Goal: Task Accomplishment & Management: Manage account settings

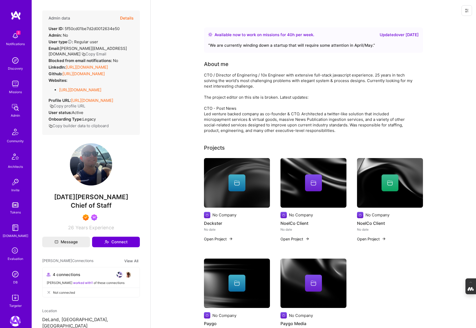
click at [128, 17] on button "Details" at bounding box center [126, 18] width 13 height 15
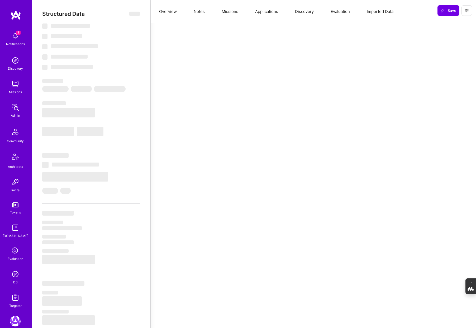
select select "Right Now"
select select "7"
select select "4"
select select "7"
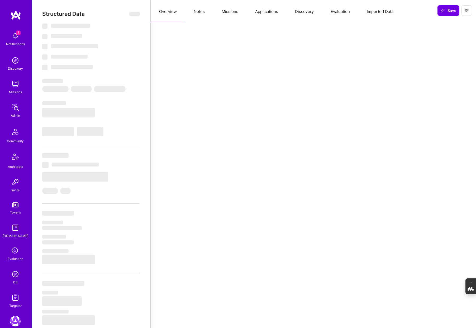
select select "US"
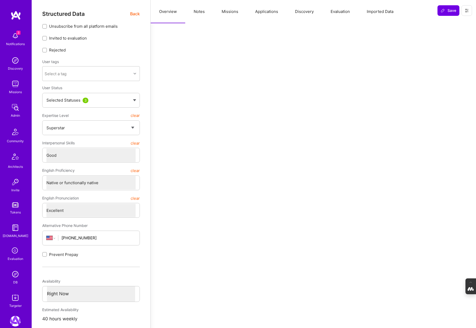
click at [335, 15] on button "Evaluation" at bounding box center [340, 11] width 36 height 23
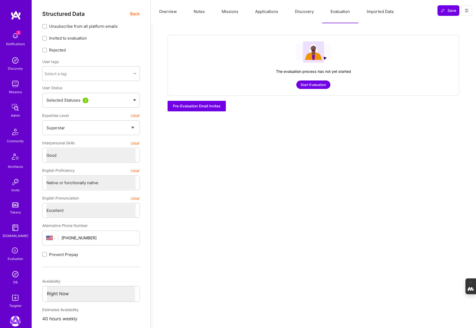
click at [200, 13] on button "Notes" at bounding box center [199, 11] width 28 height 23
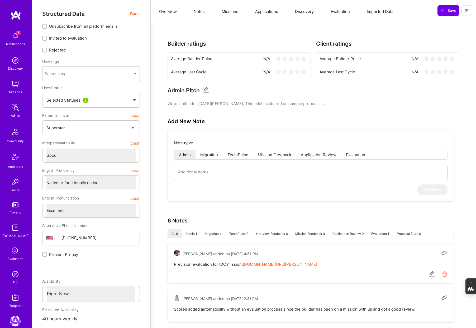
click at [227, 12] on button "Missions" at bounding box center [230, 11] width 34 height 23
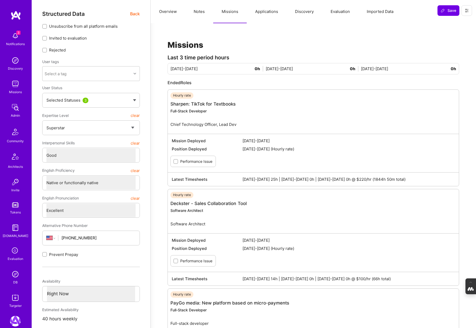
click at [199, 13] on button "Notes" at bounding box center [199, 11] width 28 height 23
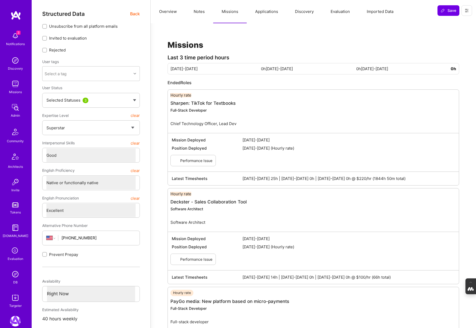
type textarea "x"
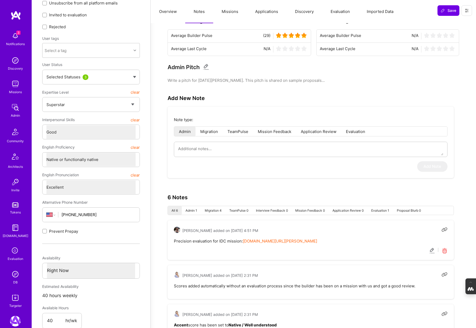
scroll to position [24, 0]
click at [280, 239] on link "notion.so/ateams/Noel-Baron-598801c3d377407a8d18821c197a5385?pvs=4" at bounding box center [280, 240] width 74 height 5
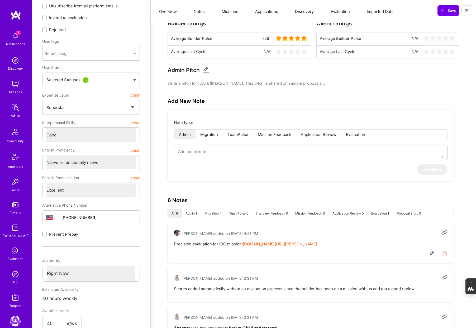
scroll to position [0, 0]
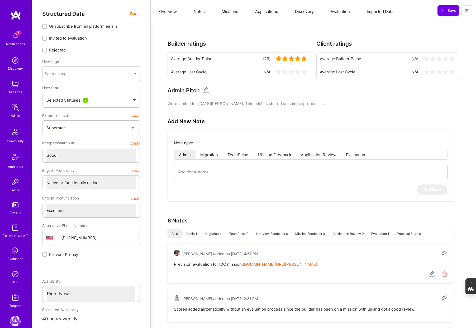
click at [162, 12] on button "Overview" at bounding box center [168, 11] width 35 height 23
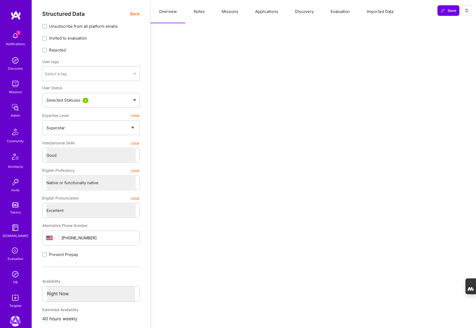
click at [135, 13] on span "Back" at bounding box center [135, 14] width 10 height 7
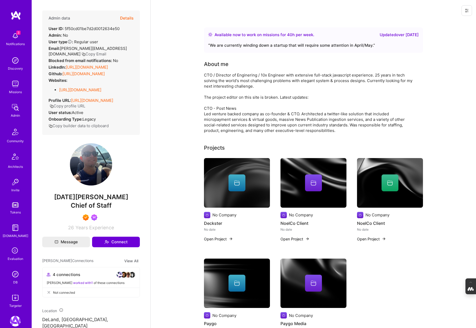
click at [85, 65] on link "https://linkedin.com/in/noelbaron" at bounding box center [87, 67] width 42 height 5
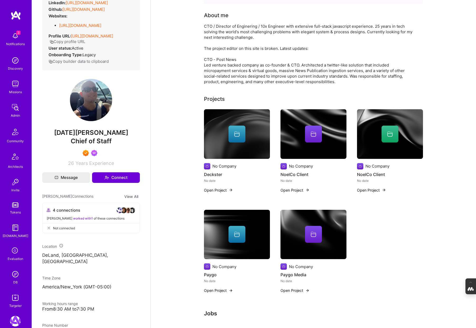
scroll to position [58, 0]
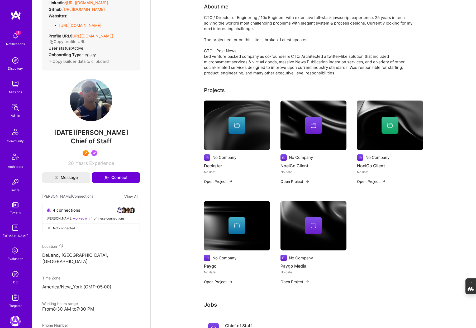
click at [239, 129] on span at bounding box center [237, 127] width 6 height 5
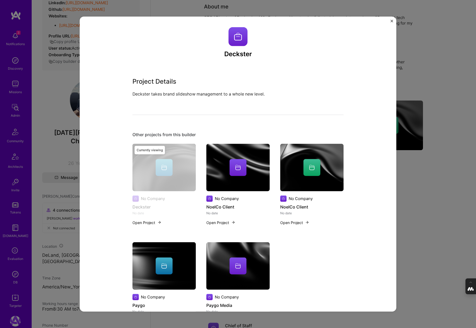
click at [399, 78] on div "Deckster Project Details Deckster takes brand slideshow management to a whole n…" at bounding box center [238, 164] width 476 height 328
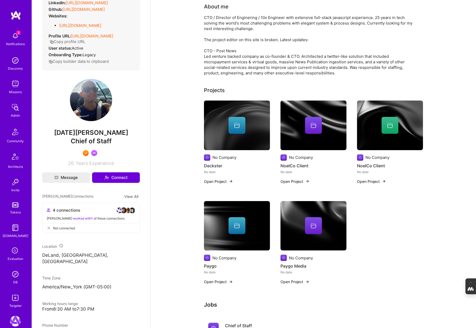
click at [315, 121] on div at bounding box center [313, 125] width 17 height 17
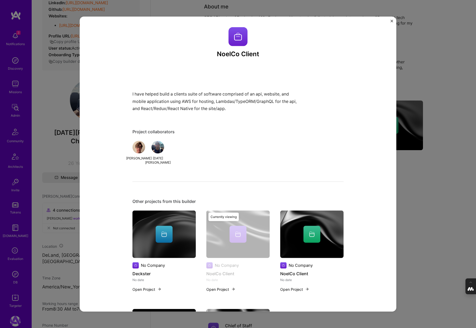
click at [392, 70] on div "NoelCo Client I have helped build a clients suite of software comprised of an a…" at bounding box center [238, 163] width 317 height 295
click at [409, 119] on div "NoelCo Client I have helped build a clients suite of software comprised of an a…" at bounding box center [238, 164] width 476 height 328
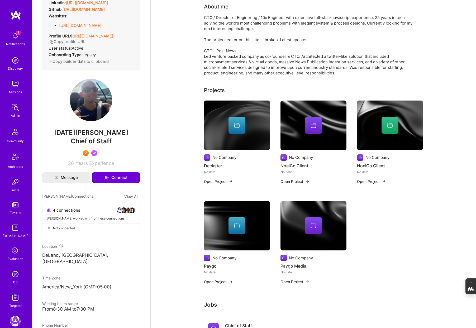
click at [391, 123] on icon at bounding box center [390, 125] width 6 height 6
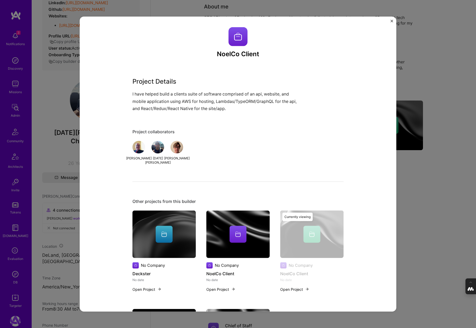
click at [437, 74] on div "NoelCo Client Project Details I have helped build a clients suite of software c…" at bounding box center [238, 164] width 476 height 328
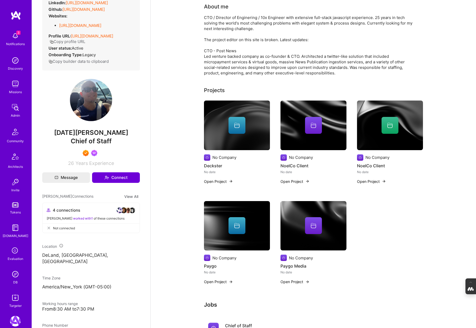
click at [220, 235] on img at bounding box center [237, 226] width 66 height 50
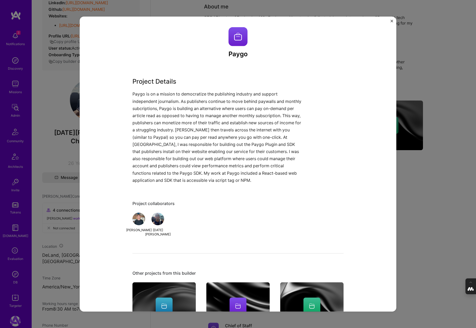
click at [418, 192] on div "Paygo Project Details Project collaborators Eric Hubbell Noel Baron Other proje…" at bounding box center [238, 164] width 476 height 328
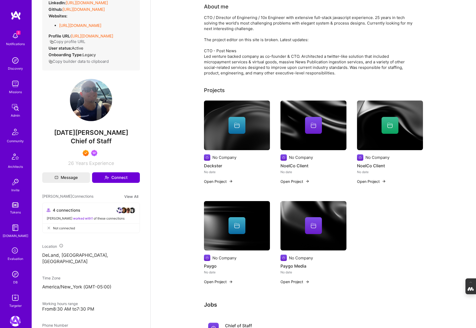
click at [317, 221] on div at bounding box center [313, 225] width 17 height 17
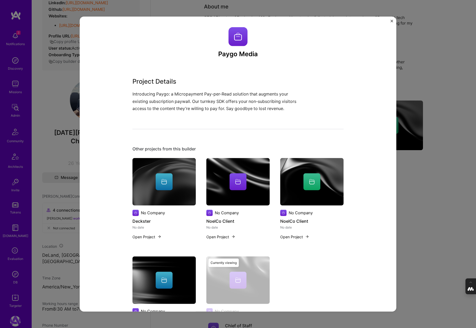
click at [411, 195] on div "Paygo Media Project Details Introducing Paygo: a Micropayment Pay-per-Read solu…" at bounding box center [238, 164] width 476 height 328
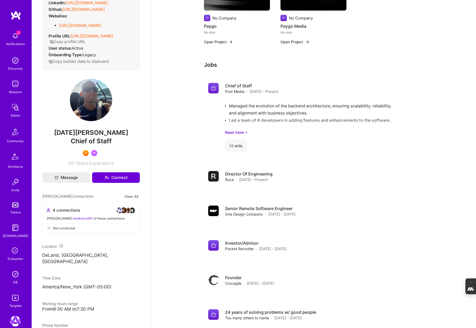
scroll to position [297, 0]
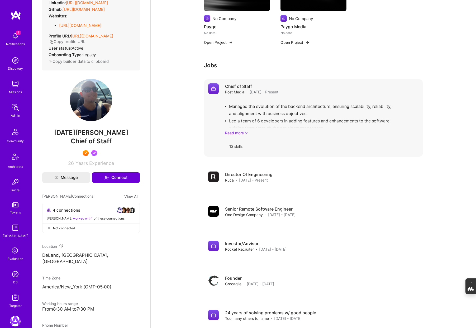
click at [242, 133] on link "Read more" at bounding box center [322, 133] width 194 height 6
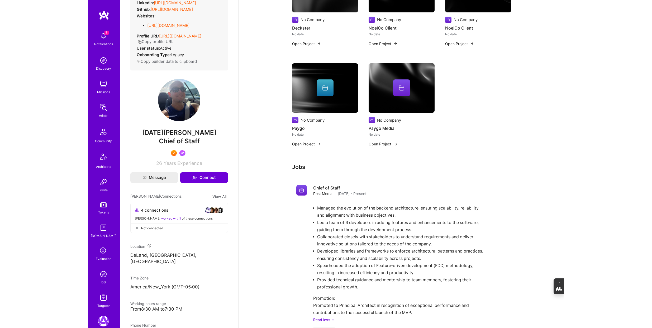
scroll to position [195, 0]
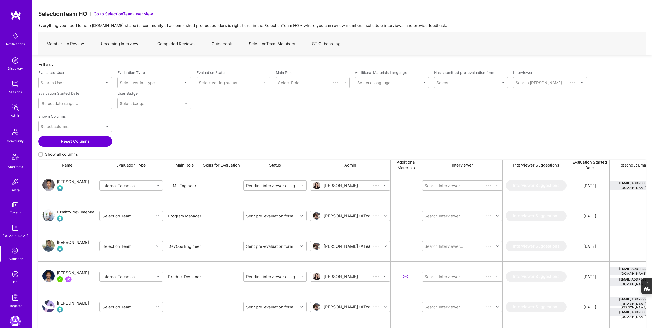
scroll to position [273, 608]
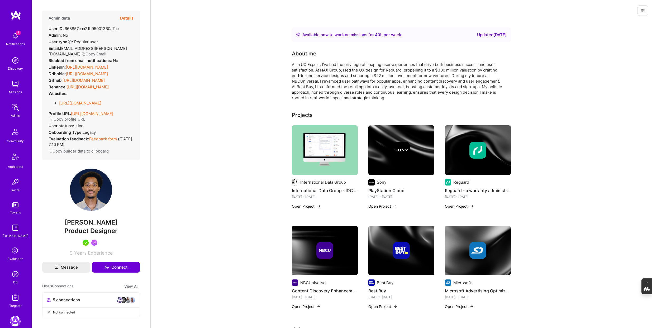
click at [128, 15] on button "Details" at bounding box center [126, 18] width 13 height 15
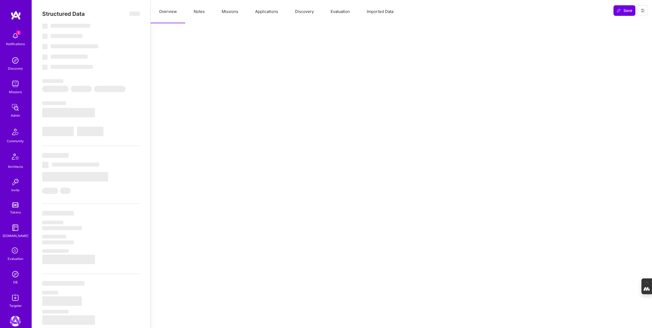
click at [337, 10] on button "Evaluation" at bounding box center [340, 11] width 36 height 23
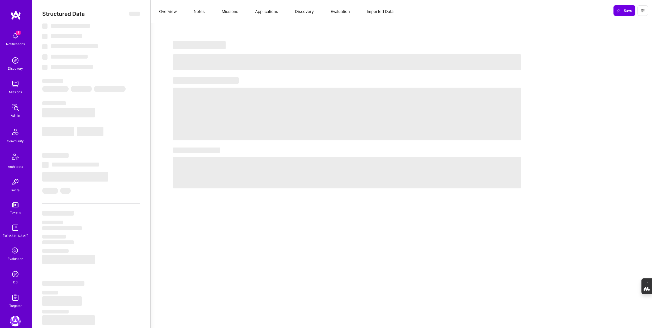
select select "Right Now"
select select "5"
select select "7"
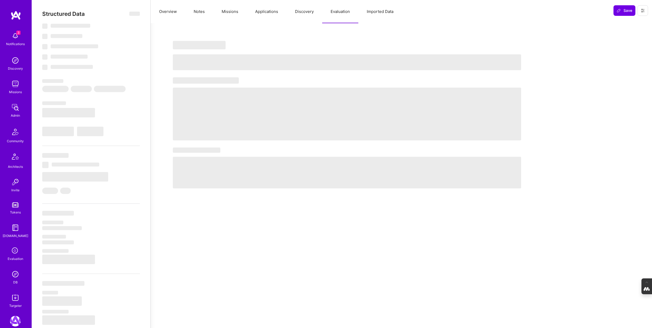
select select "US"
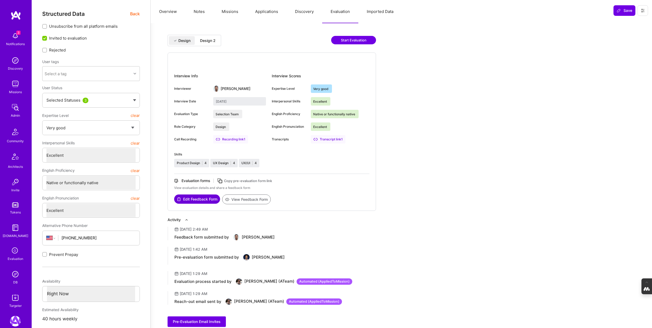
click at [207, 43] on div "Design 2" at bounding box center [208, 40] width 24 height 9
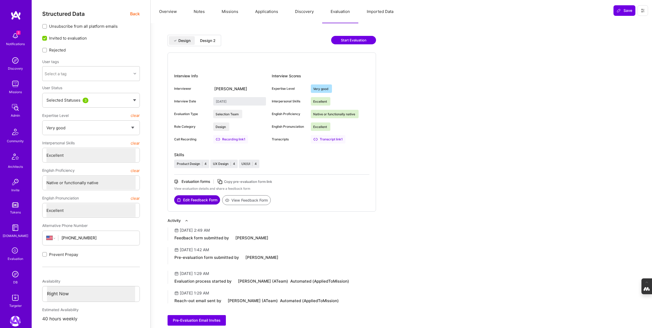
type input "September 30, 2025"
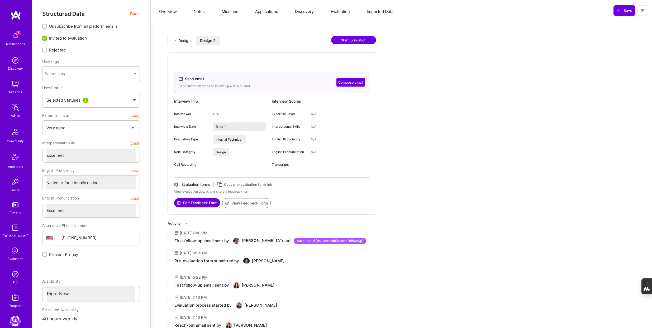
click at [167, 10] on button "Overview" at bounding box center [168, 11] width 35 height 23
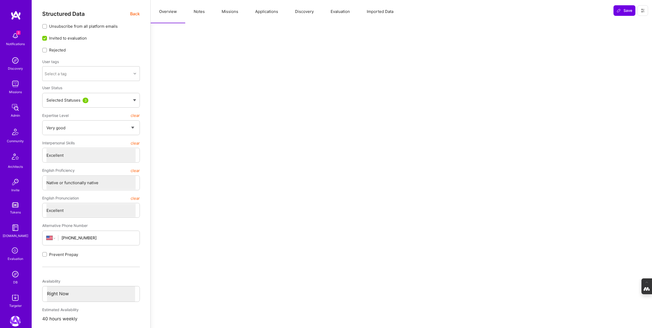
click at [135, 12] on span "Back" at bounding box center [135, 14] width 10 height 7
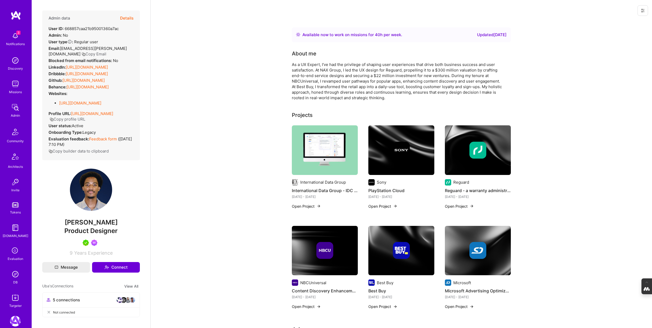
click at [106, 51] on button "Copy Email" at bounding box center [94, 54] width 25 height 6
click at [16, 257] on div "Evaluation" at bounding box center [16, 259] width 16 height 6
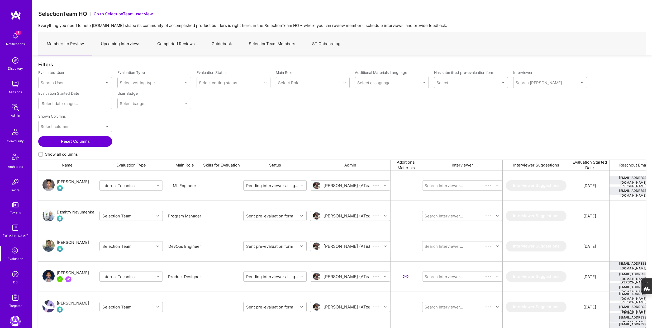
scroll to position [273, 608]
click at [122, 44] on link "Upcoming Interviews" at bounding box center [120, 43] width 56 height 23
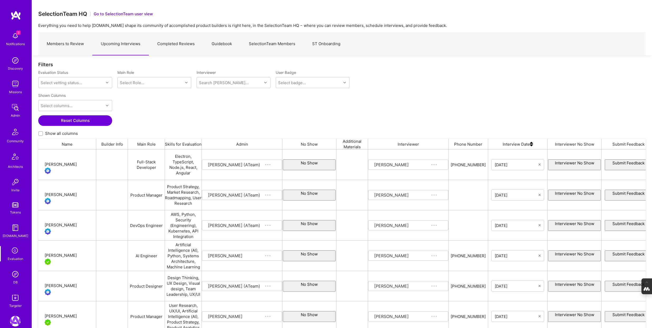
click at [40, 133] on input "Show all columns" at bounding box center [41, 134] width 4 height 4
checkbox input "true"
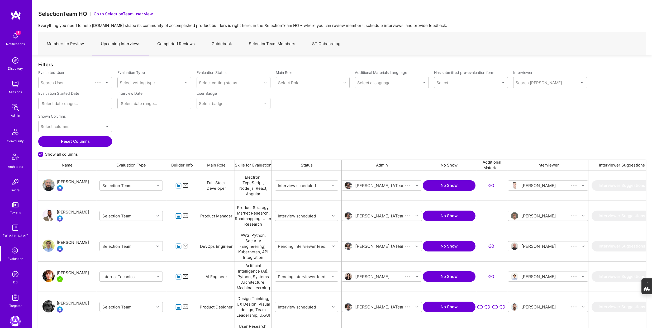
scroll to position [273, 608]
click at [57, 83] on div "Search User..." at bounding box center [54, 83] width 26 height 6
paste input "uba.e.obasi@gmail.com"
type input "uba.e.obasi@gmail.com"
click at [67, 92] on div "Uba Obasi uba.e.obasi@gmail.com" at bounding box center [75, 101] width 74 height 21
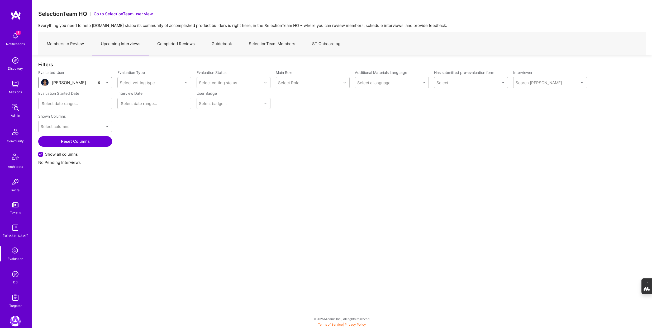
click at [60, 45] on link "Members to Review" at bounding box center [65, 43] width 54 height 23
click at [67, 83] on div "Search User..." at bounding box center [71, 82] width 65 height 11
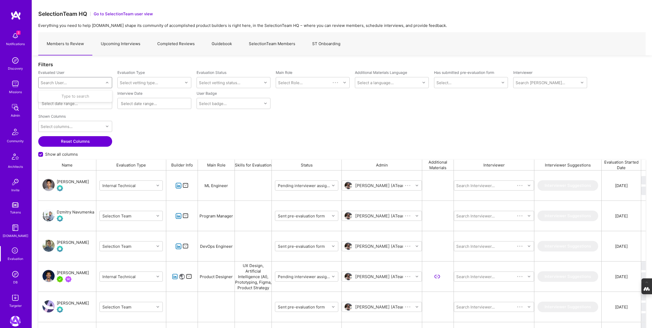
scroll to position [273, 608]
paste input "uba.e.obasi@gmail.com"
type input "uba.e.obasi@gmail.com"
click at [81, 96] on div "Uba Obasi" at bounding box center [82, 96] width 54 height 6
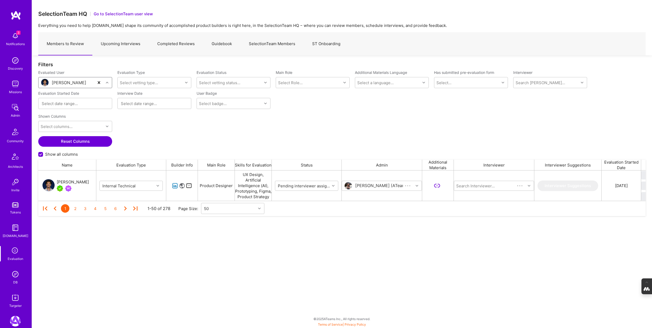
scroll to position [30, 608]
click at [487, 186] on input "grid" at bounding box center [490, 186] width 63 height 6
type input "toby"
click at [491, 201] on div "Toby Urff" at bounding box center [491, 199] width 35 height 6
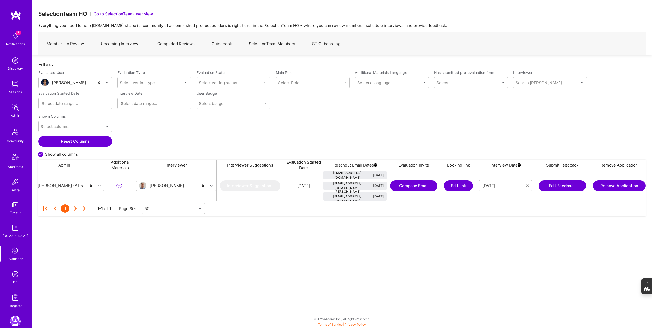
scroll to position [0, 325]
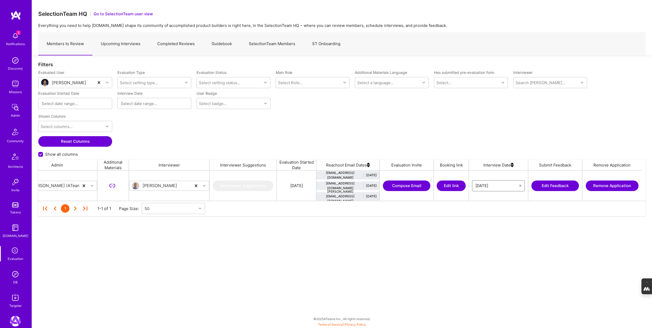
click at [502, 186] on input "09/30/2025" at bounding box center [498, 185] width 44 height 5
click at [519, 118] on button "Next Month" at bounding box center [521, 118] width 4 height 4
click at [492, 143] on div "8" at bounding box center [492, 144] width 7 height 7
type input "10/08/2025"
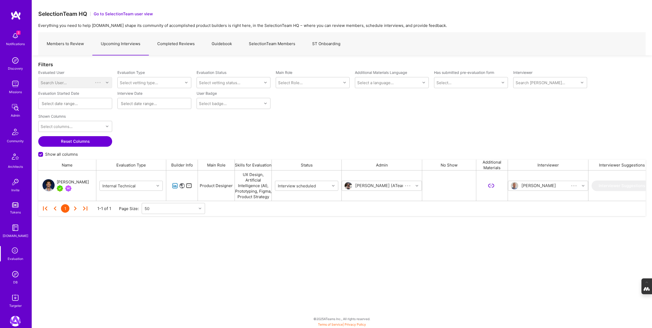
scroll to position [30, 608]
click at [70, 181] on div "Uba Obasi" at bounding box center [73, 182] width 32 height 6
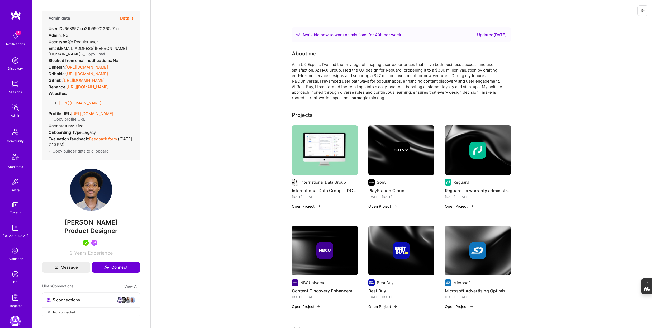
click at [126, 17] on button "Details" at bounding box center [126, 18] width 13 height 15
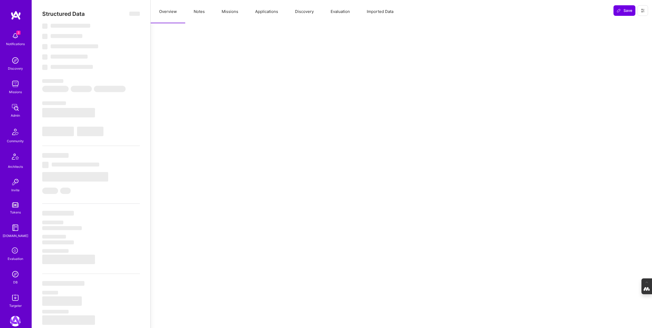
click at [341, 10] on button "Evaluation" at bounding box center [340, 11] width 36 height 23
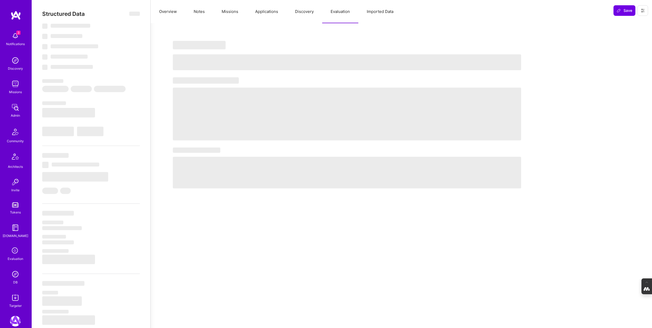
select select "Right Now"
select select "5"
select select "7"
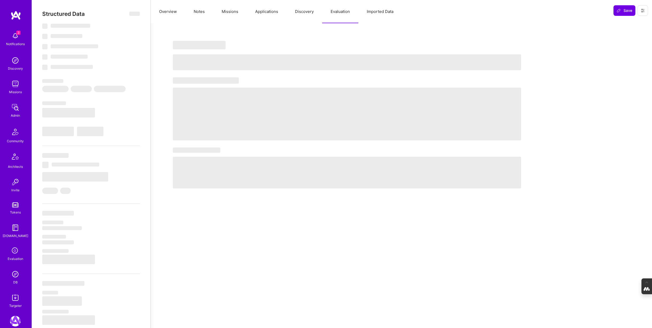
select select "US"
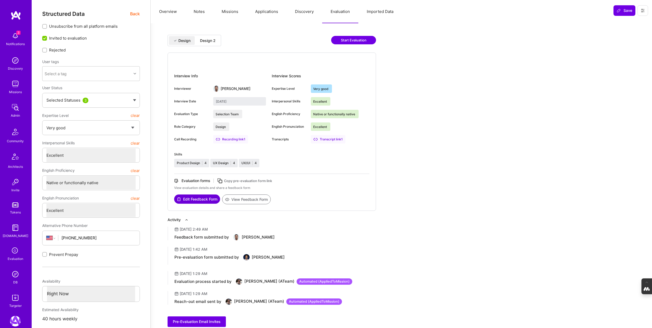
click at [203, 40] on div "Design 2" at bounding box center [208, 40] width 16 height 5
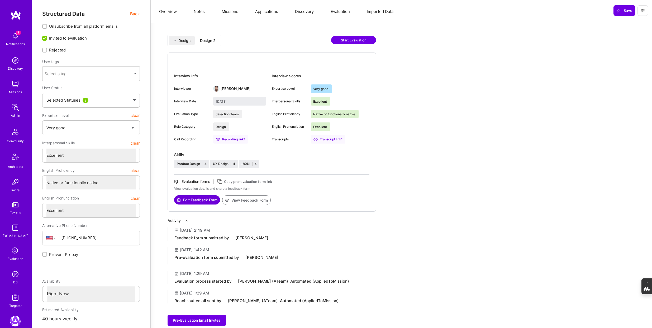
type input "October 8, 2025"
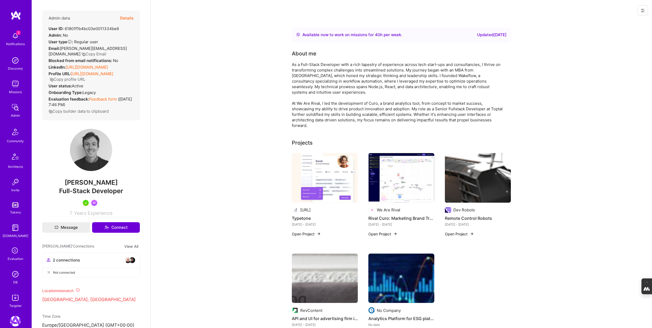
scroll to position [135, 0]
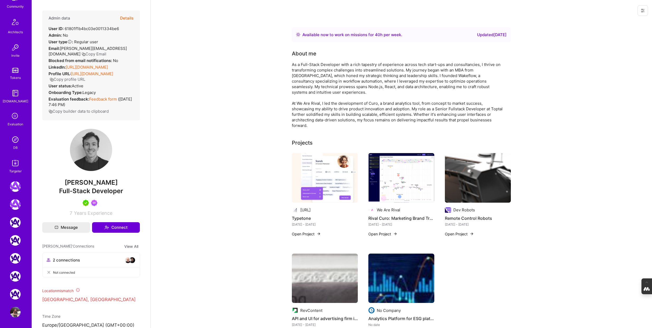
click at [11, 313] on img at bounding box center [15, 312] width 11 height 11
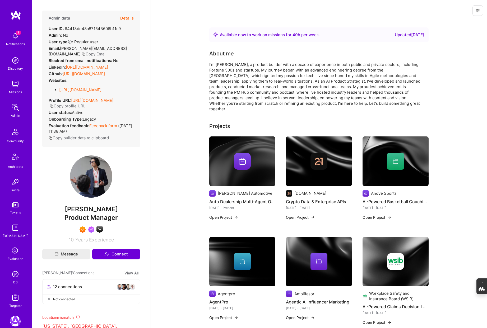
drag, startPoint x: 114, startPoint y: 215, endPoint x: 69, endPoint y: 215, distance: 45.4
click at [69, 213] on span "[PERSON_NAME]" at bounding box center [91, 209] width 98 height 8
copy span "[PERSON_NAME]"
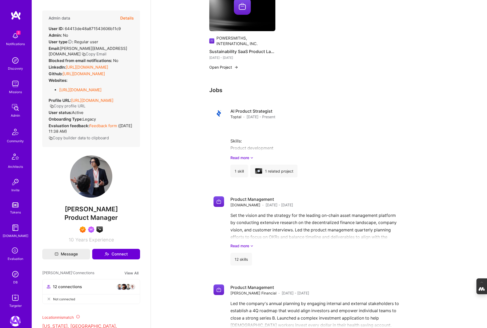
scroll to position [1068, 0]
click at [277, 166] on div "1 related project" at bounding box center [273, 171] width 47 height 13
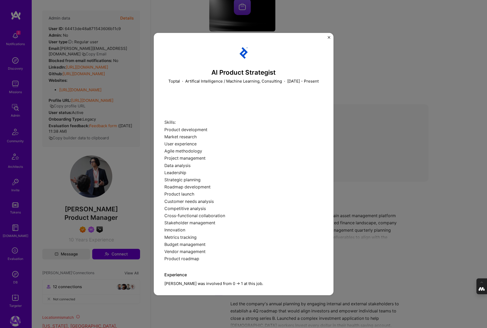
scroll to position [90, 0]
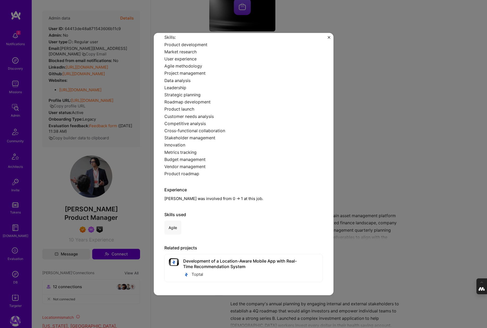
click at [376, 138] on div "AI Product Strategist Toptal · Artifical Intelligence / Machine Learning, Consu…" at bounding box center [243, 164] width 487 height 328
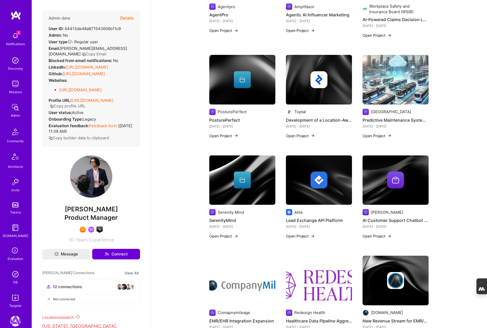
scroll to position [291, 0]
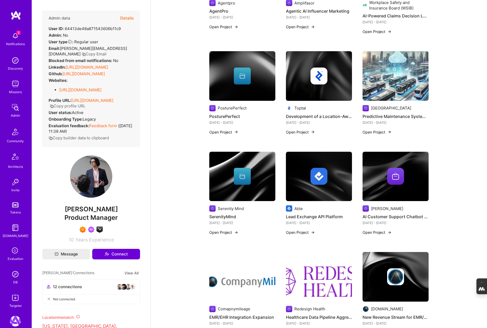
click at [378, 129] on button "Open Project" at bounding box center [376, 132] width 29 height 6
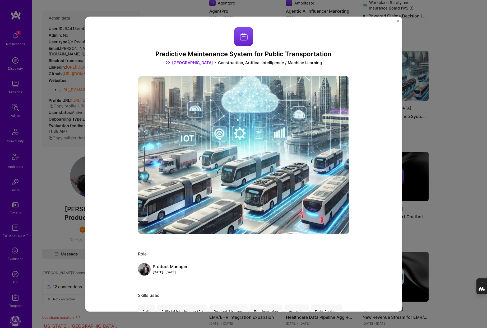
click at [191, 61] on link "Eupolis" at bounding box center [189, 63] width 48 height 6
click at [462, 136] on div "Predictive Maintenance System for Public Transportation Eupolis Construction, A…" at bounding box center [243, 164] width 487 height 328
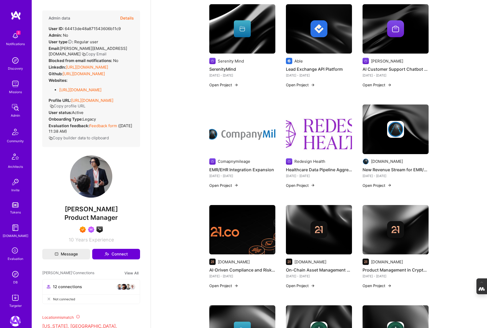
scroll to position [450, 0]
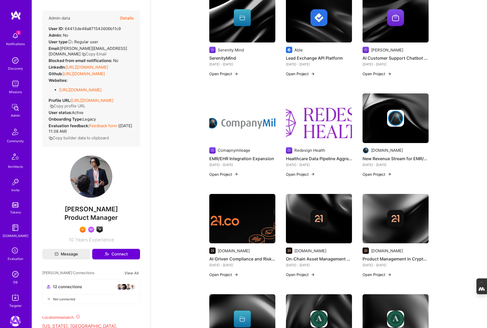
click at [375, 155] on h4 "New Revenue Stream for EMR/EHR" at bounding box center [395, 158] width 66 height 7
click at [380, 172] on button "Open Project" at bounding box center [376, 175] width 29 height 6
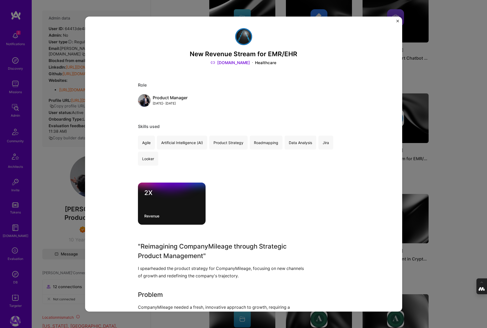
click at [245, 61] on link "CompanyMileage.com" at bounding box center [229, 63] width 39 height 6
click at [397, 21] on img "Close" at bounding box center [397, 21] width 3 height 3
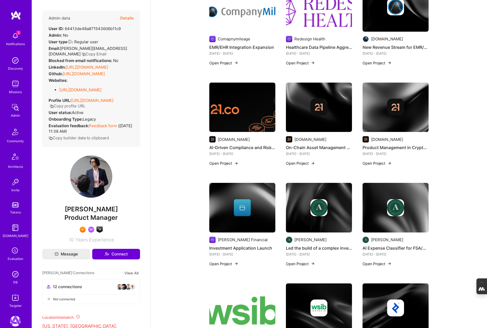
scroll to position [584, 0]
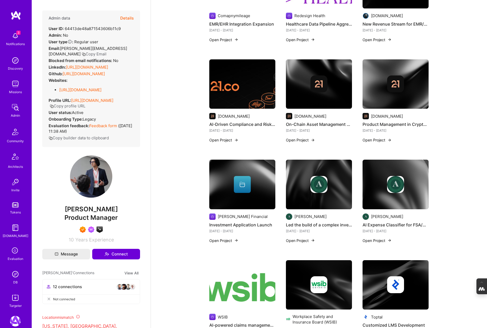
click at [310, 194] on img at bounding box center [319, 185] width 66 height 50
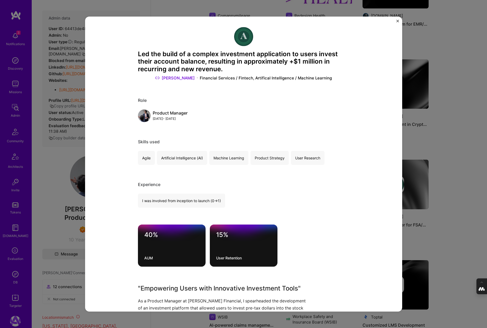
click at [397, 21] on img "Close" at bounding box center [397, 21] width 3 height 3
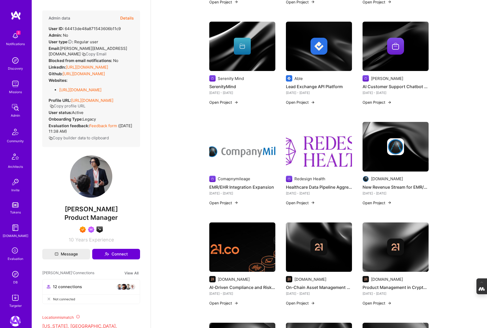
scroll to position [419, 0]
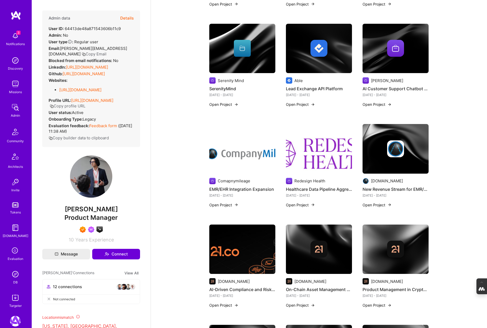
click at [296, 46] on div at bounding box center [319, 48] width 66 height 17
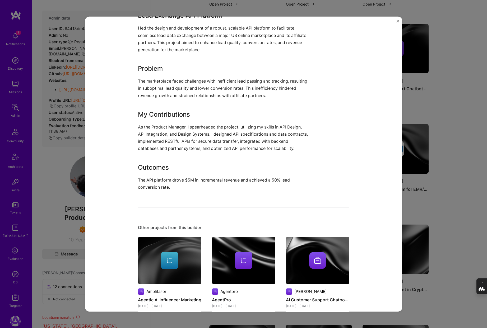
scroll to position [258, 0]
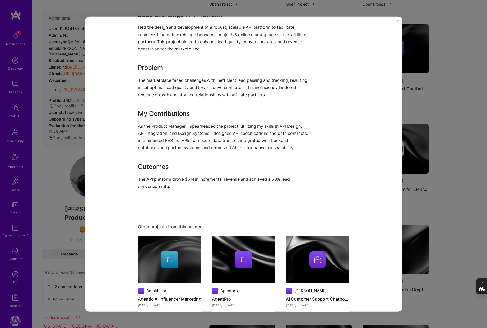
click at [410, 99] on div "Lead Exchange API Platform Able Marketplaces Role Product Manager May, 2023 - M…" at bounding box center [243, 164] width 487 height 328
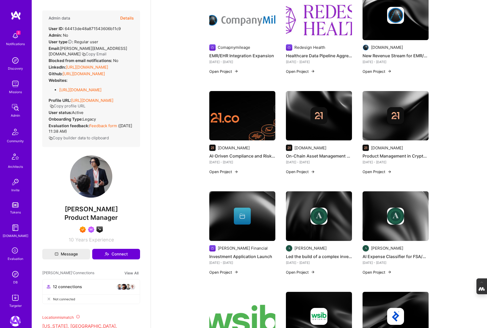
scroll to position [553, 0]
click at [326, 221] on img at bounding box center [319, 216] width 66 height 50
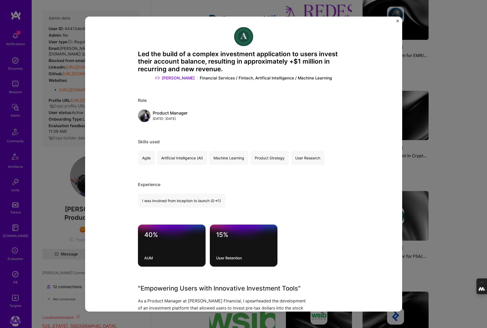
click at [444, 142] on div "Led the build of a complex investment application to users invest their account…" at bounding box center [243, 164] width 487 height 328
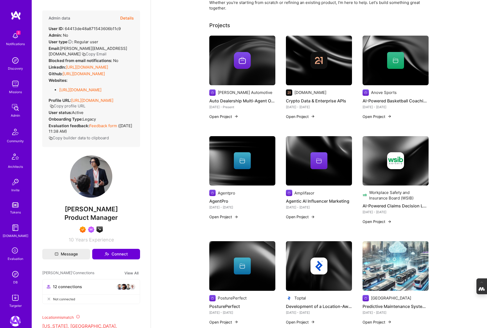
scroll to position [102, 0]
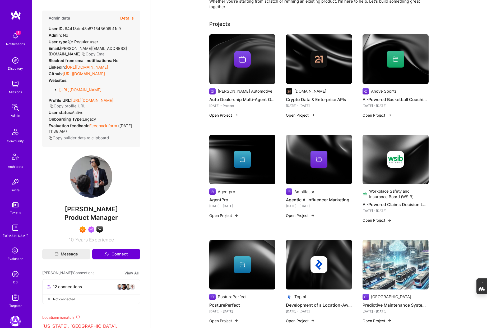
click at [383, 151] on div at bounding box center [395, 159] width 66 height 17
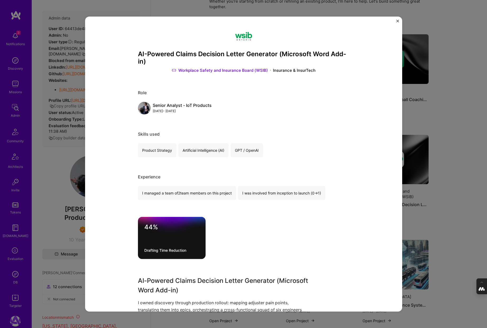
click at [445, 177] on div "AI-Powered Claims Decision Letter Generator (Microsoft Word Add-in) Workplace S…" at bounding box center [243, 164] width 487 height 328
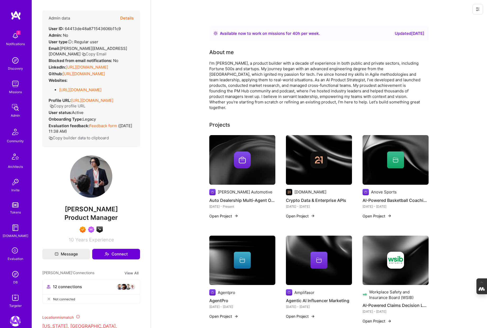
scroll to position [1, 0]
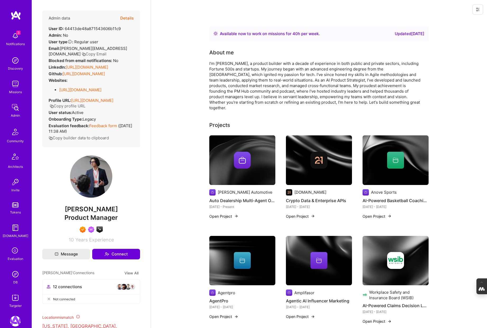
click at [230, 161] on div at bounding box center [242, 160] width 66 height 17
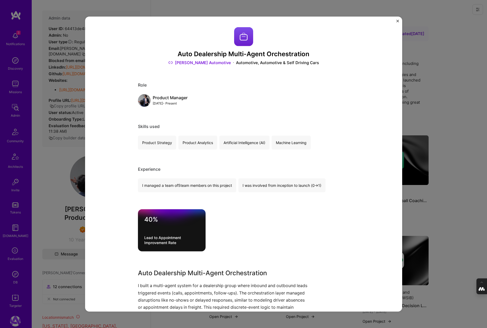
click at [424, 116] on div "Auto Dealership Multi-Agent Orchestration Cole Automotive Automotive, Automotiv…" at bounding box center [243, 164] width 487 height 328
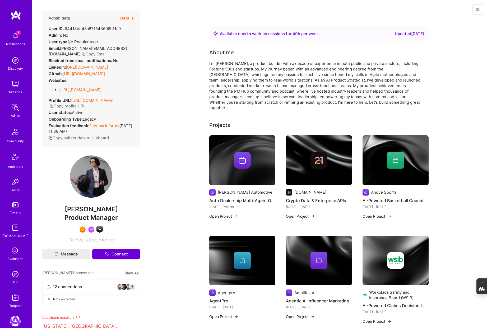
click at [396, 160] on div at bounding box center [395, 160] width 17 height 17
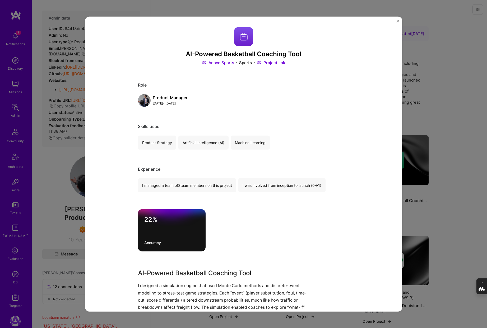
click at [452, 104] on div "AI-Powered Basketball Coaching Tool Anove Sports Sports Project link Role Produ…" at bounding box center [243, 164] width 487 height 328
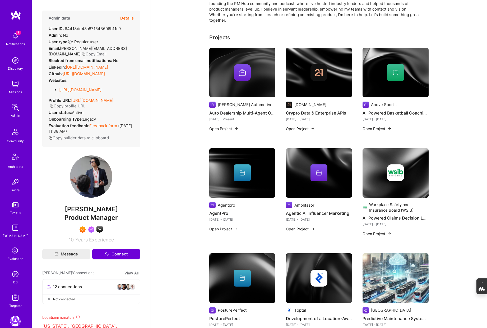
scroll to position [92, 0]
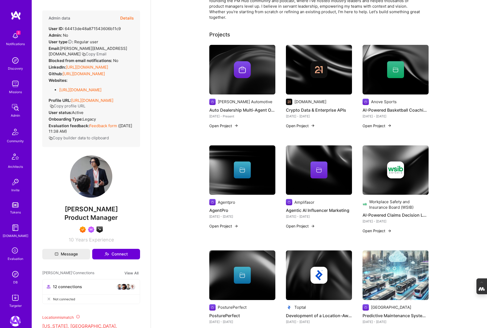
click at [243, 169] on icon at bounding box center [241, 170] width 5 height 3
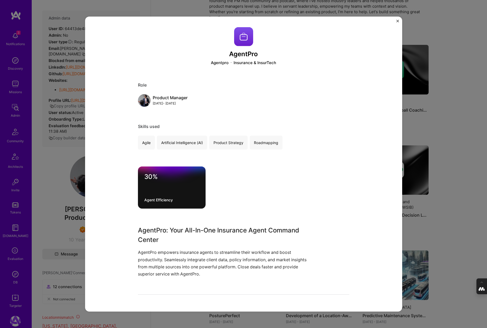
click at [446, 173] on div "AgentPro Agentpro Insurance & InsurTech Role Product Manager Jan, 2024 - Jun, 2…" at bounding box center [243, 164] width 487 height 328
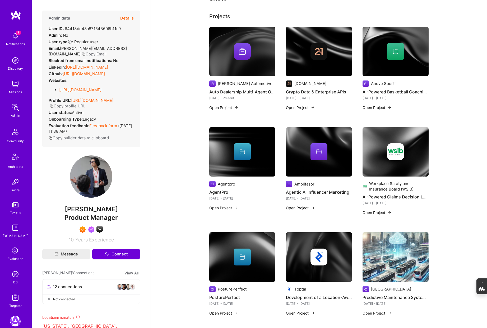
scroll to position [115, 0]
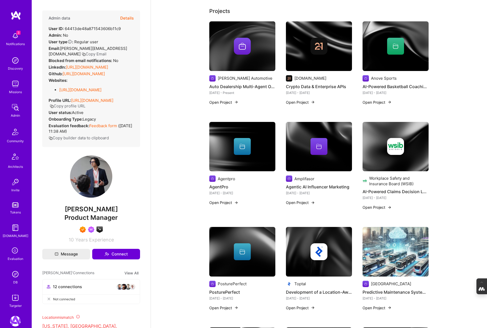
click at [305, 200] on button "Open Project" at bounding box center [300, 203] width 29 height 6
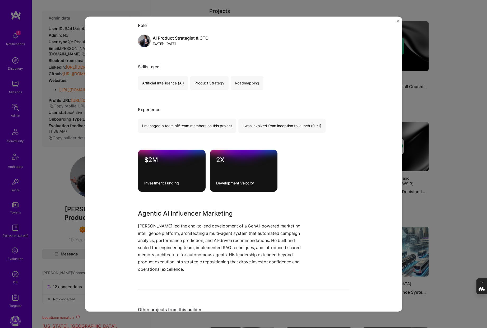
scroll to position [61, 0]
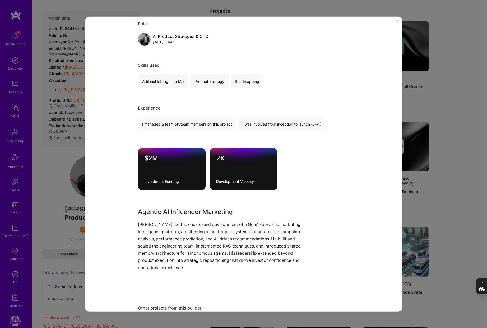
click at [472, 187] on div "Agentic AI Influencer Marketing Amplifasor SaaS, Consulting Role AI Product Str…" at bounding box center [243, 164] width 487 height 328
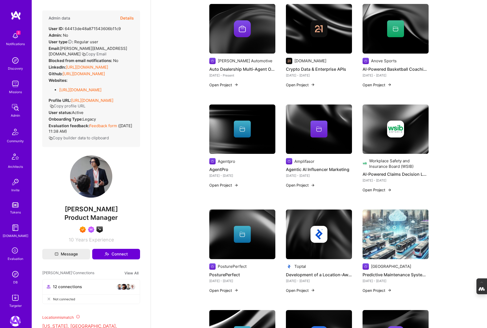
scroll to position [135, 0]
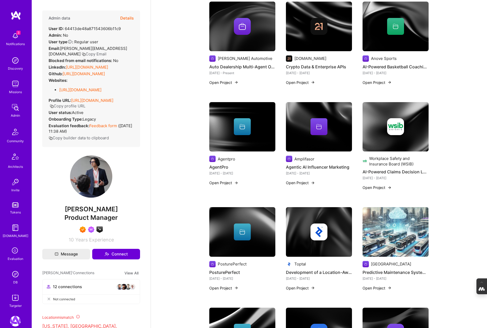
click at [384, 124] on div at bounding box center [395, 126] width 66 height 17
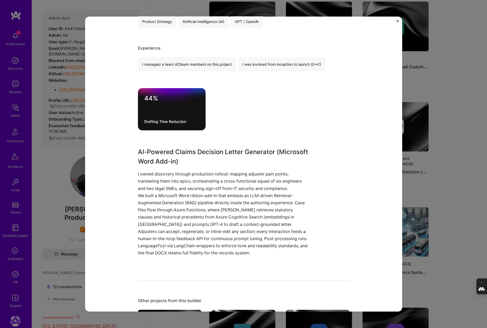
scroll to position [131, 0]
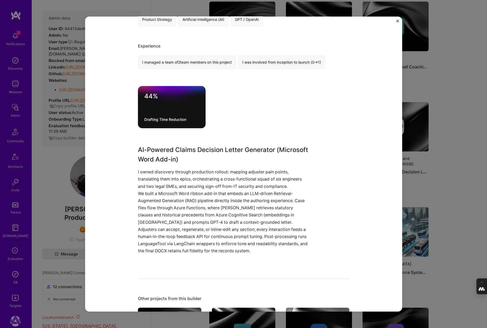
click at [444, 163] on div "AI-Powered Claims Decision Letter Generator (Microsoft Word Add-in) Workplace S…" at bounding box center [243, 164] width 487 height 328
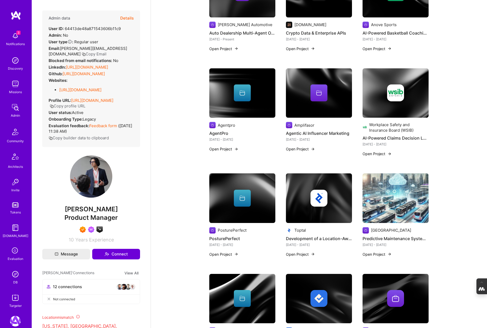
scroll to position [169, 0]
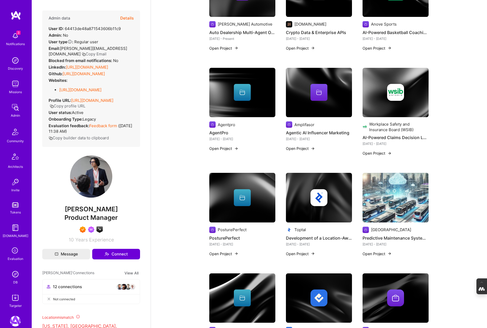
click at [389, 205] on img at bounding box center [395, 198] width 66 height 50
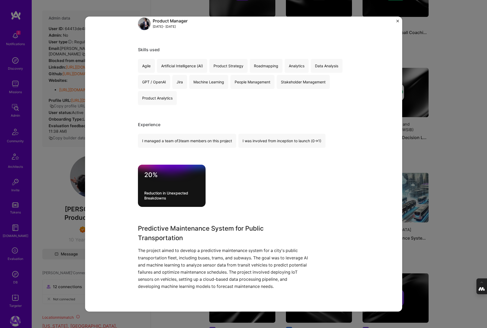
scroll to position [252, 0]
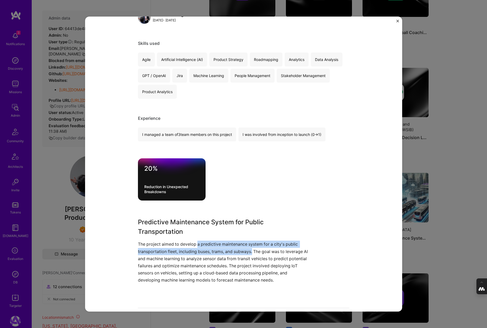
drag, startPoint x: 253, startPoint y: 251, endPoint x: 198, endPoint y: 246, distance: 55.7
click at [198, 246] on p "The project aimed to develop a predictive maintenance system for a city's publi…" at bounding box center [224, 262] width 172 height 43
copy p "a predictive maintenance system for a city's public transportation fleet, inclu…"
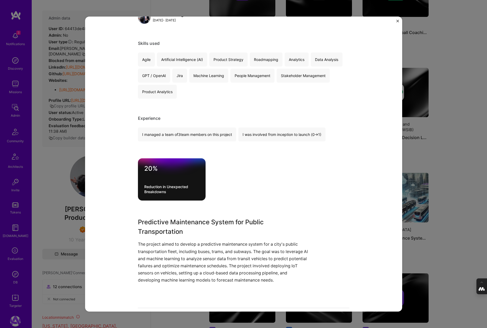
click at [255, 180] on div "20% Reduction in Unexpected Breakdowns" at bounding box center [243, 179] width 211 height 42
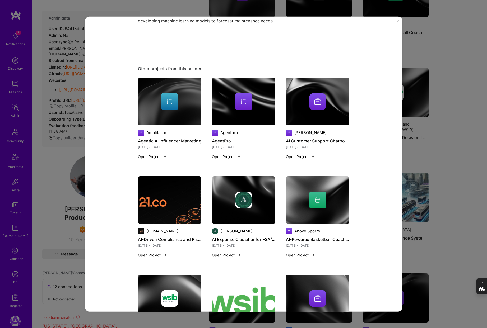
scroll to position [446, 0]
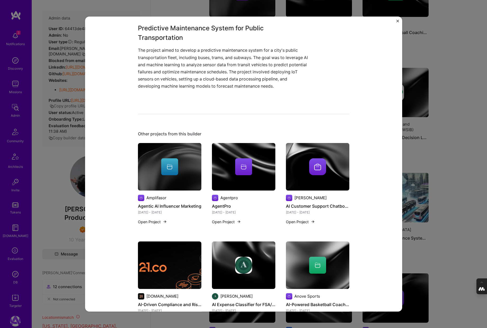
click at [452, 165] on div "Predictive Maintenance System for Public Transportation Eupolis Construction, A…" at bounding box center [243, 164] width 487 height 328
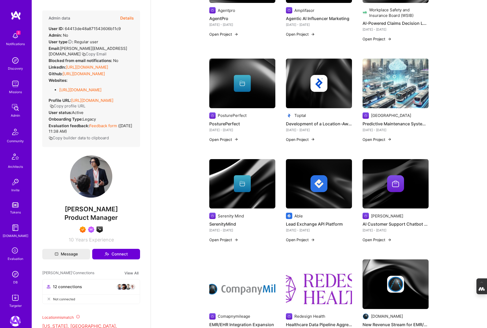
scroll to position [285, 0]
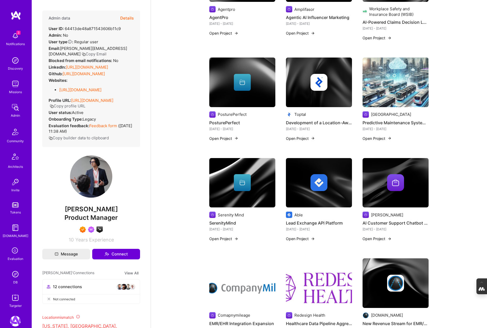
click at [259, 184] on div at bounding box center [242, 182] width 66 height 17
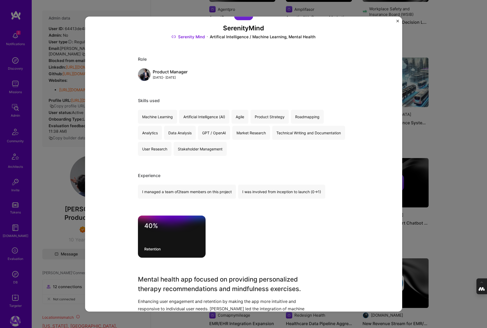
scroll to position [32, 0]
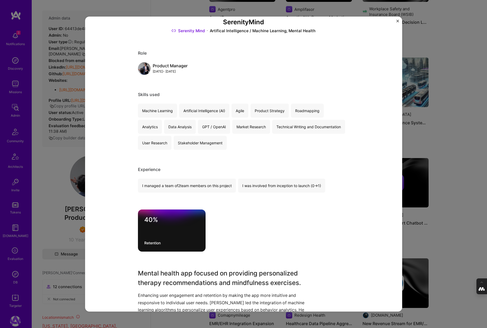
click at [448, 154] on div "SerenityMind Serenity Mind Artifical Intelligence / Machine Learning, Mental He…" at bounding box center [243, 164] width 487 height 328
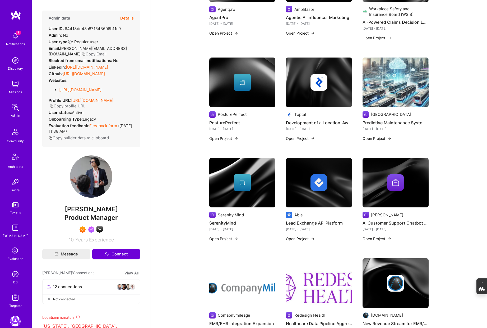
click at [324, 178] on img at bounding box center [318, 182] width 17 height 17
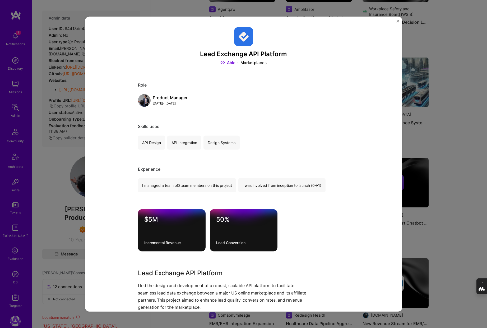
click at [447, 159] on div "Lead Exchange API Platform Able Marketplaces Role Product Manager May, 2023 - M…" at bounding box center [243, 164] width 487 height 328
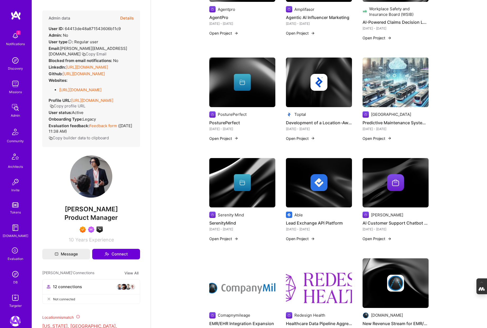
click at [375, 184] on div at bounding box center [395, 182] width 66 height 17
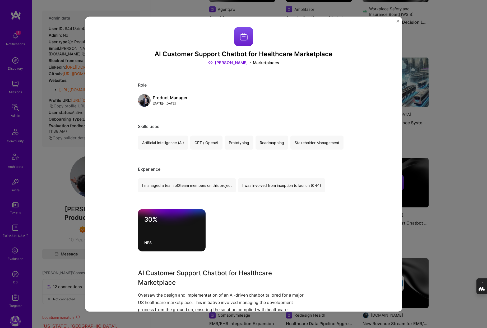
click at [444, 191] on div "AI Customer Support Chatbot for Healthcare Marketplace Stoll Marketplaces Role …" at bounding box center [243, 164] width 487 height 328
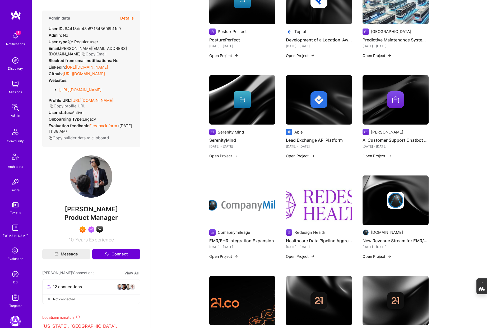
scroll to position [368, 0]
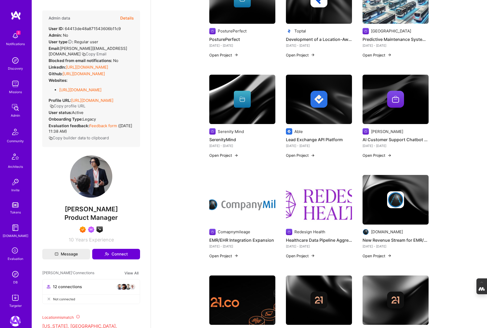
click at [232, 207] on img at bounding box center [242, 200] width 66 height 50
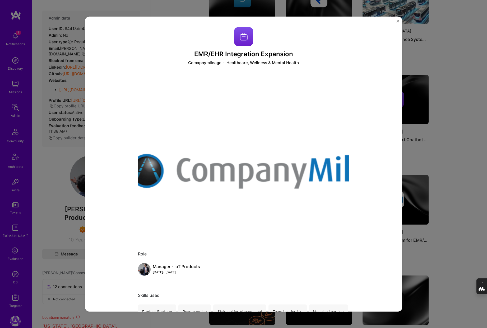
click at [449, 178] on div "EMR/EHR Integration Expansion Comapnymileage Healthcare, Wellness & Mental Heal…" at bounding box center [243, 164] width 487 height 328
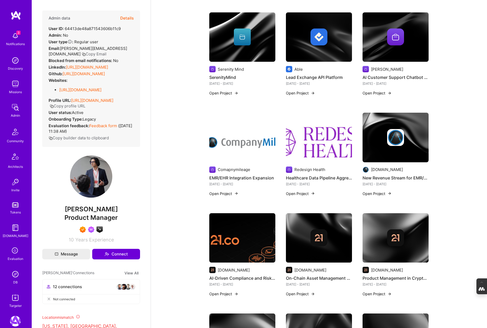
scroll to position [444, 0]
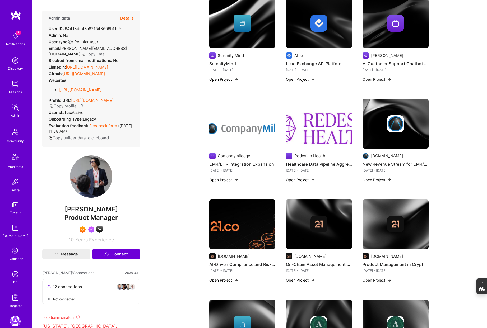
click at [323, 126] on img at bounding box center [319, 124] width 66 height 50
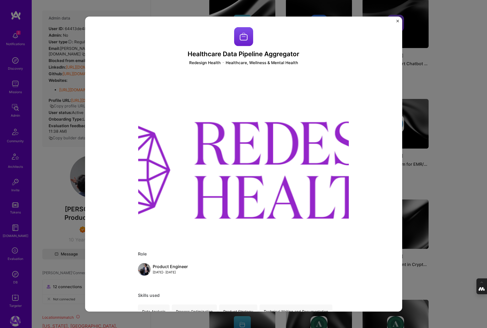
click at [458, 124] on div "Healthcare Data Pipeline Aggregator Redesign Health Healthcare, Wellness & Ment…" at bounding box center [243, 164] width 487 height 328
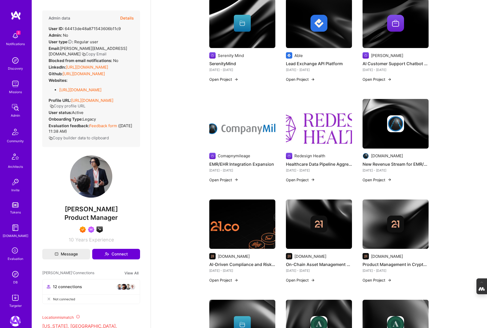
click at [404, 123] on div at bounding box center [395, 123] width 66 height 17
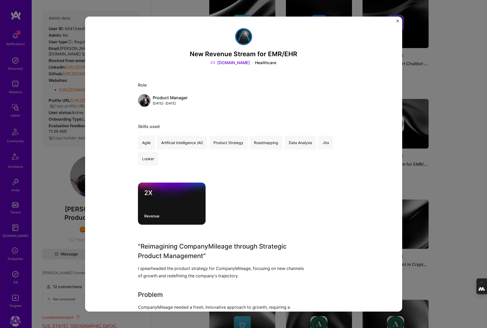
click at [436, 173] on div "New Revenue Stream for EMR/EHR CompanyMileage.com Healthcare Role Product Manag…" at bounding box center [243, 164] width 487 height 328
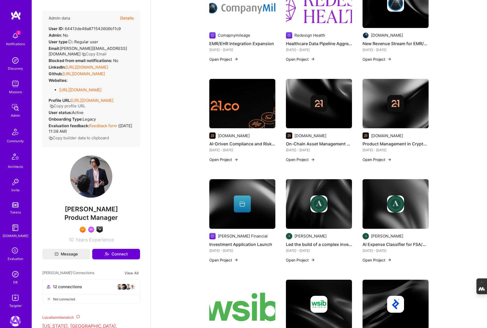
scroll to position [565, 0]
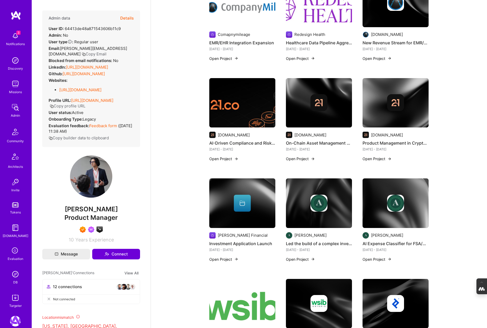
click at [296, 201] on div at bounding box center [319, 203] width 66 height 17
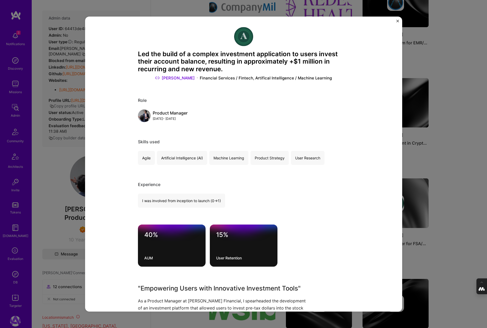
click at [458, 183] on div "Led the build of a complex investment application to users invest their account…" at bounding box center [243, 164] width 487 height 328
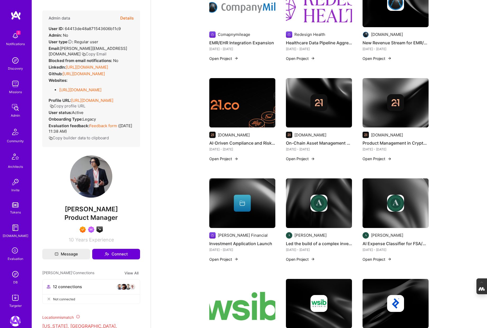
click at [410, 195] on div at bounding box center [395, 203] width 66 height 17
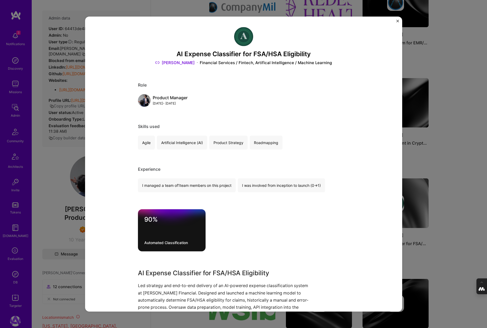
click at [457, 186] on div "AI Expense Classifier for FSA/HSA Eligibility Alice Financial Services / Fintec…" at bounding box center [243, 164] width 487 height 328
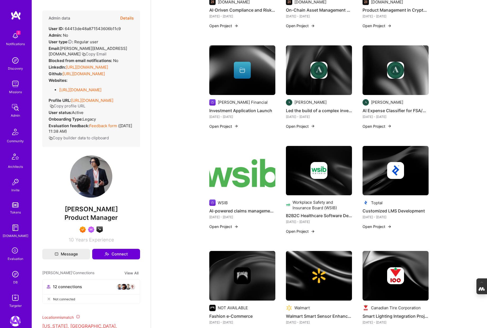
scroll to position [699, 0]
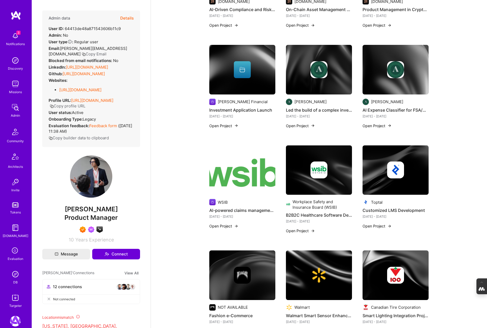
click at [258, 176] on img at bounding box center [242, 170] width 66 height 50
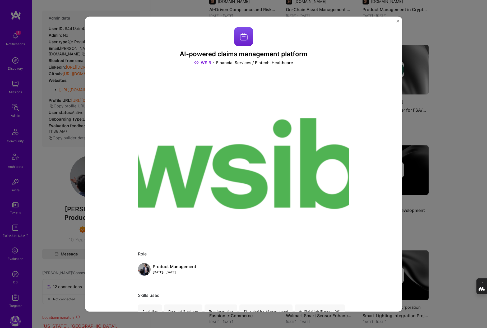
click at [464, 119] on div "AI-powered claims management platform WSIB Financial Services / Fintech, Health…" at bounding box center [243, 164] width 487 height 328
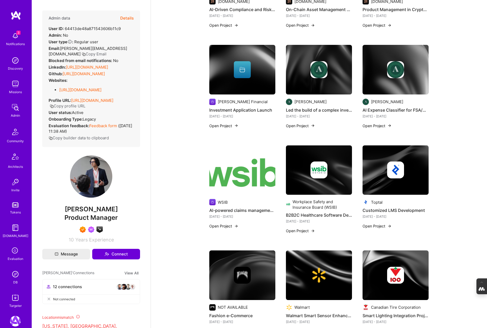
click at [318, 175] on img at bounding box center [319, 170] width 66 height 50
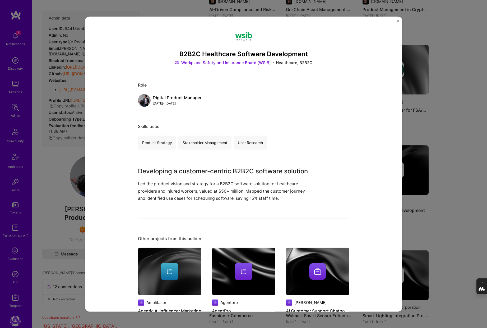
click at [441, 125] on div "B2B2C Healthcare Software Development Workplace Safety and Insurance Board (WSI…" at bounding box center [243, 164] width 487 height 328
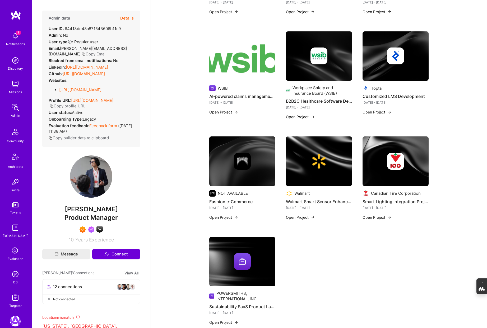
scroll to position [816, 0]
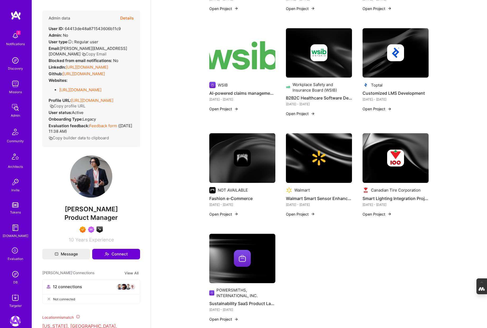
click at [252, 168] on img at bounding box center [242, 158] width 66 height 50
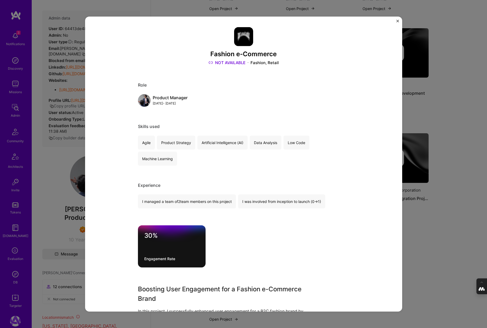
click at [441, 115] on div "Fashion e-Commerce NOT AVAILABLE Fashion, Retail Role Product Manager Jun, 2020…" at bounding box center [243, 164] width 487 height 328
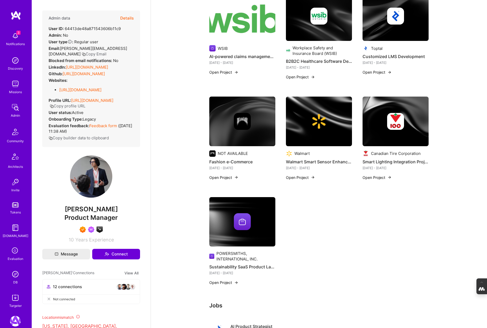
scroll to position [854, 0]
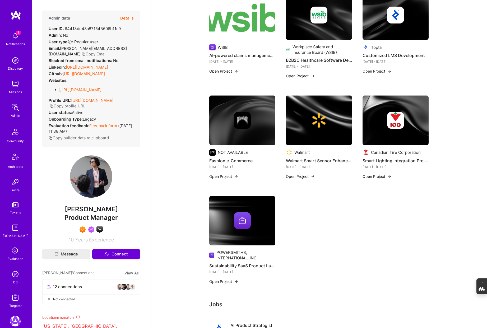
click at [387, 121] on div at bounding box center [395, 120] width 17 height 17
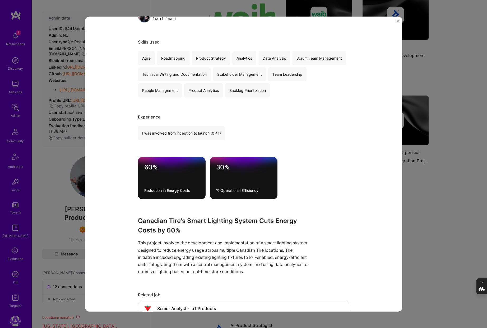
scroll to position [93, 0]
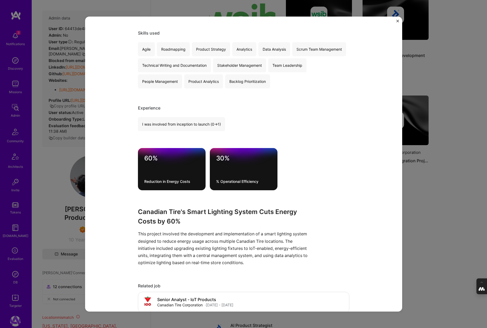
click at [454, 172] on div "Smart Lighting Integration Project Canadian Tire Corporation Retail Role Produc…" at bounding box center [243, 164] width 487 height 328
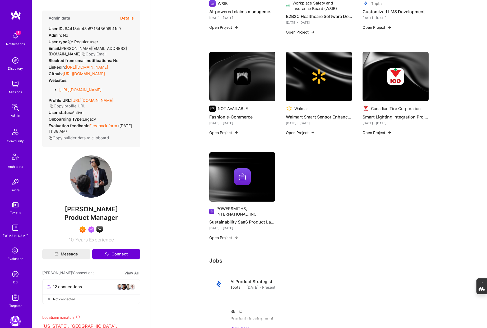
scroll to position [912, 0]
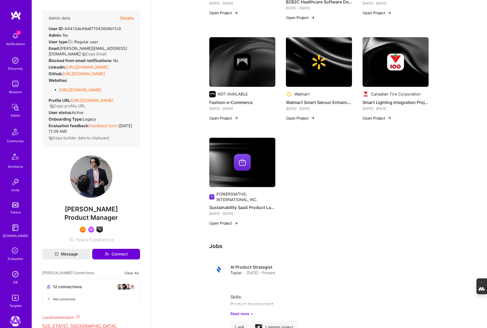
click at [260, 164] on div at bounding box center [242, 162] width 66 height 17
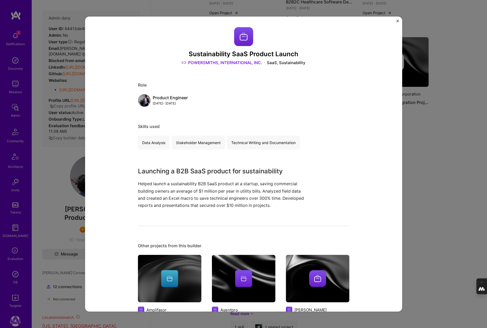
click at [427, 156] on div "Sustainability SaaS Product Launch POWERSMITHS, INTERNATIONAL, INC. SaaS, Susta…" at bounding box center [243, 164] width 487 height 328
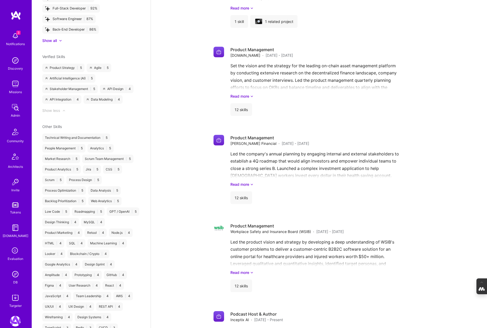
scroll to position [652, 0]
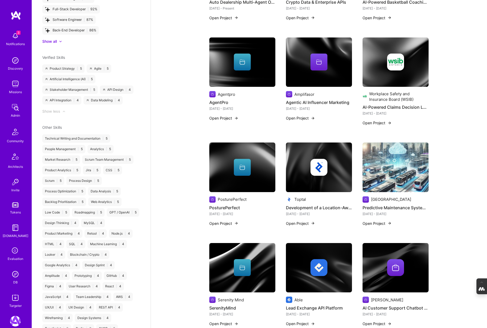
scroll to position [199, 0]
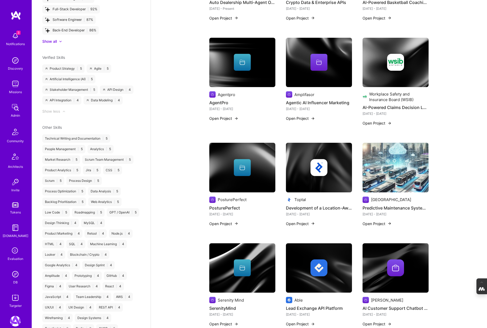
click at [300, 71] on img at bounding box center [319, 63] width 66 height 50
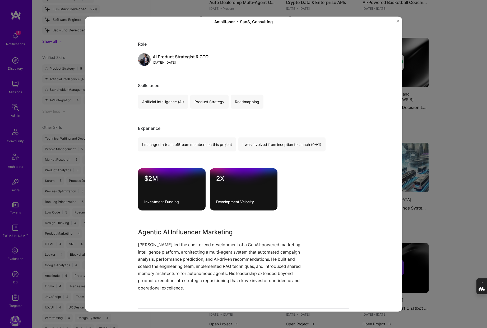
scroll to position [41, 0]
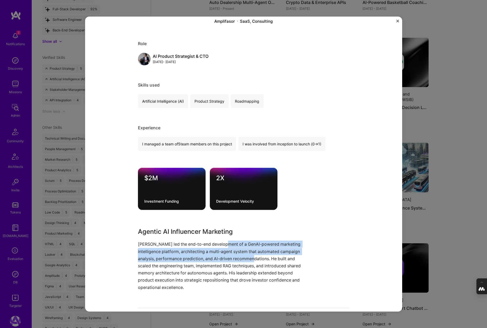
drag, startPoint x: 252, startPoint y: 259, endPoint x: 223, endPoint y: 243, distance: 33.0
click at [223, 243] on p "Cyrus led the end-to-end development of a GenAI-powered marketing intelligence …" at bounding box center [224, 266] width 172 height 50
copy p "a GenAI-powered marketing intelligence platform, architecting a multi-agent sys…"
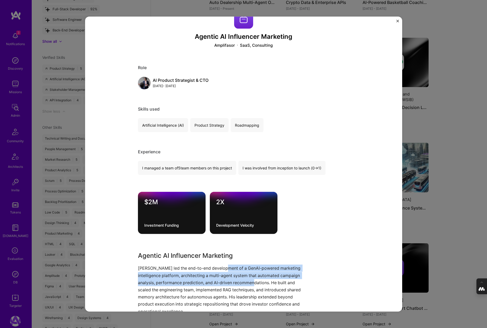
scroll to position [0, 0]
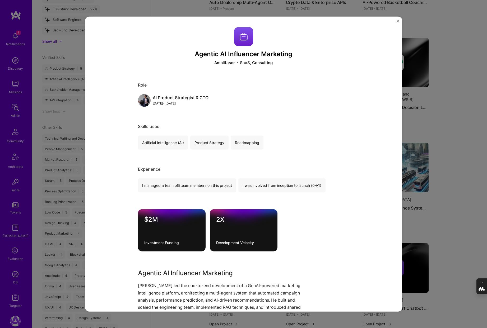
click at [227, 64] on div "Amplifasor" at bounding box center [224, 63] width 21 height 6
drag, startPoint x: 235, startPoint y: 63, endPoint x: 212, endPoint y: 63, distance: 23.0
click at [212, 63] on div "Amplifasor SaaS, Consulting" at bounding box center [243, 63] width 211 height 6
copy div "Amplifasor"
click at [453, 112] on div "Agentic AI Influencer Marketing Amplifasor SaaS, Consulting Role AI Product Str…" at bounding box center [243, 164] width 487 height 328
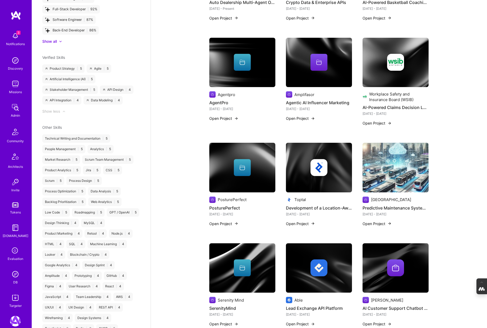
click at [300, 70] on img at bounding box center [319, 63] width 66 height 50
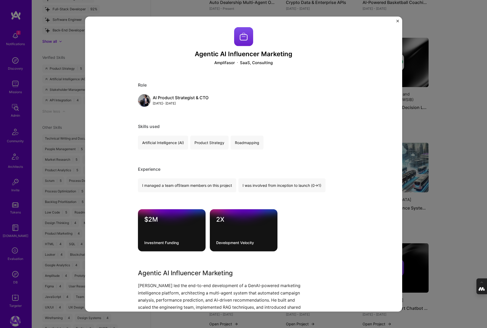
click at [442, 91] on div "Agentic AI Influencer Marketing Amplifasor SaaS, Consulting Role AI Product Str…" at bounding box center [243, 164] width 487 height 328
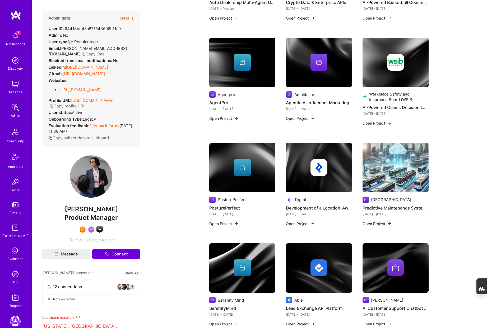
click at [106, 65] on link "https://linkedin.com/in/shirazcy" at bounding box center [87, 67] width 42 height 5
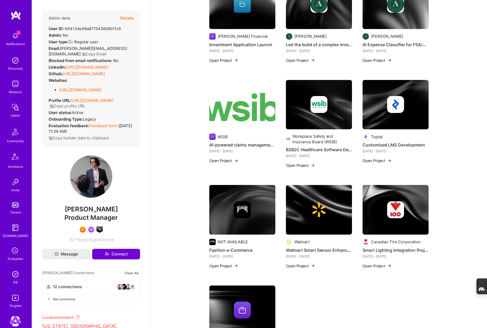
scroll to position [765, 0]
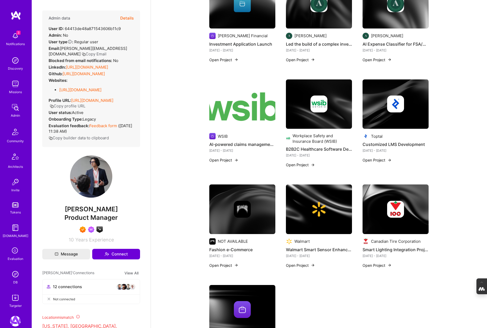
click at [126, 20] on button "Details" at bounding box center [126, 18] width 13 height 15
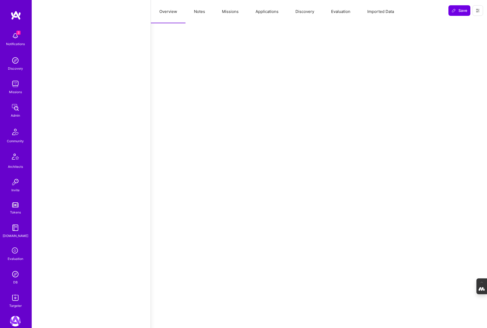
click at [268, 9] on button "Applications" at bounding box center [267, 11] width 40 height 23
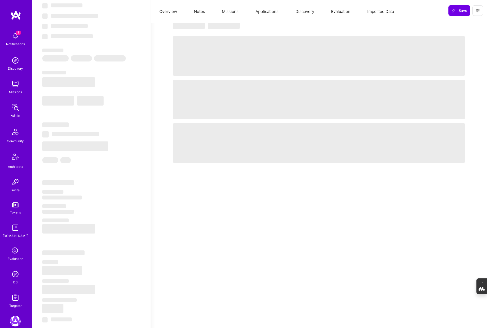
scroll to position [0, 0]
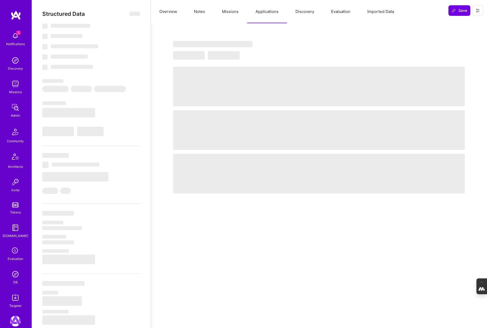
select select "Right Now"
select select "7"
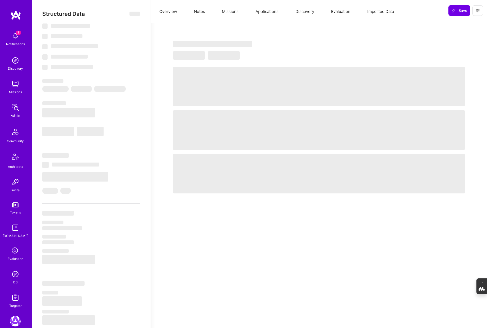
select select "US"
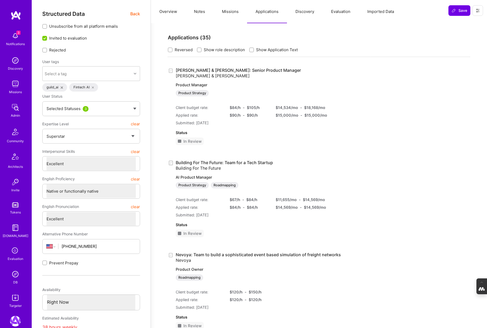
click at [229, 12] on button "Missions" at bounding box center [230, 11] width 34 height 23
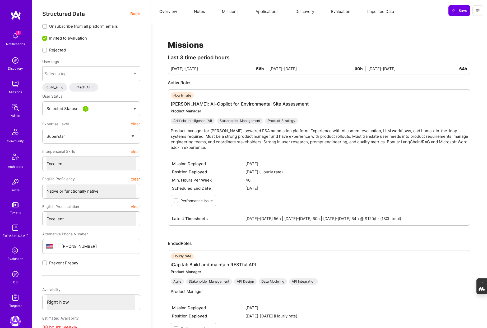
click at [197, 11] on button "Notes" at bounding box center [199, 11] width 28 height 23
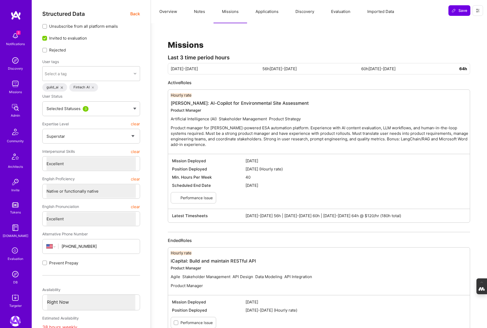
type textarea "x"
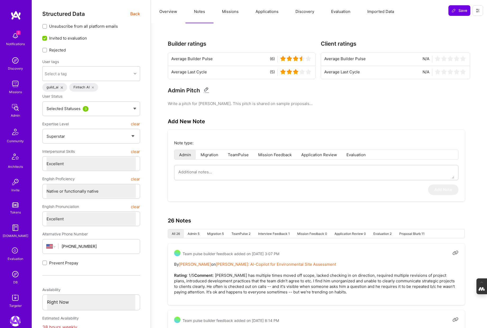
click at [169, 9] on button "Overview" at bounding box center [168, 11] width 35 height 23
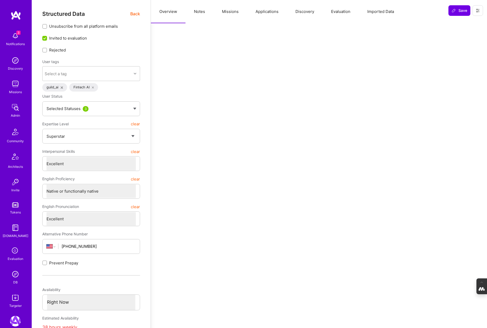
click at [136, 14] on span "Back" at bounding box center [135, 14] width 10 height 7
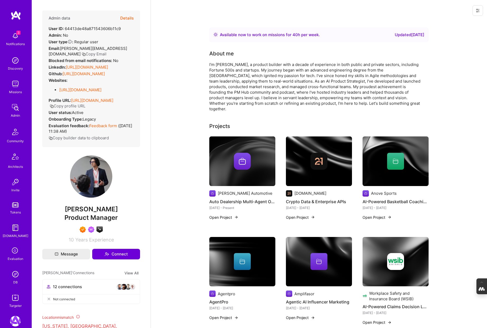
click at [17, 277] on img at bounding box center [15, 274] width 11 height 11
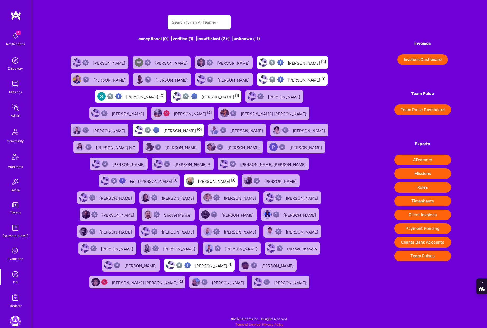
click at [190, 24] on input "text" at bounding box center [199, 22] width 55 height 13
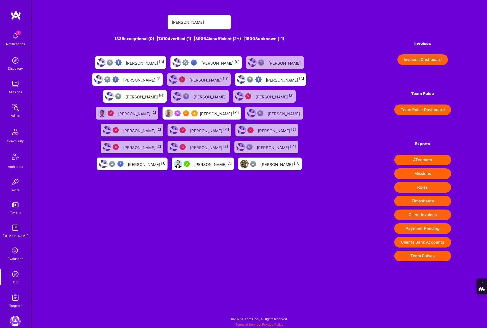
type input "Toby Urff"
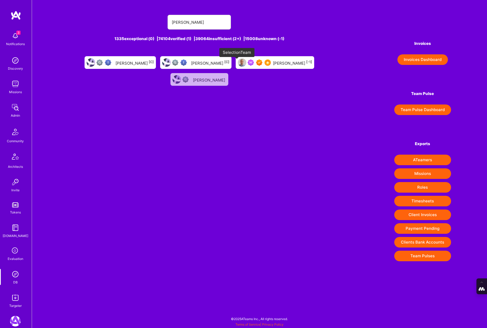
click at [264, 64] on img at bounding box center [267, 62] width 6 height 6
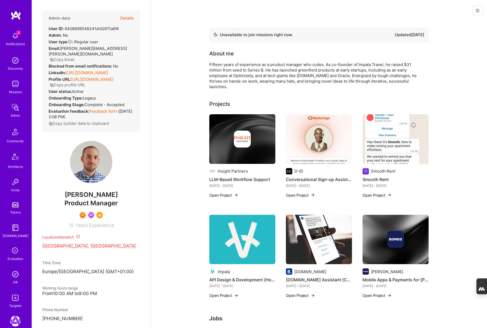
click at [129, 18] on button "Details" at bounding box center [126, 18] width 13 height 15
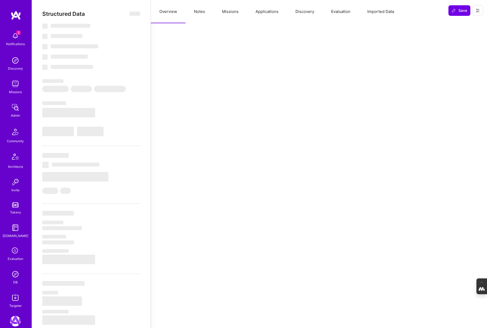
click at [199, 8] on button "Notes" at bounding box center [199, 11] width 28 height 23
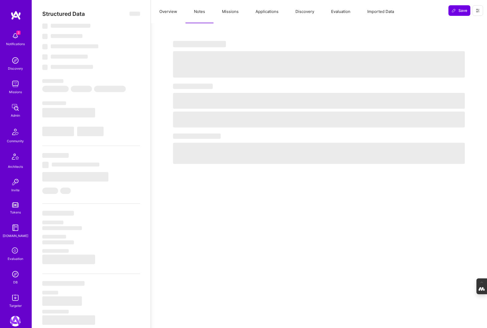
type textarea "x"
select select "Not Available"
select select "3 Months"
select select "7"
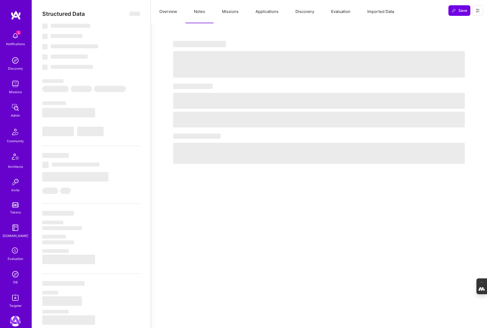
select select "7"
select select "NL"
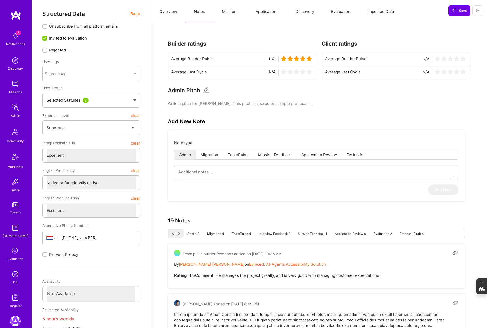
click at [136, 13] on span "Back" at bounding box center [135, 14] width 10 height 7
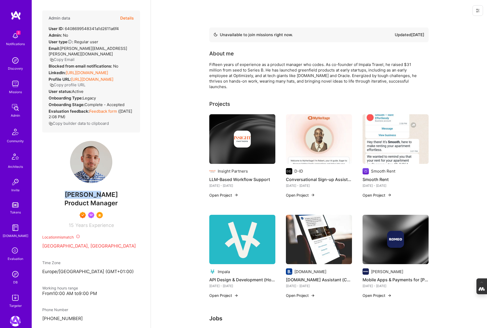
drag, startPoint x: 105, startPoint y: 189, endPoint x: 77, endPoint y: 190, distance: 28.0
click at [77, 191] on span "Toby Urff" at bounding box center [91, 195] width 98 height 8
copy span "Toby Urff"
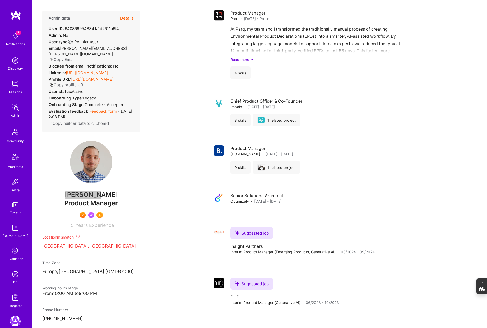
scroll to position [327, 0]
click at [123, 17] on button "Details" at bounding box center [126, 18] width 13 height 15
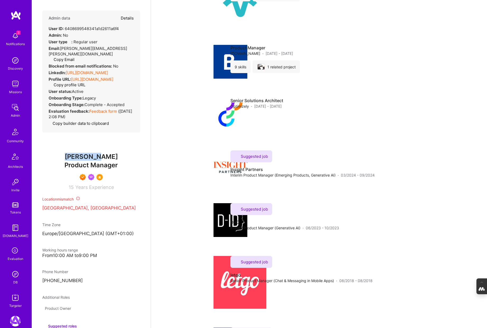
type textarea "x"
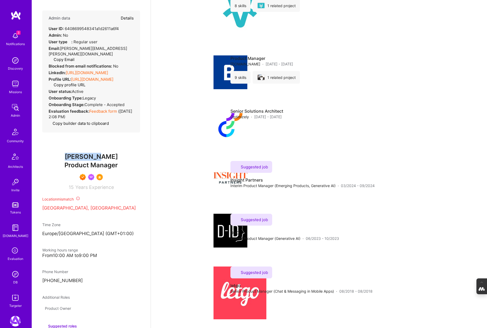
select select "7"
select select "NL"
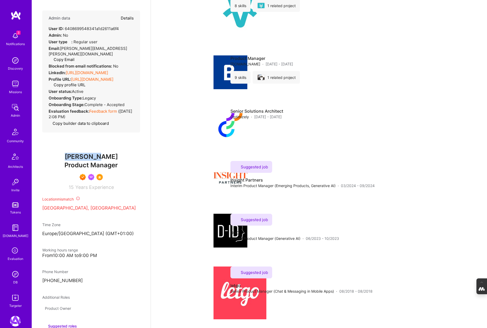
select select "Not Available"
select select "3 Months"
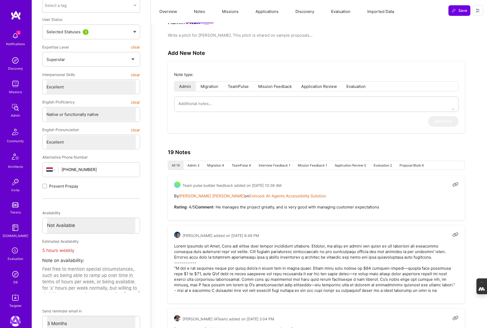
scroll to position [0, 0]
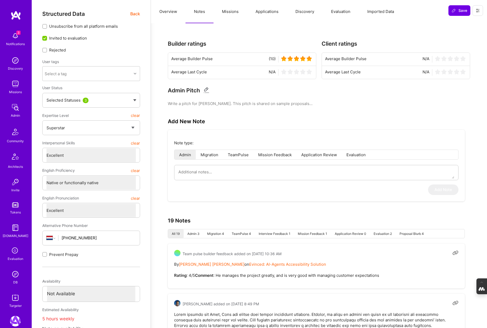
type textarea "x"
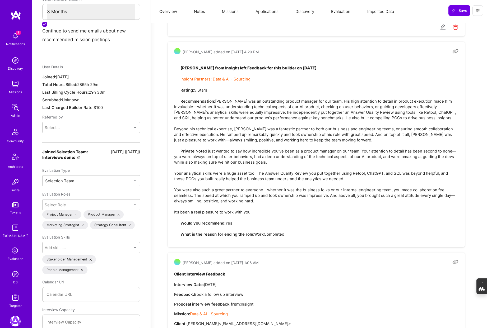
scroll to position [373, 0]
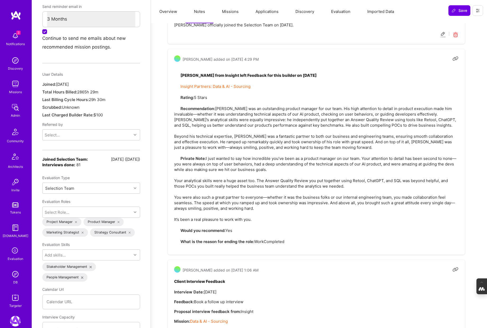
click at [340, 10] on button "Evaluation" at bounding box center [340, 11] width 36 height 23
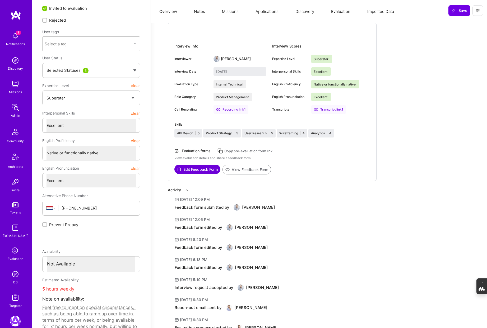
scroll to position [0, 0]
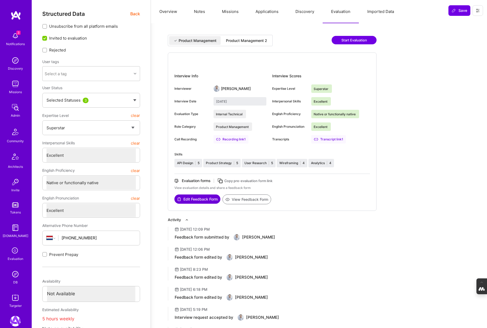
click at [253, 39] on div "Product Management 2" at bounding box center [246, 40] width 41 height 5
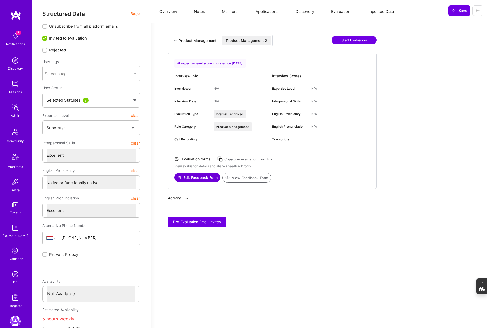
click at [204, 38] on div "Product Management" at bounding box center [197, 40] width 38 height 5
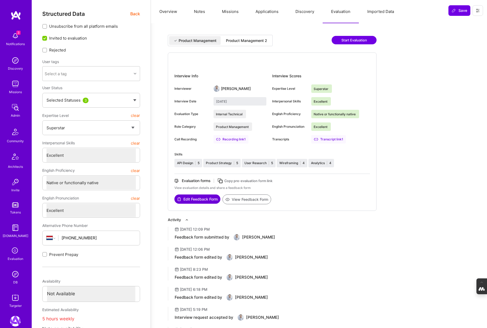
click at [248, 201] on button "View Feedback Form" at bounding box center [246, 200] width 49 height 10
click at [169, 13] on button "Overview" at bounding box center [168, 11] width 35 height 23
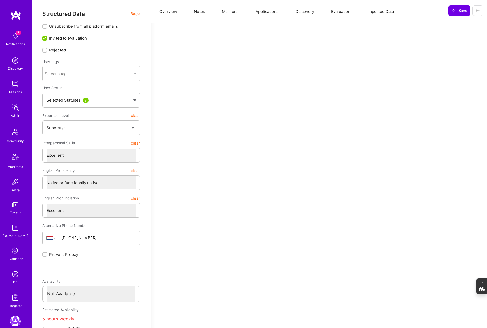
click at [135, 12] on span "Back" at bounding box center [135, 14] width 10 height 7
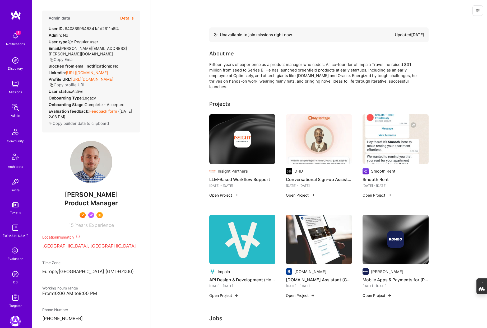
click at [91, 70] on link "https://linkedin.com/in/tobyurff" at bounding box center [87, 72] width 42 height 5
click at [13, 276] on img at bounding box center [15, 274] width 11 height 11
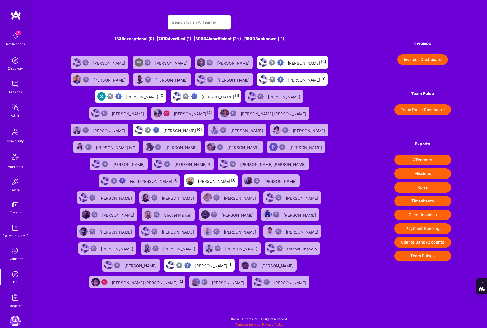
click at [181, 21] on input "text" at bounding box center [199, 22] width 55 height 13
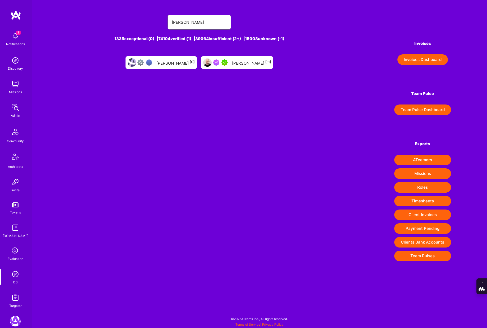
type input "frank fernande"
click at [251, 60] on div "Frank Fernandez [-1]" at bounding box center [251, 62] width 39 height 7
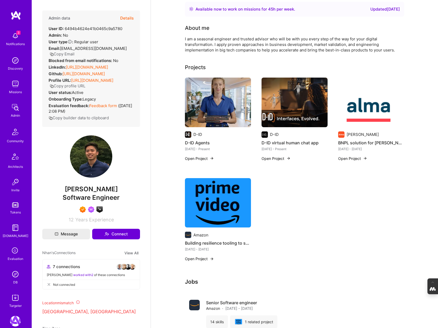
scroll to position [29, 0]
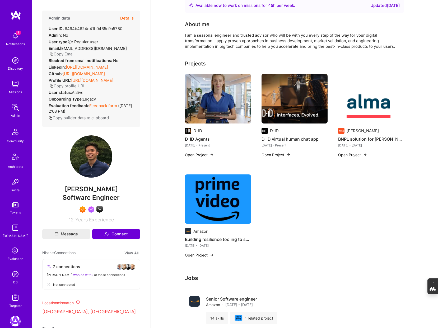
click at [197, 192] on img at bounding box center [218, 200] width 66 height 50
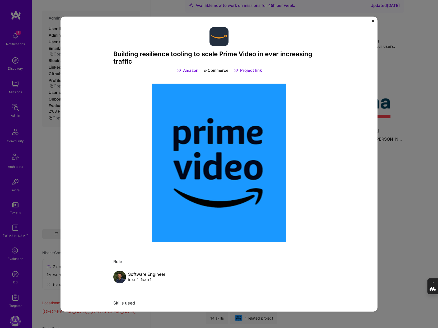
click at [393, 171] on div "Building resilience tooling to scale Prime Video in ever increasing traffic Ama…" at bounding box center [219, 164] width 438 height 328
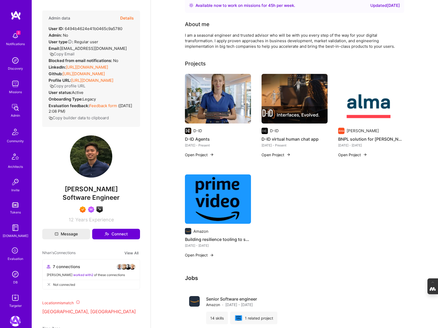
click at [370, 111] on img at bounding box center [371, 99] width 66 height 50
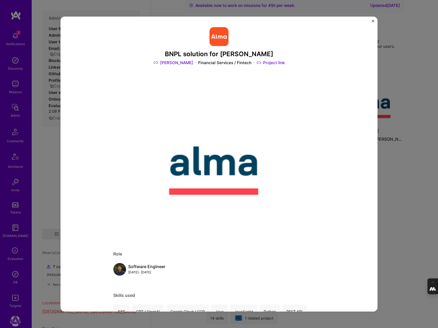
click at [387, 170] on div "BNPL solution for [PERSON_NAME] [PERSON_NAME] Financial Services / Fintech Proj…" at bounding box center [219, 164] width 438 height 328
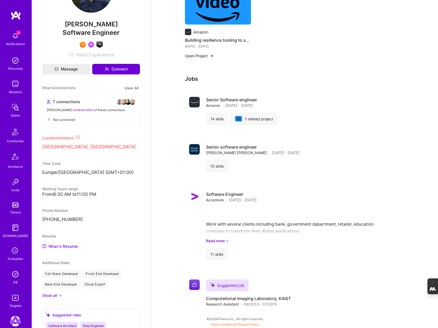
scroll to position [173, 0]
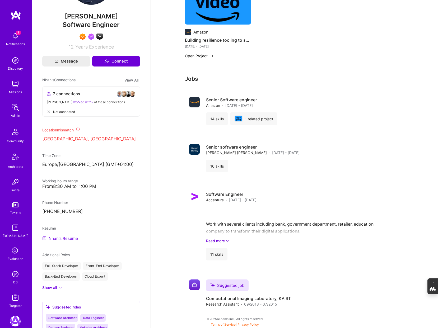
click at [57, 242] on link "Nhan's Resume" at bounding box center [60, 238] width 36 height 6
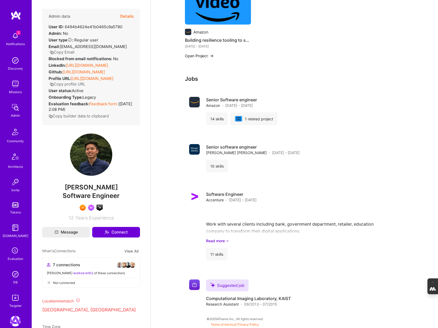
scroll to position [0, 0]
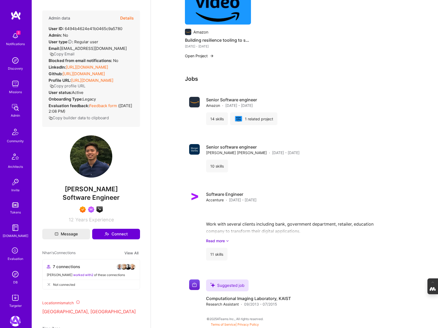
click at [128, 17] on button "Details" at bounding box center [126, 18] width 13 height 15
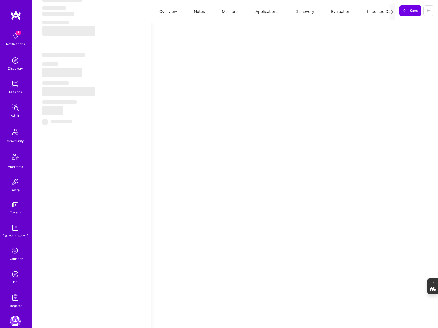
click at [234, 13] on button "Missions" at bounding box center [230, 11] width 34 height 23
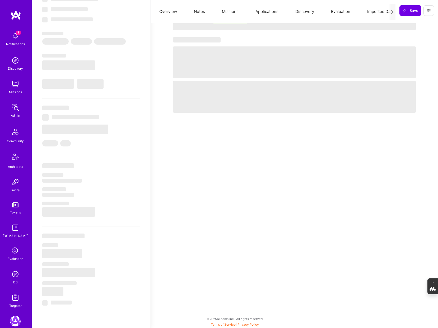
select select "Right Now"
select select "7"
select select "6"
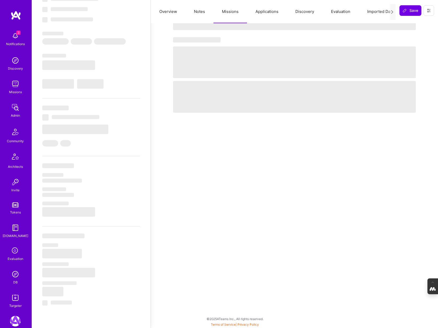
select select "GB"
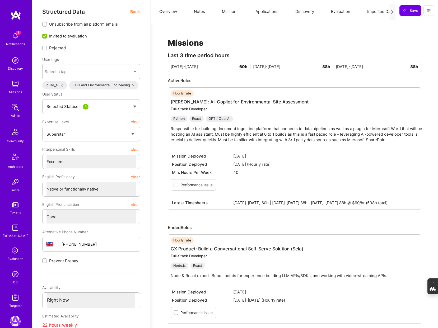
scroll to position [0, 0]
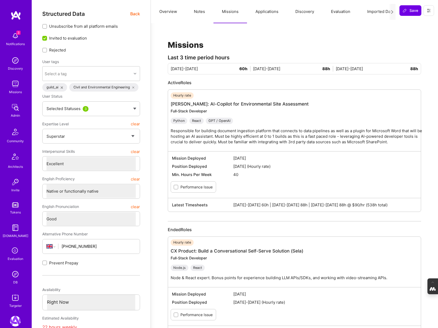
click at [263, 10] on button "Applications" at bounding box center [267, 11] width 40 height 23
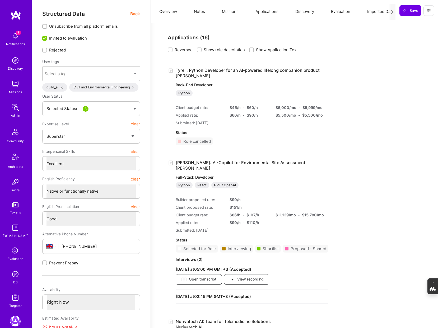
click at [201, 12] on button "Notes" at bounding box center [199, 11] width 28 height 23
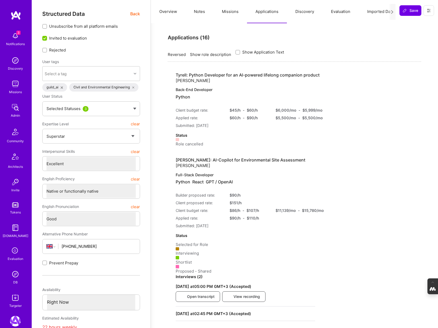
type textarea "x"
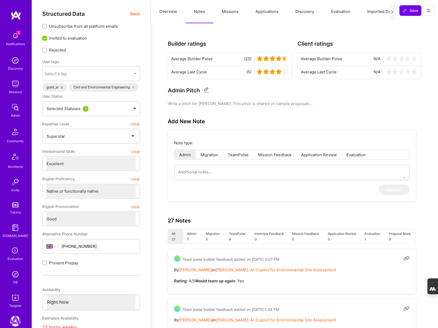
click at [340, 9] on button "Evaluation" at bounding box center [340, 11] width 36 height 23
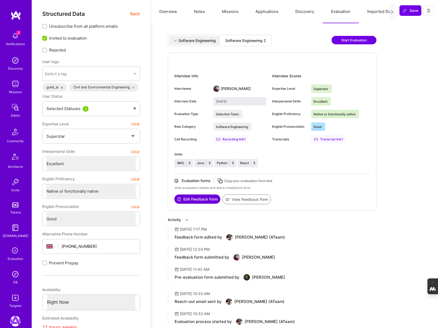
click at [250, 39] on div "Software Engineering 2" at bounding box center [245, 40] width 41 height 5
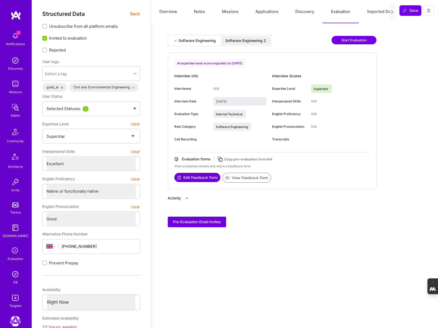
click at [195, 41] on div "Software Engineering" at bounding box center [196, 40] width 37 height 5
type input "June 29, 2023"
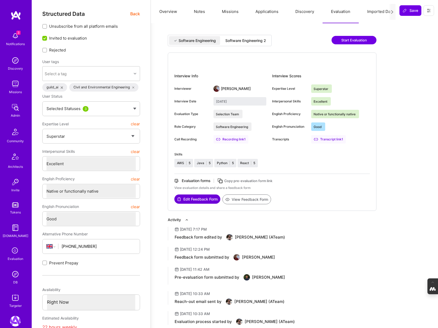
click at [245, 200] on button "View Feedback Form" at bounding box center [246, 200] width 49 height 10
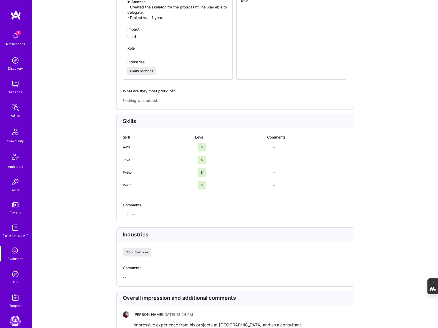
scroll to position [1084, 0]
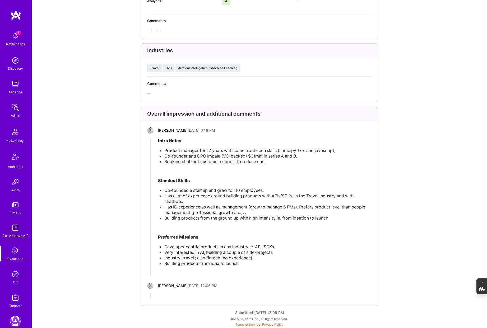
scroll to position [1268, 0]
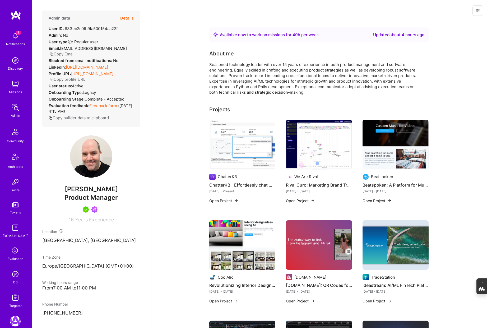
drag, startPoint x: 117, startPoint y: 189, endPoint x: 67, endPoint y: 190, distance: 49.9
click at [67, 190] on span "[PERSON_NAME]" at bounding box center [91, 189] width 98 height 8
copy span "[PERSON_NAME]"
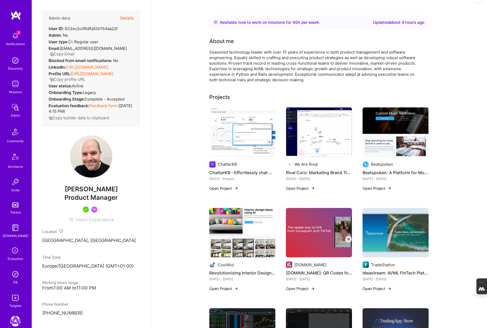
scroll to position [12, 0]
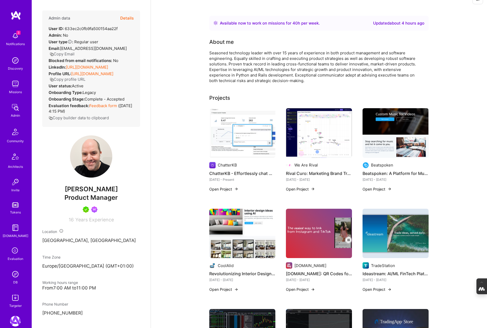
click at [289, 164] on img at bounding box center [289, 165] width 6 height 6
click at [309, 133] on img at bounding box center [319, 133] width 66 height 50
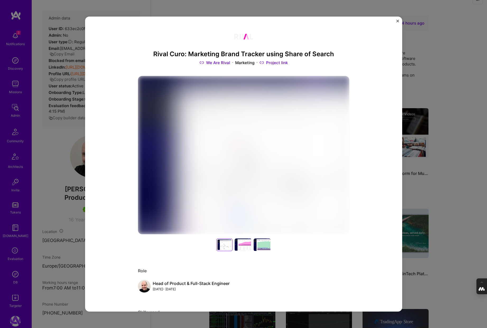
click at [246, 35] on img at bounding box center [243, 36] width 19 height 19
click at [238, 36] on img at bounding box center [243, 36] width 19 height 19
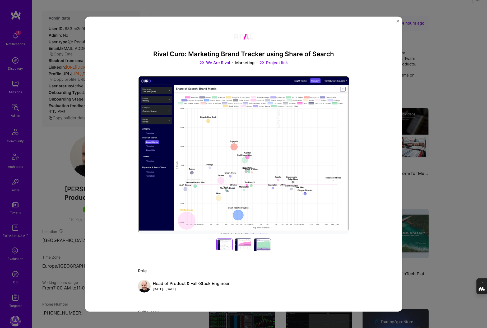
click at [224, 63] on link "We Are Rival" at bounding box center [214, 63] width 31 height 6
click at [440, 79] on div "Rival Curo: Marketing Brand Tracker using Share of Search We Are Rival Marketin…" at bounding box center [243, 164] width 487 height 328
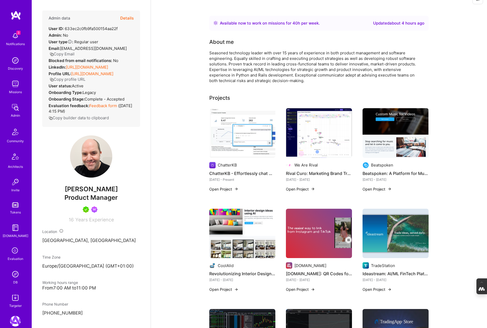
click at [392, 131] on img at bounding box center [395, 133] width 66 height 50
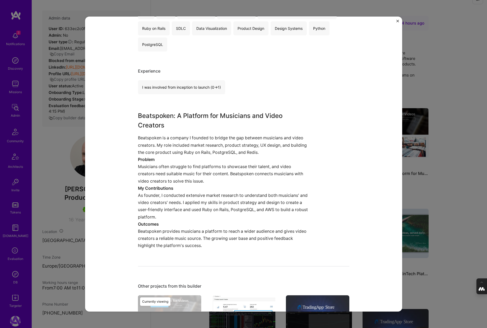
scroll to position [306, 0]
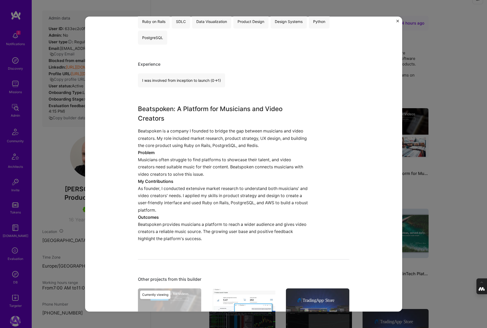
click at [470, 184] on div "Beatspoken: A Platform for Musicians and Video Creators Beatspoken Entertainmen…" at bounding box center [243, 164] width 487 height 328
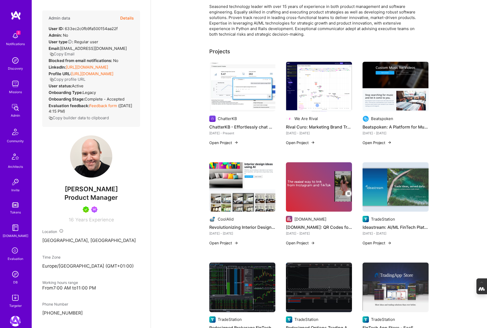
scroll to position [58, 0]
click at [236, 184] on img at bounding box center [242, 187] width 66 height 50
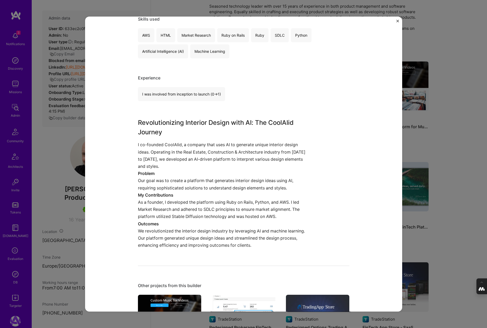
scroll to position [294, 0]
click at [452, 193] on div "Revolutionizing Interior Design with AI: CoolAIid CoolAIid Real Estate, Constru…" at bounding box center [243, 164] width 487 height 328
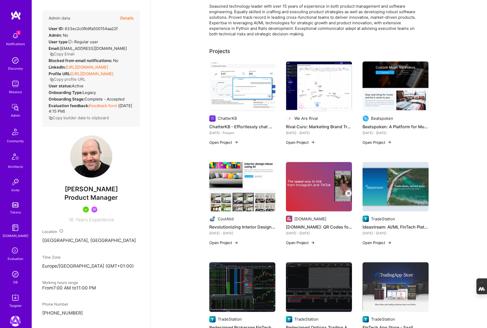
click at [311, 190] on img at bounding box center [319, 187] width 66 height 50
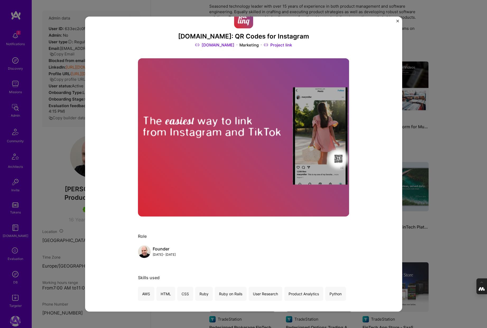
scroll to position [15, 0]
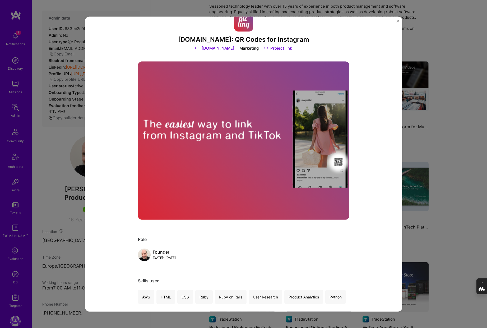
click at [221, 48] on link "Piclinq.com" at bounding box center [214, 48] width 39 height 6
click at [456, 144] on div "Piclinq.com: QR Codes for Instagram Piclinq.com Marketing Project link Role Fou…" at bounding box center [243, 164] width 487 height 328
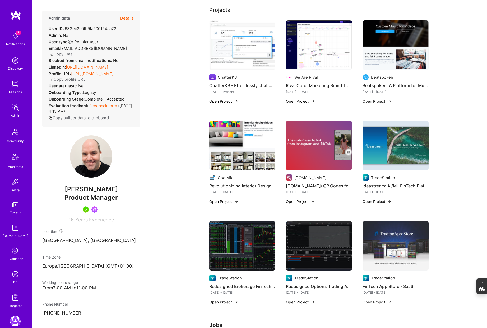
scroll to position [102, 0]
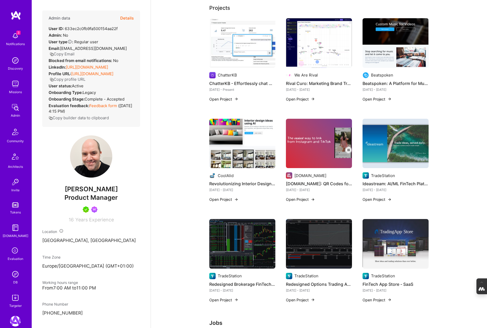
click at [398, 155] on img at bounding box center [395, 144] width 66 height 50
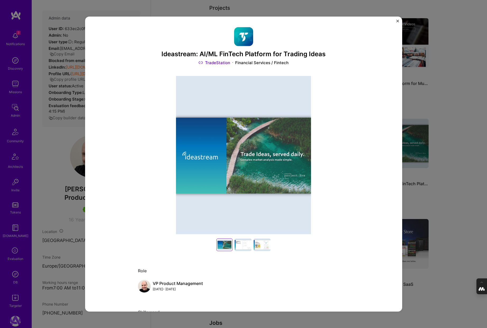
click at [455, 150] on div "Ideastream: AI/ML FinTech Platform for Trading Ideas TradeStation Financial Ser…" at bounding box center [243, 164] width 487 height 328
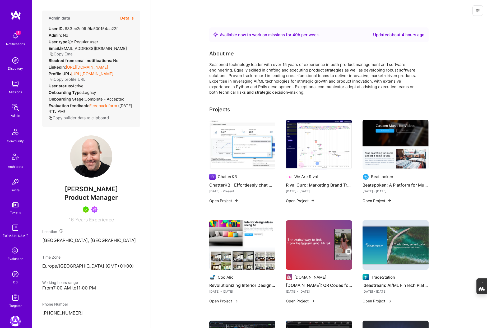
click at [101, 65] on link "https://linkedin.com/in/frankfdez" at bounding box center [87, 67] width 42 height 5
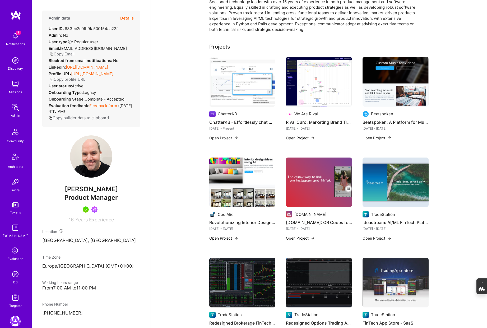
scroll to position [64, 0]
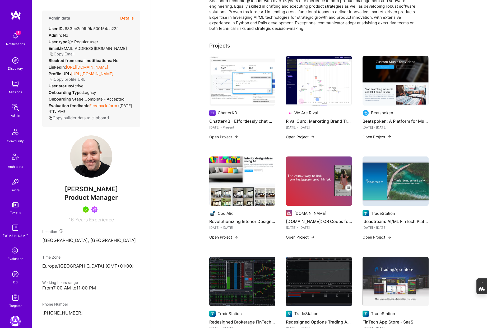
click at [245, 173] on img at bounding box center [242, 182] width 66 height 50
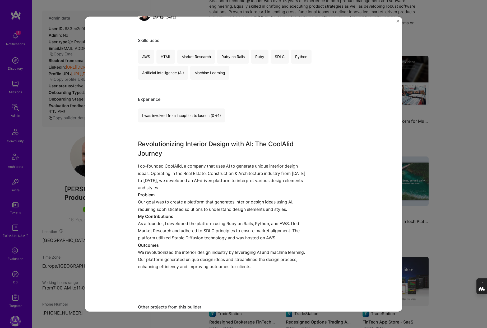
scroll to position [271, 0]
click at [448, 189] on div "Revolutionizing Interior Design with AI: CoolAIid CoolAIid Real Estate, Constru…" at bounding box center [243, 164] width 487 height 328
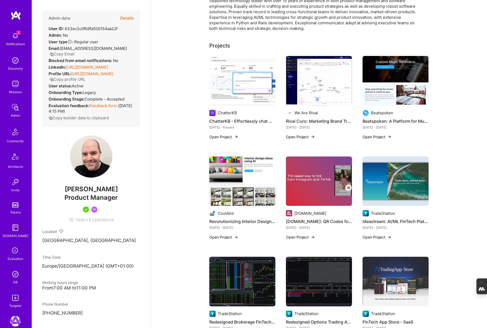
click at [310, 180] on img at bounding box center [319, 182] width 66 height 50
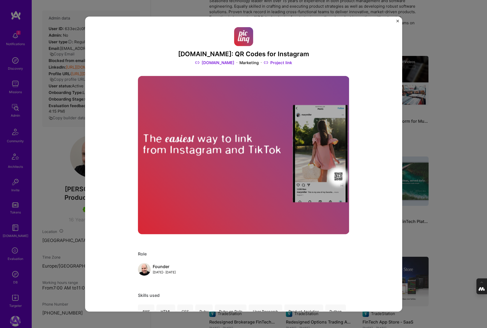
click at [443, 138] on div "Piclinq.com: QR Codes for Instagram Piclinq.com Marketing Project link Role Fou…" at bounding box center [243, 164] width 487 height 328
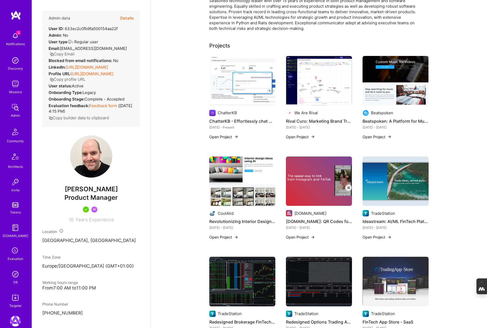
click at [232, 176] on img at bounding box center [242, 182] width 66 height 50
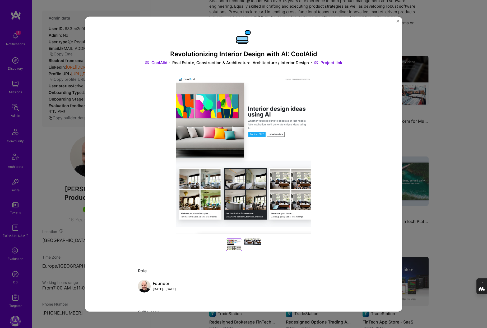
click at [163, 63] on link "CoolAIid" at bounding box center [156, 63] width 22 height 6
click at [449, 138] on div "Revolutionizing Interior Design with AI: CoolAIid CoolAIid Real Estate, Constru…" at bounding box center [243, 164] width 487 height 328
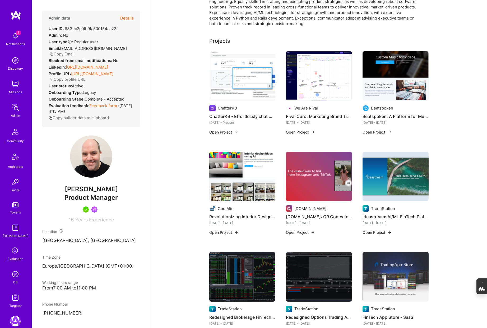
scroll to position [64, 0]
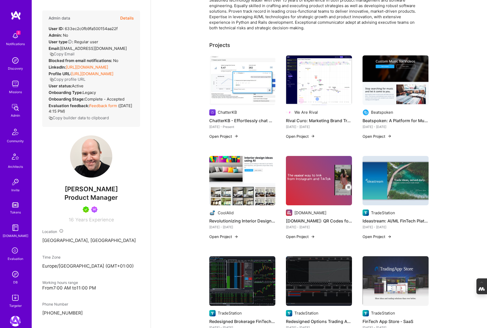
click at [324, 91] on img at bounding box center [319, 80] width 66 height 50
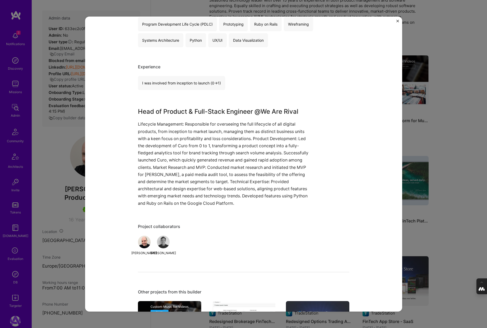
scroll to position [321, 0]
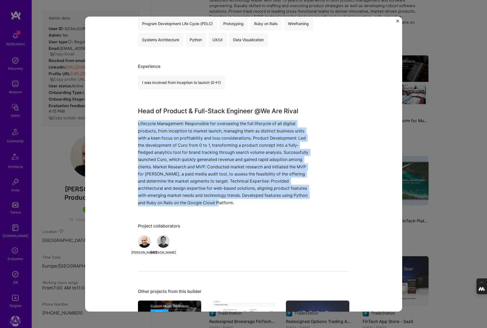
drag, startPoint x: 255, startPoint y: 203, endPoint x: 137, endPoint y: 127, distance: 139.7
click at [138, 127] on p "Lifecycle Management: Responsible for overseeing the full lifecycle of all digi…" at bounding box center [224, 163] width 172 height 86
copy p "Lifecycle Management: Responsible for overseeing the full lifecycle of all digi…"
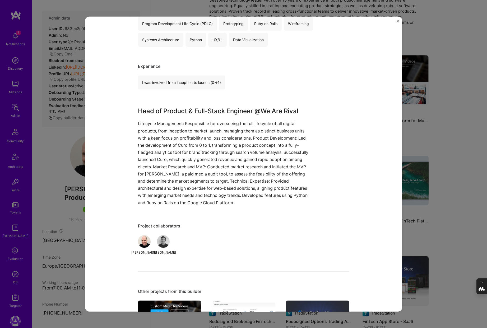
click at [50, 206] on div "Rival Curo: Marketing Brand Tracker using Share of Search We Are Rival Marketin…" at bounding box center [243, 164] width 487 height 328
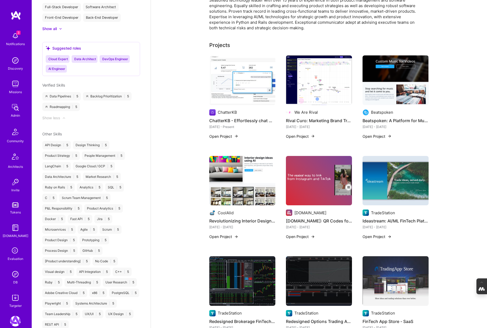
scroll to position [397, 0]
click at [387, 191] on img at bounding box center [395, 181] width 66 height 50
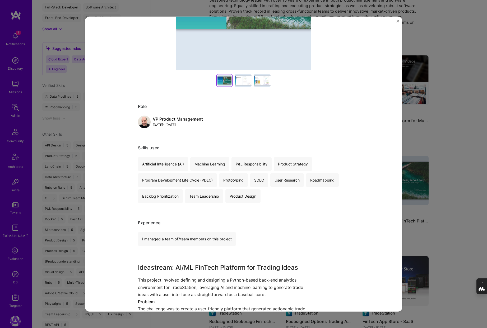
scroll to position [165, 0]
click at [432, 129] on div "Ideastream: AI/ML FinTech Platform for Trading Ideas TradeStation Financial Ser…" at bounding box center [243, 164] width 487 height 328
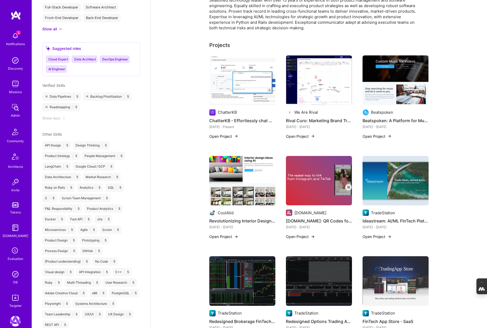
click at [17, 278] on img at bounding box center [15, 274] width 11 height 11
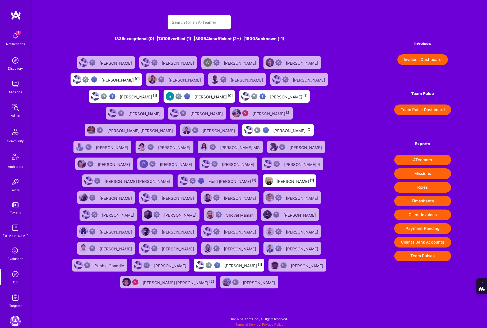
click at [188, 26] on input "text" at bounding box center [199, 22] width 55 height 13
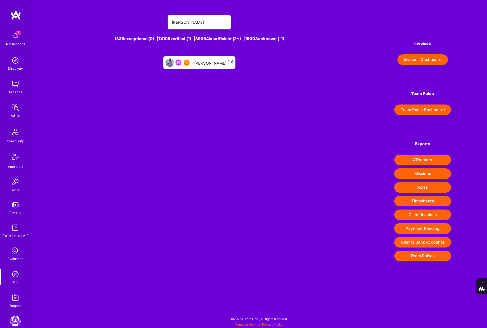
type input "juan rivillas"
click at [207, 59] on div "Juan Rivillas [-1]" at bounding box center [213, 62] width 39 height 7
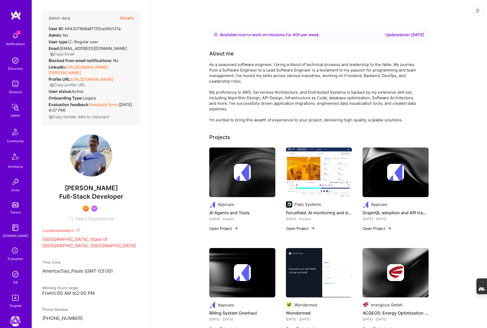
click at [127, 16] on button "Details" at bounding box center [126, 18] width 13 height 15
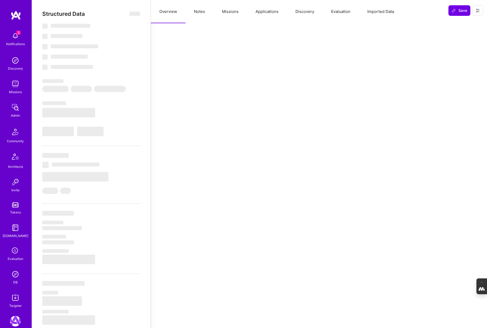
click at [204, 12] on button "Notes" at bounding box center [199, 11] width 28 height 23
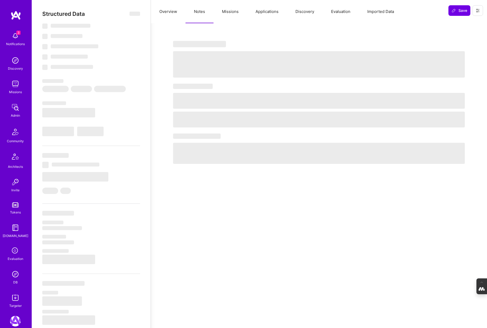
select select "Right Now"
select select "7"
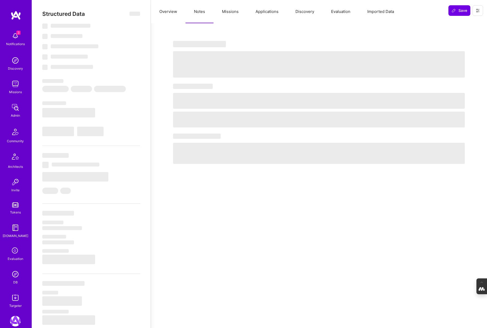
select select "BR"
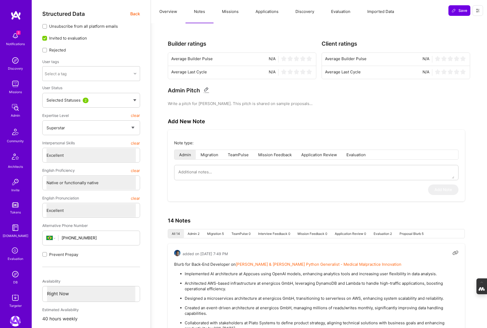
click at [229, 14] on button "Missions" at bounding box center [230, 11] width 34 height 23
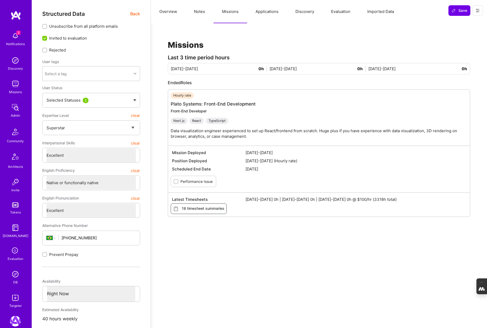
click at [262, 14] on button "Applications" at bounding box center [267, 11] width 40 height 23
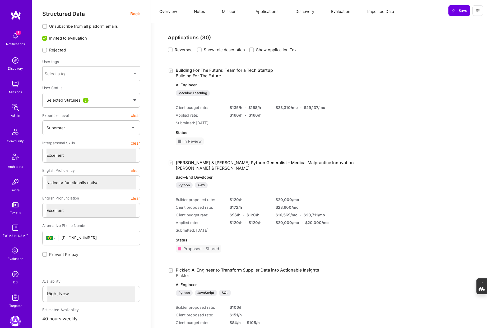
click at [307, 13] on button "Discovery" at bounding box center [305, 11] width 36 height 23
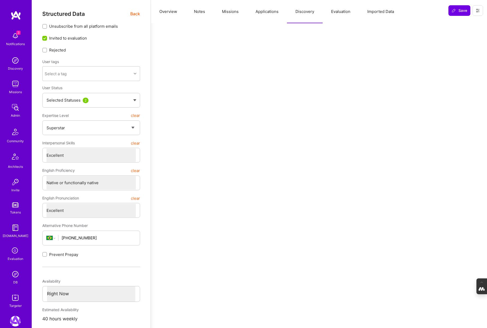
click at [333, 14] on button "Evaluation" at bounding box center [340, 11] width 36 height 23
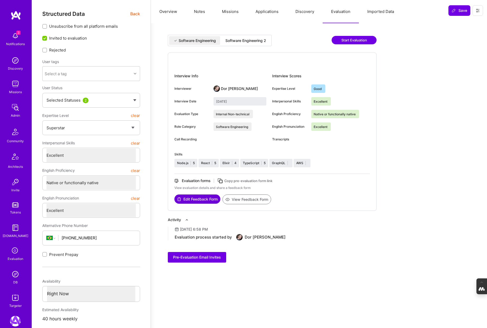
click at [202, 14] on button "Notes" at bounding box center [199, 11] width 28 height 23
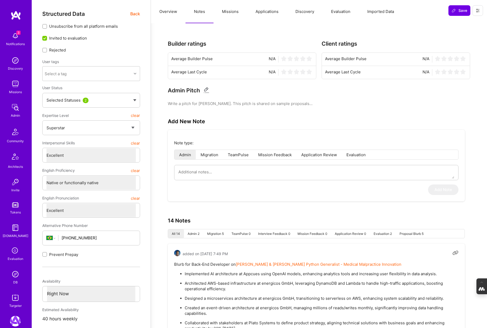
click at [172, 11] on button "Overview" at bounding box center [168, 11] width 35 height 23
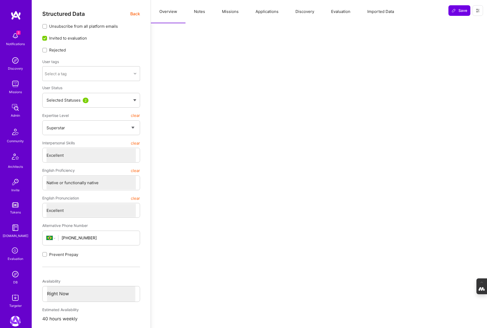
click at [135, 13] on span "Back" at bounding box center [135, 14] width 10 height 7
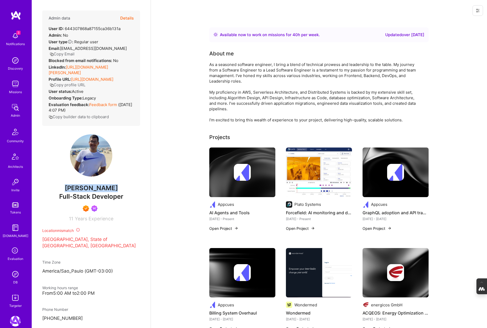
drag, startPoint x: 110, startPoint y: 189, endPoint x: 73, endPoint y: 190, distance: 37.0
click at [73, 190] on span "Juan Rivillas" at bounding box center [91, 188] width 98 height 8
copy span "Juan Rivillas"
click at [128, 17] on button "Details" at bounding box center [126, 18] width 13 height 15
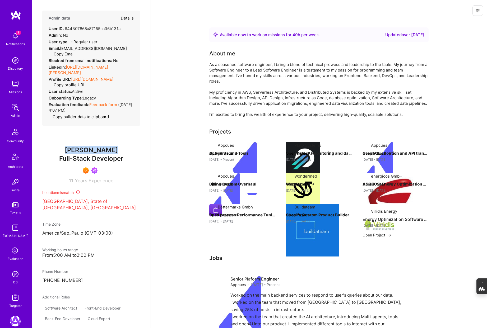
type textarea "x"
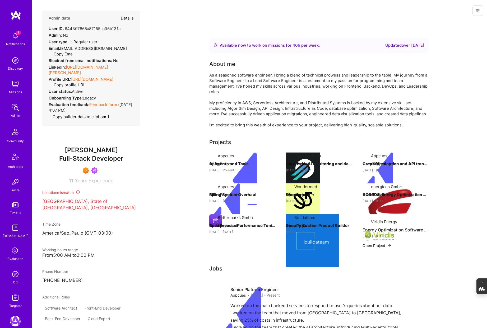
select select "7"
select select "BR"
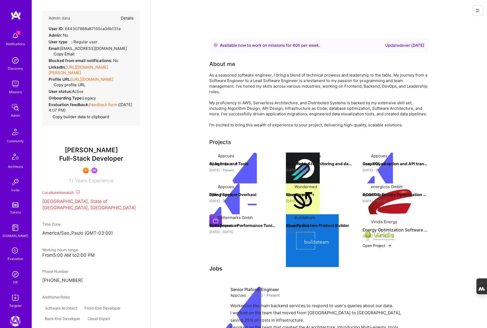
select select "Right Now"
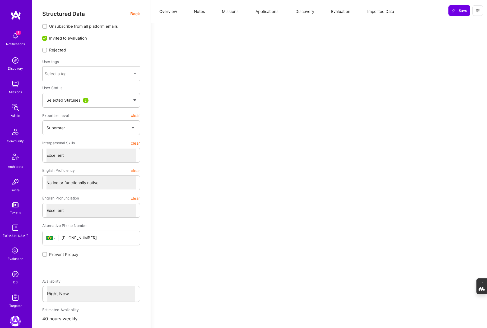
click at [333, 13] on button "Evaluation" at bounding box center [340, 11] width 36 height 23
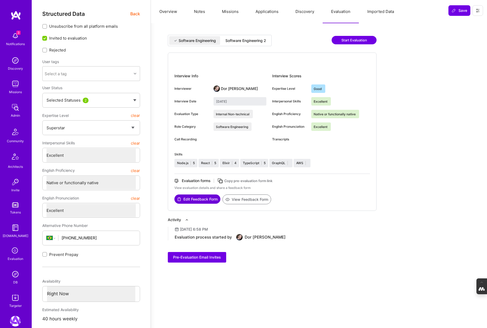
click at [255, 42] on div "Software Engineering 2" at bounding box center [245, 40] width 41 height 5
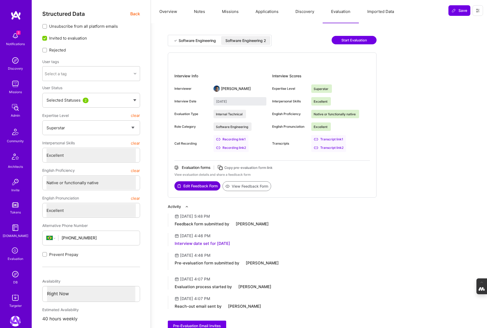
type input "September 18, 2025"
click at [252, 184] on button "View Feedback Form" at bounding box center [246, 186] width 49 height 10
click at [168, 13] on button "Overview" at bounding box center [168, 11] width 35 height 23
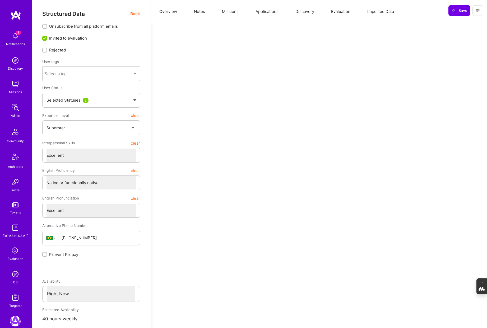
click at [134, 13] on span "Back" at bounding box center [135, 14] width 10 height 7
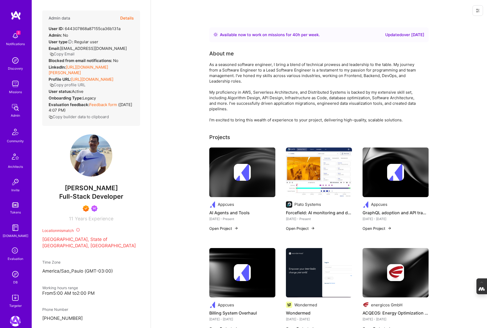
click at [234, 167] on img at bounding box center [242, 172] width 17 height 17
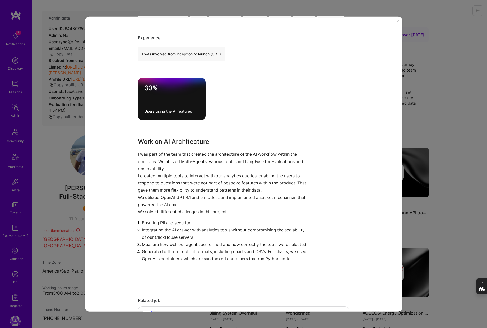
scroll to position [132, 0]
click at [427, 138] on div "AI Agents and Tools Appcues SaaS Project link Role Senior Platform Engineer Jan…" at bounding box center [243, 164] width 487 height 328
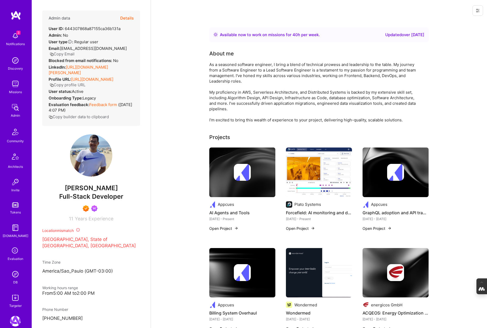
click at [247, 167] on img at bounding box center [242, 172] width 17 height 17
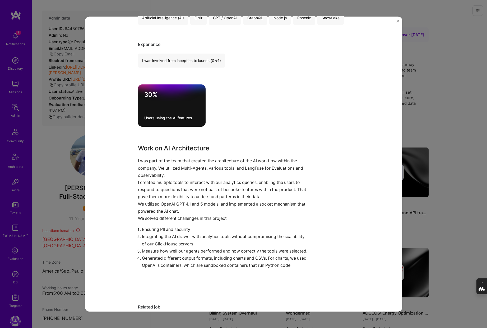
scroll to position [126, 0]
click at [450, 158] on div "AI Agents and Tools Appcues SaaS Project link Role Senior Platform Engineer Jan…" at bounding box center [243, 164] width 487 height 328
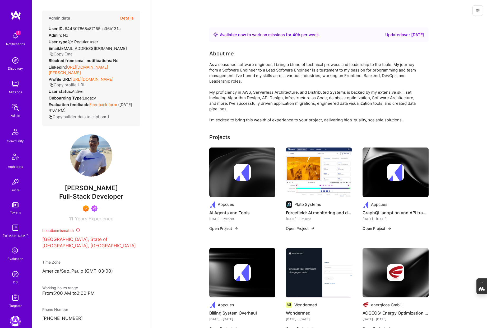
click at [315, 164] on img at bounding box center [319, 173] width 66 height 50
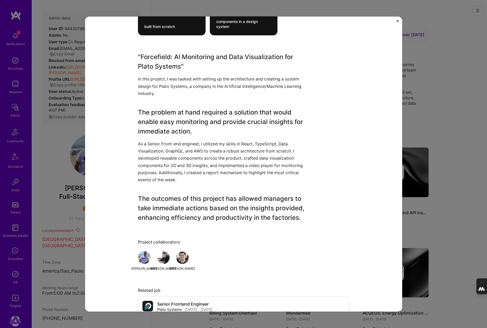
scroll to position [420, 0]
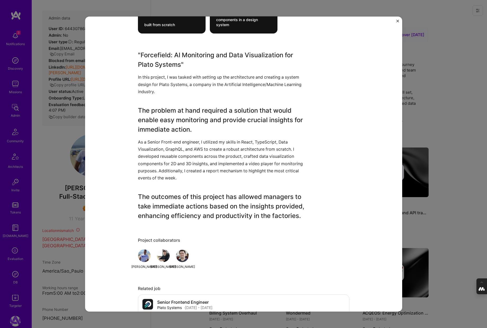
click at [452, 177] on div "Forcefield: AI monitoring and data visualization Plato Systems Artifical Intell…" at bounding box center [243, 164] width 487 height 328
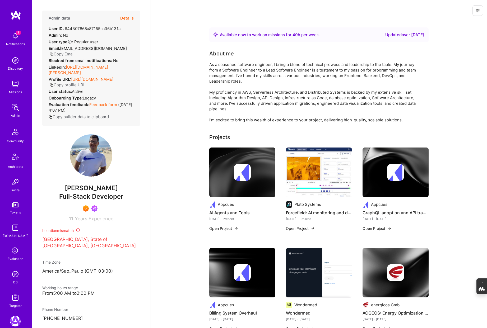
click at [393, 164] on img at bounding box center [395, 172] width 17 height 17
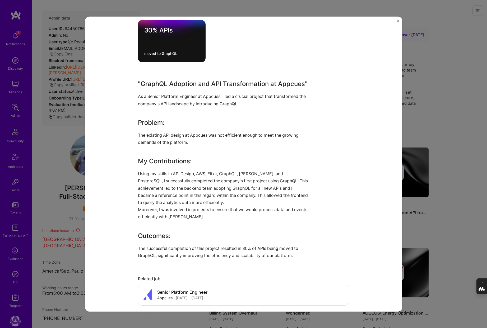
scroll to position [147, 0]
click at [440, 188] on div "GraphQL adoption and API transformation Appcues SaaS Role Platform Engineer Jun…" at bounding box center [243, 164] width 487 height 328
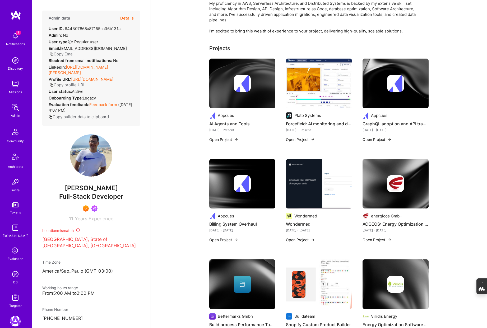
scroll to position [92, 0]
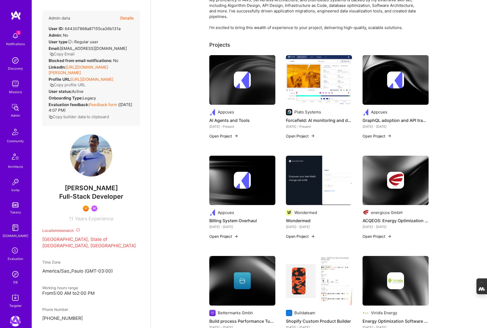
click at [308, 184] on img at bounding box center [319, 181] width 66 height 50
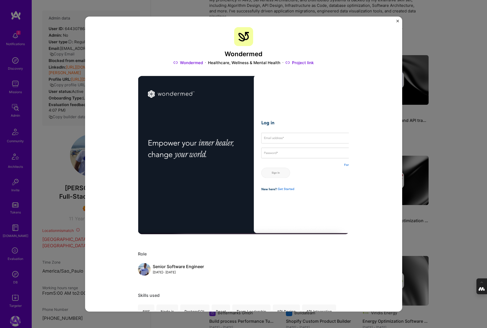
click at [450, 136] on div "Wondermed Wondermed Healthcare, Wellness & Mental Health Project link Role Seni…" at bounding box center [243, 164] width 487 height 328
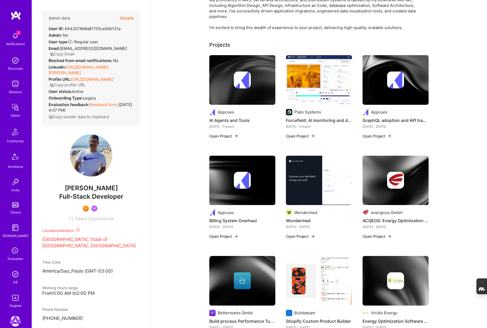
click at [387, 183] on img at bounding box center [395, 180] width 17 height 17
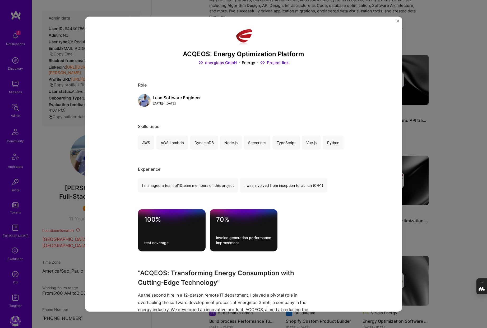
click at [438, 169] on div "ACQEOS: Energy Optimization Platform energicos GmbH Energy Project link Role Le…" at bounding box center [243, 164] width 487 height 328
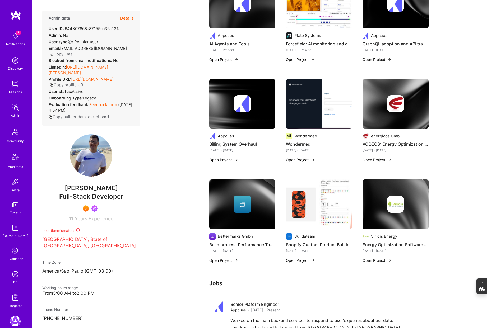
scroll to position [173, 0]
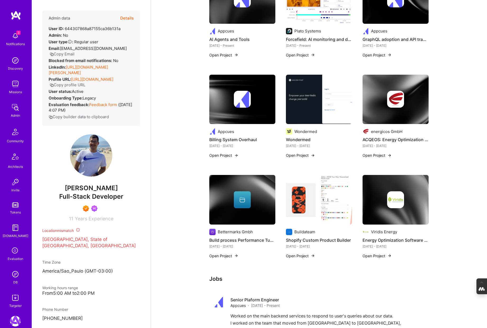
click at [252, 195] on div at bounding box center [242, 199] width 66 height 17
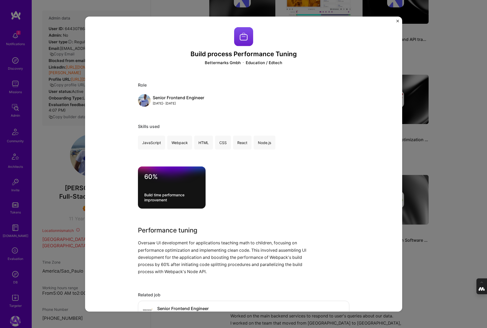
click at [456, 176] on div "Build process Performance Tuning Bettermarks Gmbh Education / Edtech Role Senio…" at bounding box center [243, 164] width 487 height 328
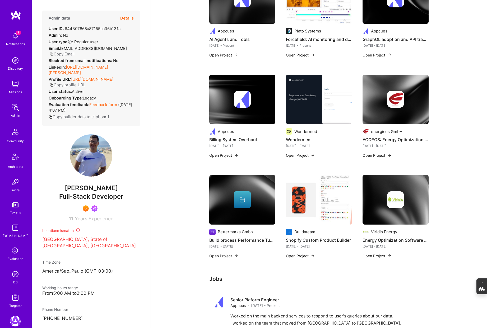
click at [322, 201] on img at bounding box center [319, 200] width 66 height 50
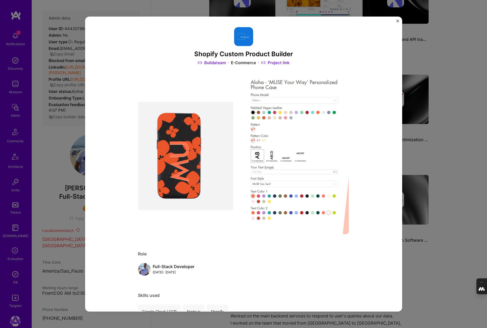
click at [444, 167] on div "Shopify Custom Product Builder Buildateam E-Commerce Project link Role Full-Sta…" at bounding box center [243, 164] width 487 height 328
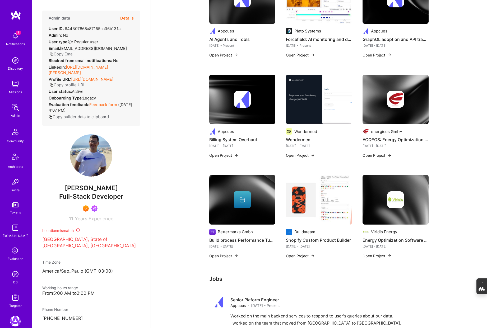
click at [375, 204] on div at bounding box center [395, 199] width 66 height 17
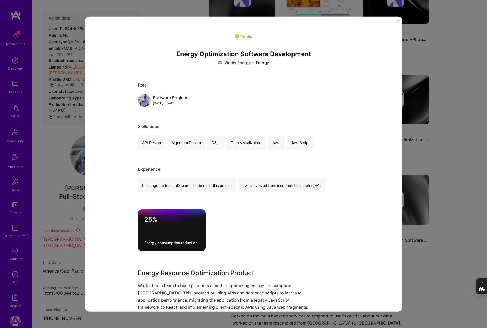
click at [434, 167] on div "Energy Optimization Software Development Viridis Energy Energy Role Software En…" at bounding box center [243, 164] width 487 height 328
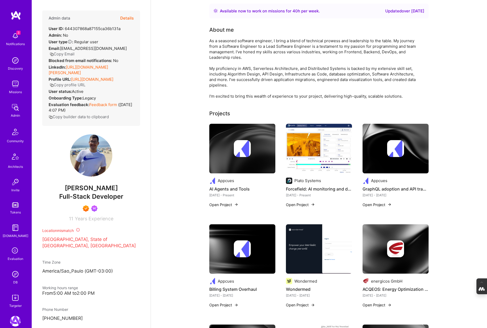
scroll to position [22, 0]
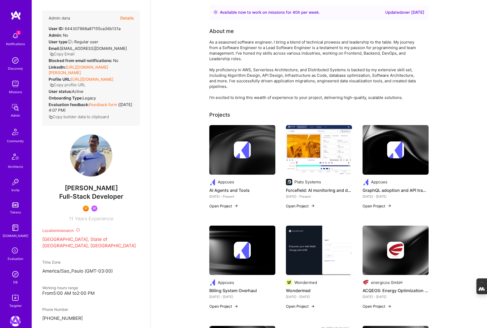
click at [244, 160] on img at bounding box center [242, 150] width 66 height 50
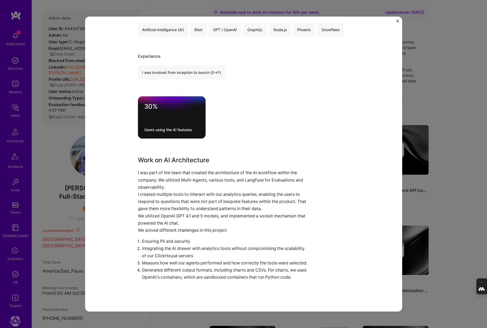
scroll to position [116, 0]
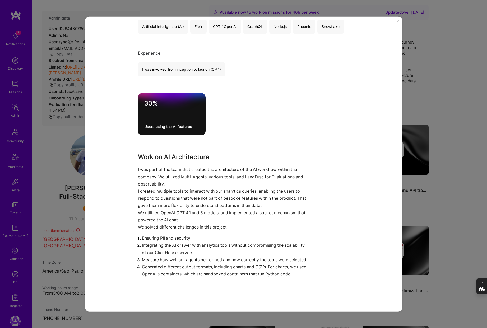
click at [431, 102] on div "AI Agents and Tools Appcues SaaS Project link Role Senior Platform Engineer Jan…" at bounding box center [243, 164] width 487 height 328
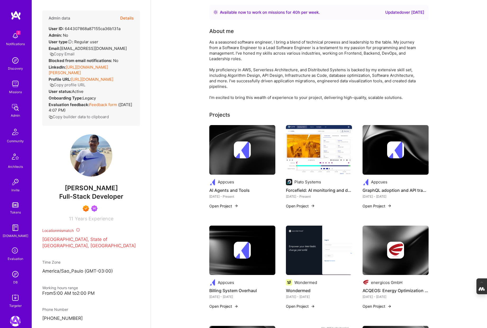
click at [298, 158] on img at bounding box center [319, 150] width 66 height 50
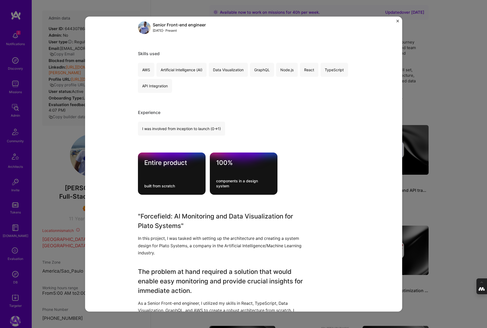
scroll to position [99, 0]
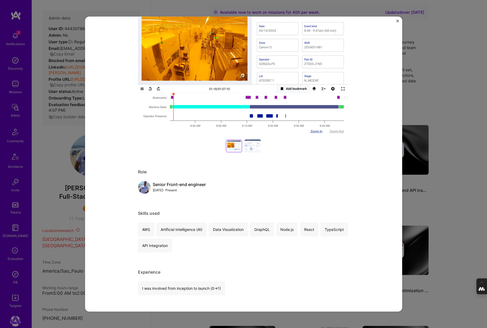
click at [397, 20] on img "Close" at bounding box center [397, 21] width 3 height 3
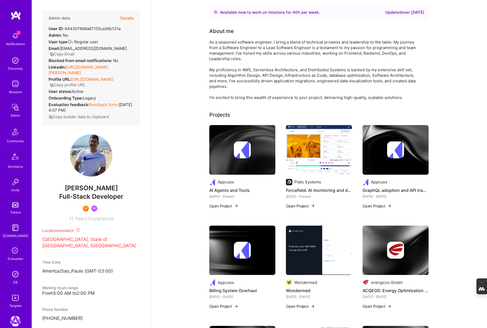
click at [394, 147] on img at bounding box center [395, 150] width 17 height 17
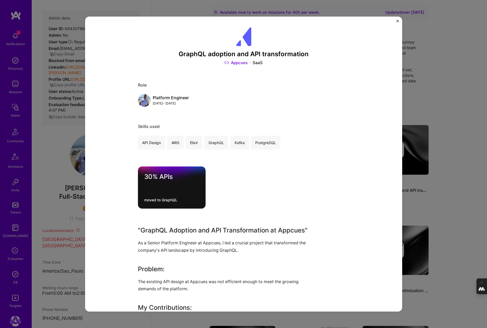
click at [240, 63] on link "Appcues" at bounding box center [235, 63] width 23 height 6
click at [438, 99] on div "GraphQL adoption and API transformation Appcues SaaS Role Platform Engineer Jun…" at bounding box center [243, 164] width 487 height 328
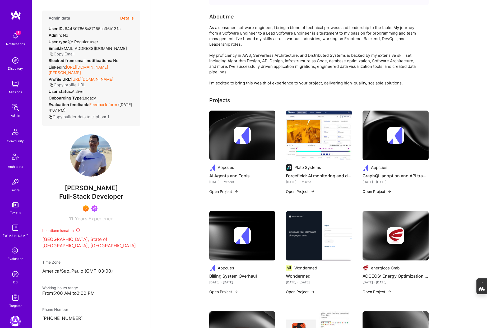
scroll to position [39, 0]
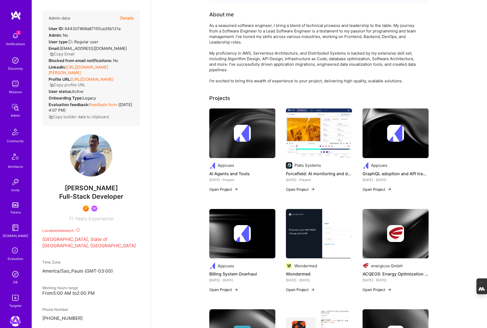
click at [229, 140] on div at bounding box center [242, 133] width 66 height 17
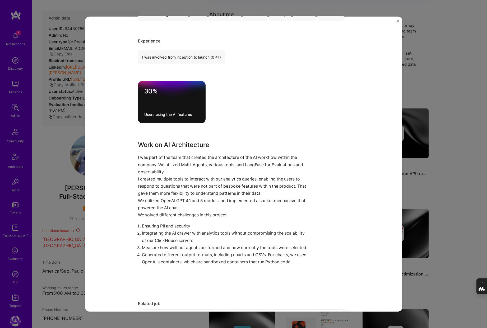
scroll to position [129, 0]
click at [469, 99] on div "AI Agents and Tools Appcues SaaS Project link Role Senior Platform Engineer Jan…" at bounding box center [243, 164] width 487 height 328
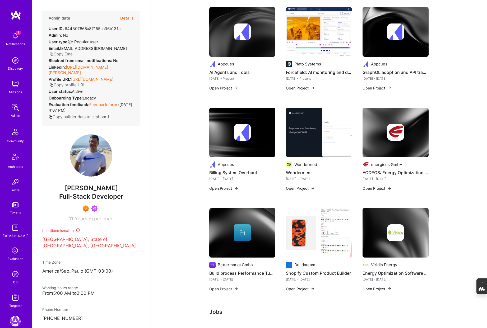
scroll to position [141, 0]
click at [307, 138] on img at bounding box center [319, 132] width 66 height 50
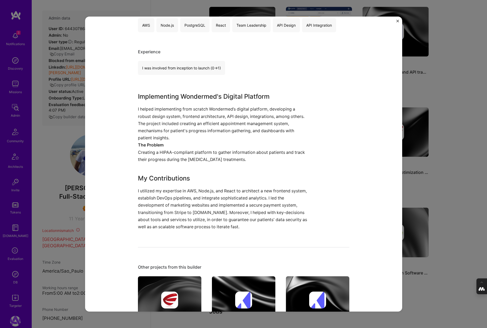
scroll to position [290, 0]
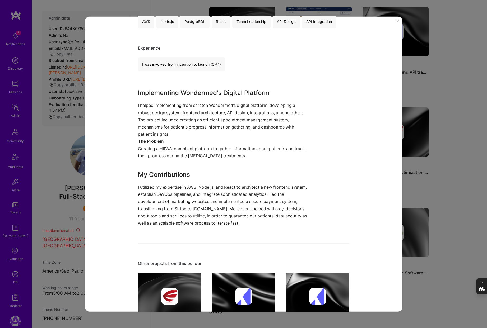
click at [449, 151] on div "Wondermed Wondermed Healthcare, Wellness & Mental Health Project link Role Seni…" at bounding box center [243, 164] width 487 height 328
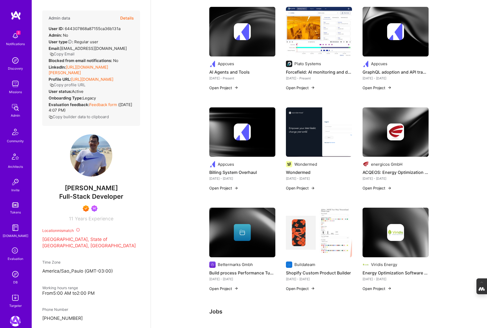
click at [385, 147] on img at bounding box center [395, 132] width 66 height 50
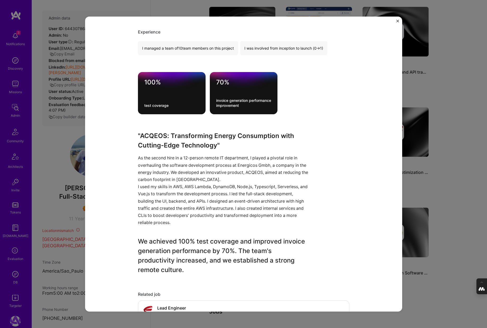
scroll to position [139, 0]
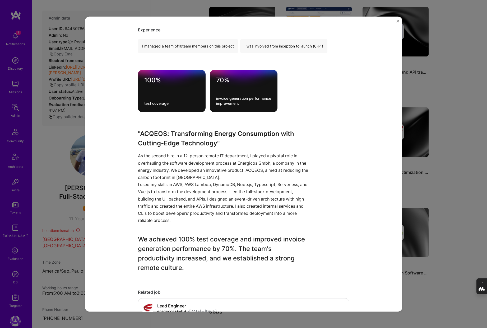
click at [464, 145] on div "ACQEOS: Energy Optimization Platform energicos GmbH Energy Project link Role Le…" at bounding box center [243, 164] width 487 height 328
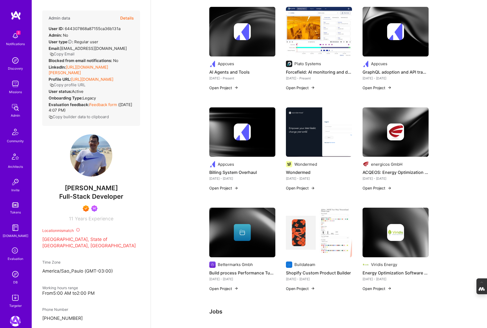
click at [379, 230] on div at bounding box center [395, 232] width 66 height 17
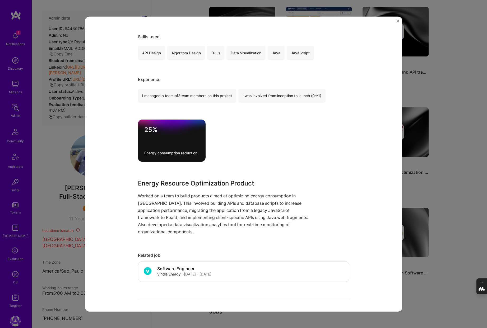
scroll to position [90, 0]
click at [437, 193] on div "Energy Optimization Software Development Viridis Energy Energy Role Software En…" at bounding box center [243, 164] width 487 height 328
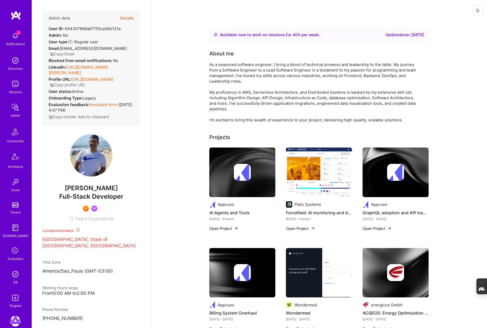
click at [225, 180] on div at bounding box center [242, 172] width 66 height 17
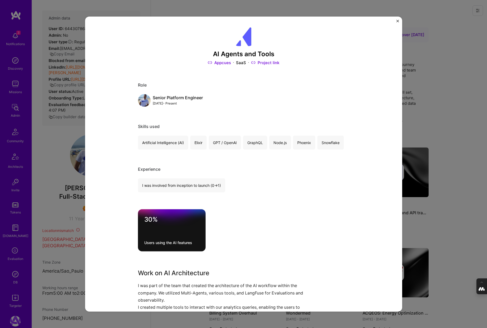
click at [397, 22] on img "Close" at bounding box center [397, 21] width 3 height 3
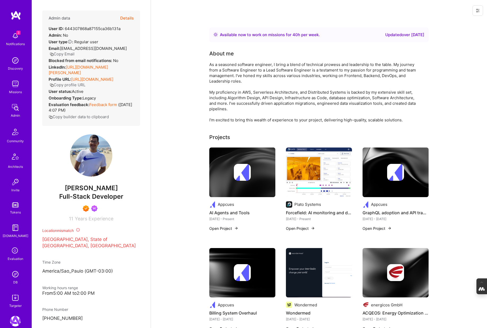
click at [247, 168] on img at bounding box center [242, 172] width 17 height 17
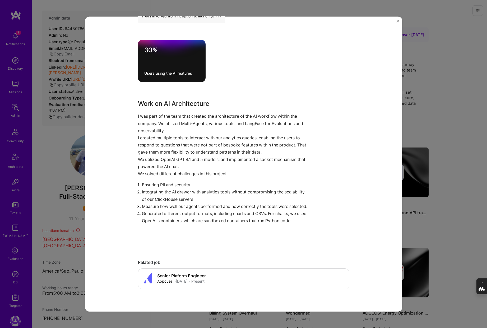
scroll to position [171, 0]
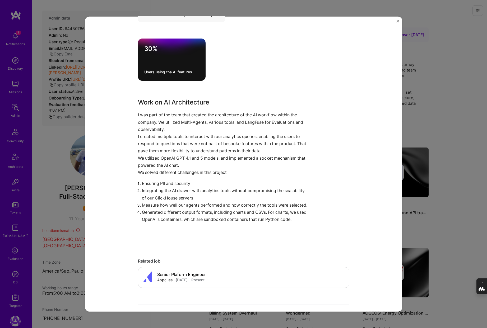
click at [421, 129] on div "AI Agents and Tools Appcues SaaS Project link Role Senior Platform Engineer Jan…" at bounding box center [243, 164] width 487 height 328
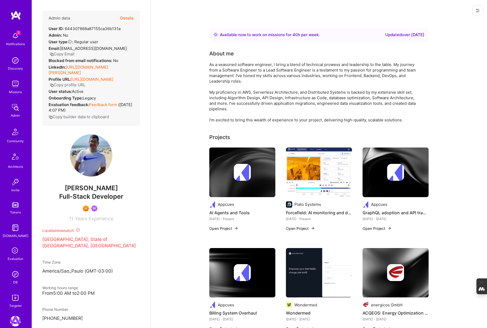
click at [404, 169] on div at bounding box center [395, 172] width 66 height 17
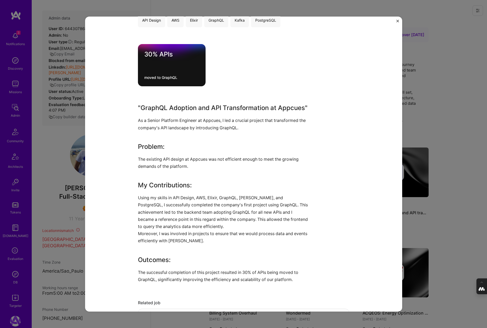
scroll to position [123, 0]
click at [439, 128] on div "GraphQL adoption and API transformation Appcues SaaS Role Platform Engineer Jun…" at bounding box center [243, 164] width 487 height 328
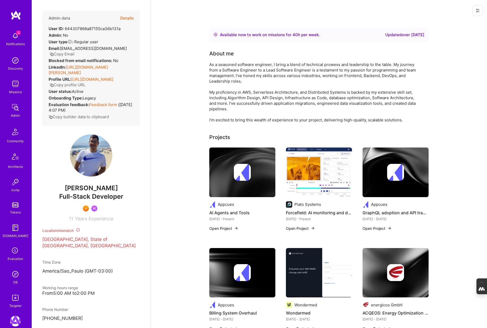
click at [227, 267] on div at bounding box center [242, 272] width 66 height 17
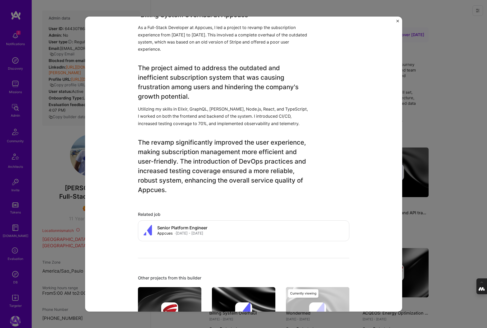
scroll to position [226, 0]
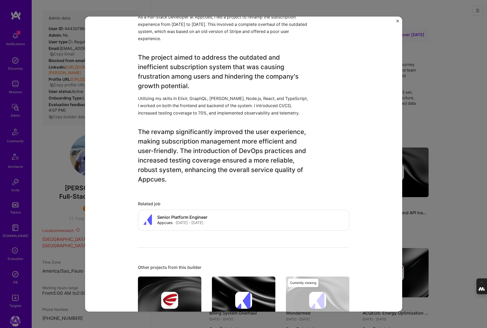
click at [461, 124] on div "Billing System Overhaul Appcues SaaS Role Full-Stack Developer Nov, 2021 - Jun,…" at bounding box center [243, 164] width 487 height 328
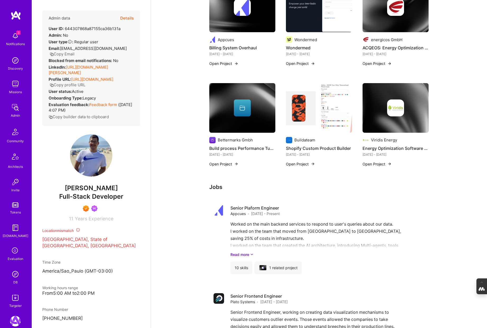
scroll to position [266, 0]
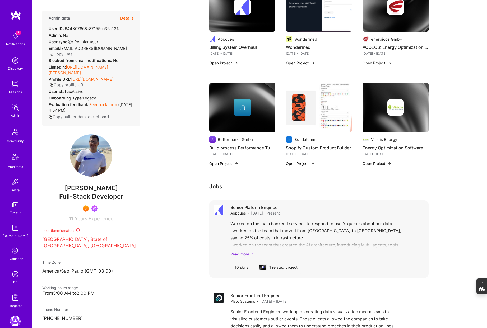
click at [242, 255] on link "Read more" at bounding box center [327, 254] width 194 height 6
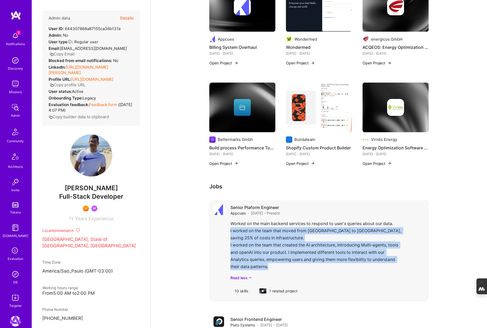
drag, startPoint x: 271, startPoint y: 267, endPoint x: 227, endPoint y: 229, distance: 58.4
click at [227, 229] on div "Senior Plaform Engineer Appcues · Jan 2025 - Present Worked on the main backend…" at bounding box center [318, 250] width 219 height 101
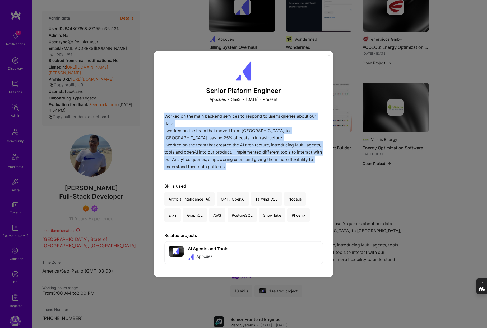
drag, startPoint x: 253, startPoint y: 167, endPoint x: 163, endPoint y: 112, distance: 105.1
click at [163, 112] on div "Senior Plaform Engineer Appcues · SaaS · January 2025 - Present Worked on the m…" at bounding box center [244, 164] width 180 height 226
copy div "Worked on the main backend services to respond to user's queries about our data…"
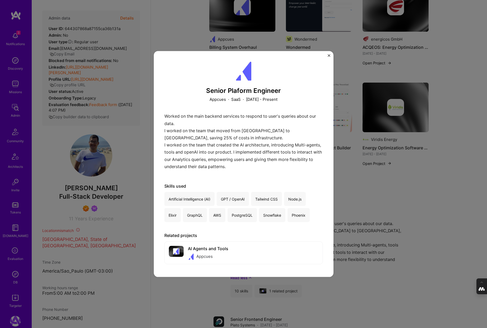
click at [216, 147] on div "Worked on the main backend services to respond to user's queries about our data…" at bounding box center [243, 143] width 158 height 60
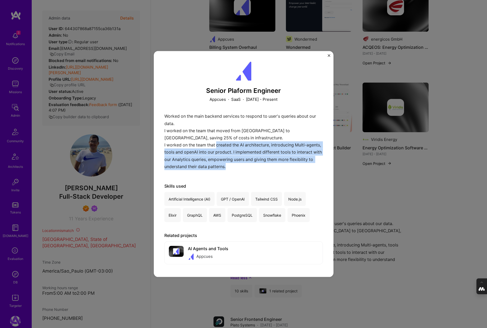
drag, startPoint x: 216, startPoint y: 144, endPoint x: 255, endPoint y: 167, distance: 44.4
click at [255, 167] on div "Worked on the main backend services to respond to user's queries about our data…" at bounding box center [243, 143] width 158 height 60
copy p "created the AI architecture, introducing Multi-agents, tools and openAI into ou…"
click at [329, 56] on img "Close" at bounding box center [328, 55] width 3 height 3
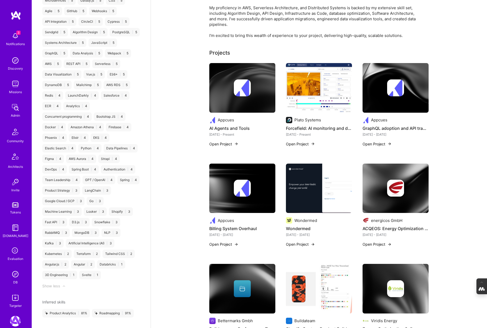
scroll to position [84, 0]
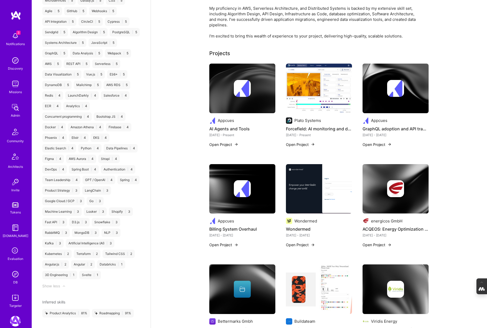
click at [229, 90] on div at bounding box center [242, 88] width 66 height 17
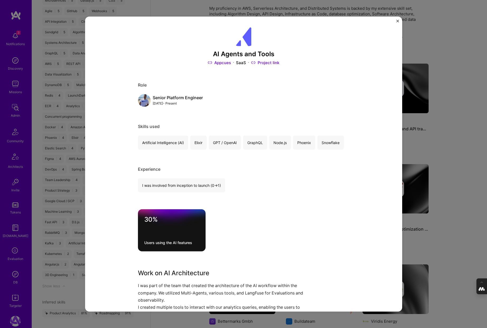
click at [457, 136] on div "AI Agents and Tools Appcues SaaS Project link Role Senior Platform Engineer Jan…" at bounding box center [243, 164] width 487 height 328
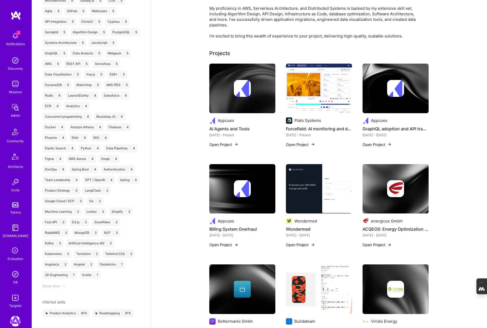
click at [318, 90] on img at bounding box center [319, 89] width 66 height 50
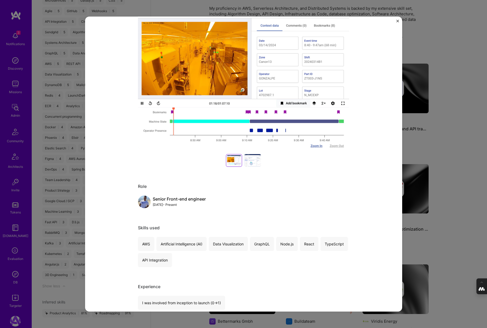
scroll to position [86, 0]
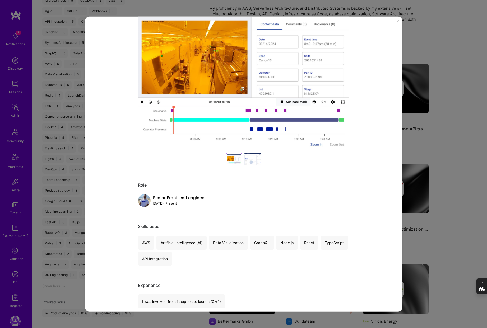
click at [469, 120] on div "Forcefield: AI monitoring and data visualization Plato Systems Artifical Intell…" at bounding box center [243, 164] width 487 height 328
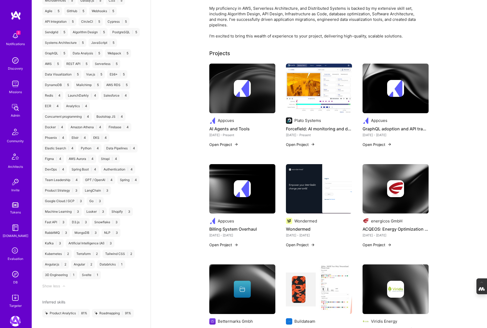
click at [397, 96] on img at bounding box center [395, 88] width 17 height 17
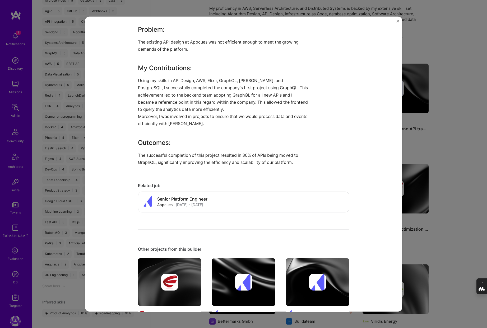
scroll to position [251, 0]
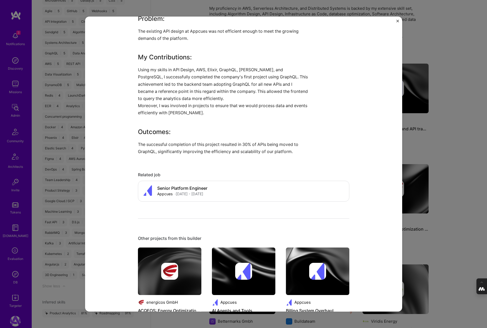
click at [455, 167] on div "GraphQL adoption and API transformation Appcues SaaS Role Platform Engineer Jun…" at bounding box center [243, 164] width 487 height 328
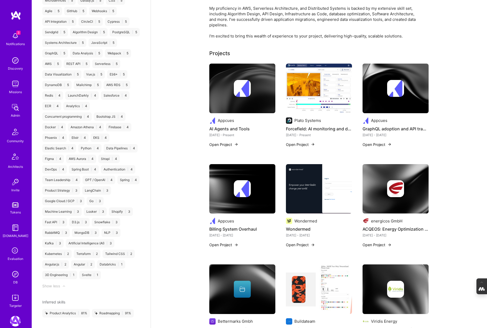
click at [324, 186] on img at bounding box center [319, 189] width 66 height 50
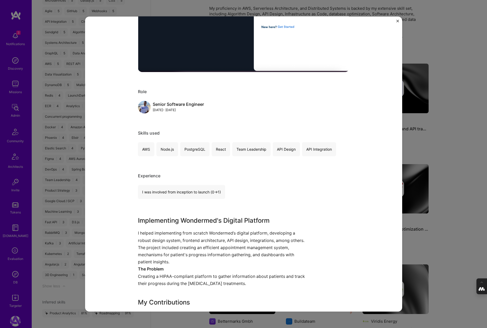
scroll to position [163, 0]
click at [449, 167] on div "Wondermed Wondermed Healthcare, Wellness & Mental Health Project link Role Seni…" at bounding box center [243, 164] width 487 height 328
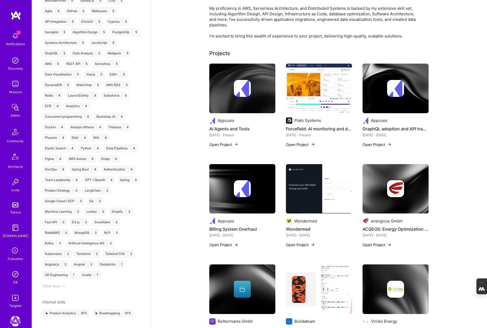
click at [378, 178] on img at bounding box center [395, 189] width 66 height 50
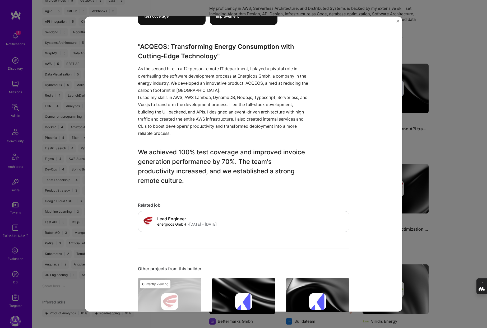
scroll to position [234, 0]
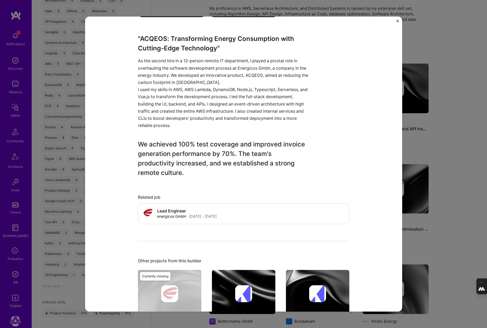
click at [446, 187] on div "ACQEOS: Energy Optimization Platform energicos GmbH Energy Project link Role Le…" at bounding box center [243, 164] width 487 height 328
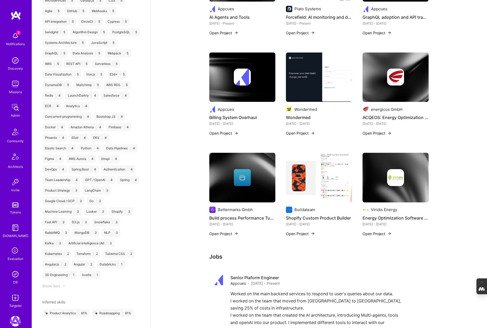
scroll to position [196, 0]
click at [367, 185] on div at bounding box center [395, 177] width 66 height 17
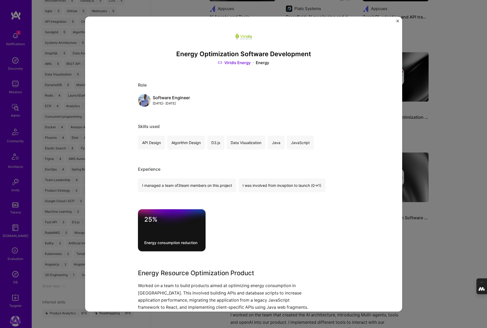
click at [434, 205] on div "Energy Optimization Software Development Viridis Energy Energy Role Software En…" at bounding box center [243, 164] width 487 height 328
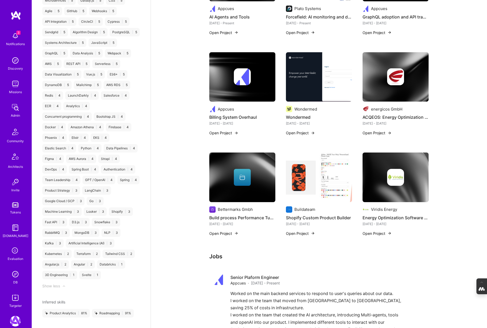
click at [307, 171] on img at bounding box center [319, 178] width 66 height 50
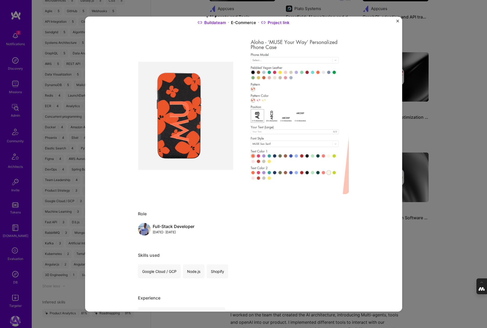
scroll to position [83, 0]
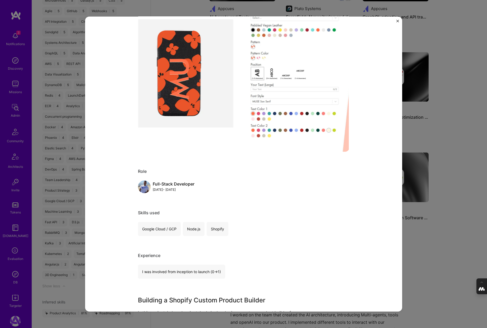
click at [406, 225] on div "Shopify Custom Product Builder Buildateam E-Commerce Project link Role Full-Sta…" at bounding box center [243, 164] width 487 height 328
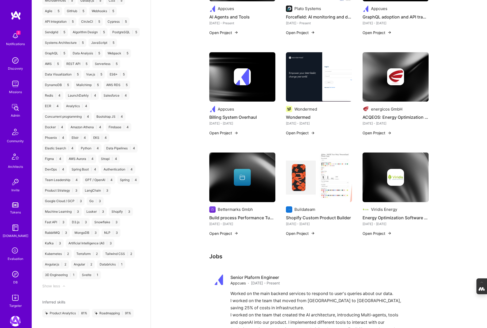
click at [244, 182] on div at bounding box center [242, 177] width 17 height 17
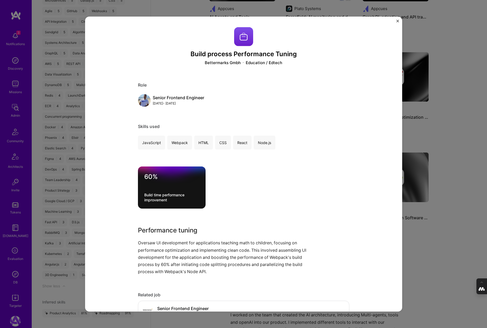
click at [434, 227] on div "Build process Performance Tuning Bettermarks Gmbh Education / Edtech Role Senio…" at bounding box center [243, 164] width 487 height 328
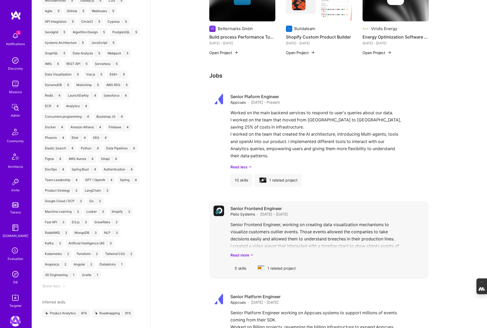
scroll to position [377, 0]
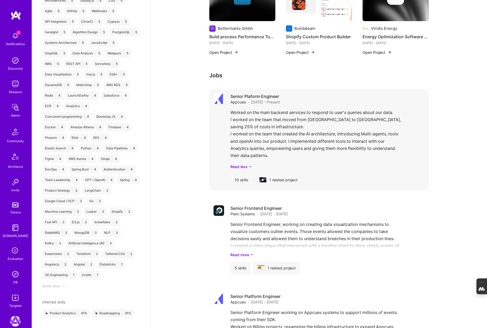
click at [240, 178] on div "10 skills" at bounding box center [241, 180] width 22 height 13
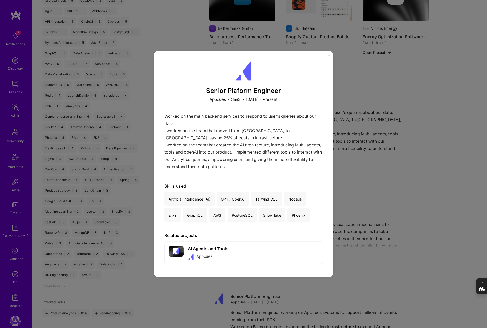
click at [373, 181] on div "Senior Plaform Engineer Appcues · SaaS · January 2025 - Present Worked on the m…" at bounding box center [243, 164] width 487 height 328
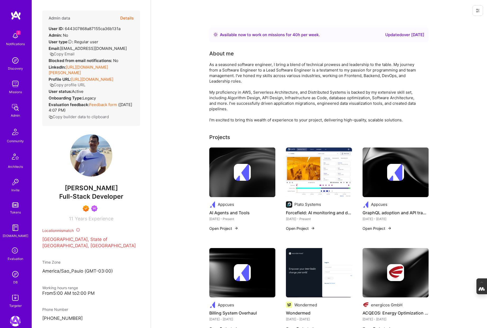
click at [128, 17] on button "Details" at bounding box center [126, 18] width 13 height 15
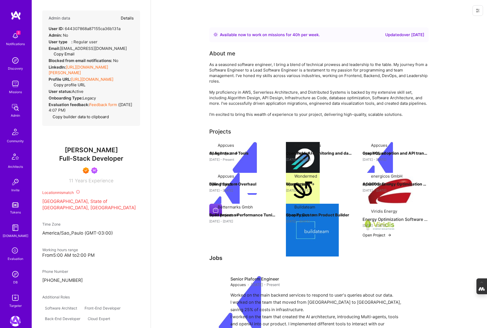
type textarea "x"
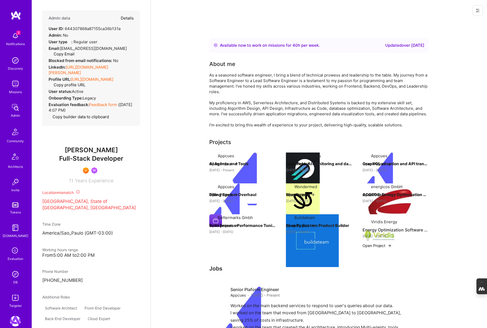
select select "7"
select select "BR"
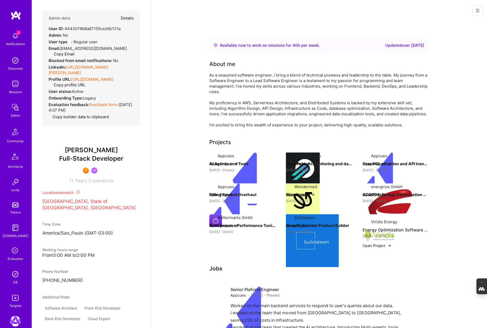
select select "Right Now"
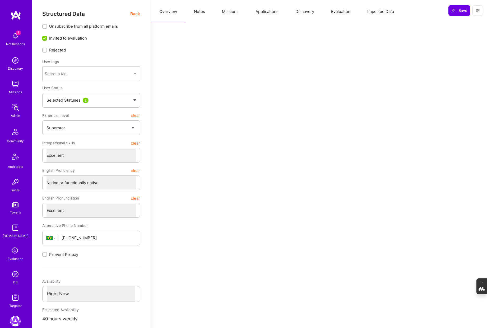
click at [337, 13] on button "Evaluation" at bounding box center [340, 11] width 36 height 23
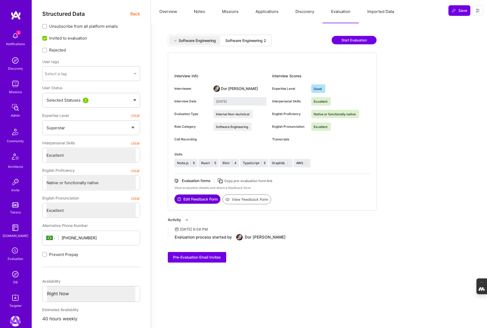
click at [255, 40] on div "Software Engineering 2" at bounding box center [245, 40] width 41 height 5
type input "September 18, 2025"
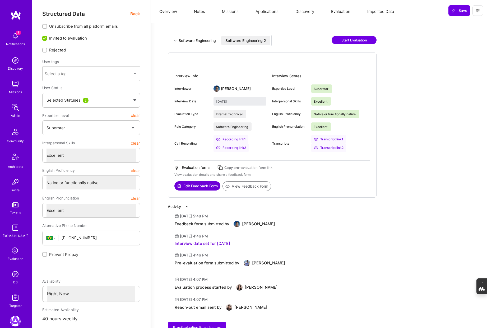
click at [244, 186] on button "View Feedback Form" at bounding box center [246, 186] width 49 height 10
click at [168, 14] on button "Overview" at bounding box center [168, 11] width 35 height 23
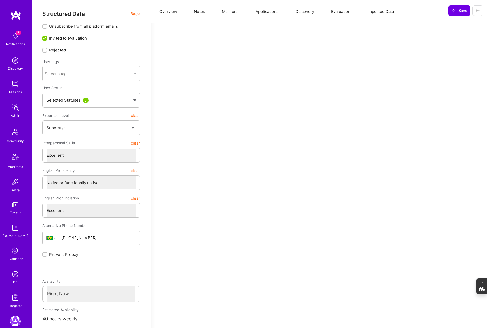
click at [135, 15] on span "Back" at bounding box center [135, 14] width 10 height 7
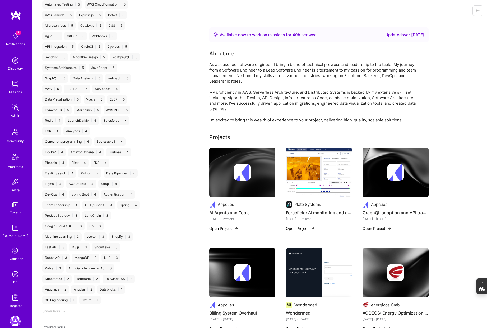
scroll to position [472, 0]
click at [227, 179] on div at bounding box center [242, 172] width 66 height 17
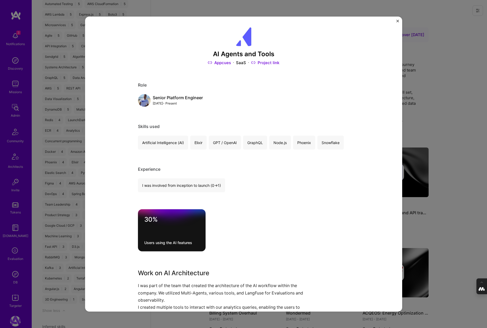
click at [316, 101] on div "Senior Platform Engineer Jan, 2025 - Present" at bounding box center [243, 100] width 211 height 13
click at [461, 100] on div "AI Agents and Tools Appcues SaaS Project link Role Senior Platform Engineer Jan…" at bounding box center [243, 164] width 487 height 328
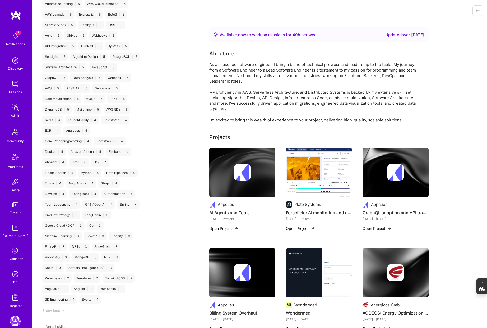
click at [319, 175] on img at bounding box center [319, 173] width 66 height 50
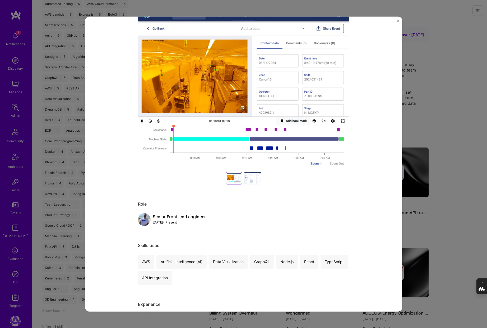
scroll to position [72, 0]
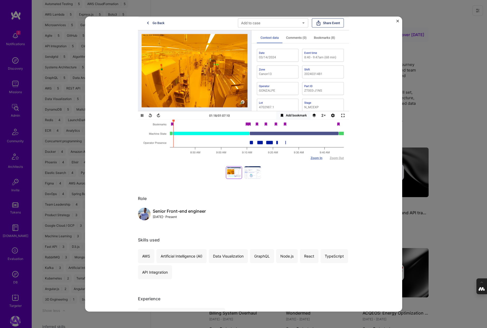
click at [417, 131] on div "Forcefield: AI monitoring and data visualization Plato Systems Artifical Intell…" at bounding box center [243, 164] width 487 height 328
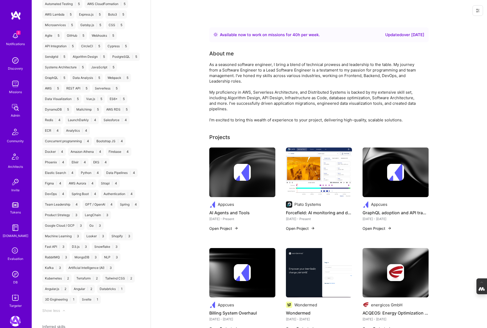
click at [389, 190] on img at bounding box center [395, 173] width 66 height 50
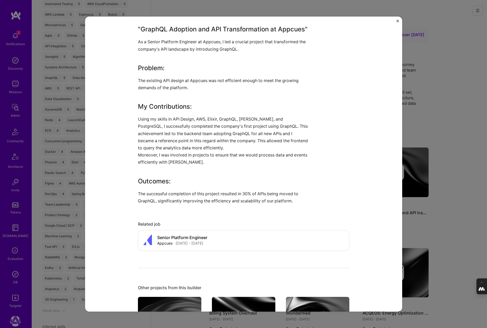
scroll to position [203, 0]
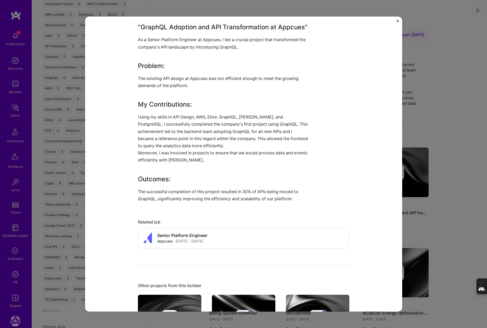
click at [455, 141] on div "GraphQL adoption and API transformation Appcues SaaS Role Platform Engineer Jun…" at bounding box center [243, 164] width 487 height 328
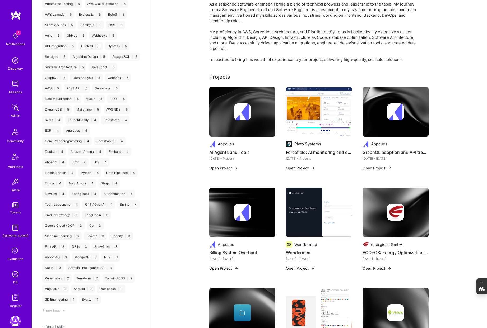
scroll to position [61, 0]
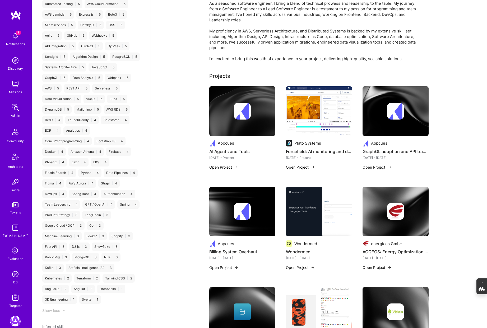
click at [296, 209] on img at bounding box center [319, 212] width 66 height 50
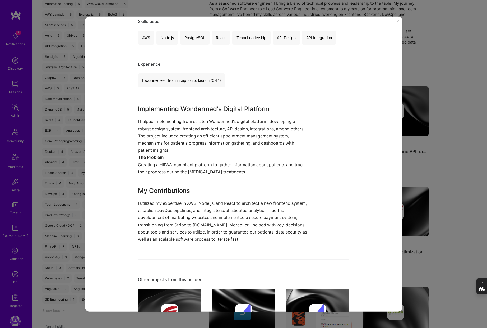
scroll to position [276, 0]
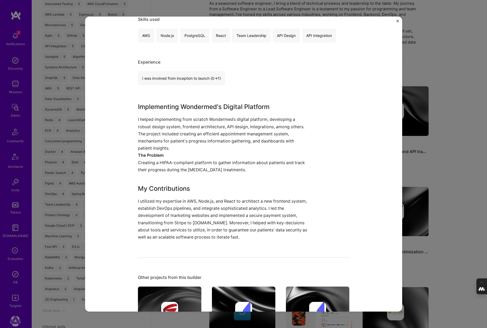
click at [421, 160] on div "Wondermed Wondermed Healthcare, Wellness & Mental Health Project link Role Seni…" at bounding box center [243, 164] width 487 height 328
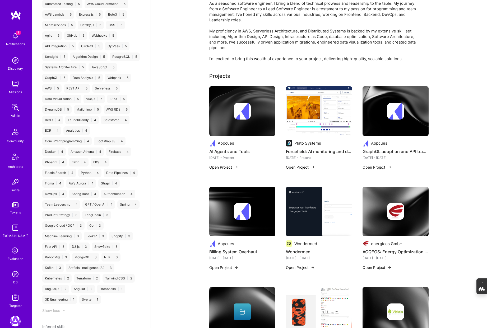
click at [237, 204] on img at bounding box center [242, 211] width 17 height 17
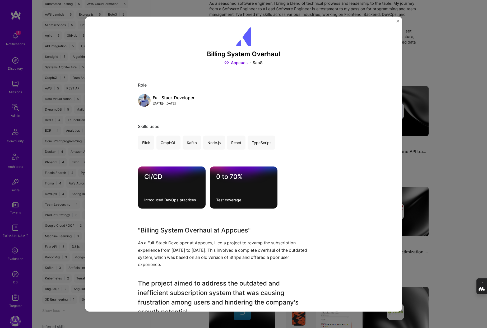
click at [422, 173] on div "Billing System Overhaul Appcues SaaS Role Full-Stack Developer Nov, 2021 - Jun,…" at bounding box center [243, 164] width 487 height 328
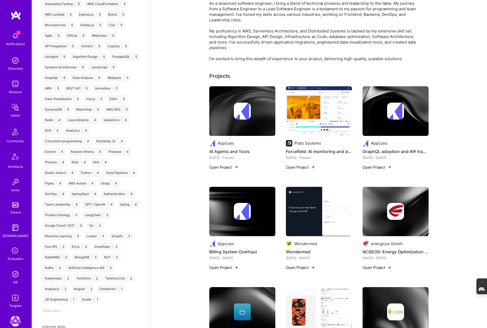
click at [311, 193] on img at bounding box center [319, 212] width 66 height 50
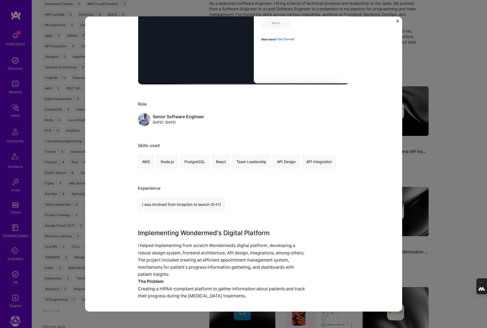
scroll to position [150, 0]
click at [438, 177] on div "Wondermed Wondermed Healthcare, Wellness & Mental Health Project link Role Seni…" at bounding box center [243, 164] width 487 height 328
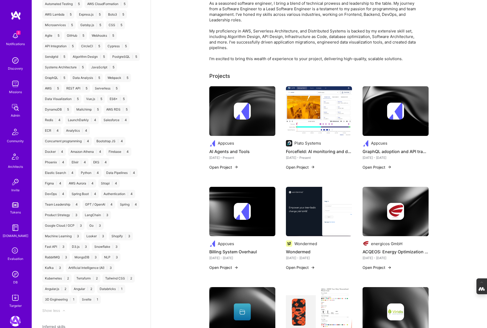
click at [395, 205] on img at bounding box center [395, 211] width 17 height 17
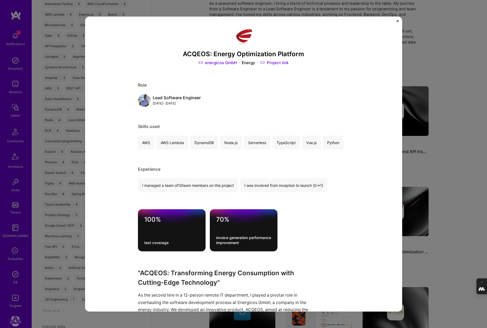
click at [444, 194] on div "ACQEOS: Energy Optimization Platform energicos GmbH Energy Project link Role Le…" at bounding box center [243, 164] width 487 height 328
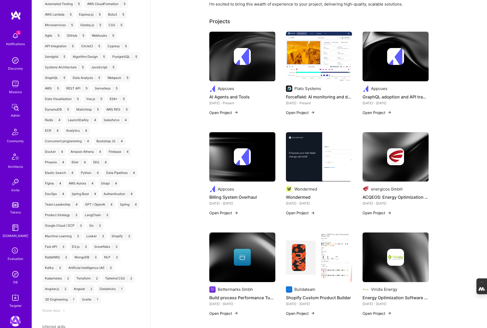
scroll to position [181, 0]
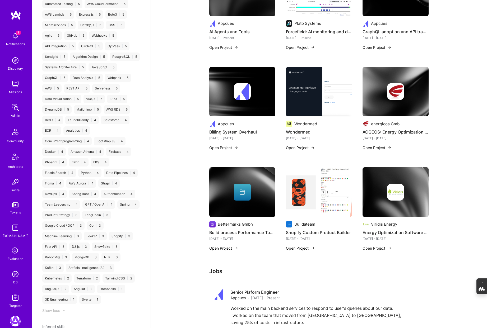
click at [240, 193] on icon at bounding box center [242, 192] width 6 height 6
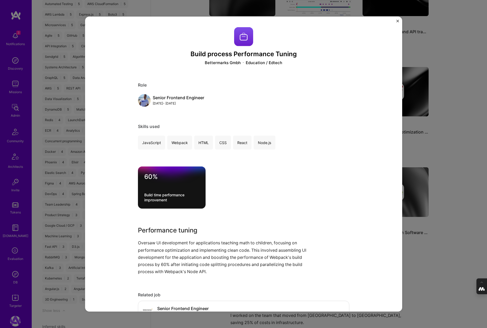
click at [416, 207] on div "Build process Performance Tuning Bettermarks Gmbh Education / Edtech Role Senio…" at bounding box center [243, 164] width 487 height 328
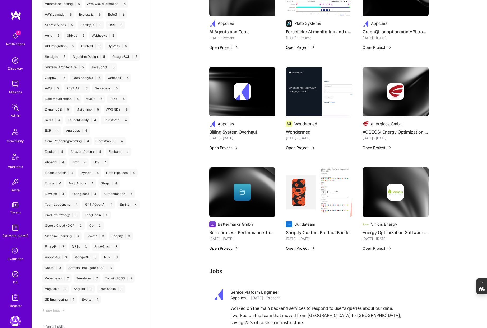
click at [316, 199] on img at bounding box center [319, 192] width 66 height 50
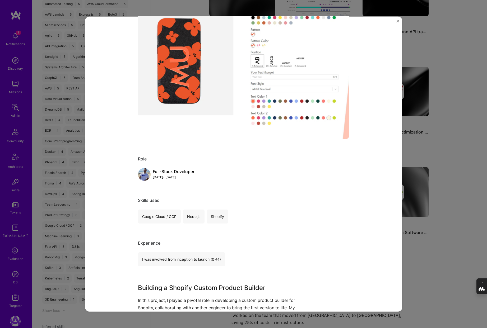
scroll to position [101, 0]
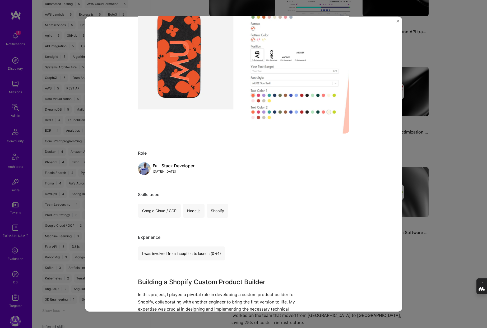
click at [450, 205] on div "Shopify Custom Product Builder Buildateam E-Commerce Project link Role Full-Sta…" at bounding box center [243, 164] width 487 height 328
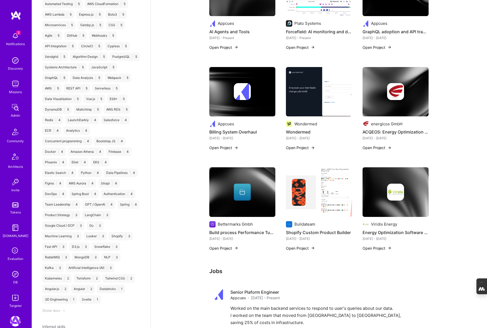
click at [395, 190] on img at bounding box center [395, 192] width 17 height 17
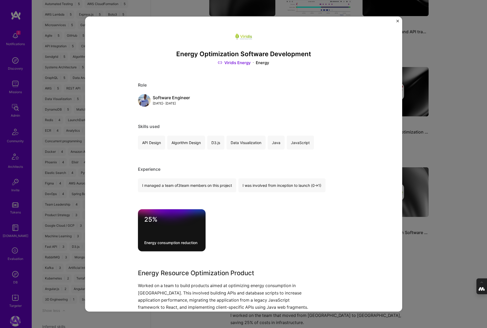
click at [438, 173] on div "Energy Optimization Software Development Viridis Energy Energy Role Software En…" at bounding box center [243, 164] width 487 height 328
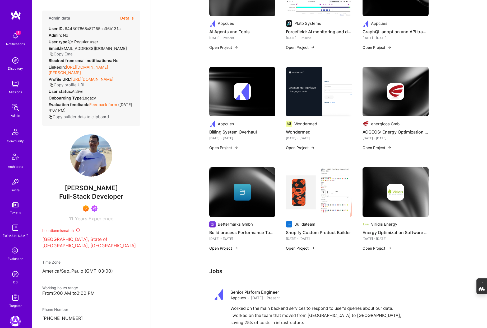
click at [14, 276] on img at bounding box center [15, 274] width 11 height 11
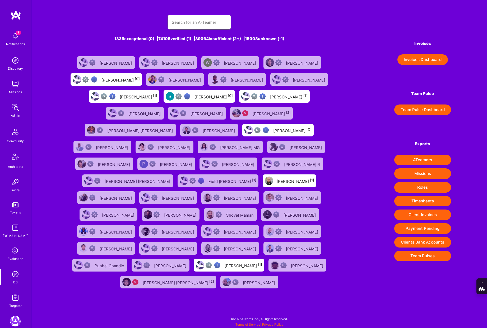
click at [190, 24] on input "text" at bounding box center [199, 22] width 55 height 13
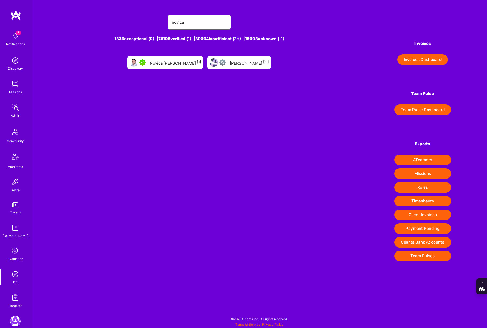
type input "novica"
click at [168, 61] on div "Novica Šarenac [1]" at bounding box center [175, 62] width 51 height 7
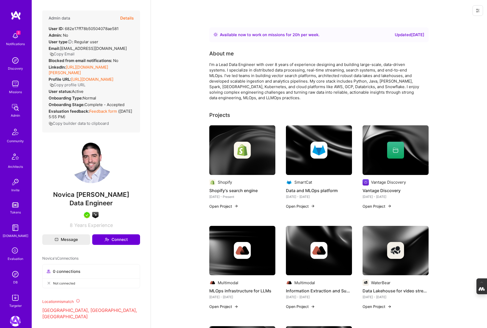
click at [304, 152] on div at bounding box center [319, 150] width 66 height 17
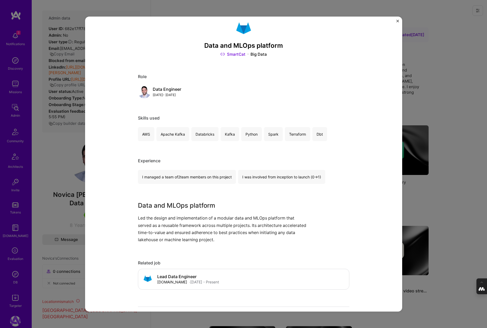
scroll to position [11, 0]
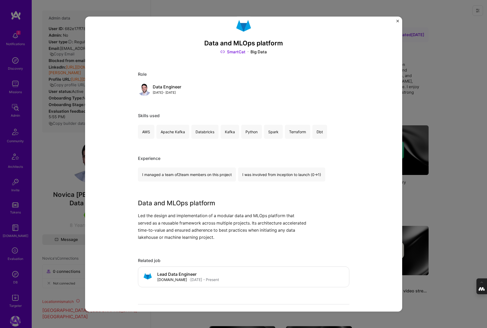
click at [237, 52] on link "SmartCat" at bounding box center [232, 52] width 25 height 6
click at [445, 85] on div "Data and MLOps platform SmartCat Big Data Role Data Engineer Apr, 2022 - Nov, 2…" at bounding box center [243, 164] width 487 height 328
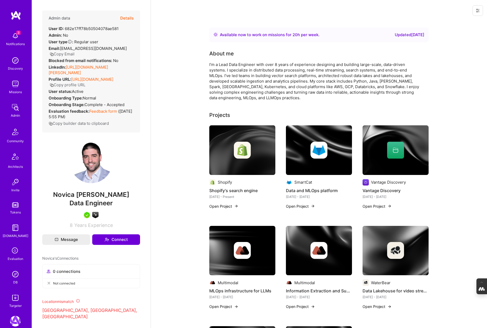
click at [376, 151] on div at bounding box center [395, 150] width 66 height 17
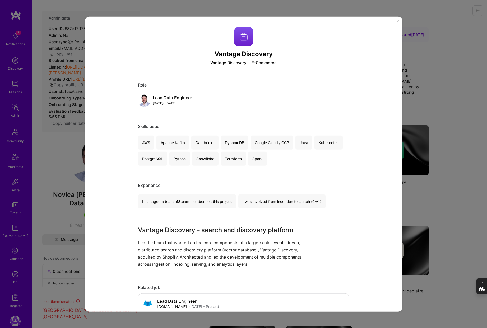
click at [466, 128] on div "Vantage Discovery Vantage Discovery E-Commerce Role Lead Data Engineer Jul, 202…" at bounding box center [243, 164] width 487 height 328
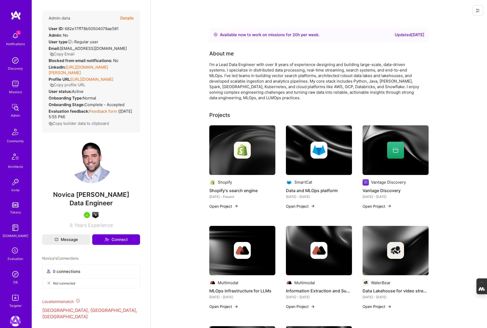
click at [249, 147] on img at bounding box center [242, 150] width 17 height 17
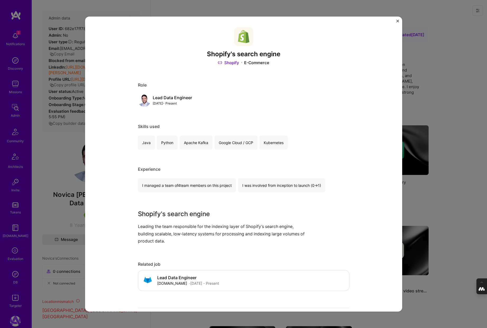
click at [422, 185] on div "Shopify's search engine Shopify E-Commerce Role Lead Data Engineer Jan, 2025 - …" at bounding box center [243, 164] width 487 height 328
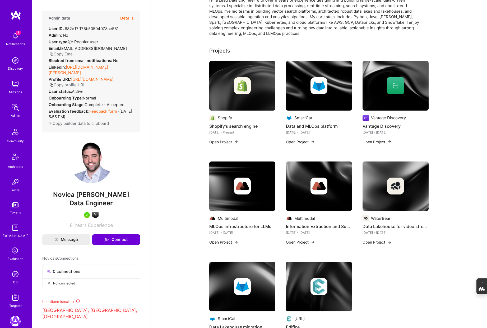
scroll to position [82, 0]
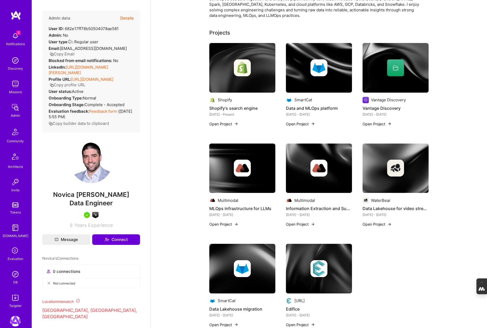
click at [237, 172] on img at bounding box center [242, 168] width 17 height 17
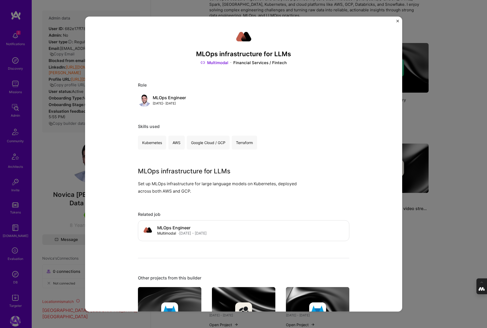
click at [423, 240] on div "MLOps infrastructure for LLMs Multimodal Financial Services / Fintech Role MLOp…" at bounding box center [243, 164] width 487 height 328
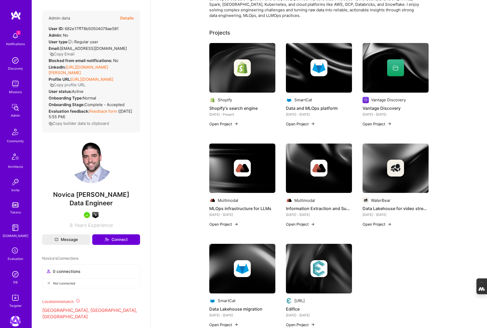
click at [326, 174] on img at bounding box center [318, 168] width 17 height 17
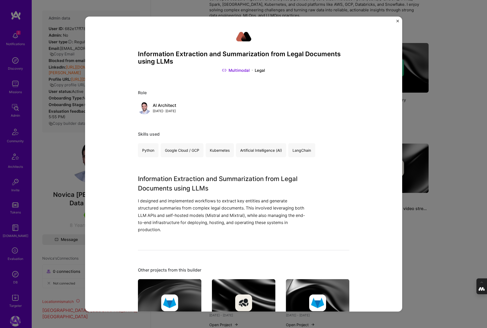
click at [414, 237] on div "Information Extraction and Summarization from Legal Documents using LLMs Multim…" at bounding box center [243, 164] width 487 height 328
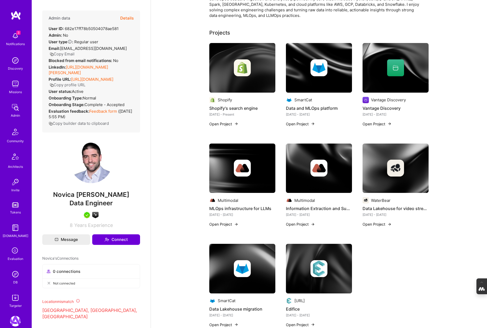
click at [400, 182] on img at bounding box center [395, 169] width 66 height 50
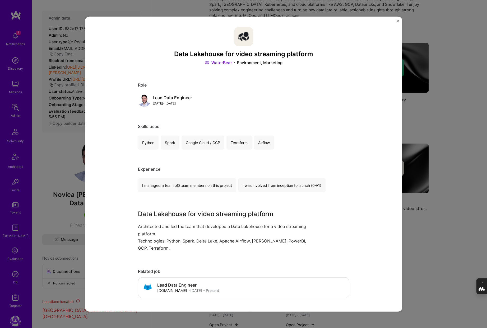
click at [225, 62] on link "WaterBear" at bounding box center [218, 63] width 27 height 6
click at [407, 240] on div "Data Lakehouse for video streaming platform WaterBear Environment, Marketing Ro…" at bounding box center [243, 164] width 487 height 328
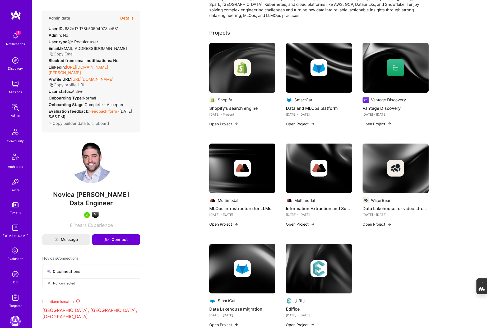
click at [13, 276] on img at bounding box center [15, 274] width 11 height 11
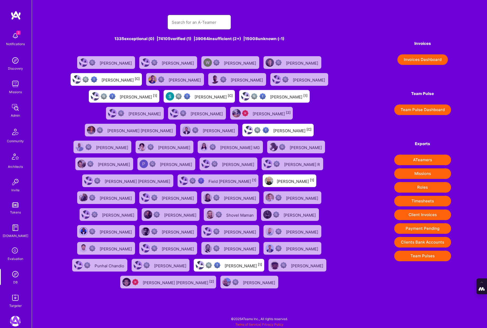
click at [213, 28] on input "text" at bounding box center [199, 22] width 55 height 13
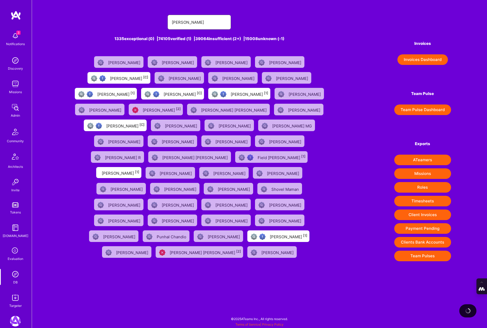
type input "nhan tran"
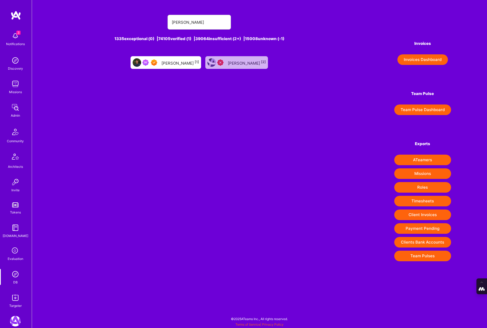
click at [186, 64] on div "Nhan Tran [1]" at bounding box center [179, 62] width 37 height 7
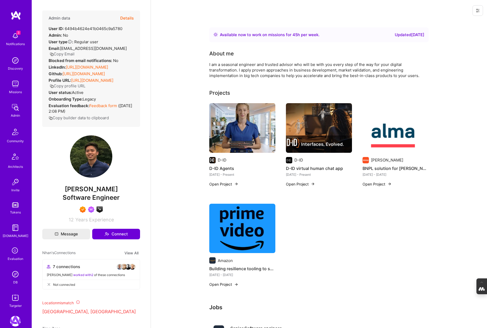
click at [87, 70] on link "https://linkedin.com/in/ducnhantran" at bounding box center [87, 67] width 42 height 5
click at [13, 271] on img at bounding box center [15, 274] width 11 height 11
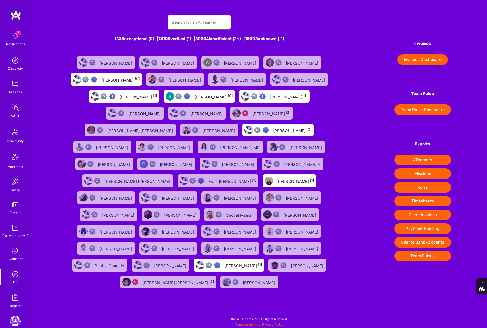
click at [187, 23] on input "text" at bounding box center [199, 22] width 55 height 13
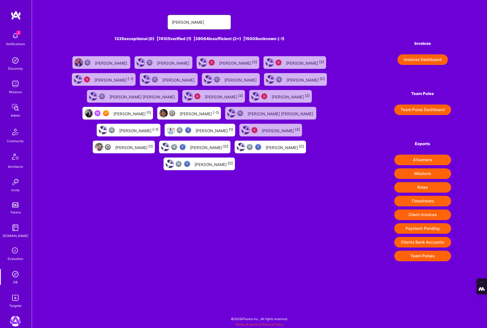
type input "cyrus"
click at [153, 107] on div "Cyrus Eslamian [1]" at bounding box center [117, 113] width 70 height 13
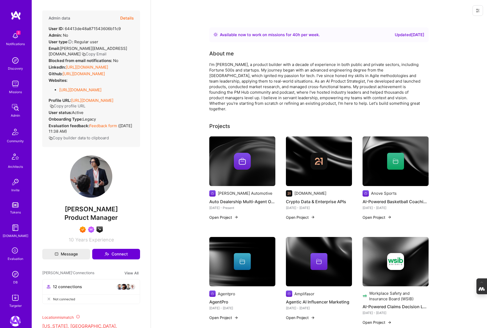
click at [128, 17] on button "Details" at bounding box center [126, 18] width 13 height 15
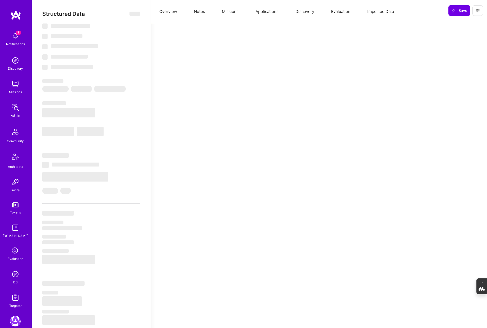
click at [199, 15] on button "Notes" at bounding box center [199, 11] width 28 height 23
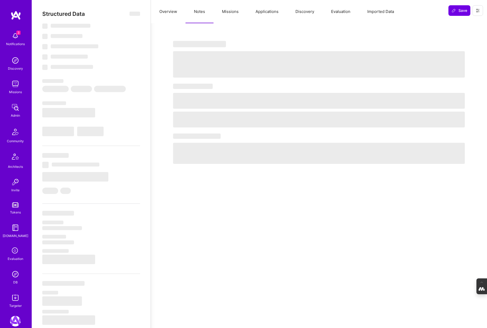
type textarea "x"
select select "Right Now"
select select "7"
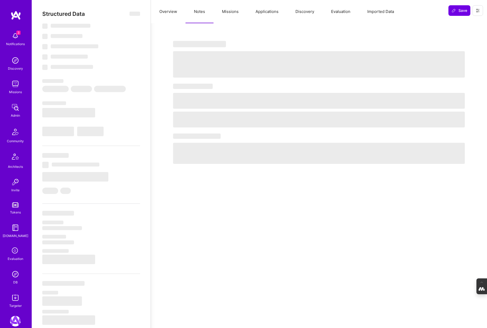
select select "7"
select select "US"
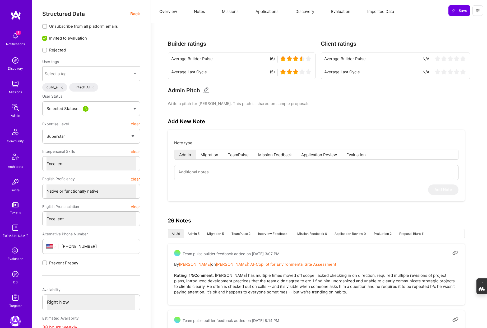
click at [226, 16] on button "Missions" at bounding box center [230, 11] width 34 height 23
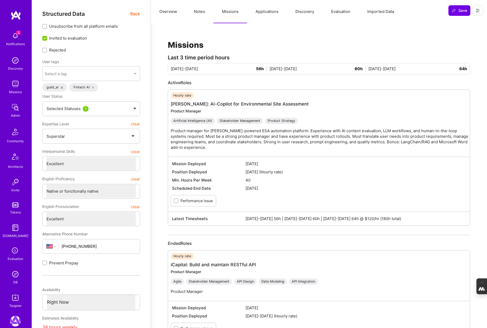
click at [268, 10] on button "Applications" at bounding box center [267, 11] width 40 height 23
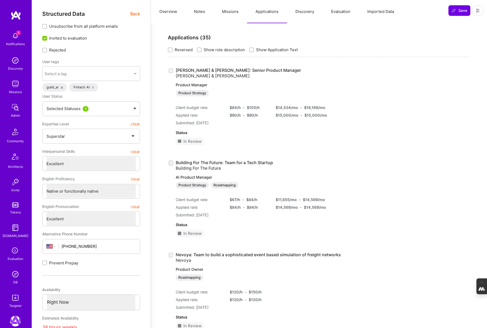
click at [302, 14] on button "Discovery" at bounding box center [305, 11] width 36 height 23
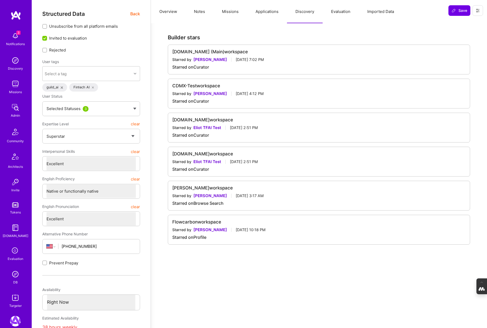
click at [342, 14] on button "Evaluation" at bounding box center [340, 11] width 36 height 23
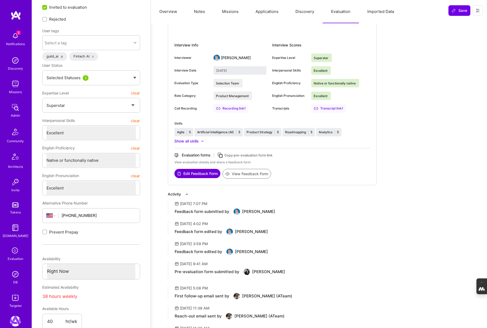
scroll to position [33, 0]
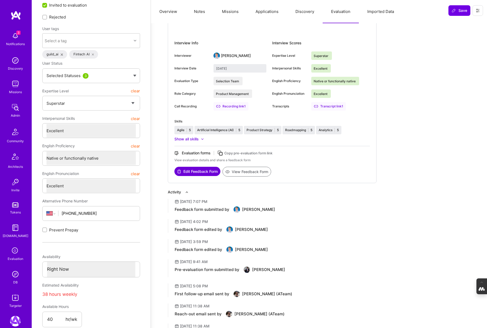
click at [251, 169] on button "View Feedback Form" at bounding box center [246, 172] width 49 height 10
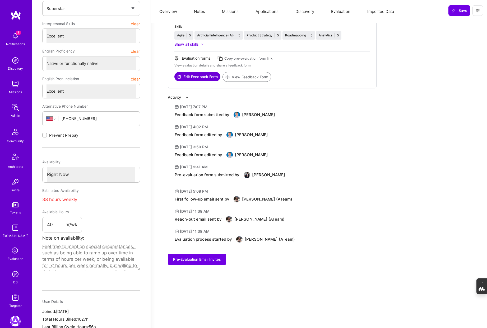
scroll to position [0, 0]
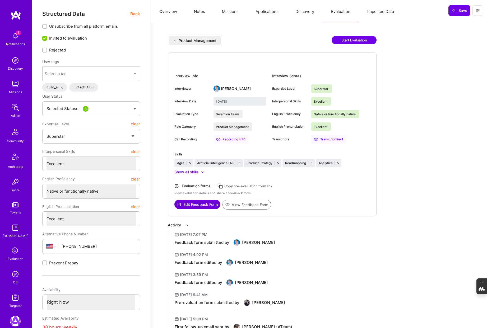
click at [202, 15] on button "Notes" at bounding box center [199, 11] width 28 height 23
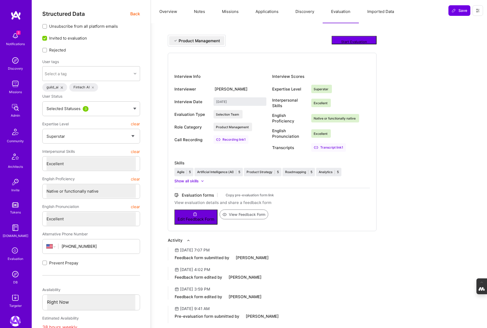
type textarea "x"
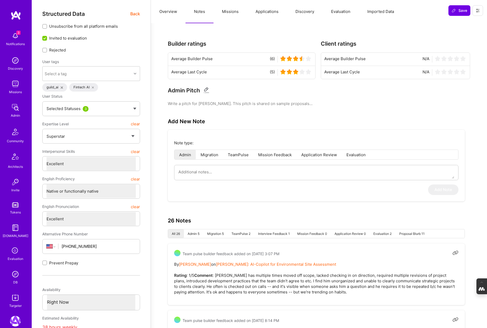
click at [169, 13] on button "Overview" at bounding box center [168, 11] width 35 height 23
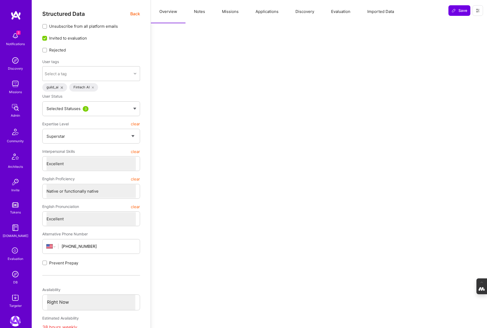
click at [137, 14] on span "Back" at bounding box center [135, 14] width 10 height 7
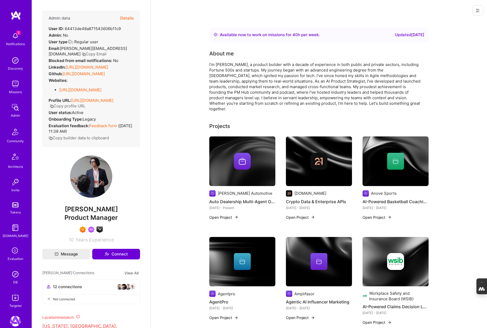
click at [13, 280] on div "DB" at bounding box center [15, 283] width 4 height 6
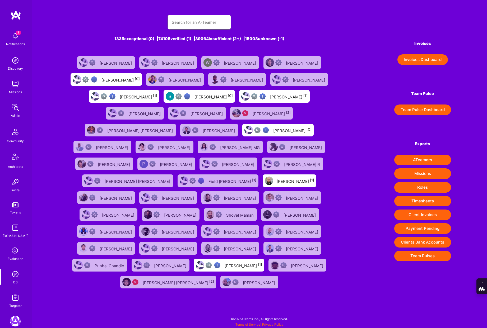
click at [202, 24] on input "text" at bounding box center [199, 22] width 55 height 13
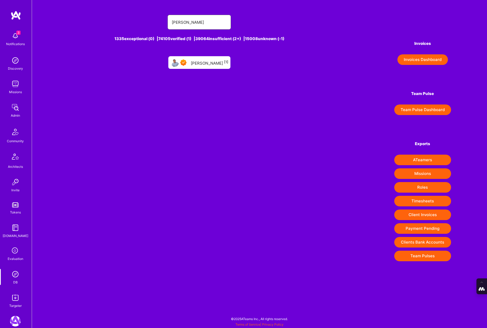
type input "jerimiah"
click at [201, 59] on div "Jerimiah Hamon [1]" at bounding box center [209, 62] width 37 height 7
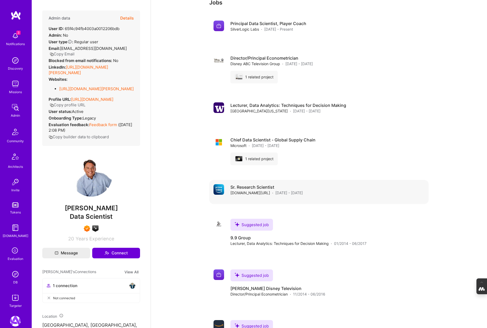
scroll to position [334, 0]
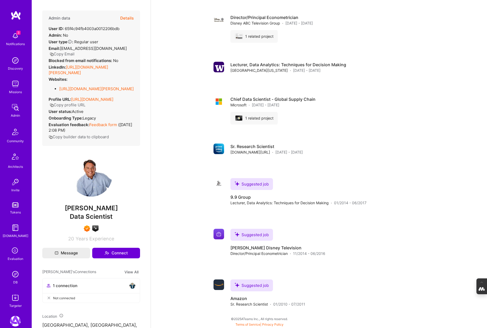
click at [13, 276] on img at bounding box center [15, 274] width 11 height 11
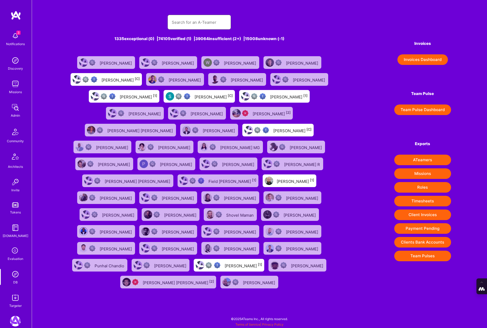
click at [178, 21] on input "text" at bounding box center [199, 22] width 55 height 13
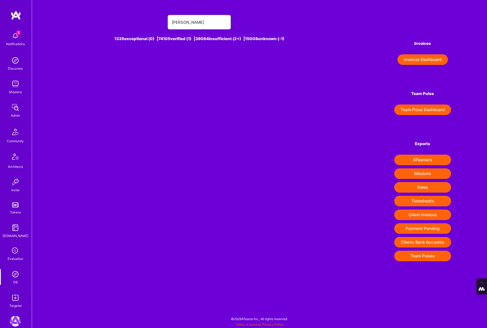
click at [187, 23] on input "gabriele taveira" at bounding box center [199, 22] width 55 height 13
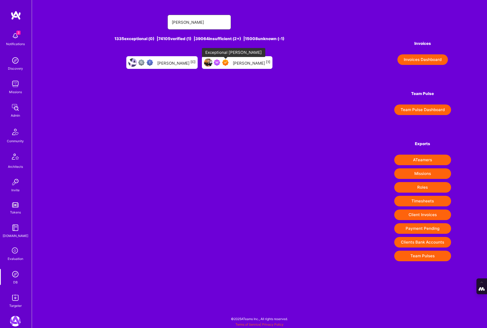
type input "gabriel taveira"
click at [227, 63] on img at bounding box center [225, 62] width 6 height 6
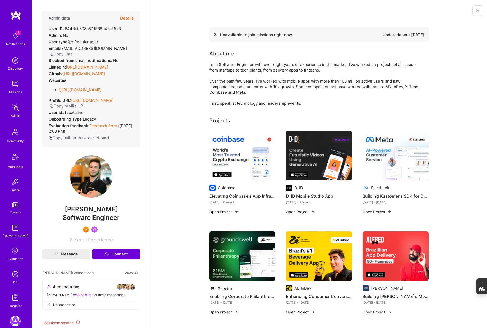
click at [321, 263] on img at bounding box center [319, 257] width 66 height 50
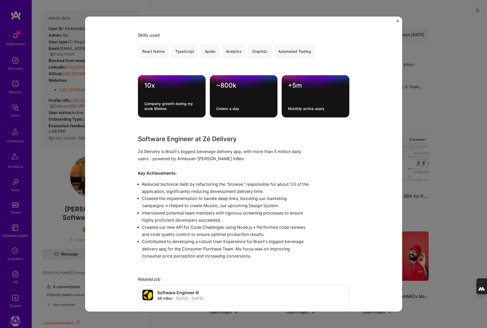
scroll to position [271, 0]
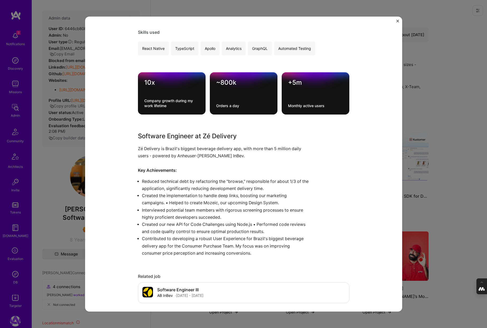
click at [436, 205] on div "Enhancing Consumer Conversion for Brazil's #1 Beverage Delivery App AB InBev De…" at bounding box center [243, 164] width 487 height 328
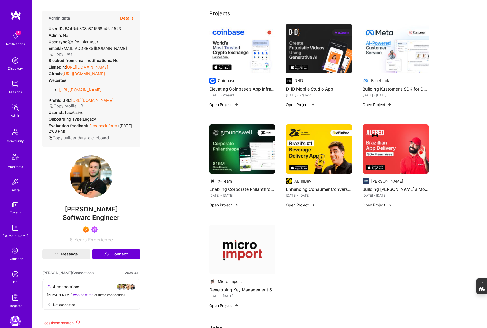
scroll to position [111, 0]
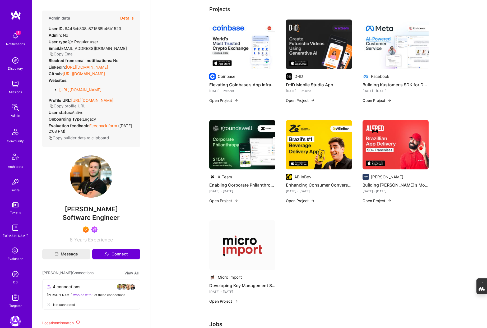
click at [127, 17] on button "Details" at bounding box center [126, 18] width 13 height 15
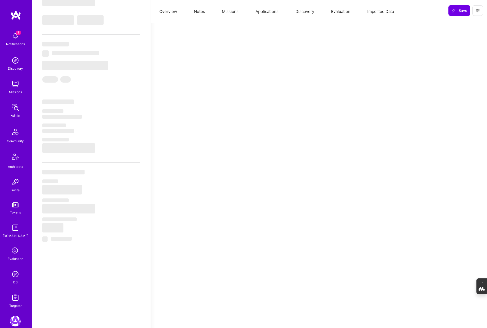
click at [340, 14] on button "Evaluation" at bounding box center [340, 11] width 36 height 23
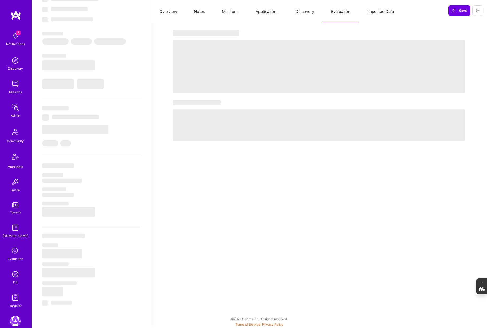
scroll to position [48, 0]
type textarea "x"
select select "Not Available"
select select "1 Month"
select select "7"
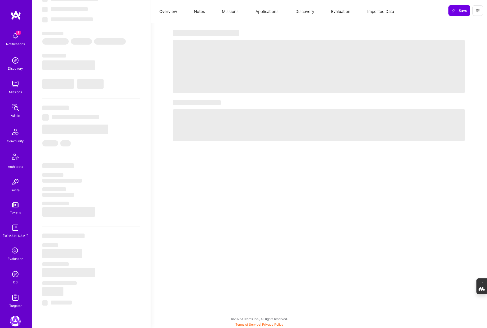
select select "7"
select select "6"
select select "BR"
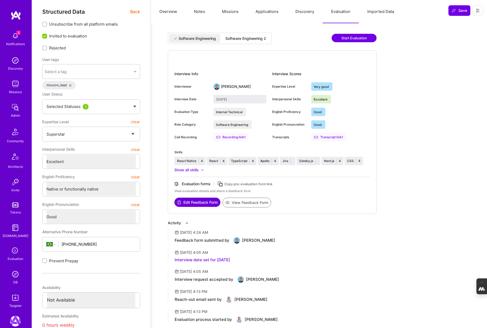
scroll to position [0, 0]
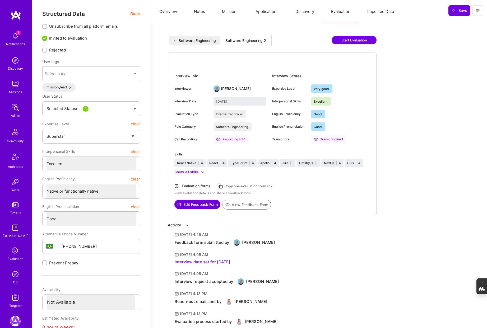
click at [252, 40] on div "Software Engineering 2" at bounding box center [245, 40] width 41 height 5
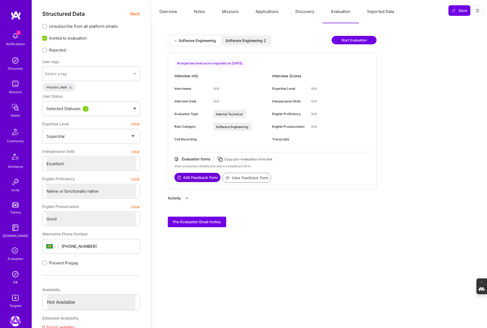
click at [202, 41] on div "Software Engineering" at bounding box center [196, 40] width 37 height 5
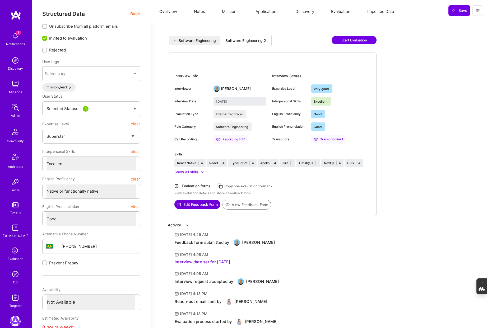
click at [194, 12] on button "Notes" at bounding box center [199, 11] width 28 height 23
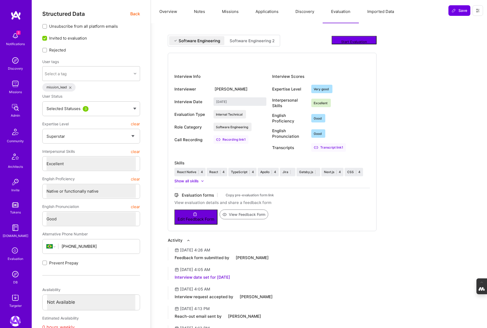
type textarea "x"
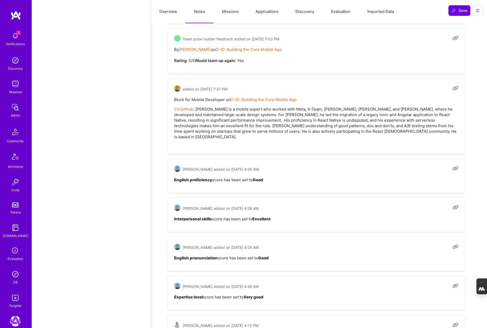
scroll to position [1127, 0]
click at [14, 275] on img at bounding box center [15, 274] width 11 height 11
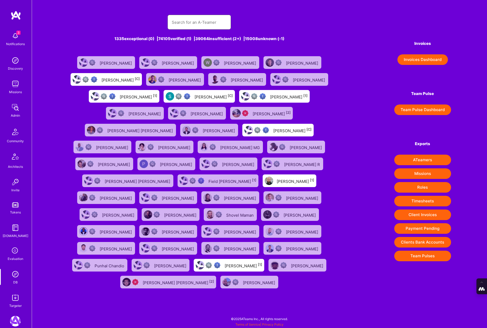
click at [194, 20] on input "text" at bounding box center [199, 22] width 55 height 13
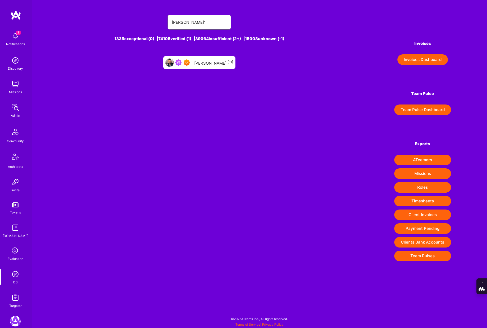
type input "ricardo d'"
click at [209, 59] on div "Ricardo D'Alessandro [-1]" at bounding box center [213, 62] width 39 height 7
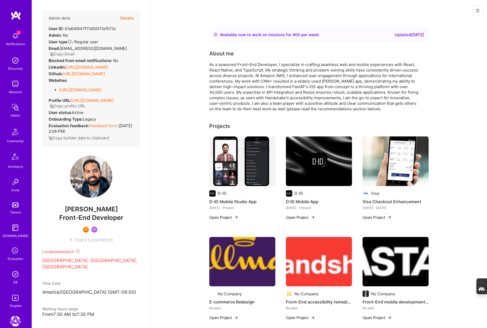
click at [126, 18] on button "Details" at bounding box center [126, 18] width 13 height 15
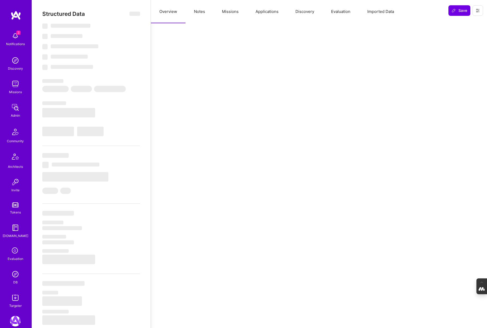
type textarea "x"
select select "Right Now"
select select "7"
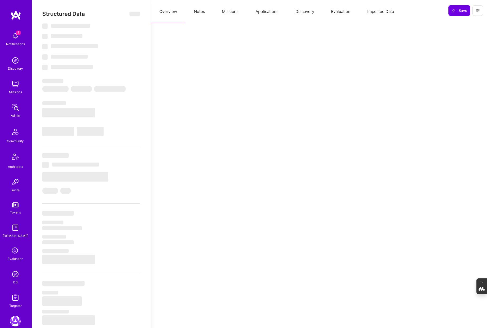
select select "7"
select select "US"
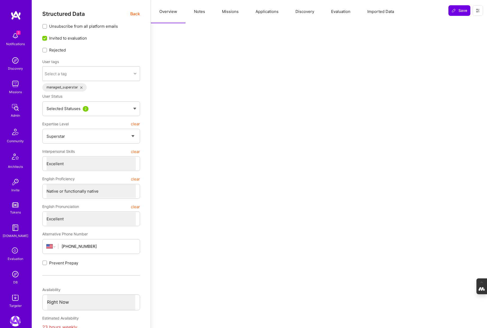
click at [341, 9] on button "Evaluation" at bounding box center [340, 11] width 36 height 23
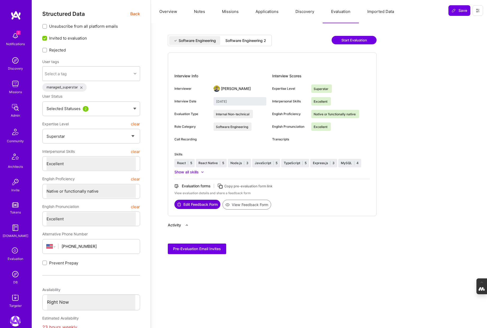
click at [255, 40] on div "Software Engineering 2" at bounding box center [245, 40] width 41 height 5
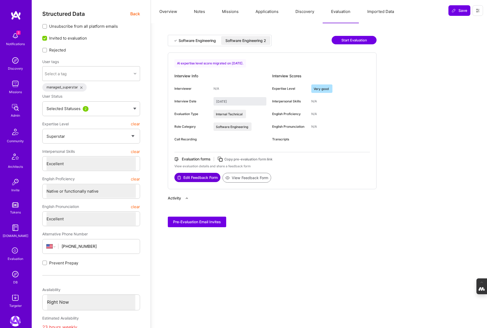
click at [197, 41] on div "Software Engineering" at bounding box center [196, 40] width 37 height 5
type input "August 19, 2022"
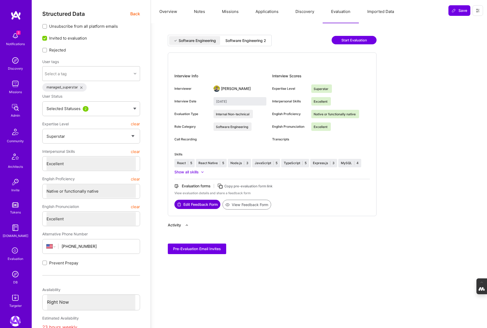
click at [172, 10] on button "Overview" at bounding box center [168, 11] width 35 height 23
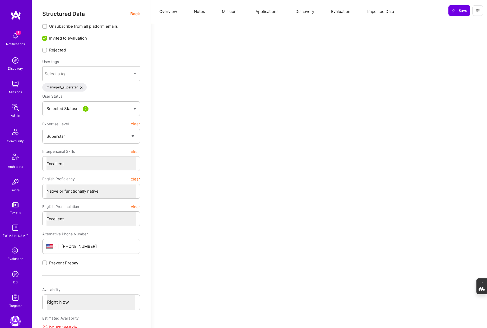
click at [133, 13] on span "Back" at bounding box center [135, 14] width 10 height 7
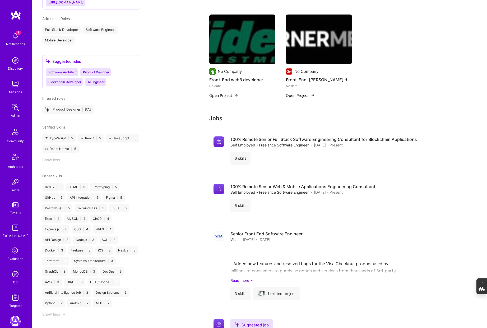
scroll to position [446, 0]
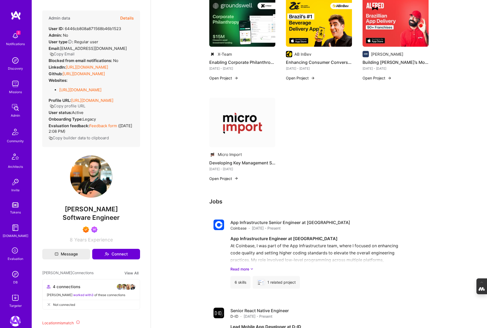
click at [126, 19] on button "Details" at bounding box center [126, 18] width 13 height 15
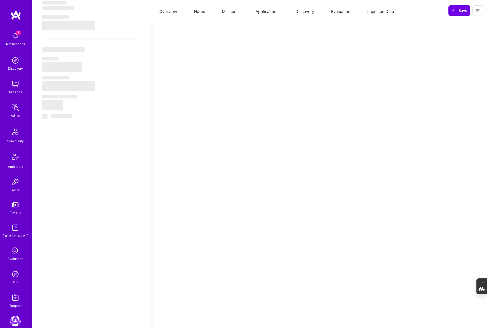
click at [237, 15] on button "Missions" at bounding box center [230, 11] width 34 height 23
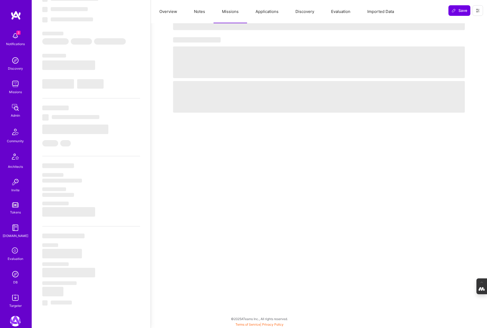
type textarea "x"
select select "Not Available"
select select "1 Month"
select select "7"
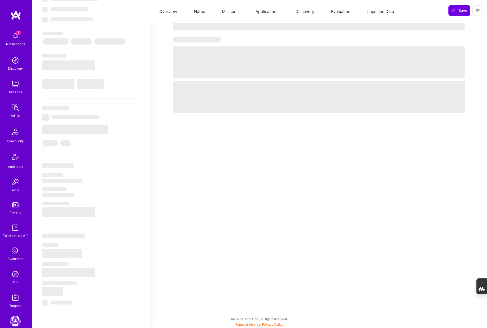
select select "7"
select select "6"
select select "BR"
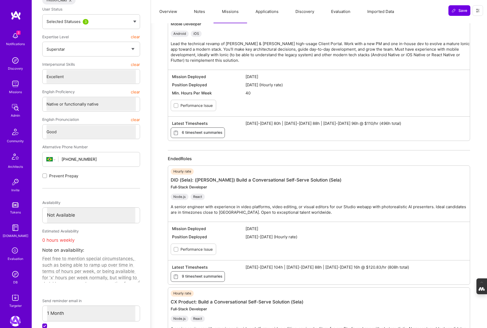
scroll to position [0, 0]
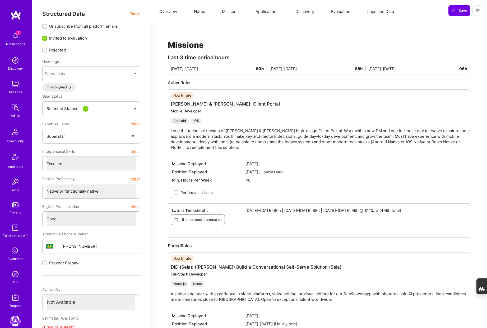
click at [202, 15] on button "Notes" at bounding box center [199, 11] width 28 height 23
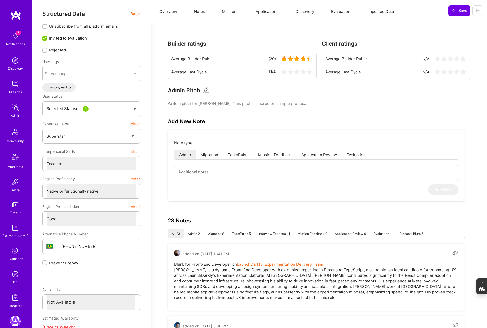
click at [167, 13] on button "Overview" at bounding box center [168, 11] width 35 height 23
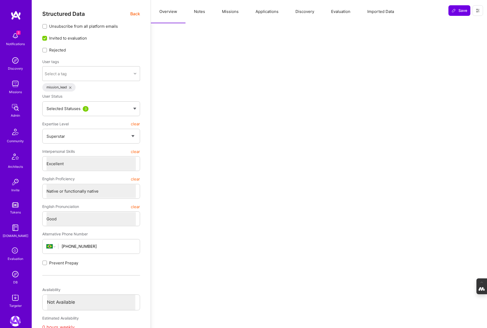
click at [206, 12] on button "Notes" at bounding box center [199, 11] width 28 height 23
type textarea "x"
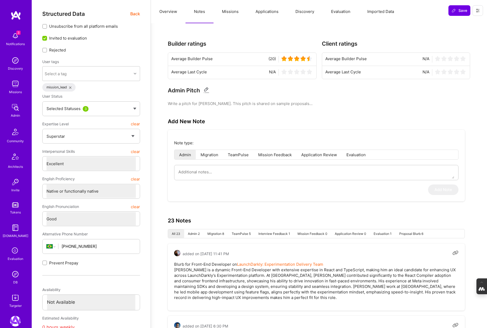
click at [168, 11] on button "Overview" at bounding box center [168, 11] width 35 height 23
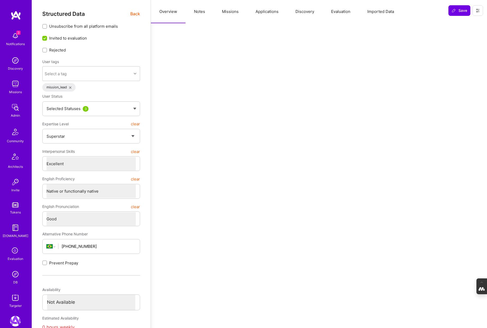
click at [135, 14] on span "Back" at bounding box center [135, 14] width 10 height 7
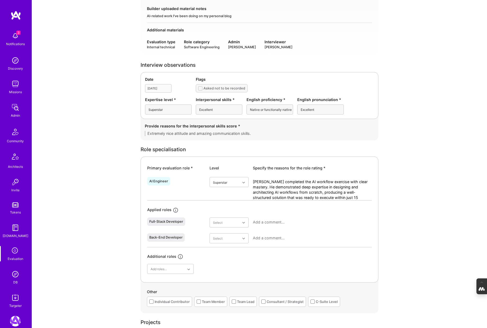
scroll to position [102, 0]
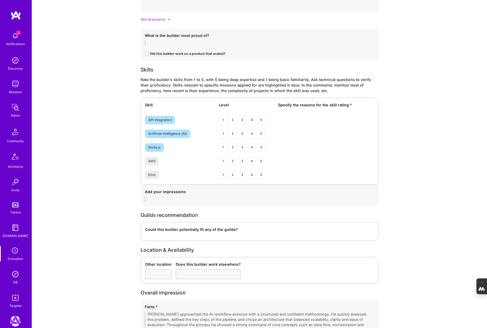
scroll to position [707, 0]
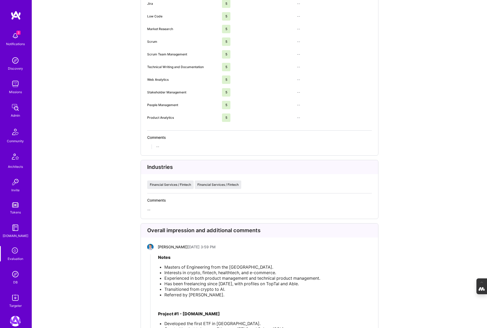
scroll to position [1317, 0]
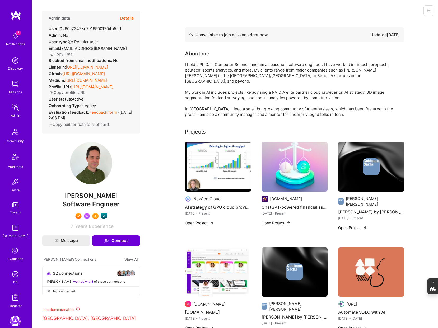
click at [222, 144] on img at bounding box center [218, 167] width 66 height 50
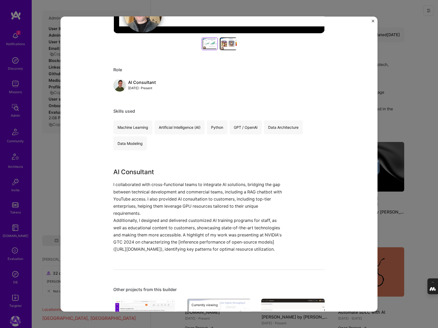
scroll to position [204, 0]
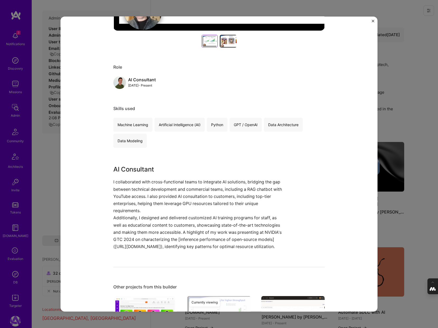
click at [414, 112] on div "AI strategy of GPU cloud provider NexGen Cloud Cloud Services Project link Role…" at bounding box center [219, 164] width 438 height 328
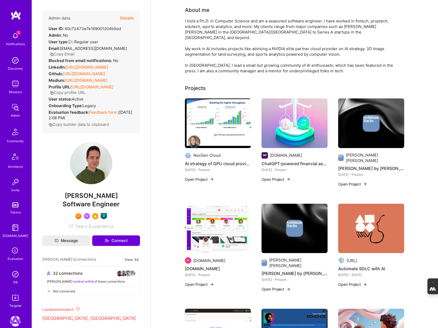
scroll to position [56, 0]
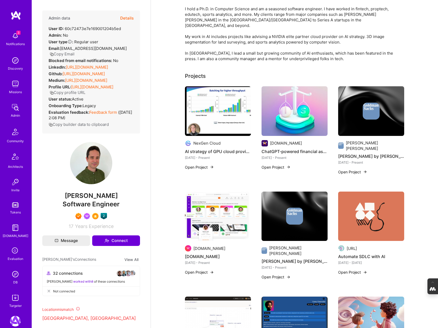
click at [371, 116] on img at bounding box center [371, 111] width 66 height 50
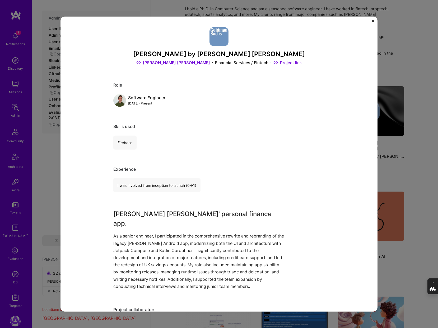
click at [412, 65] on div "[PERSON_NAME] by [PERSON_NAME] [PERSON_NAME] [PERSON_NAME] [PERSON_NAME] Financ…" at bounding box center [219, 164] width 438 height 328
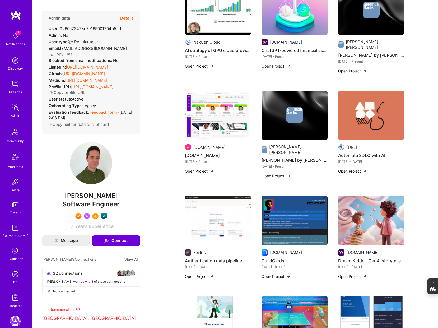
scroll to position [157, 0]
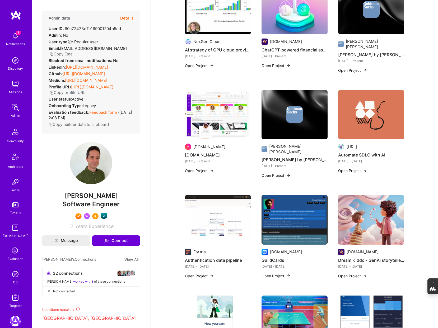
click at [367, 111] on img at bounding box center [371, 115] width 66 height 50
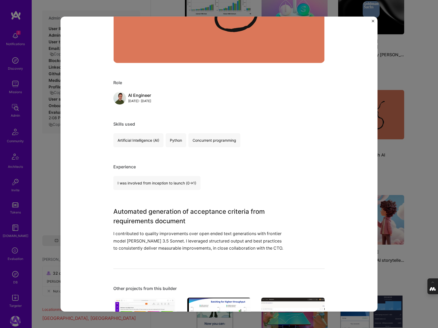
scroll to position [172, 0]
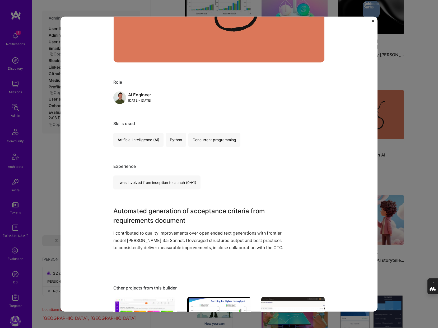
click at [409, 158] on div "Automate SDLC with AI [URL] Enterprise Software Role AI Engineer [DATE] - [DATE…" at bounding box center [219, 164] width 438 height 328
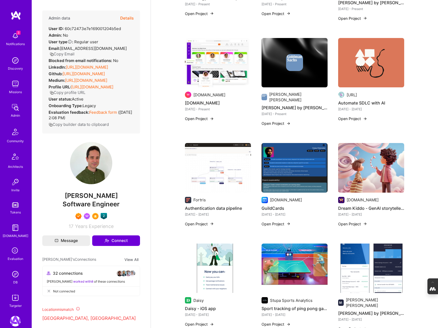
scroll to position [210, 0]
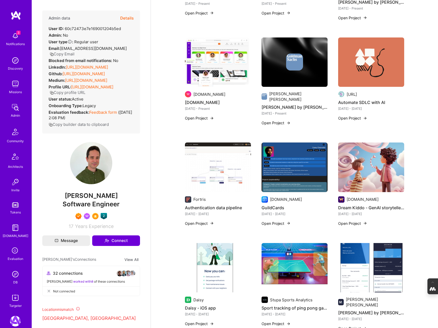
click at [216, 161] on img at bounding box center [218, 168] width 66 height 50
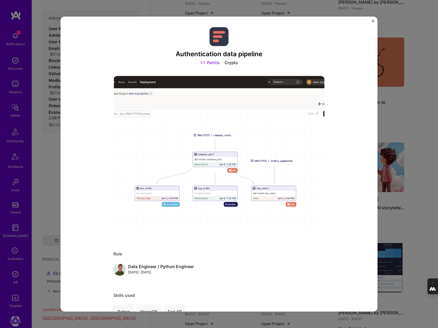
click at [408, 133] on div "Authentication data pipeline Fortris Crypto Role Data Engineer / Python Enginee…" at bounding box center [219, 164] width 438 height 328
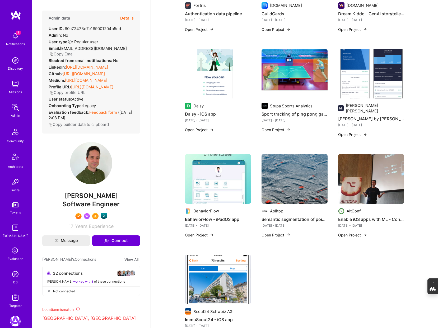
scroll to position [404, 0]
click at [231, 154] on img at bounding box center [218, 179] width 66 height 50
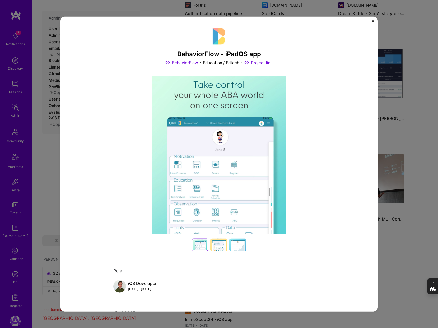
click at [395, 122] on div "BehaviorFlow - iPadOS app BehaviorFlow Education / Edtech Project link Role iOS…" at bounding box center [219, 164] width 438 height 328
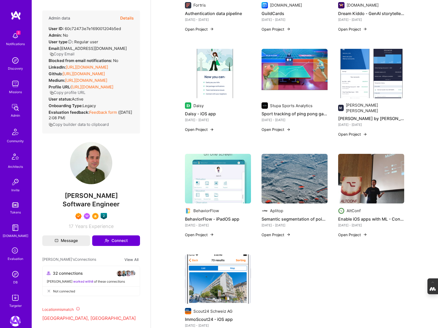
click at [361, 159] on img at bounding box center [371, 179] width 66 height 50
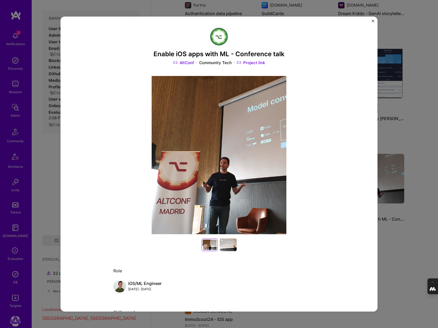
click at [404, 123] on div "Enable iOS apps with ML - Conference talk AltConf Community Tech Project link R…" at bounding box center [219, 164] width 438 height 328
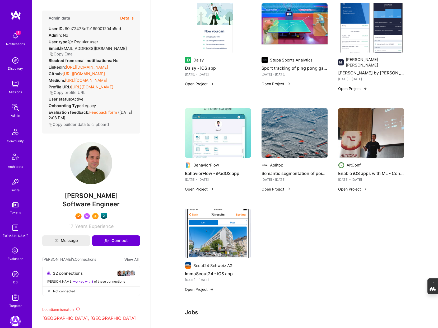
scroll to position [454, 0]
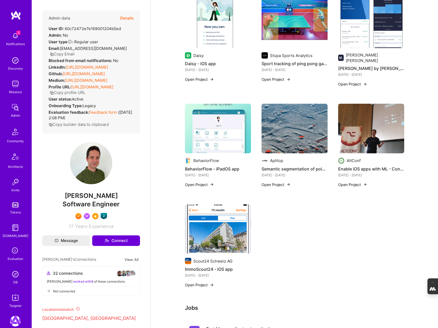
click at [300, 116] on img at bounding box center [294, 129] width 66 height 50
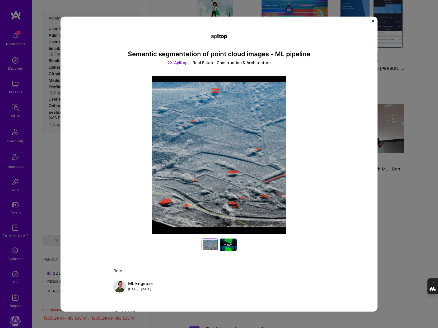
click at [386, 184] on div "Semantic segmentation of point cloud images - ML pipeline Aplitop Real Estate, …" at bounding box center [219, 164] width 438 height 328
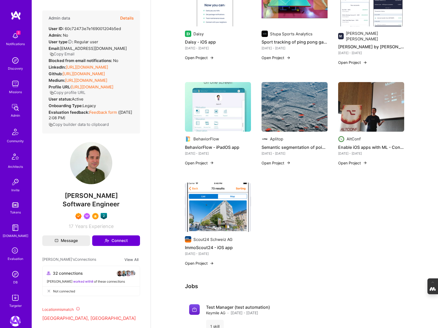
scroll to position [477, 0]
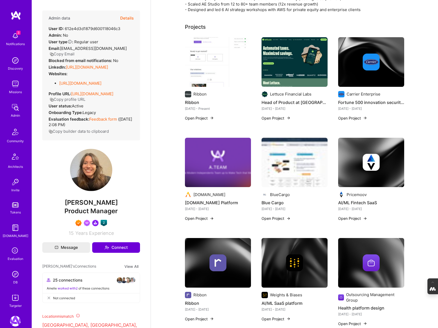
scroll to position [128, 0]
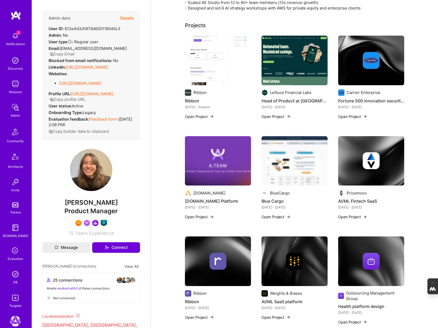
click at [225, 70] on img at bounding box center [218, 61] width 66 height 50
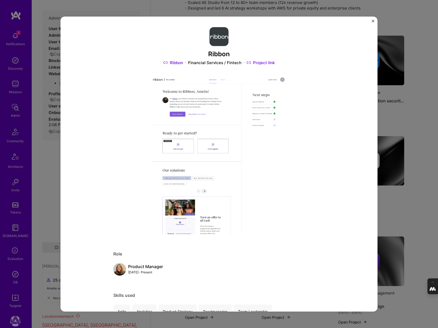
click at [372, 19] on div "Ribbon Ribbon Financial Services / Fintech Project link Role Product Manager [D…" at bounding box center [218, 163] width 317 height 295
click at [372, 21] on img "Close" at bounding box center [372, 21] width 3 height 3
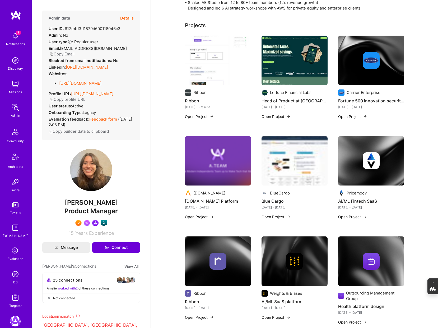
click at [375, 72] on img at bounding box center [371, 61] width 66 height 50
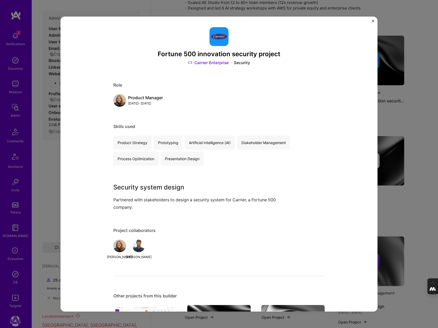
click at [373, 20] on img "Close" at bounding box center [372, 21] width 3 height 3
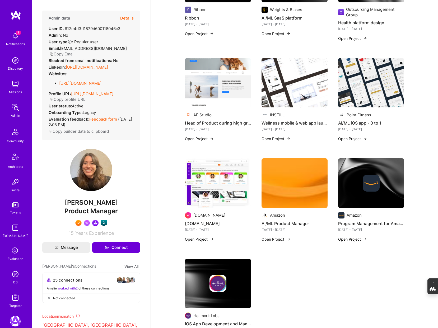
scroll to position [414, 0]
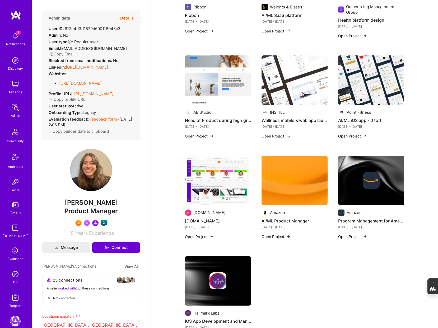
click at [233, 76] on img at bounding box center [218, 80] width 66 height 50
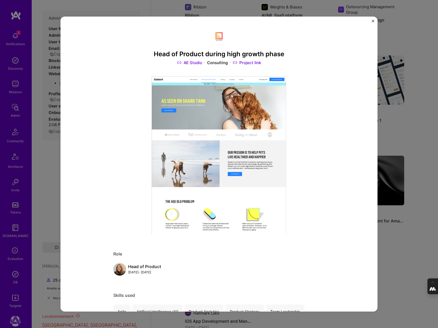
click at [394, 50] on div "Head of Product during high growth phase AE Studio Consulting Project link Role…" at bounding box center [219, 164] width 438 height 328
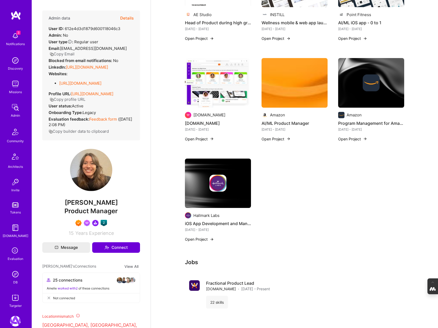
scroll to position [512, 0]
click at [210, 181] on img at bounding box center [217, 183] width 17 height 17
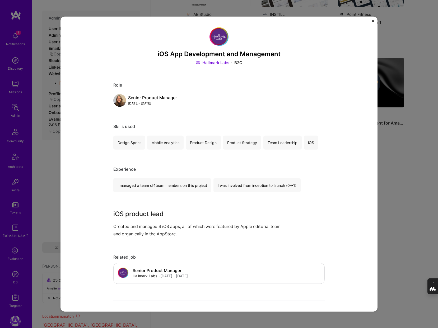
click at [372, 21] on img "Close" at bounding box center [372, 21] width 3 height 3
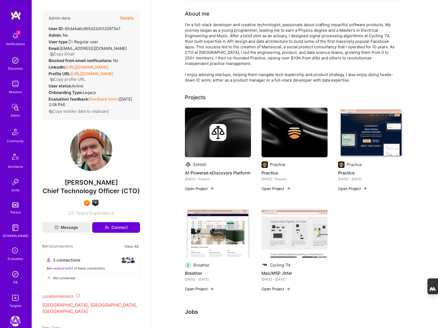
scroll to position [40, 0]
click at [208, 132] on div at bounding box center [218, 132] width 66 height 17
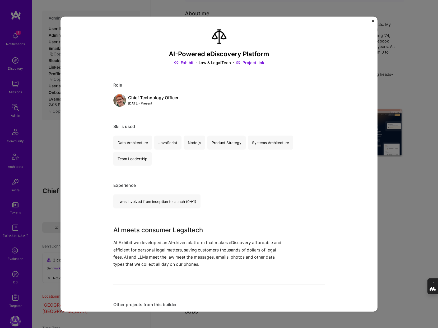
click at [386, 88] on div "AI-Powered eDiscovery Platform Exhibit Law & LegalTech Project link Role Chief …" at bounding box center [219, 164] width 438 height 328
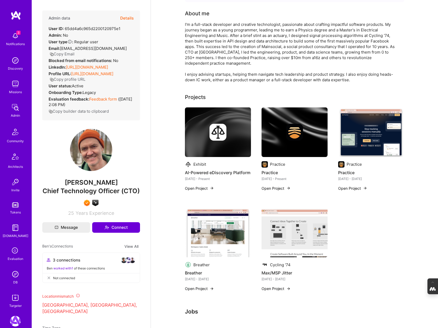
click at [303, 130] on div at bounding box center [294, 132] width 66 height 17
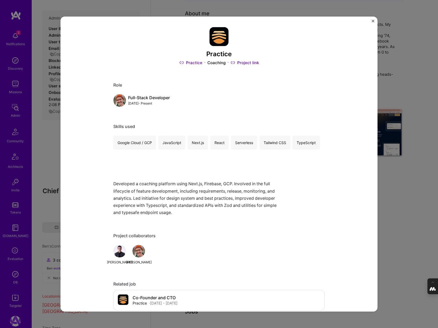
click at [401, 83] on div "Practice Practice Coaching Project link Role Full-Stack Developer May, 2021 - P…" at bounding box center [219, 164] width 438 height 328
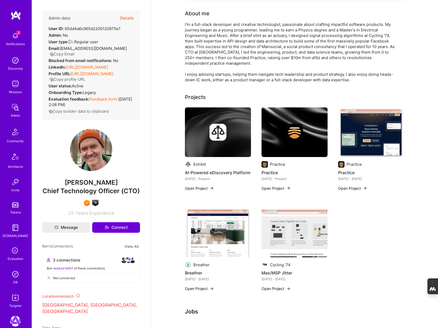
click at [377, 130] on img at bounding box center [371, 132] width 66 height 50
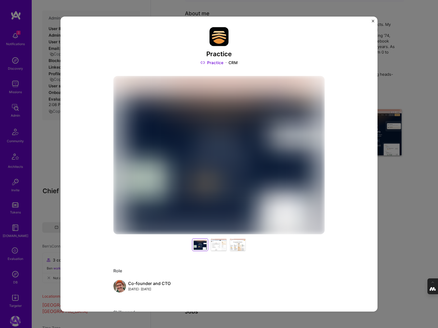
click at [411, 77] on div "Practice Practice CRM Role Co-founder and CTO Sep, 2019 - Sep, 2023 Skills used…" at bounding box center [219, 164] width 438 height 328
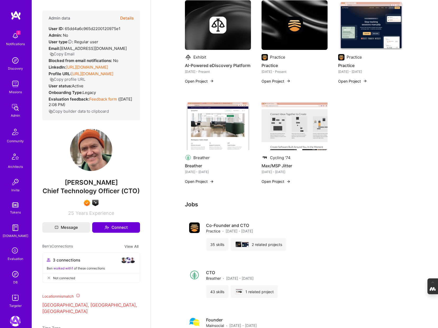
scroll to position [150, 0]
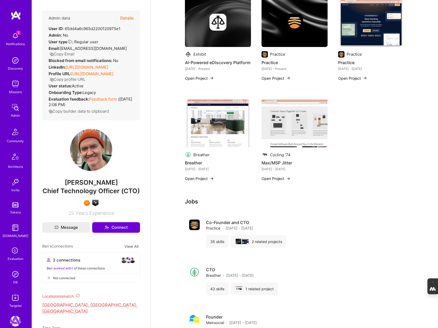
click at [210, 127] on img at bounding box center [218, 123] width 66 height 50
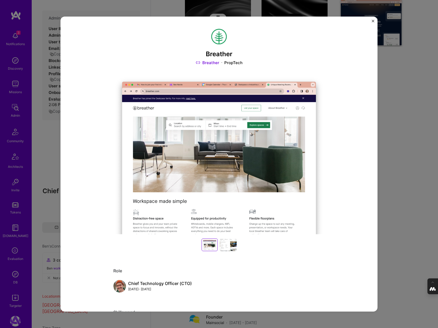
click at [379, 128] on div "Breather Breather PropTech Role Chief Technology Officer (CTO) Oct, 2013 - May,…" at bounding box center [219, 164] width 438 height 328
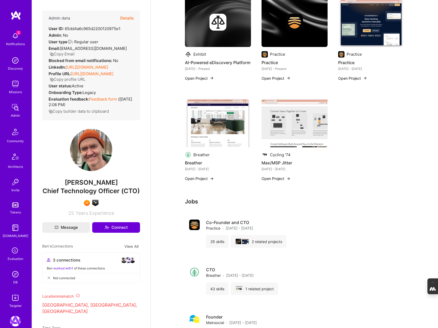
click at [305, 139] on img at bounding box center [294, 123] width 66 height 50
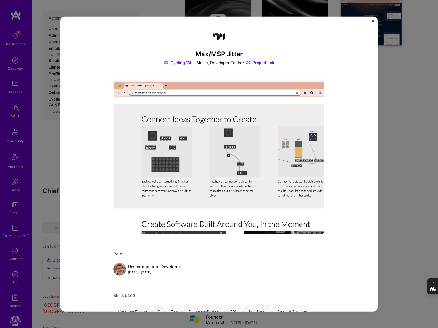
click at [389, 131] on div "Max/MSP Jitter Cycling '74 Music, Developer Tools Project link Role Researcher …" at bounding box center [219, 164] width 438 height 328
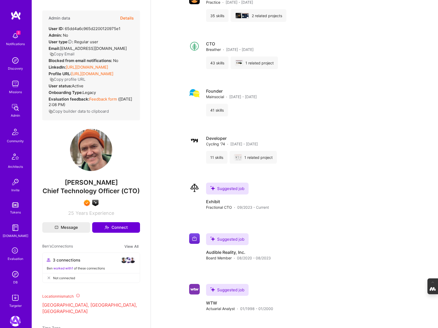
click at [88, 65] on link "https://linkedin.com/in/nevile" at bounding box center [87, 67] width 42 height 5
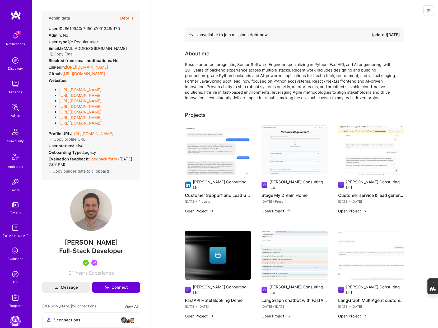
click at [212, 166] on img at bounding box center [218, 150] width 66 height 50
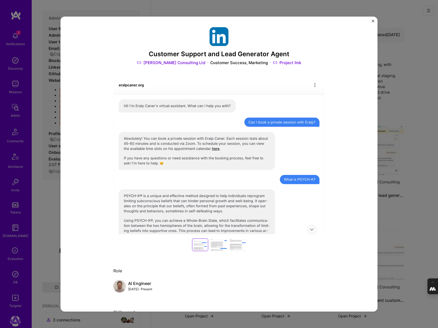
click at [285, 62] on link "Project link" at bounding box center [287, 63] width 28 height 6
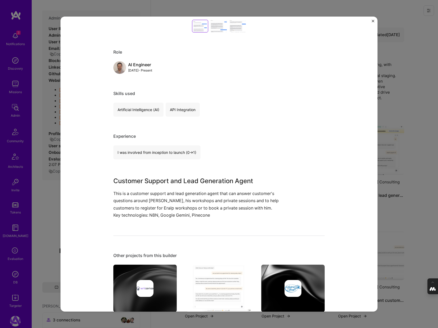
scroll to position [220, 0]
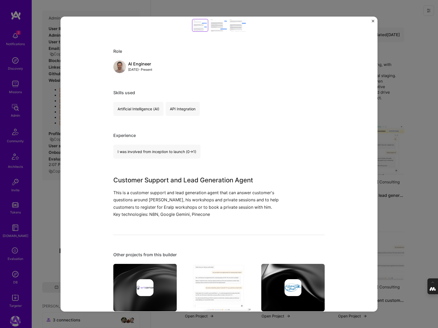
click at [405, 99] on div "Customer Support and Lead Generator Agent [PERSON_NAME] Consulting Ltd Customer…" at bounding box center [219, 164] width 438 height 328
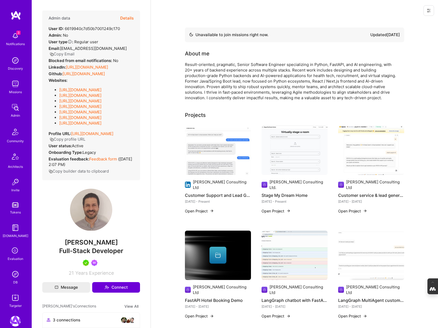
click at [301, 158] on img at bounding box center [294, 150] width 66 height 50
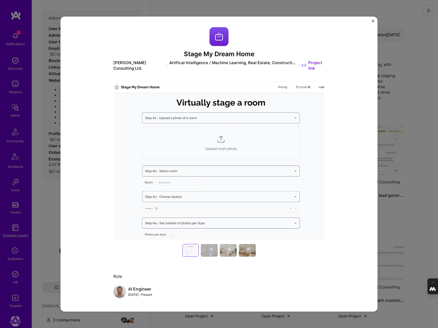
click at [402, 89] on div "Stage My Dream Home [PERSON_NAME] Consulting Ltd. Artifical Intelligence / Mach…" at bounding box center [219, 164] width 438 height 328
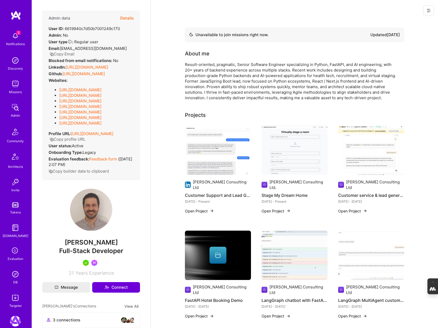
click at [375, 144] on img at bounding box center [371, 150] width 66 height 50
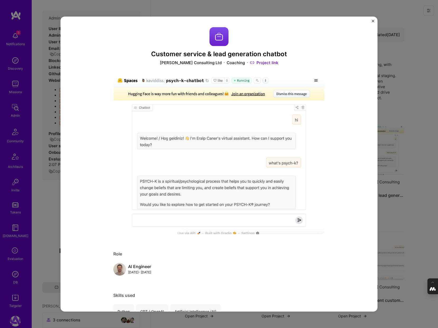
click at [401, 100] on div "Customer service & lead generation chatbot [PERSON_NAME] Consulting Ltd Coachin…" at bounding box center [219, 164] width 438 height 328
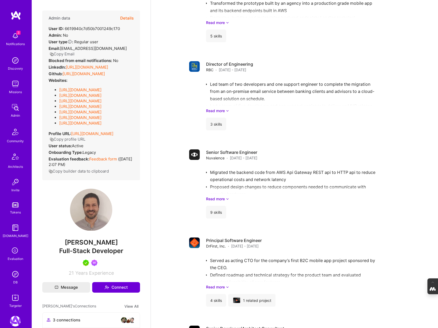
scroll to position [1507, 0]
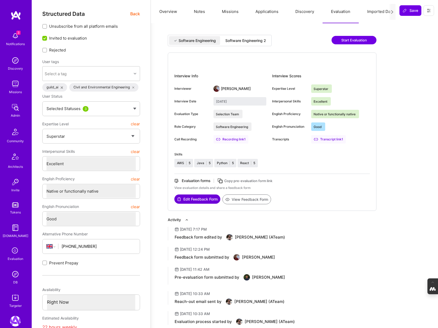
select select "7"
select select "6"
select select "GB"
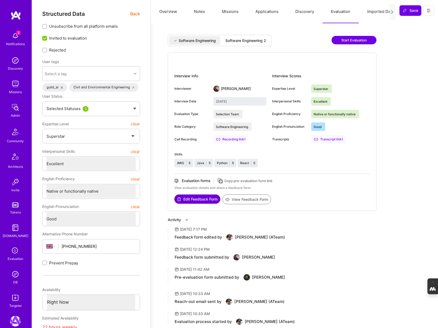
select select "Right Now"
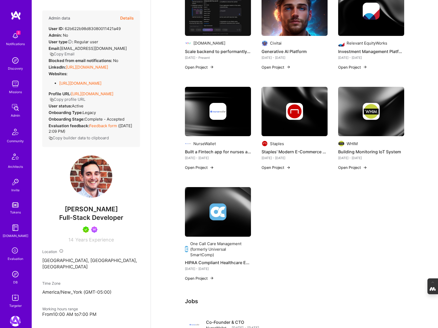
scroll to position [168, 0]
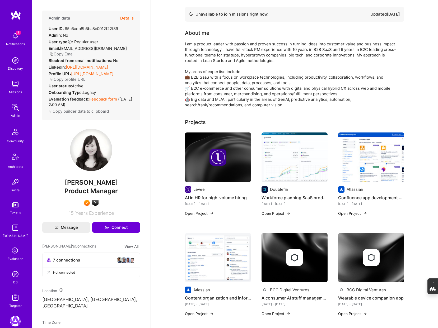
scroll to position [22, 0]
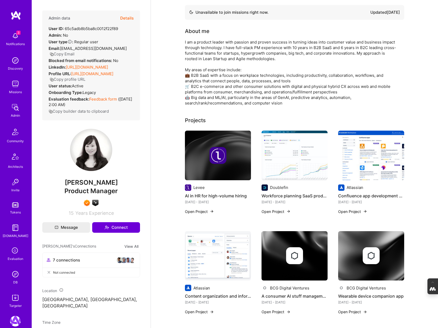
click at [226, 152] on img at bounding box center [217, 155] width 17 height 17
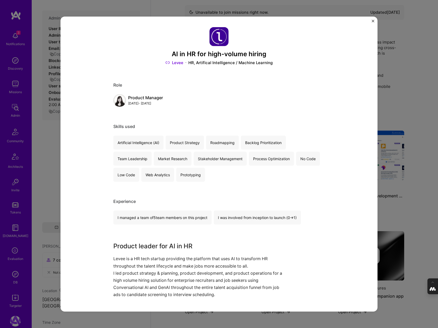
click at [386, 101] on div "AI in HR for high-volume hiring Levee HR, Artifical Intelligence / Machine Lear…" at bounding box center [219, 164] width 438 height 328
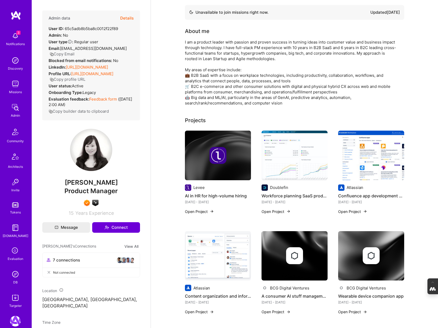
click at [303, 154] on img at bounding box center [294, 156] width 66 height 50
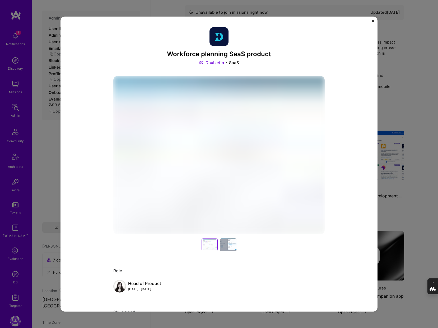
click at [392, 93] on div "Workforce planning SaaS product Doublefin SaaS Role Head of Product [DATE] - [D…" at bounding box center [219, 164] width 438 height 328
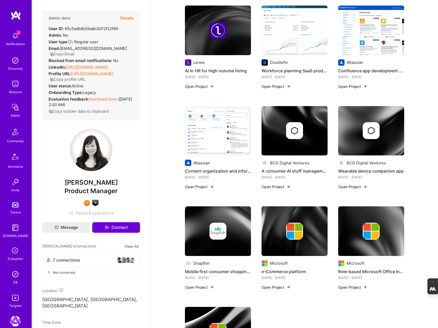
scroll to position [148, 0]
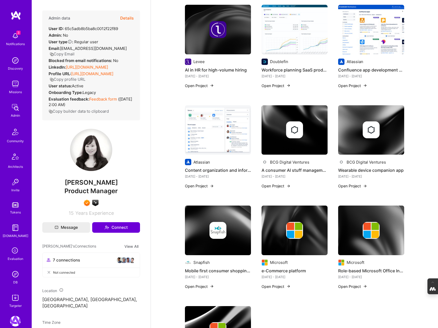
click at [293, 122] on img at bounding box center [294, 129] width 17 height 17
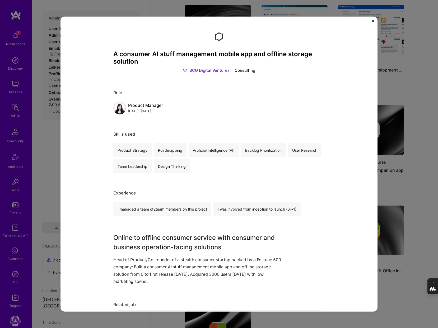
click at [384, 79] on div "A consumer AI stuff management mobile app and offline storage solution BCG Digi…" at bounding box center [219, 164] width 438 height 328
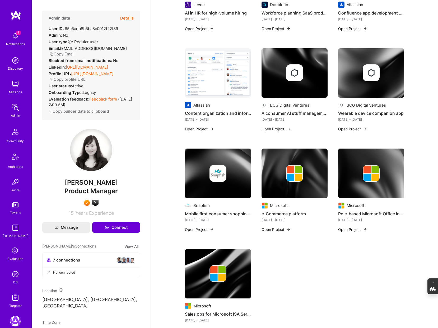
scroll to position [208, 0]
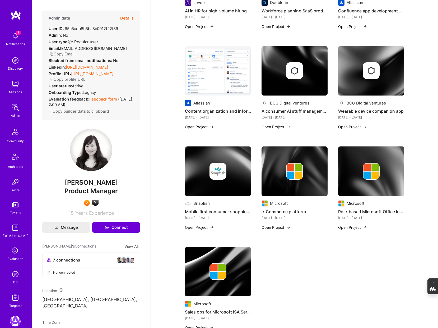
click at [219, 169] on img at bounding box center [217, 171] width 17 height 17
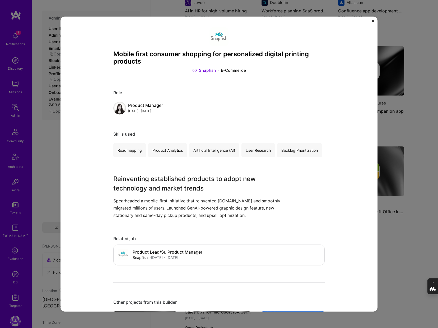
click at [386, 123] on div "Mobile first consumer shopping for personalized digital printing products Snapf…" at bounding box center [219, 164] width 438 height 328
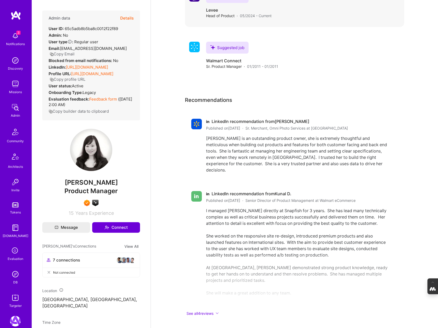
scroll to position [874, 0]
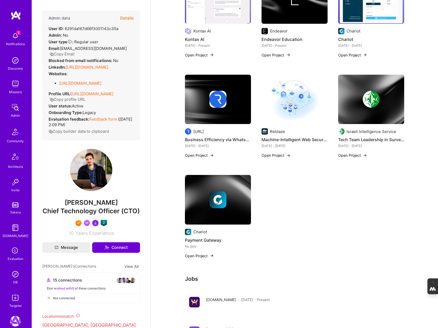
scroll to position [164, 0]
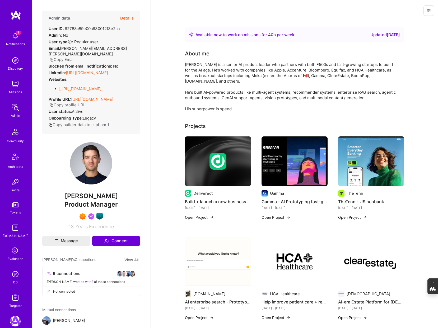
click at [206, 157] on div at bounding box center [218, 161] width 66 height 17
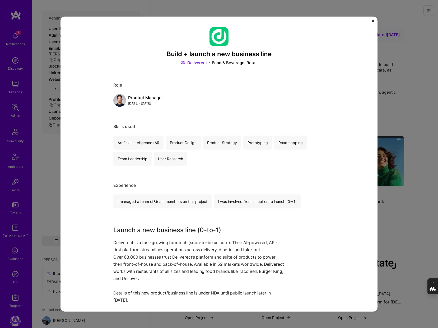
click at [413, 98] on div "Build + launch a new business line Deliverect Food & Beverage, Retail Role Prod…" at bounding box center [219, 164] width 438 height 328
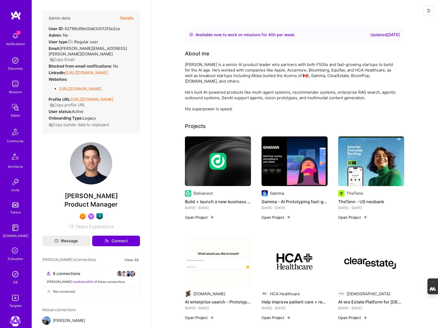
click at [296, 162] on img at bounding box center [294, 161] width 66 height 50
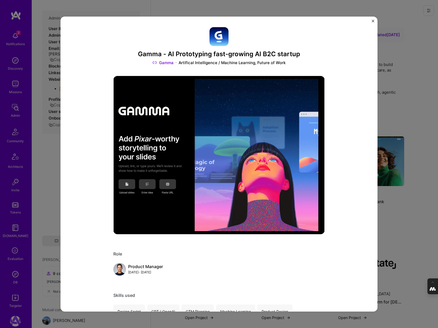
click at [407, 83] on div "Gamma - AI Prototyping fast-growing AI B2C startup Gamma Artifical Intelligence…" at bounding box center [219, 164] width 438 height 328
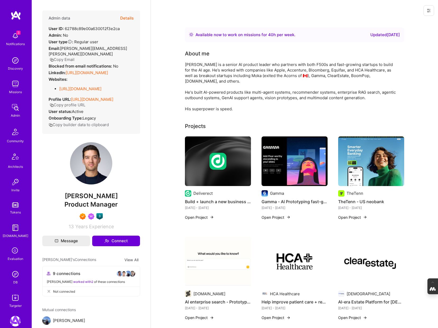
click at [380, 153] on img at bounding box center [371, 161] width 66 height 50
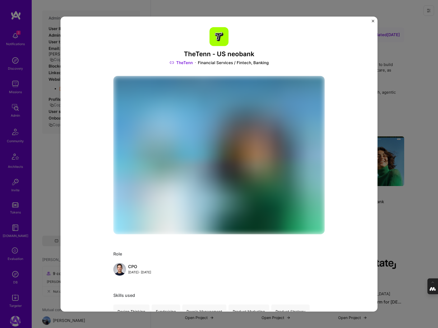
click at [387, 109] on div "TheTenn - US neobank TheTenn Financial Services / Fintech, Banking Role CPO Oct…" at bounding box center [219, 164] width 438 height 328
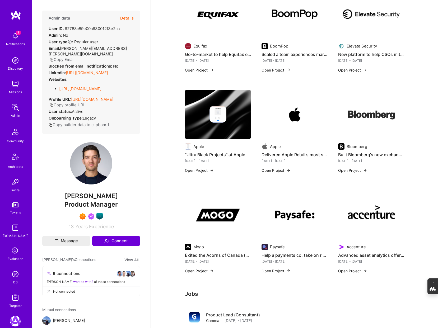
scroll to position [348, 0]
click at [374, 112] on img at bounding box center [371, 114] width 66 height 50
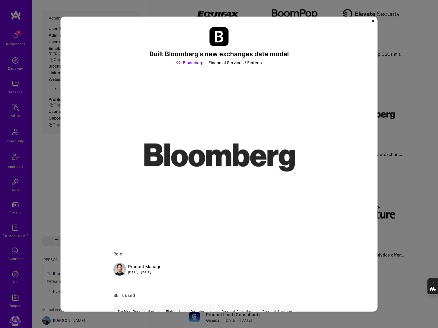
click at [413, 105] on div "Built Bloomberg's new exchanges data model Bloomberg Financial Services / Finte…" at bounding box center [219, 164] width 438 height 328
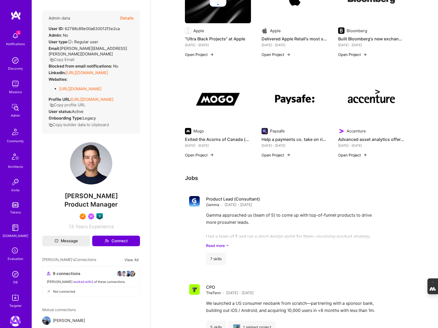
scroll to position [464, 0]
click at [368, 120] on div "Accenture Advanced asset analytics offering at Accenture Aug 2011 - May 2013 Op…" at bounding box center [371, 111] width 66 height 74
click at [377, 93] on img at bounding box center [371, 99] width 66 height 50
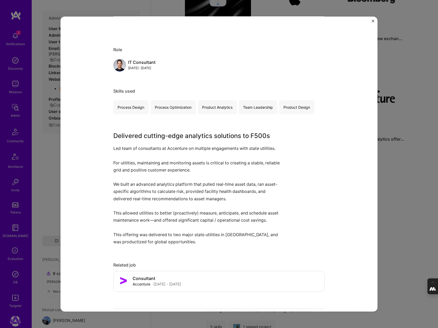
scroll to position [206, 0]
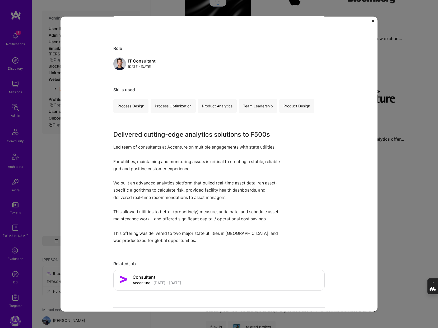
click at [413, 188] on div "Advanced asset analytics offering at Accenture Accenture Energy Project link Ro…" at bounding box center [219, 164] width 438 height 328
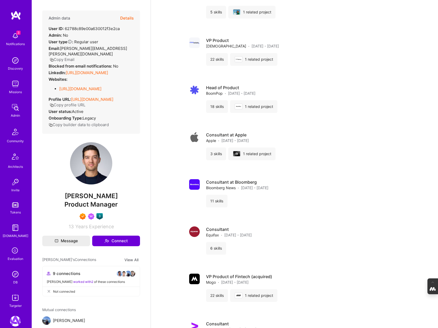
scroll to position [780, 0]
click at [216, 195] on div "11 skills" at bounding box center [216, 201] width 21 height 13
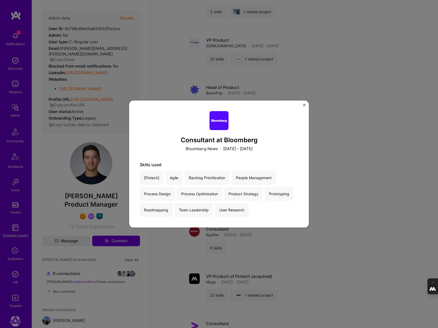
click at [372, 122] on div "Consultant at Bloomberg Bloomberg News · March 2019 - March 2020 Skills used [F…" at bounding box center [219, 164] width 438 height 328
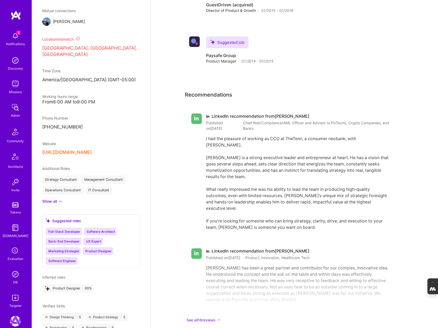
scroll to position [299, 0]
click at [87, 149] on button "https://www.ericlemay.co/" at bounding box center [66, 152] width 49 height 6
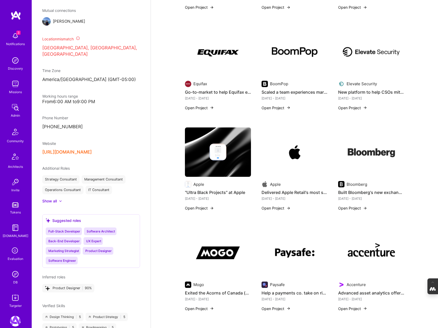
scroll to position [308, 0]
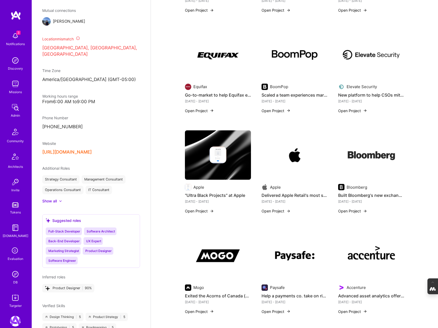
click at [202, 108] on button "Open Project" at bounding box center [199, 111] width 29 height 6
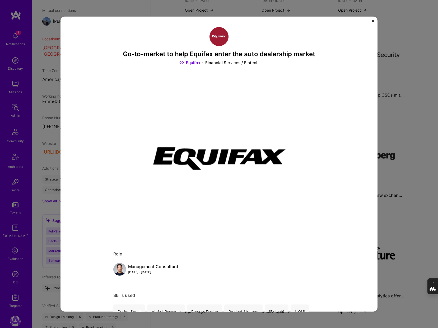
click at [310, 11] on div "Go-to-market to help Equifax enter the auto dealership market Equifax Financial…" at bounding box center [219, 164] width 438 height 328
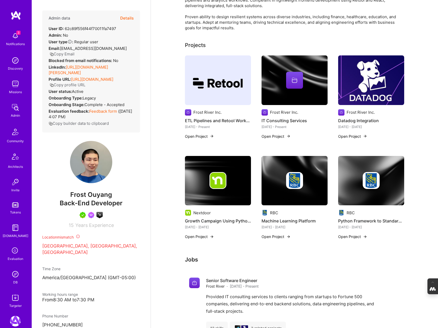
scroll to position [110, 0]
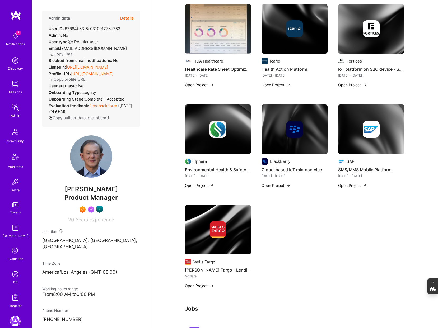
scroll to position [249, 0]
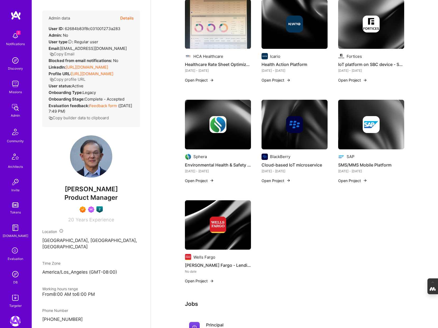
click at [365, 133] on img at bounding box center [371, 125] width 66 height 50
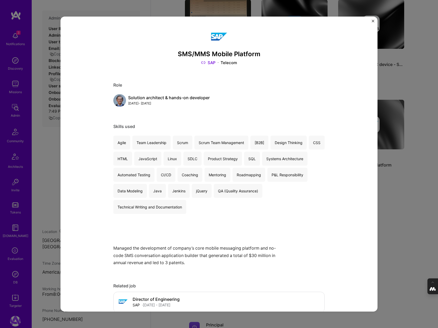
click at [211, 62] on link "SAP" at bounding box center [208, 63] width 15 height 6
click at [373, 22] on img "Close" at bounding box center [372, 21] width 3 height 3
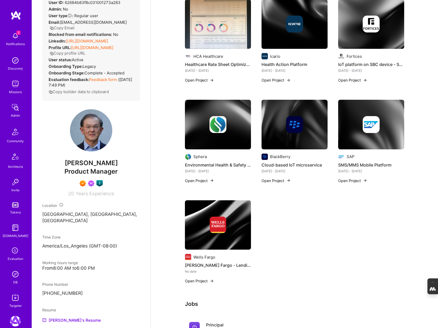
scroll to position [28, 0]
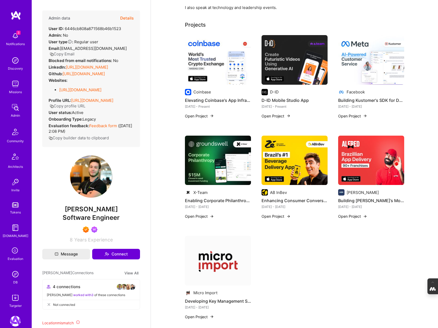
scroll to position [96, 0]
click at [297, 167] on img at bounding box center [294, 160] width 66 height 50
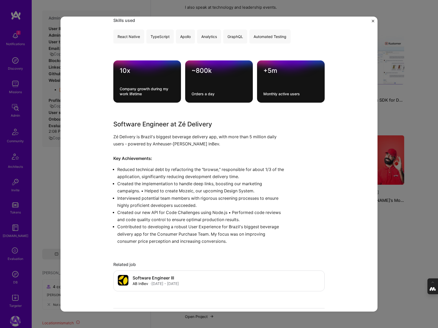
scroll to position [284, 0]
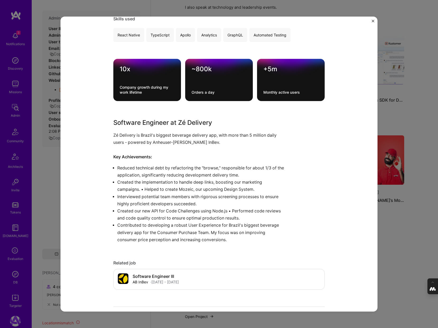
click at [387, 229] on div "Enhancing Consumer Conversion for Brazil's #1 Beverage Delivery App AB InBev De…" at bounding box center [219, 164] width 438 height 328
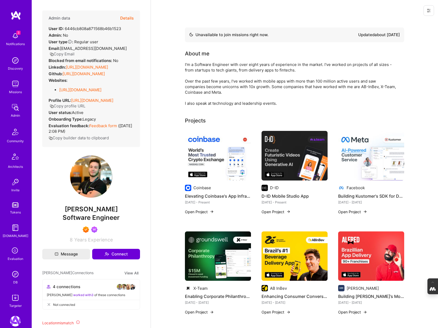
click at [125, 18] on button "Details" at bounding box center [126, 18] width 13 height 15
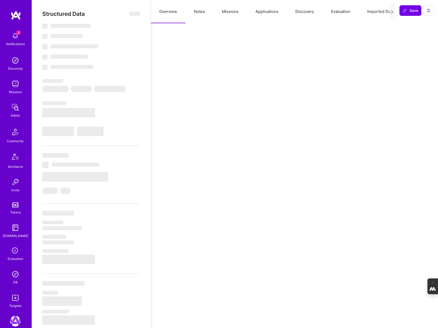
click at [206, 13] on button "Notes" at bounding box center [199, 11] width 28 height 23
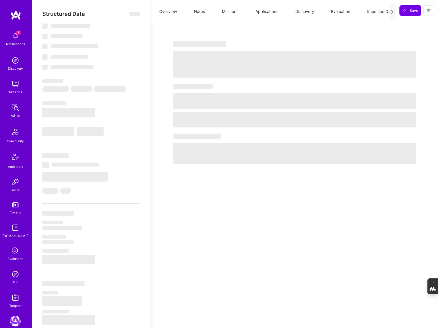
select select "Not Available"
select select "1 Month"
select select "7"
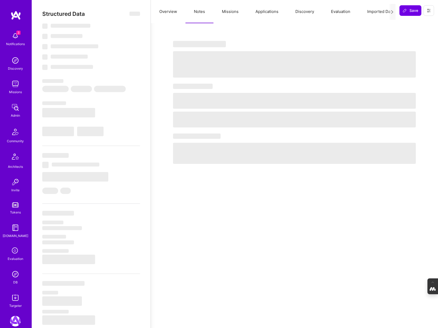
select select "6"
select select "BR"
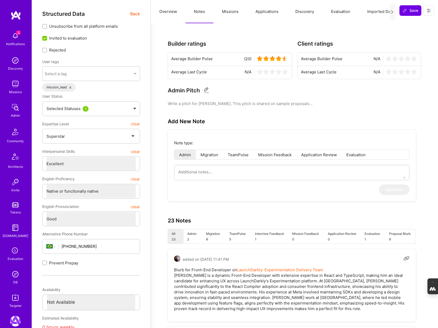
click at [225, 13] on button "Missions" at bounding box center [230, 11] width 34 height 23
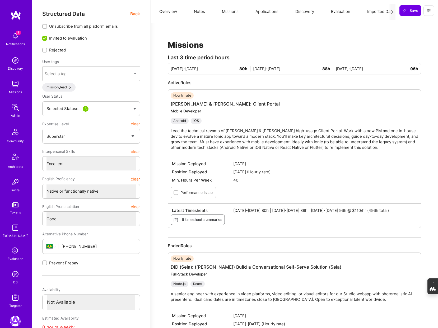
click at [266, 12] on button "Applications" at bounding box center [267, 11] width 40 height 23
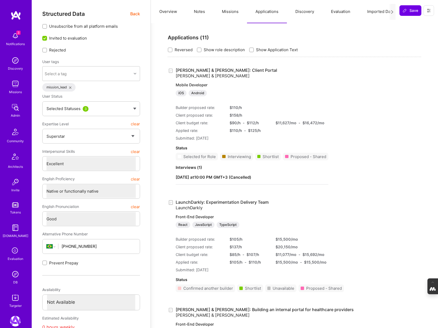
click at [301, 12] on button "Discovery" at bounding box center [305, 11] width 36 height 23
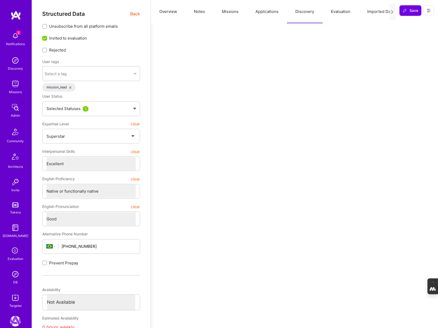
click at [334, 15] on button "Evaluation" at bounding box center [340, 11] width 36 height 23
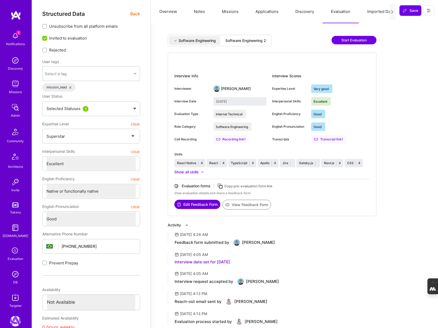
click at [255, 41] on div "Software Engineering 2" at bounding box center [245, 40] width 41 height 5
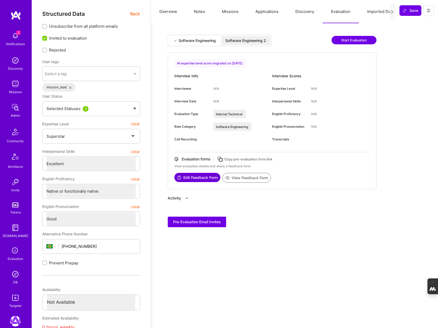
click at [184, 42] on div "Software Engineering" at bounding box center [196, 40] width 37 height 5
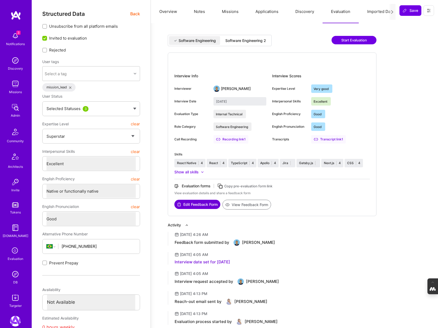
click at [197, 10] on button "Notes" at bounding box center [199, 11] width 28 height 23
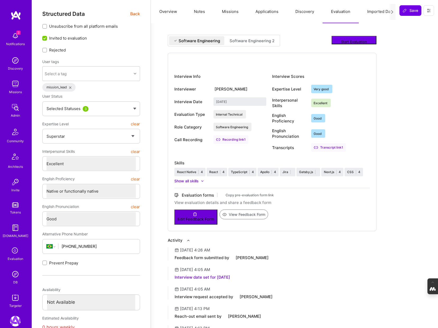
type textarea "x"
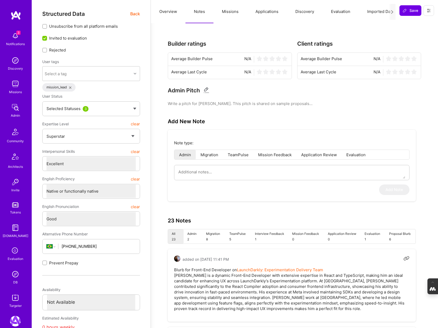
click at [164, 10] on button "Overview" at bounding box center [168, 11] width 35 height 23
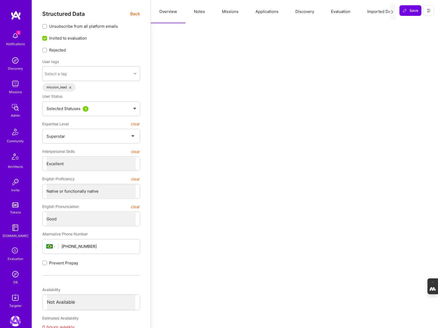
click at [138, 12] on span "Back" at bounding box center [135, 14] width 10 height 7
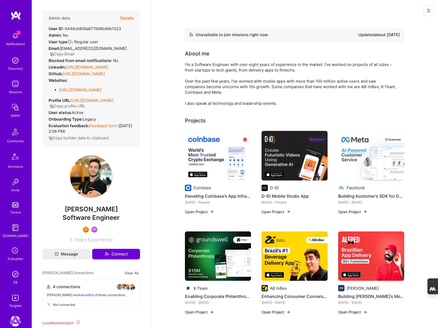
drag, startPoint x: 114, startPoint y: 220, endPoint x: 44, endPoint y: 218, distance: 70.0
click at [44, 213] on span "Gabriel Taveira" at bounding box center [91, 209] width 98 height 8
copy span "Gabriel Taveira"
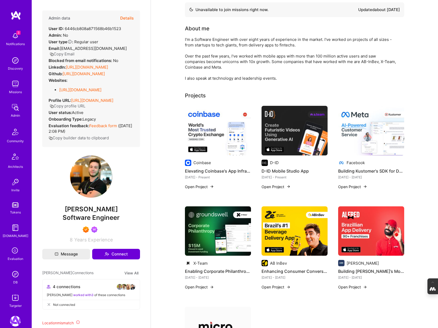
scroll to position [26, 0]
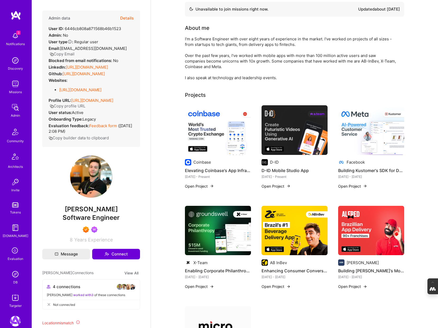
click at [366, 226] on img at bounding box center [371, 231] width 66 height 50
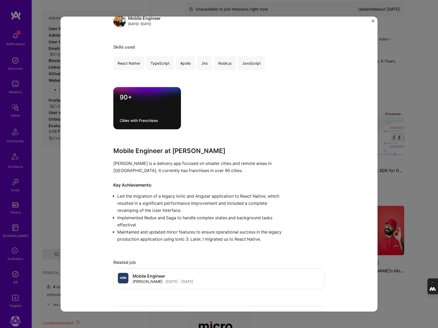
scroll to position [249, 0]
click at [390, 187] on div "Building Alfred Delivery’s Mobile App for 90+ Brazilian Cities Alfred Delivery …" at bounding box center [219, 164] width 438 height 328
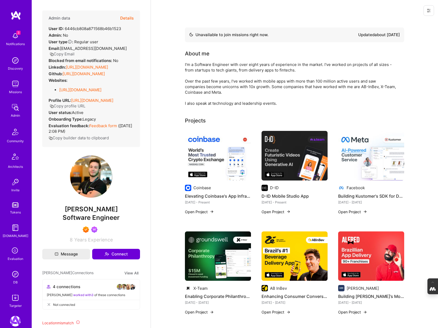
click at [214, 168] on img at bounding box center [218, 156] width 66 height 50
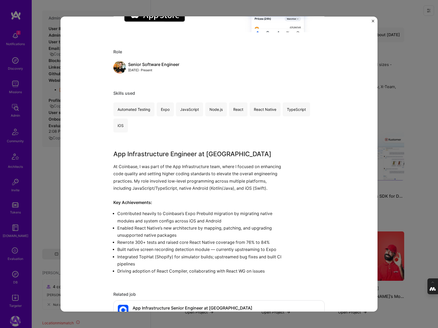
scroll to position [206, 0]
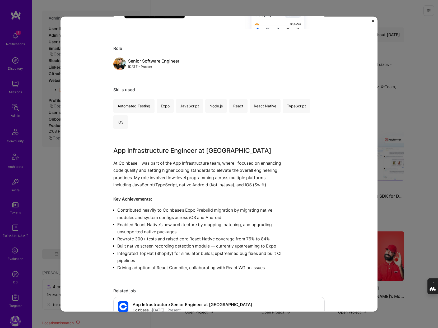
click at [383, 111] on div "Elevating Coinbase's App Infrastructure for 73 Million Users Coinbase Crypto Pr…" at bounding box center [219, 164] width 438 height 328
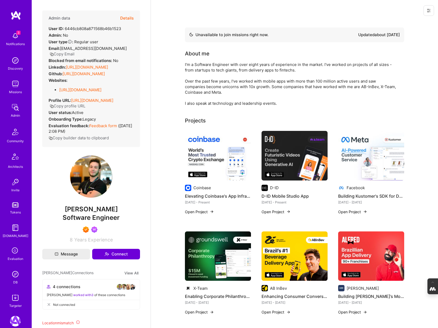
click at [294, 148] on img at bounding box center [294, 156] width 66 height 50
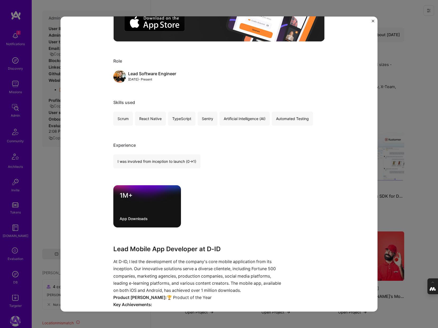
scroll to position [202, 0]
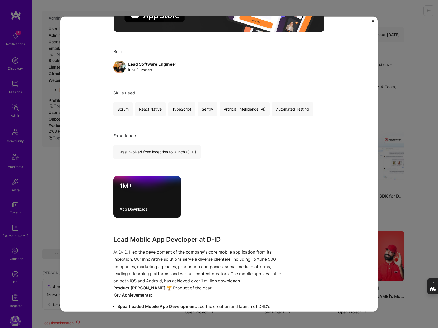
click at [392, 101] on div "D-ID Mobile Studio App D-ID Artifical Intelligence / Machine Learning Project l…" at bounding box center [219, 164] width 438 height 328
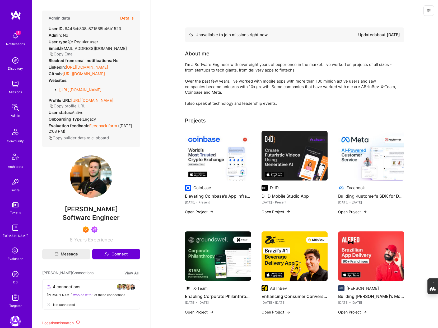
click at [365, 147] on img at bounding box center [371, 156] width 66 height 50
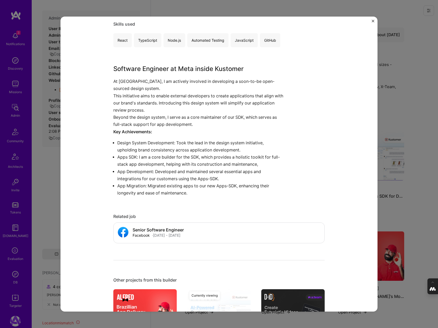
scroll to position [284, 0]
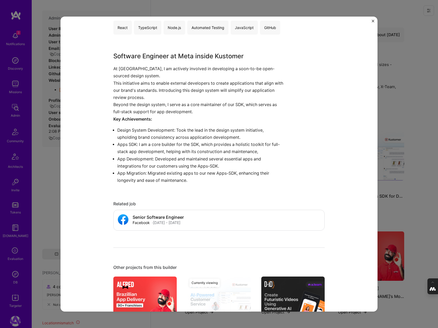
click at [408, 113] on div "Building Kustomer's SDK for Developers Facebook B2B Role Full-Stack Engineer Oc…" at bounding box center [219, 164] width 438 height 328
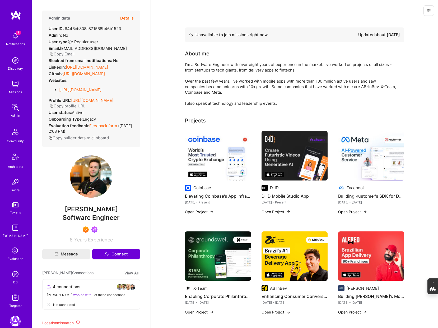
click at [360, 157] on img at bounding box center [371, 156] width 66 height 50
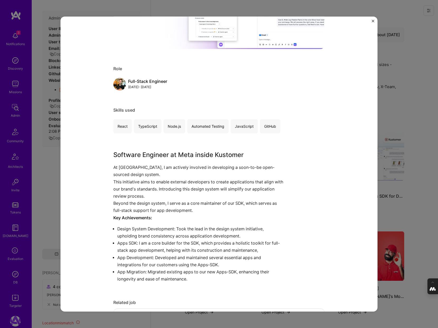
scroll to position [186, 0]
click at [394, 135] on div "Building Kustomer's SDK for Developers Facebook B2B Role Full-Stack Engineer Oc…" at bounding box center [219, 164] width 438 height 328
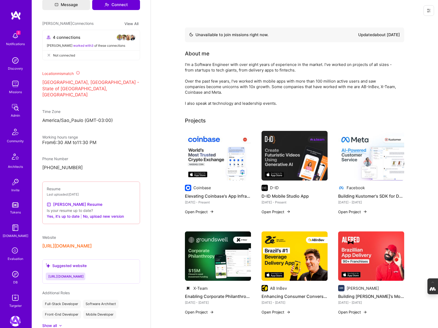
scroll to position [250, 0]
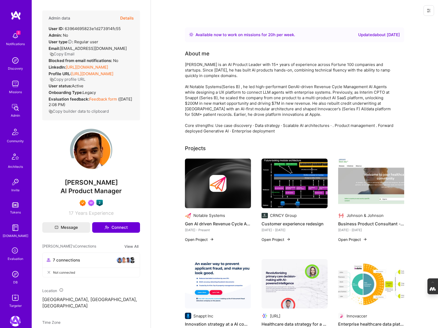
click at [220, 188] on img at bounding box center [217, 183] width 17 height 17
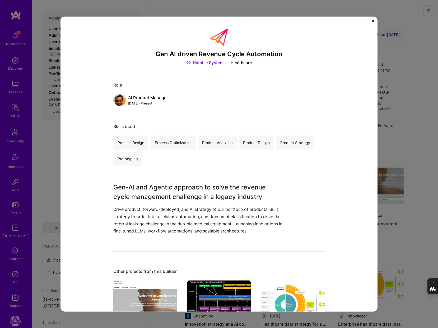
click at [409, 154] on div "Gen AI driven Revenue Cycle Automation Notable Systems Healthcare Role AI Produ…" at bounding box center [219, 164] width 438 height 328
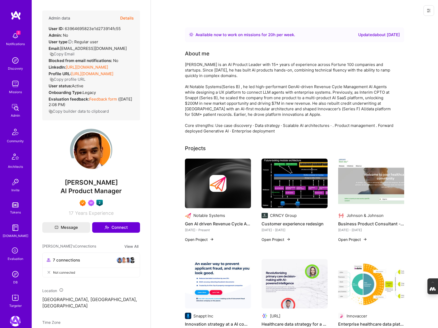
click at [358, 195] on img at bounding box center [371, 184] width 66 height 50
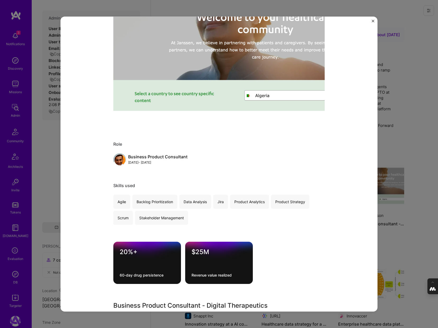
scroll to position [114, 0]
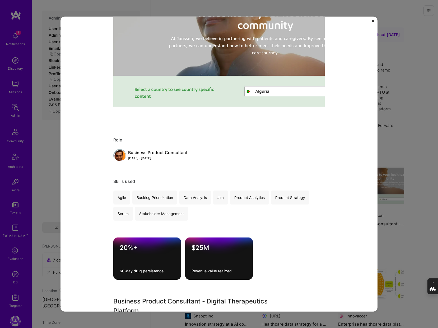
click at [385, 152] on div "Business Product Consultant - Digital Therapeutics Platform [PERSON_NAME] & [PE…" at bounding box center [219, 164] width 438 height 328
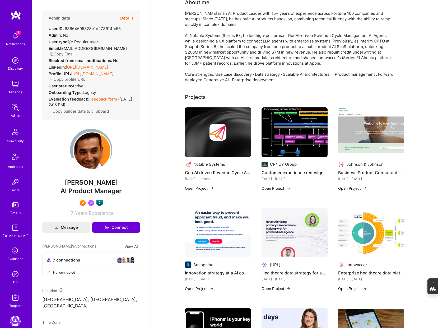
scroll to position [53, 0]
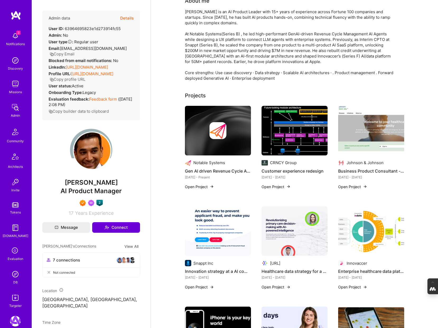
click at [293, 143] on img at bounding box center [294, 131] width 66 height 50
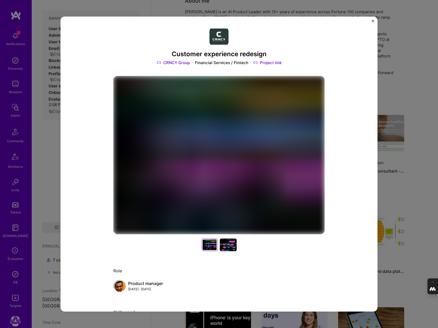
click at [402, 115] on div "Customer experience redesign CRNCY Group Financial Services / Fintech Project l…" at bounding box center [219, 164] width 438 height 328
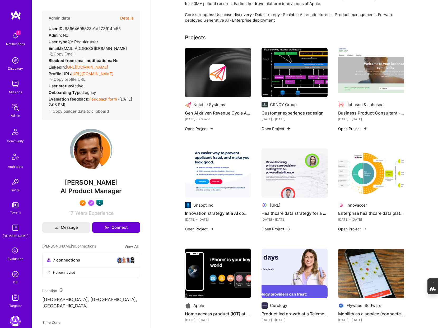
scroll to position [117, 0]
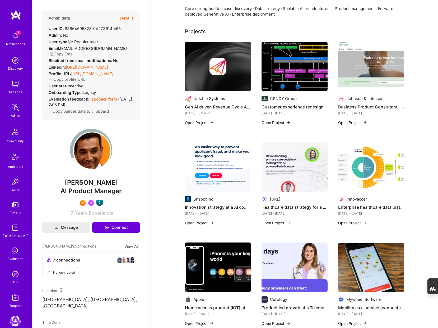
click at [225, 168] on img at bounding box center [218, 167] width 66 height 50
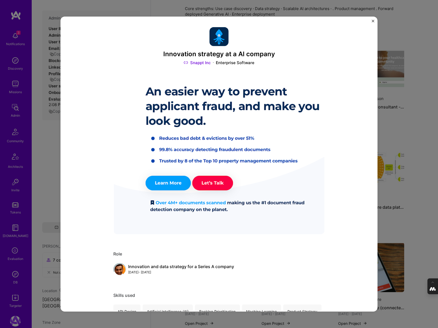
click at [376, 119] on div "Innovation strategy at a AI company Snappt Inc Enterprise Software Role Innovat…" at bounding box center [218, 163] width 317 height 295
click at [400, 127] on div "Innovation strategy at a AI company Snappt Inc Enterprise Software Role Innovat…" at bounding box center [219, 164] width 438 height 328
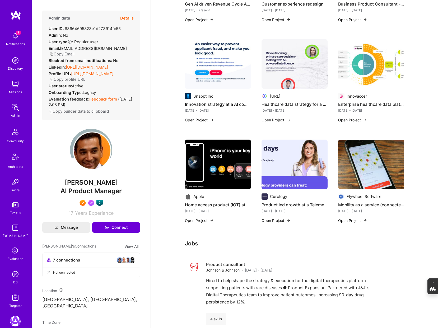
scroll to position [220, 0]
click at [290, 168] on img at bounding box center [294, 164] width 66 height 50
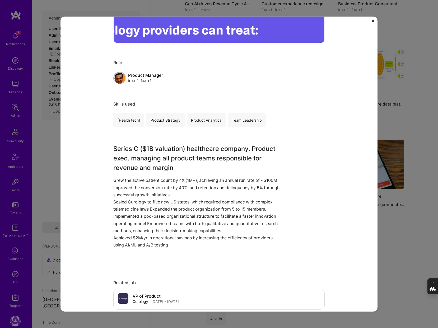
scroll to position [198, 0]
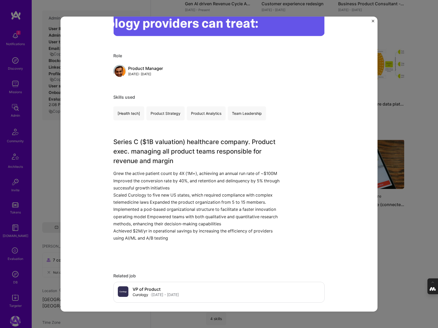
click at [388, 232] on div "Product led growth at a Telemedicine company Curology B2C Role Product Manager …" at bounding box center [219, 164] width 438 height 328
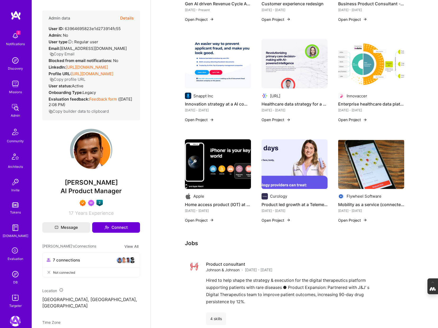
click at [376, 180] on img at bounding box center [371, 164] width 66 height 50
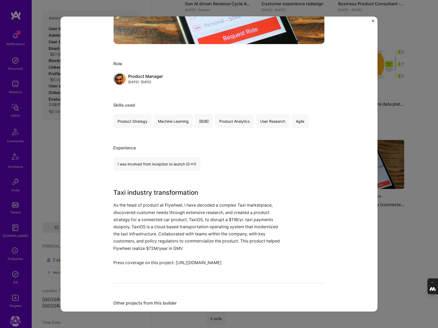
scroll to position [192, 0]
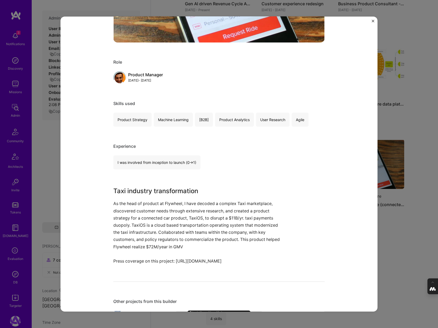
click at [399, 223] on div "Mobility as a service (connected car) product Flywheel Software Marketplaces Pr…" at bounding box center [219, 164] width 438 height 328
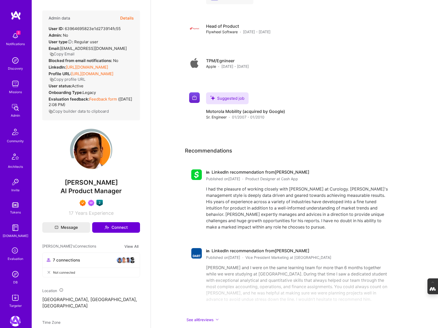
scroll to position [741, 0]
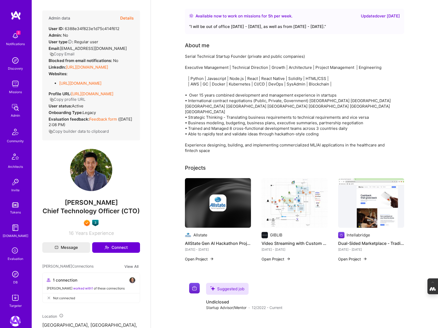
scroll to position [25, 0]
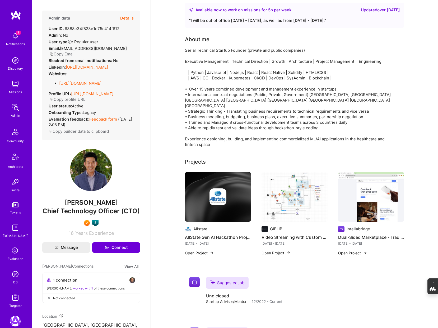
click at [230, 196] on div at bounding box center [218, 196] width 66 height 17
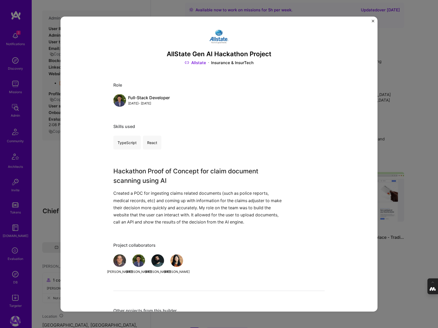
click at [394, 111] on div "AllState Gen AI Hackathon Project Allstate Insurance & InsurTech Role Full-Stac…" at bounding box center [219, 164] width 438 height 328
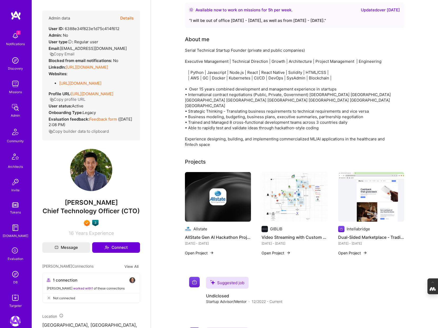
click at [304, 208] on img at bounding box center [294, 197] width 66 height 50
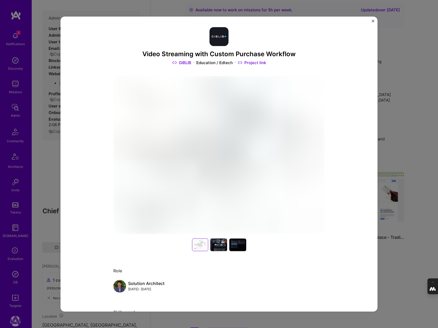
click at [392, 128] on div "Video Streaming with Custom Purchase Workflow GIBLIB Education / Edtech Project…" at bounding box center [219, 164] width 438 height 328
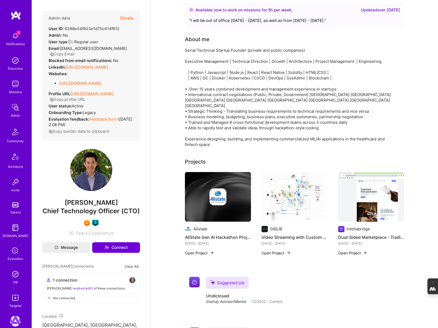
click at [384, 192] on img at bounding box center [371, 197] width 66 height 50
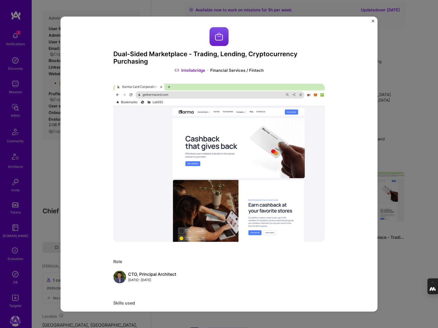
click at [402, 143] on div "Dual-Sided Marketplace - Trading, Lending, Cryptocurrency Purchasing Intellabri…" at bounding box center [219, 164] width 438 height 328
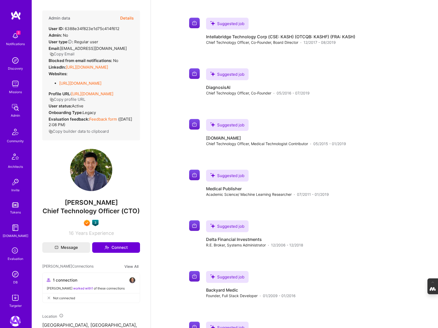
scroll to position [479, 0]
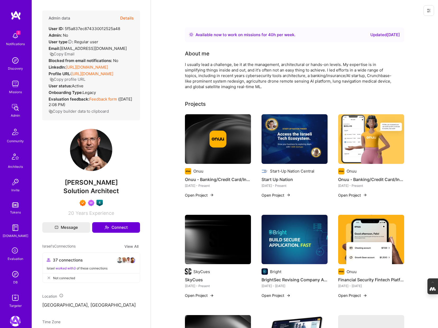
click at [233, 118] on img at bounding box center [218, 139] width 66 height 50
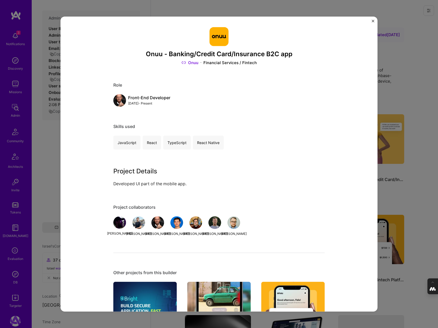
click at [378, 79] on div "Onuu - Banking/Credit Card/Insurance B2C app Onuu Financial Services / Fintech …" at bounding box center [219, 164] width 438 height 328
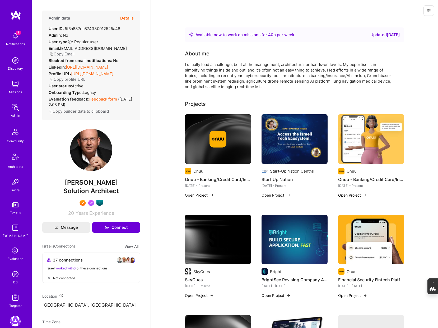
click at [302, 135] on img at bounding box center [294, 139] width 66 height 50
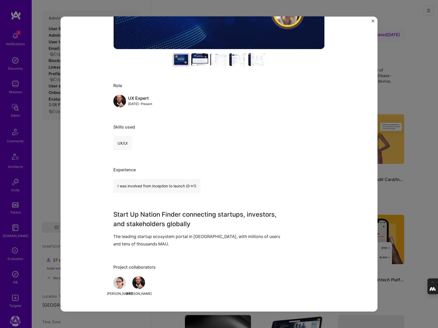
scroll to position [187, 0]
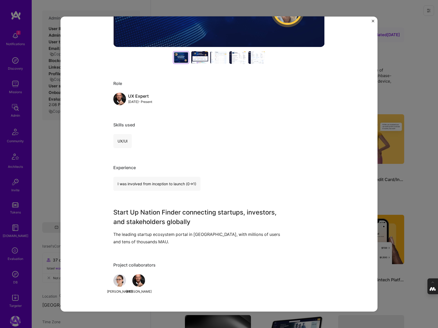
click at [394, 77] on div "Start Up Nation Start-Up Nation Central News & Journalism Project link Role UX …" at bounding box center [219, 164] width 438 height 328
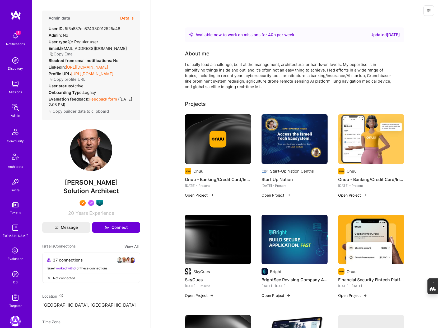
click at [359, 142] on img at bounding box center [371, 139] width 66 height 50
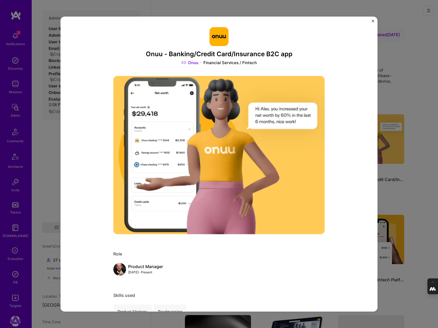
click at [413, 76] on div "Onuu - Banking/Credit Card/Insurance B2C app Onuu Financial Services / Fintech …" at bounding box center [219, 164] width 438 height 328
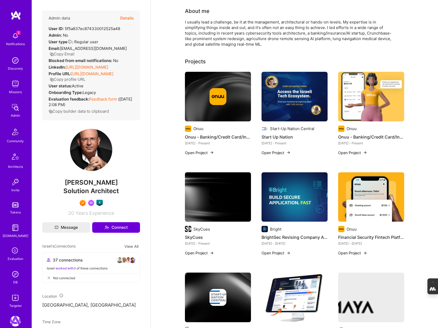
scroll to position [51, 0]
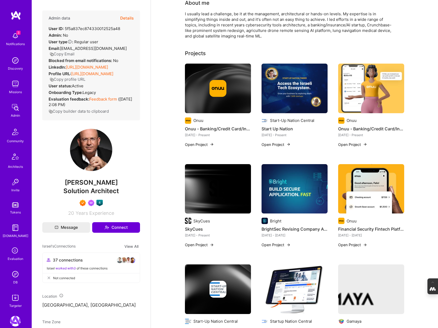
click at [223, 187] on img at bounding box center [217, 188] width 17 height 17
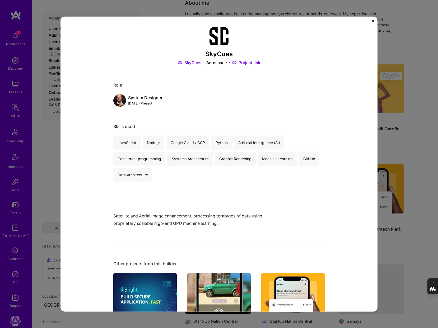
click at [382, 139] on div "SkyCues SkyCues Aerospace Project link Role System Designer [DATE] - Present Sk…" at bounding box center [219, 164] width 438 height 328
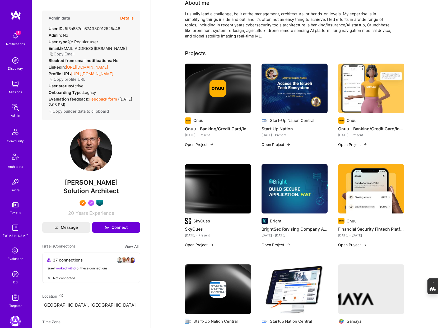
click at [286, 196] on img at bounding box center [294, 189] width 66 height 50
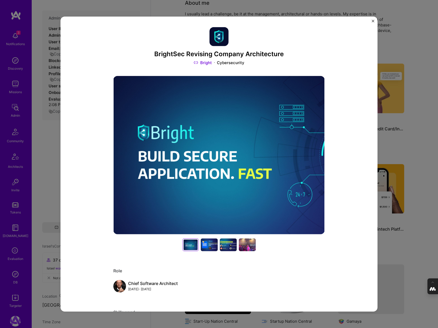
click at [384, 154] on div "BrightSec Revising Company Architecture Bright Cybersecurity Role Chief Softwar…" at bounding box center [219, 164] width 438 height 328
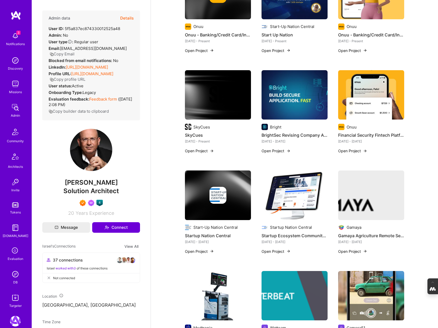
scroll to position [154, 0]
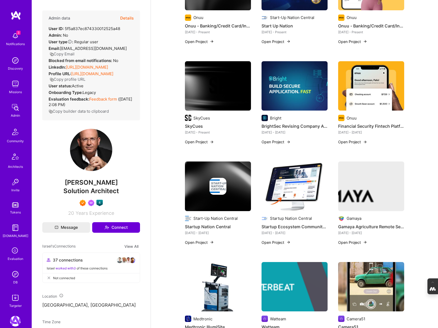
click at [211, 190] on img at bounding box center [217, 186] width 17 height 17
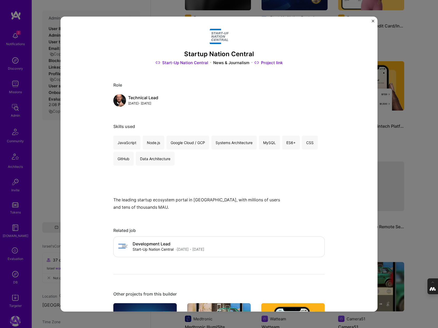
click at [403, 154] on div "Startup Nation Central Start-Up Nation Central News & Journalism Project link R…" at bounding box center [219, 164] width 438 height 328
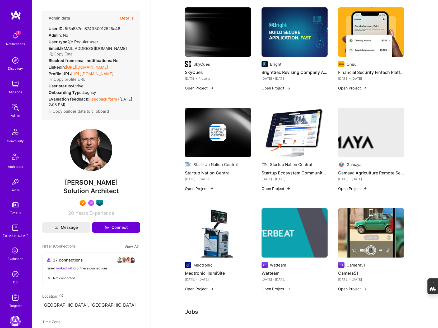
scroll to position [208, 0]
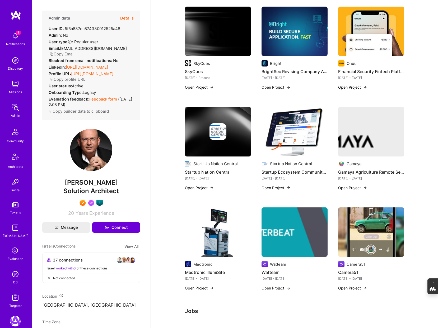
click at [314, 128] on img at bounding box center [294, 132] width 66 height 50
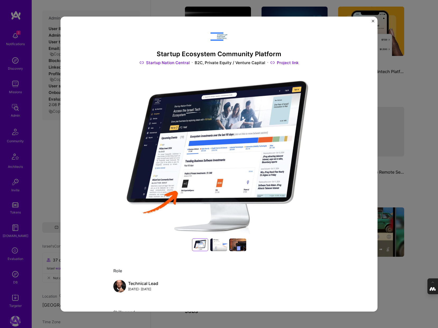
click at [394, 95] on div "Startup Ecosystem Community Platform Startup Nation Central B2C, Private Equity…" at bounding box center [219, 164] width 438 height 328
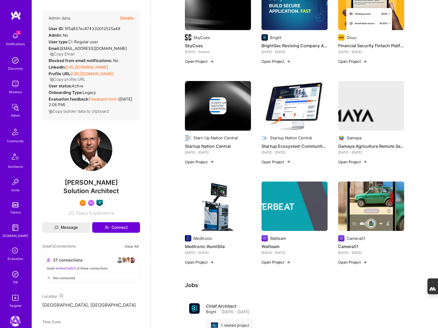
scroll to position [235, 0]
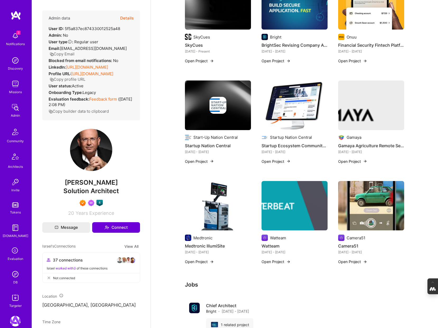
click at [365, 116] on img at bounding box center [371, 106] width 66 height 50
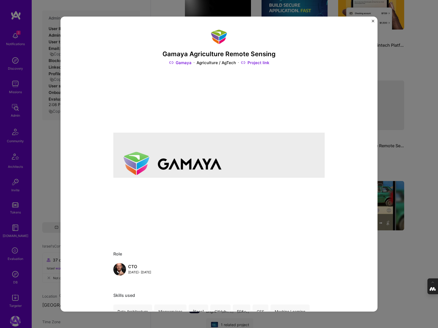
click at [405, 127] on div "Gamaya Agriculture Remote Sensing Gamaya Agriculture / AgTech Project link Role…" at bounding box center [219, 164] width 438 height 328
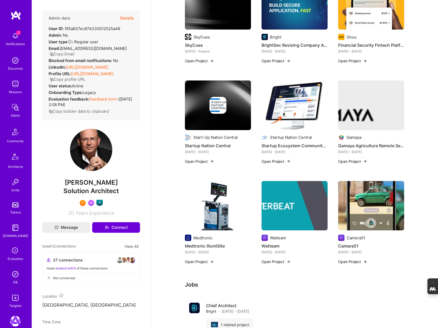
click at [375, 199] on img at bounding box center [371, 206] width 66 height 50
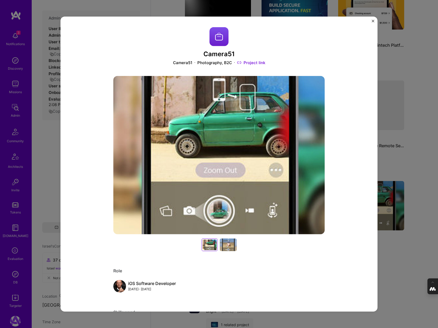
click at [400, 173] on div "Camera51 Camera51 Photography, B2C Project link Role iOS Software Developer Jan…" at bounding box center [219, 164] width 438 height 328
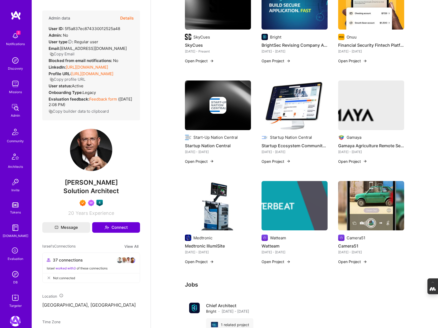
click at [300, 208] on img at bounding box center [294, 206] width 66 height 50
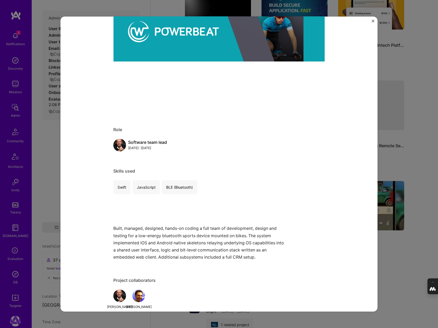
scroll to position [125, 0]
click at [397, 144] on div "Watteam Watteam Hardware / Consumer Electronics Project link Role Software team…" at bounding box center [219, 164] width 438 height 328
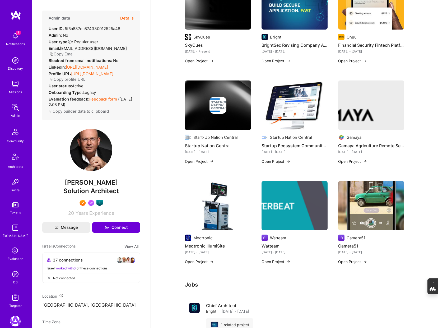
click at [207, 202] on img at bounding box center [218, 206] width 66 height 50
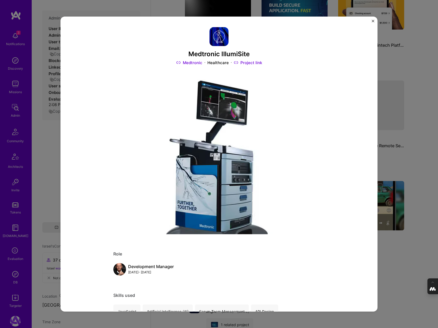
click at [390, 164] on div "Medtronic IllumiSite Medtronic Healthcare Project link Role Development Manager…" at bounding box center [219, 164] width 438 height 328
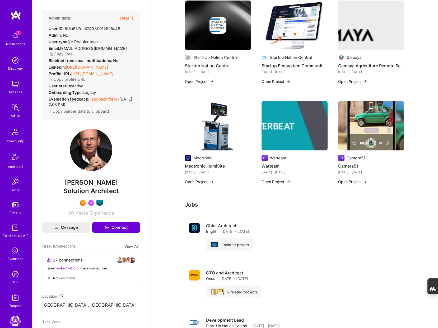
scroll to position [315, 0]
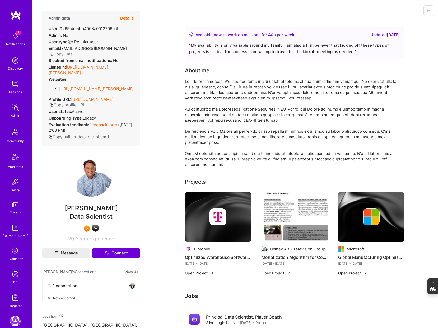
click at [215, 224] on img at bounding box center [217, 217] width 17 height 17
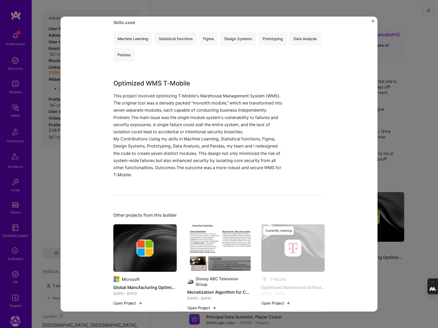
scroll to position [114, 0]
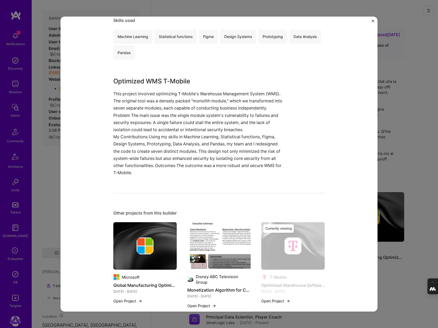
click at [404, 169] on div "Optimized Warehouse Software design and Measurement for T-Mobile. T-Mobile Role…" at bounding box center [219, 164] width 438 height 328
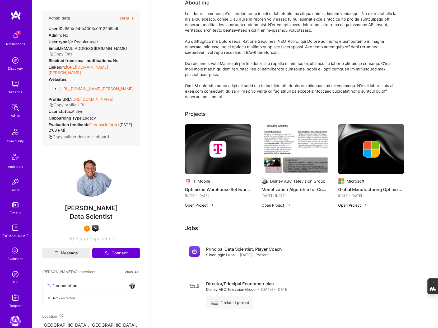
scroll to position [69, 0]
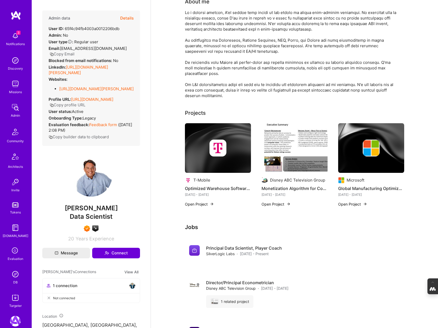
click at [305, 151] on img at bounding box center [294, 148] width 66 height 50
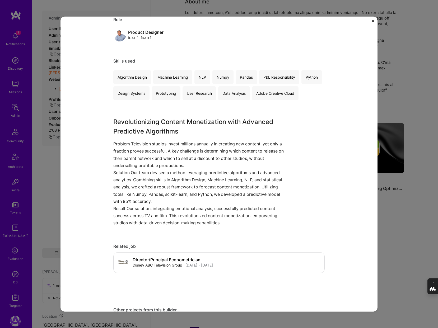
scroll to position [252, 0]
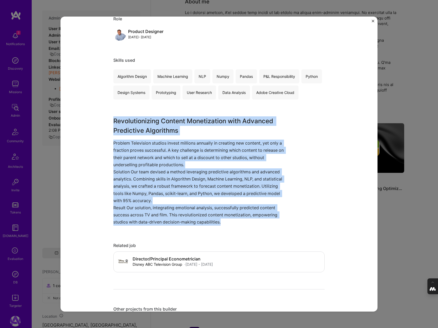
drag, startPoint x: 222, startPoint y: 222, endPoint x: 102, endPoint y: 123, distance: 155.3
click at [102, 123] on div "Monetization Algorithm for Consumer (Films, TV, Food Quality...) Disney ABC Tel…" at bounding box center [218, 163] width 317 height 295
copy div "Revolutionizing Content Monetization with Advanced Predictive Algorithms Proble…"
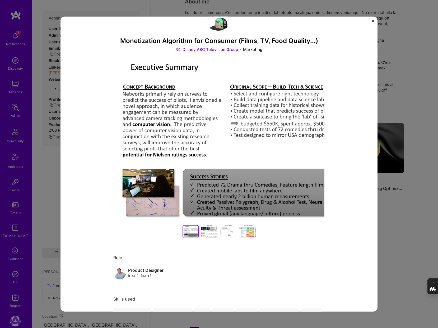
scroll to position [0, 0]
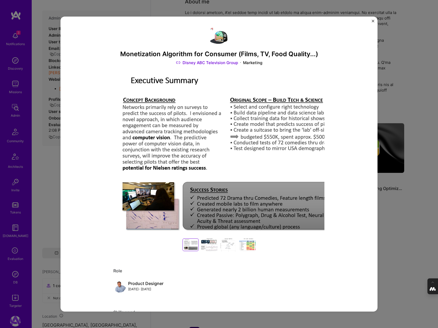
click at [204, 63] on link "Disney ABC Television Group" at bounding box center [207, 63] width 62 height 6
click at [392, 62] on div "Monetization Algorithm for Consumer (Films, TV, Food Quality...) Disney ABC Tel…" at bounding box center [219, 164] width 438 height 328
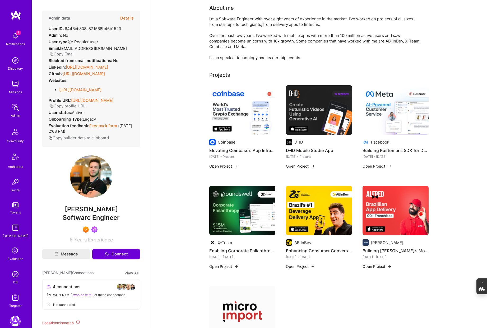
scroll to position [50, 0]
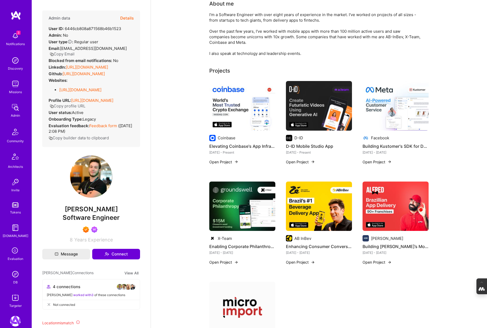
click at [327, 213] on img at bounding box center [319, 207] width 66 height 50
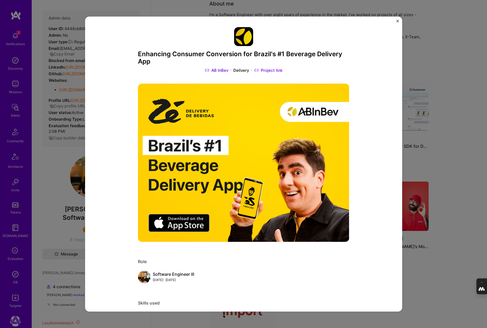
click at [442, 172] on div "Enhancing Consumer Conversion for Brazil's #1 Beverage Delivery App AB InBev De…" at bounding box center [243, 164] width 487 height 328
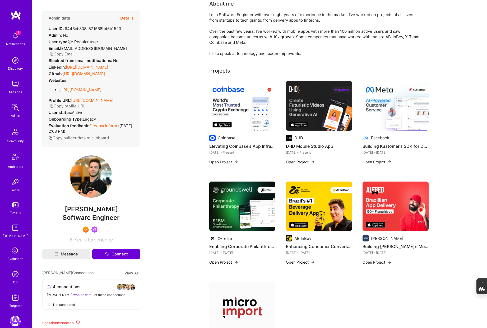
click at [406, 215] on img at bounding box center [395, 207] width 66 height 50
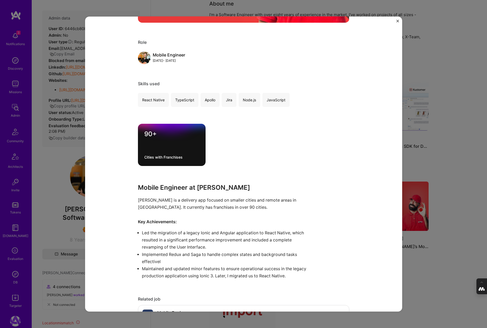
scroll to position [233, 0]
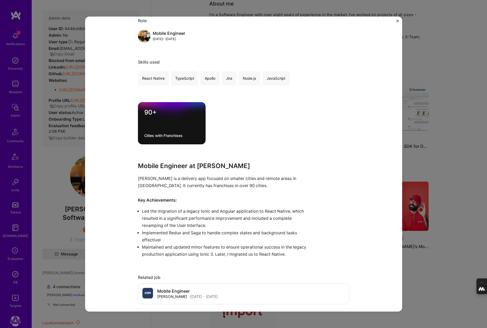
click at [436, 171] on div "Building [PERSON_NAME]’s Mobile App for 90+ Brazilian Cities [PERSON_NAME] Food…" at bounding box center [243, 164] width 487 height 328
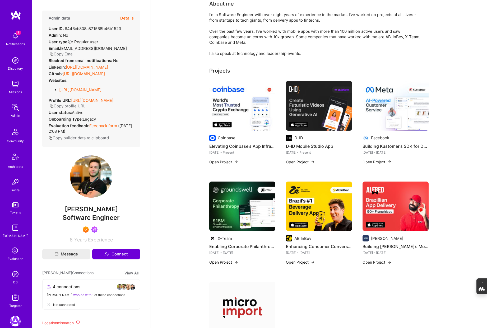
click at [310, 203] on img at bounding box center [319, 207] width 66 height 50
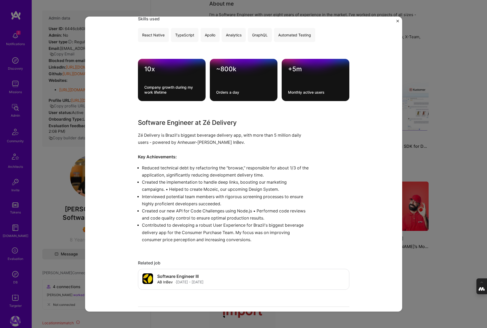
scroll to position [285, 0]
click at [449, 154] on div "Enhancing Consumer Conversion for Brazil's #1 Beverage Delivery App AB InBev De…" at bounding box center [243, 164] width 487 height 328
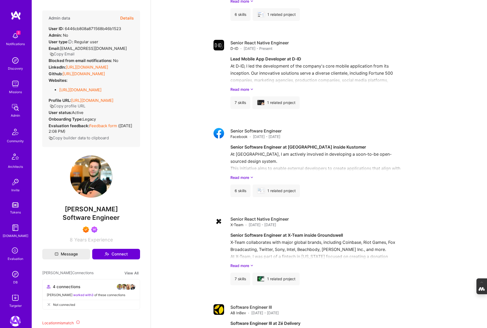
scroll to position [508, 0]
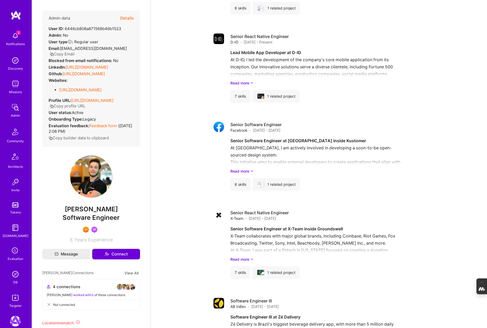
click at [14, 280] on div "DB" at bounding box center [15, 283] width 4 height 6
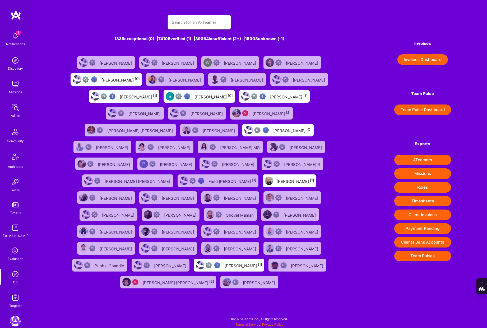
click at [187, 21] on input "text" at bounding box center [199, 22] width 55 height 13
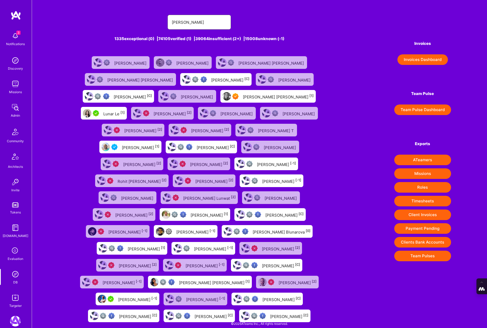
type input "[PERSON_NAME] [PERSON_NAME]"
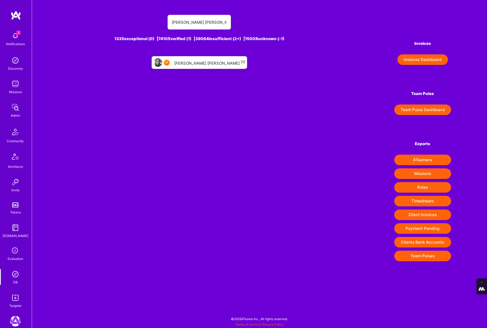
click at [209, 65] on div "[PERSON_NAME] [PERSON_NAME] [1]" at bounding box center [209, 62] width 71 height 7
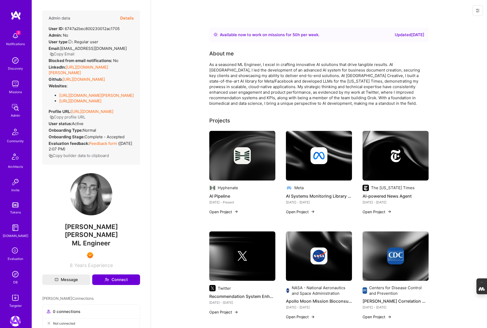
click at [16, 274] on img at bounding box center [15, 274] width 11 height 11
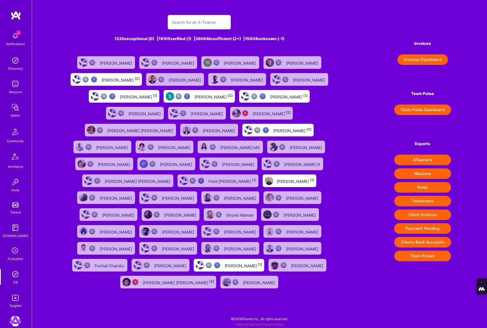
click at [188, 22] on input "text" at bounding box center [199, 22] width 55 height 13
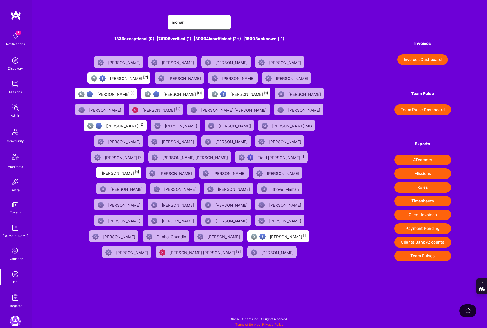
type input "[PERSON_NAME]"
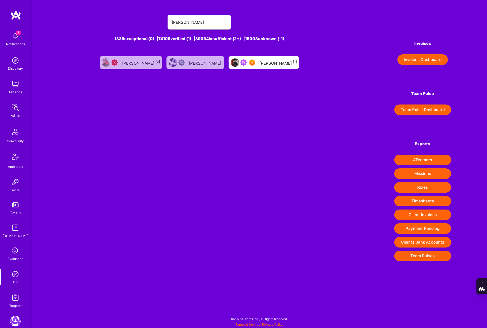
click at [242, 61] on img at bounding box center [243, 62] width 6 height 6
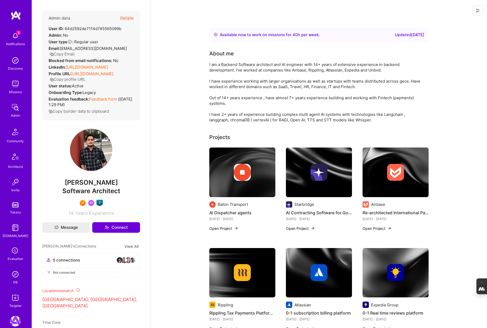
click at [220, 164] on div at bounding box center [242, 172] width 66 height 17
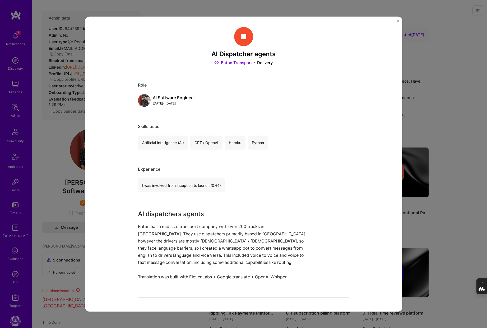
click at [421, 113] on div "AI Dispatcher agents Baton Transport Delivery Role AI Software Engineer [DATE] …" at bounding box center [243, 164] width 487 height 328
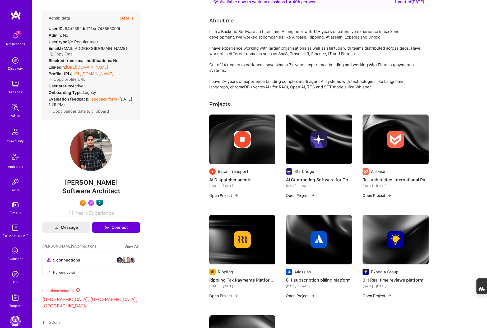
scroll to position [43, 0]
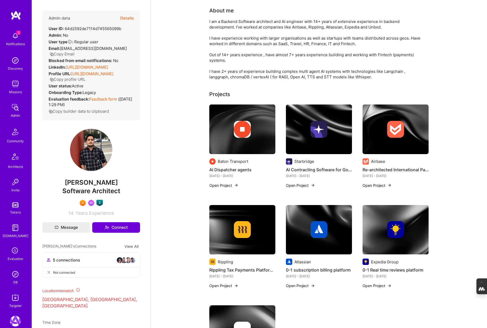
click at [295, 134] on div at bounding box center [319, 129] width 66 height 17
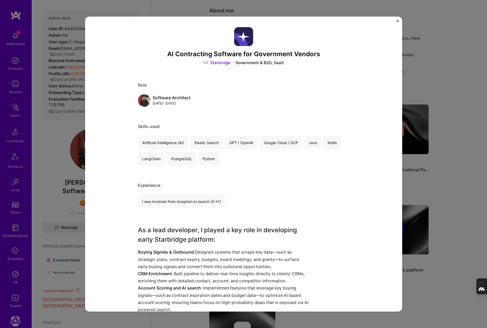
click at [46, 137] on div "AI Contracting Software for Government Vendors Starbridge Government & B2G, Saa…" at bounding box center [243, 164] width 487 height 328
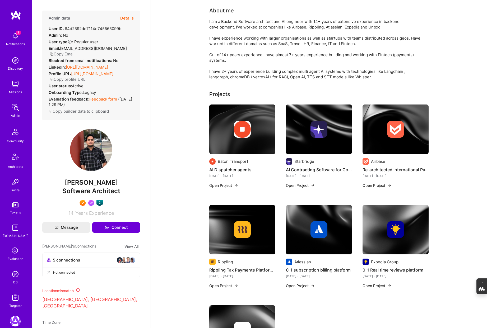
click at [372, 140] on img at bounding box center [395, 130] width 66 height 50
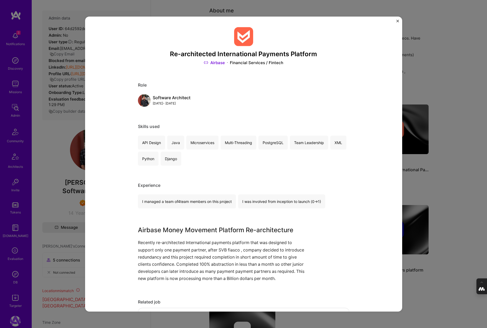
click at [52, 130] on div "Re-architected International Payments Platform Airbase Financial Services / Fin…" at bounding box center [243, 164] width 487 height 328
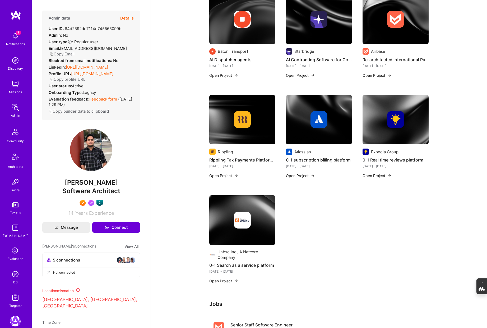
scroll to position [155, 0]
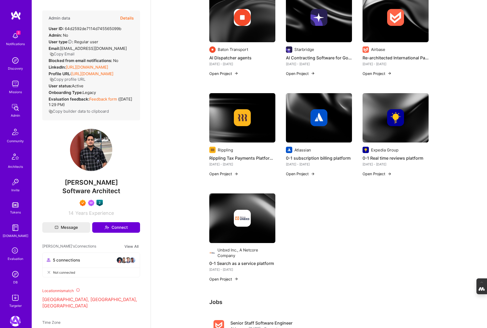
click at [262, 206] on img at bounding box center [242, 219] width 66 height 50
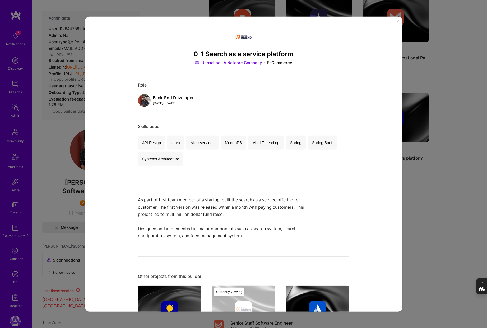
click at [51, 183] on div "0-1 Search as a service platform Unbxd Inc., A Netcore Company E-Commerce Role …" at bounding box center [243, 164] width 487 height 328
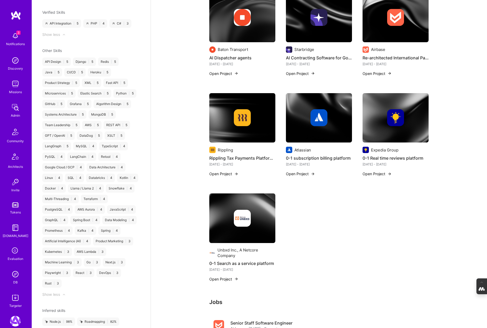
scroll to position [496, 0]
click at [246, 27] on img at bounding box center [242, 18] width 66 height 50
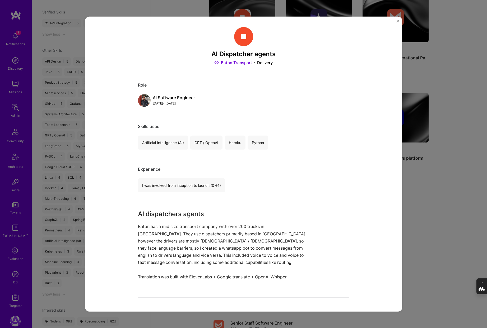
click at [425, 189] on div "AI Dispatcher agents Baton Transport Delivery Role AI Software Engineer [DATE] …" at bounding box center [243, 164] width 487 height 328
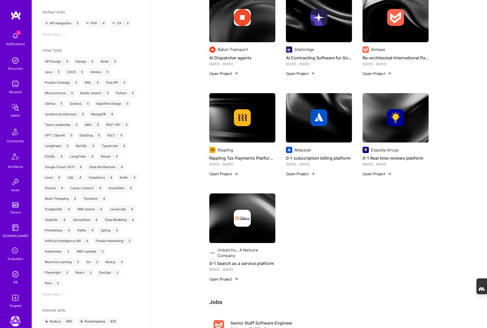
click at [323, 21] on img at bounding box center [318, 17] width 17 height 17
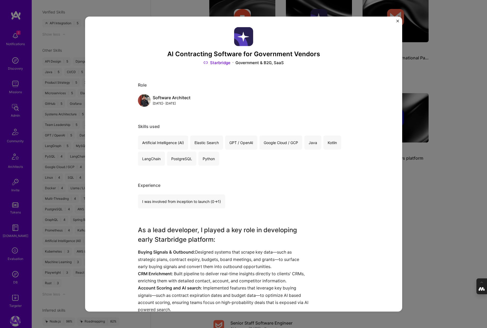
click at [410, 188] on div "AI Contracting Software for Government Vendors Starbridge Government & B2G, Saa…" at bounding box center [243, 164] width 487 height 328
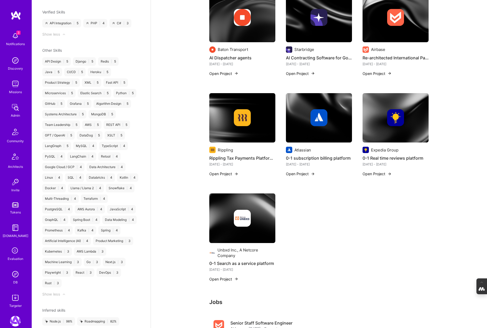
click at [313, 31] on img at bounding box center [319, 18] width 66 height 50
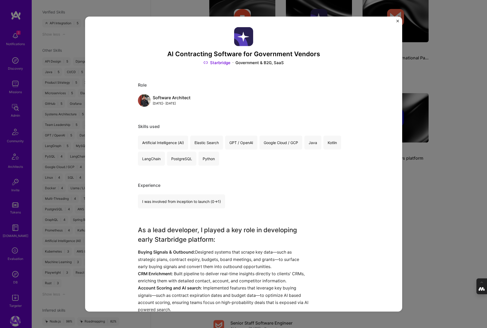
click at [424, 189] on div "AI Contracting Software for Government Vendors Starbridge Government & B2G, Saa…" at bounding box center [243, 164] width 487 height 328
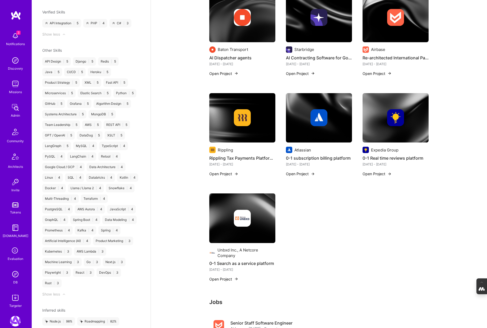
click at [406, 34] on img at bounding box center [395, 18] width 66 height 50
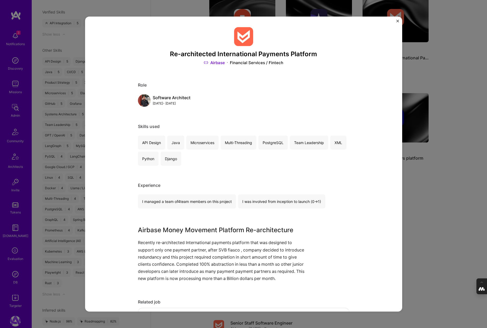
click at [416, 175] on div "Re-architected International Payments Platform Airbase Financial Services / Fin…" at bounding box center [243, 164] width 487 height 328
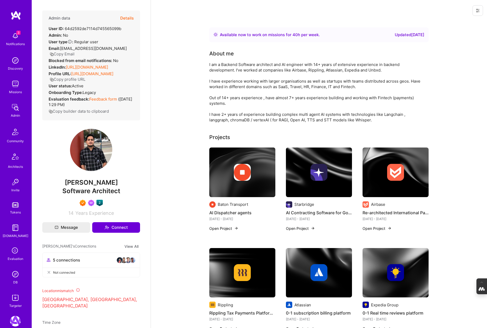
click at [19, 275] on img at bounding box center [15, 274] width 11 height 11
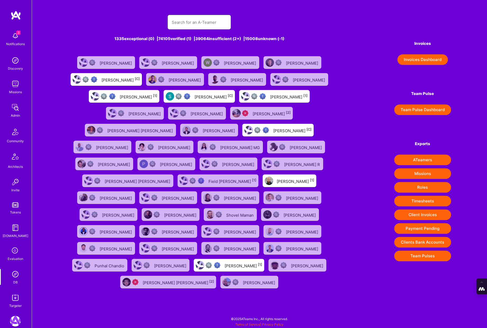
click at [185, 27] on input "text" at bounding box center [199, 22] width 55 height 13
type input "a"
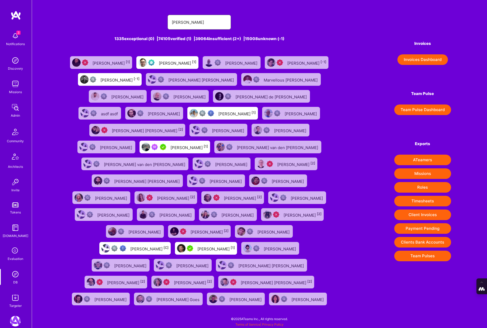
type input "paul hill"
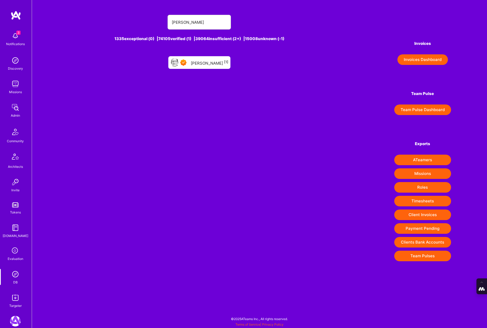
click at [209, 65] on div "Paul Hill [1]" at bounding box center [209, 62] width 37 height 7
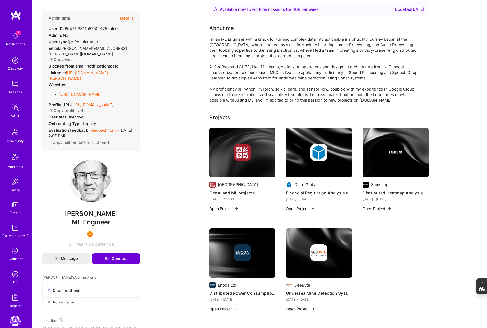
scroll to position [33, 0]
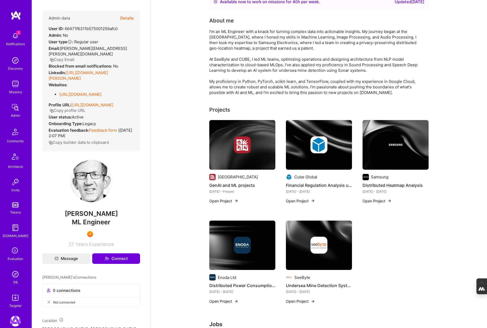
click at [256, 259] on img at bounding box center [242, 246] width 66 height 50
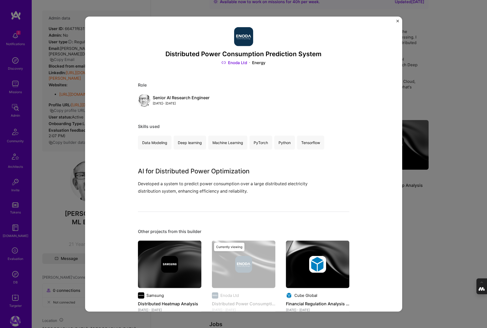
click at [425, 212] on div "Distributed Power Consumption Prediction System Enoda Ltd Energy Role Senior AI…" at bounding box center [243, 164] width 487 height 328
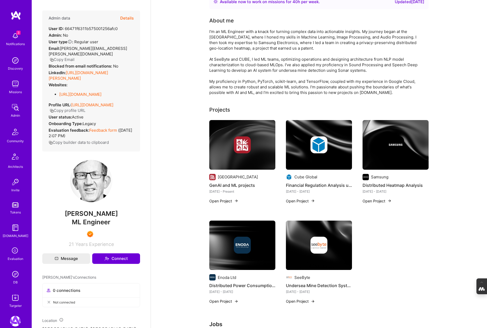
click at [331, 236] on img at bounding box center [319, 246] width 66 height 50
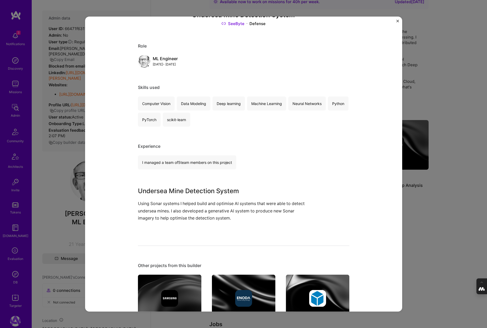
scroll to position [43, 0]
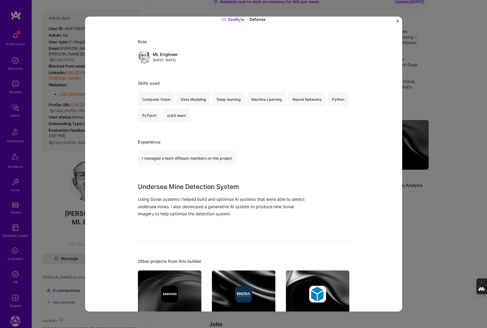
click at [435, 222] on div "Undersea Mine Detection System SeeByte Defense Role ML Engineer Jan, 2020 - Feb…" at bounding box center [243, 164] width 487 height 328
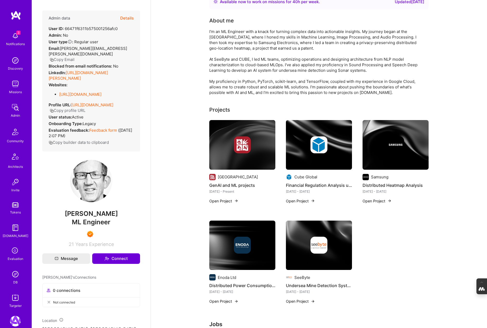
click at [226, 243] on div at bounding box center [242, 245] width 66 height 17
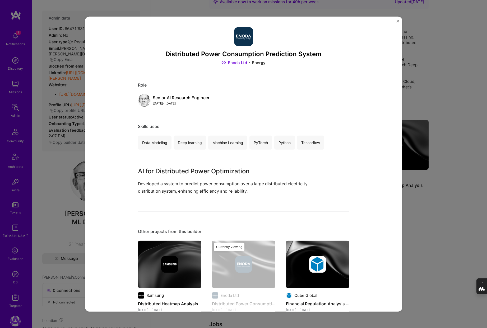
click at [236, 64] on link "Enoda Ltd" at bounding box center [234, 63] width 26 height 6
click at [396, 21] on img "Close" at bounding box center [397, 21] width 3 height 3
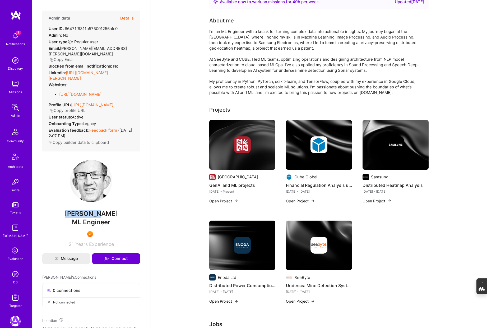
drag, startPoint x: 104, startPoint y: 208, endPoint x: 79, endPoint y: 208, distance: 25.1
click at [79, 210] on span "Paul Hill" at bounding box center [91, 214] width 98 height 8
copy span "Paul Hill"
click at [238, 241] on img at bounding box center [242, 245] width 17 height 17
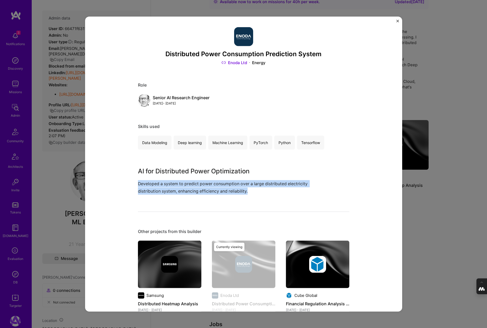
drag, startPoint x: 250, startPoint y: 192, endPoint x: 142, endPoint y: 180, distance: 108.7
click at [142, 180] on div "AI for Distributed Power Optimization Developed a system to predict power consu…" at bounding box center [224, 181] width 172 height 28
copy p "Developed a system to predict power consumption over a large distributed electr…"
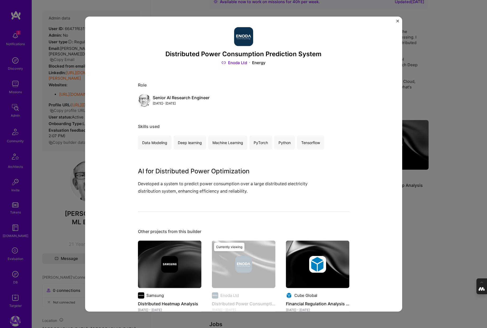
click at [41, 184] on div "Distributed Power Consumption Prediction System Enoda Ltd Energy Role Senior AI…" at bounding box center [243, 164] width 487 height 328
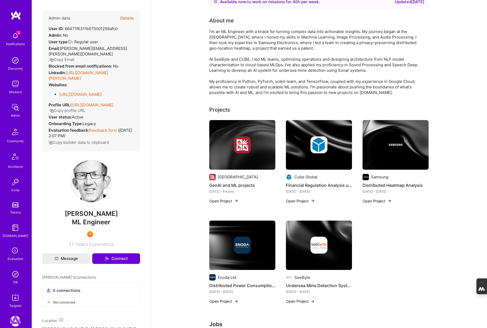
click at [14, 276] on img at bounding box center [15, 274] width 11 height 11
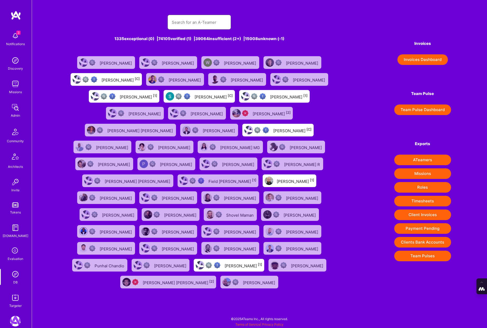
click at [185, 22] on input "text" at bounding box center [199, 22] width 55 height 13
type input "nhan tran"
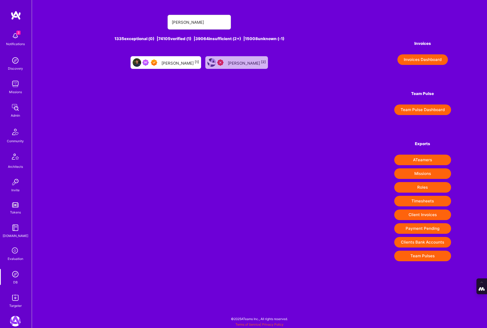
click at [182, 58] on div "Nhan Tran [1]" at bounding box center [165, 62] width 70 height 13
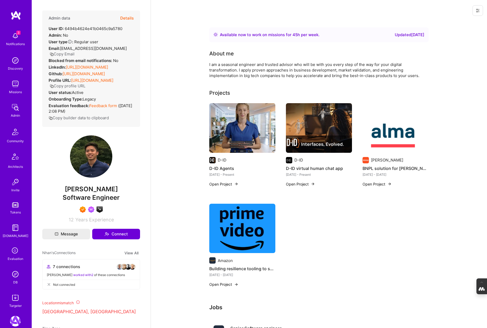
click at [392, 129] on img at bounding box center [395, 128] width 66 height 50
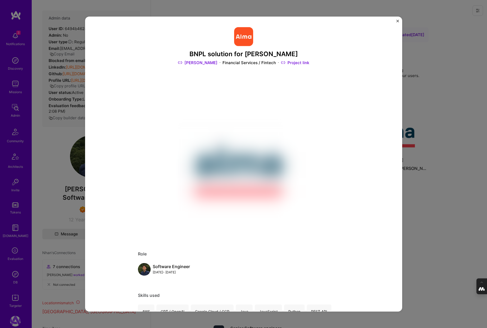
click at [440, 149] on div "BNPL solution for Alma Alma Financial Services / Fintech Project link Role Soft…" at bounding box center [243, 164] width 487 height 328
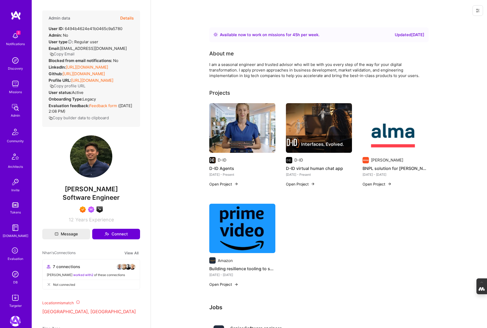
click at [231, 221] on img at bounding box center [242, 229] width 66 height 50
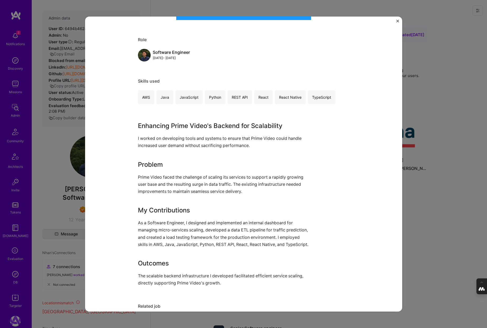
scroll to position [236, 0]
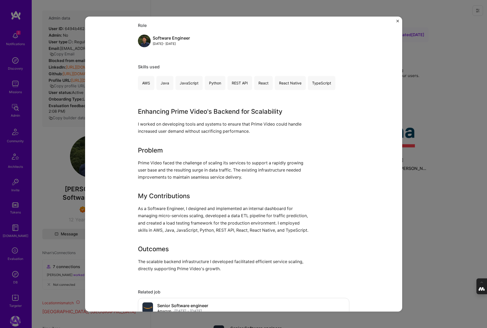
click at [427, 207] on div "Building resilience tooling to scale Prime Video in ever increasing traffic Ama…" at bounding box center [243, 164] width 487 height 328
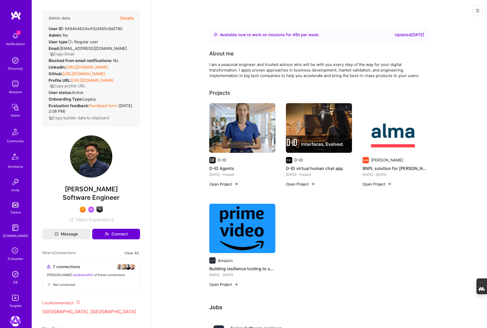
click at [124, 16] on button "Details" at bounding box center [126, 18] width 13 height 15
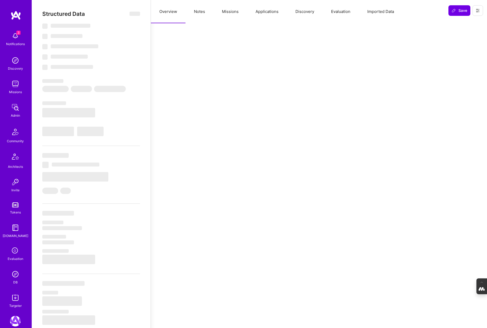
click at [200, 12] on button "Notes" at bounding box center [199, 11] width 28 height 23
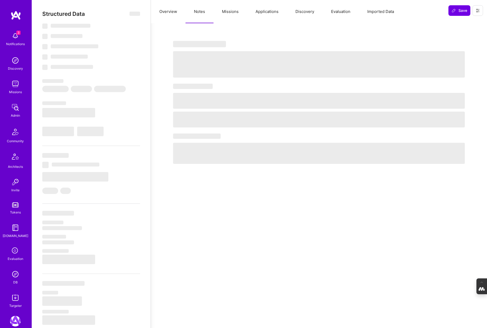
type textarea "x"
select select "Right Now"
select select "7"
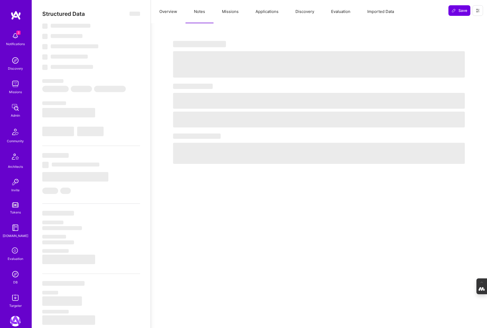
select select "6"
select select "GB"
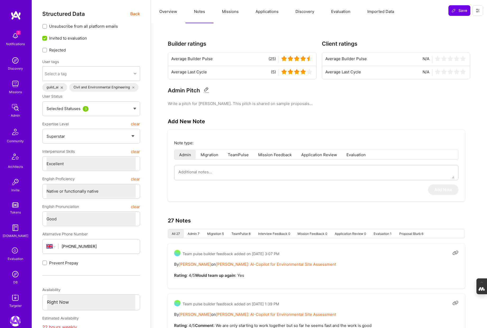
click at [229, 10] on button "Missions" at bounding box center [230, 11] width 34 height 23
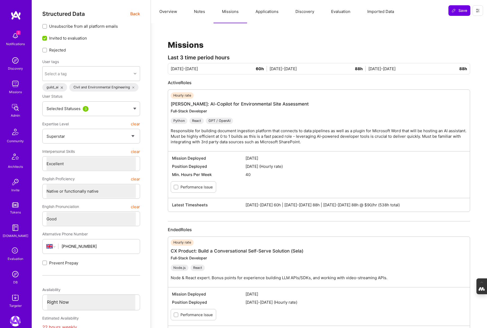
click at [198, 11] on button "Notes" at bounding box center [199, 11] width 28 height 23
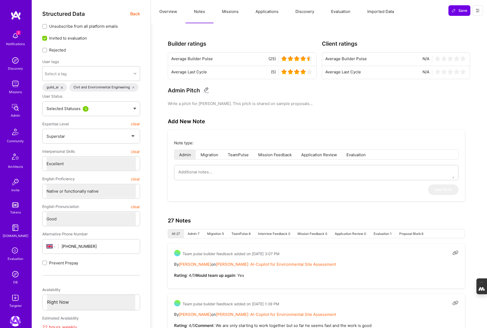
click at [135, 15] on span "Back" at bounding box center [135, 14] width 10 height 7
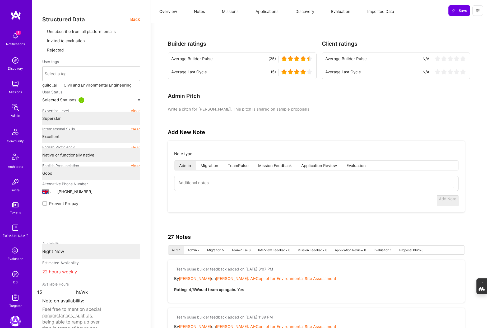
type textarea "x"
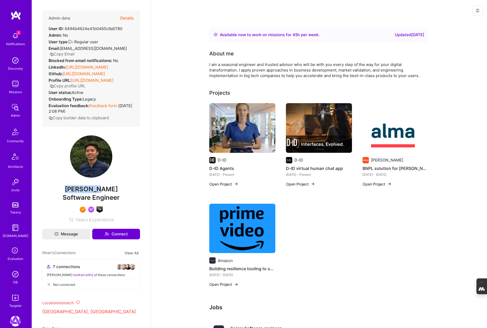
drag, startPoint x: 108, startPoint y: 200, endPoint x: 73, endPoint y: 200, distance: 35.4
click at [73, 193] on span "Nhan Tran" at bounding box center [91, 189] width 98 height 8
copy span "Nhan Tran"
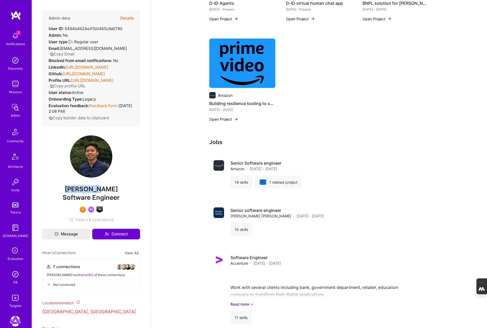
scroll to position [175, 0]
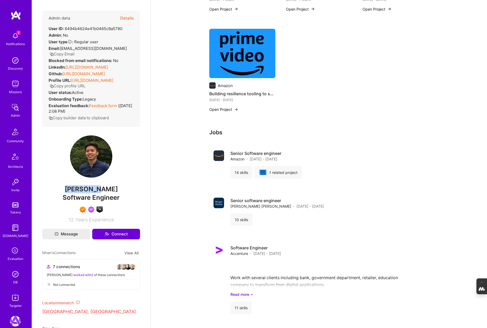
click at [15, 275] on img at bounding box center [15, 274] width 11 height 11
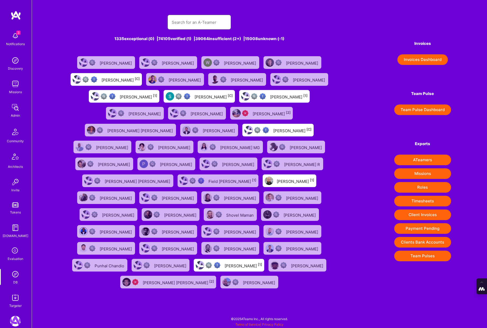
click at [180, 21] on input "text" at bounding box center [199, 22] width 55 height 13
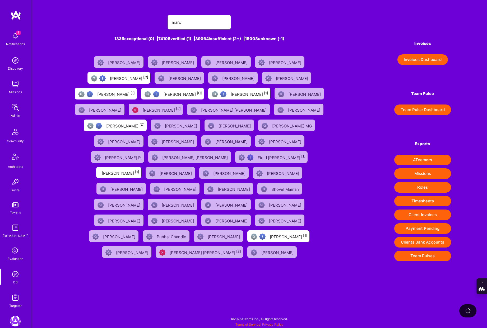
type input "Marcin Wylot"
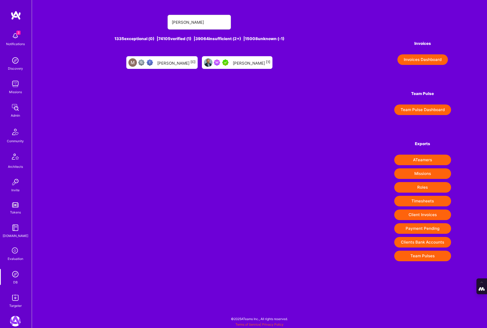
click at [236, 60] on div "Marcin Wylot [1]" at bounding box center [251, 62] width 37 height 7
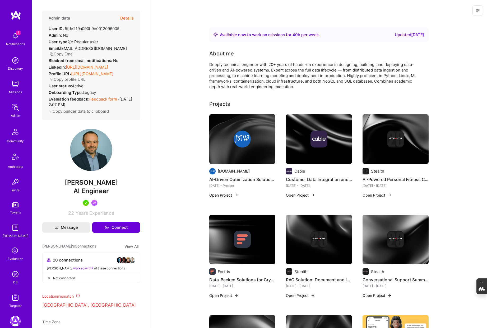
click at [301, 143] on div at bounding box center [319, 139] width 66 height 17
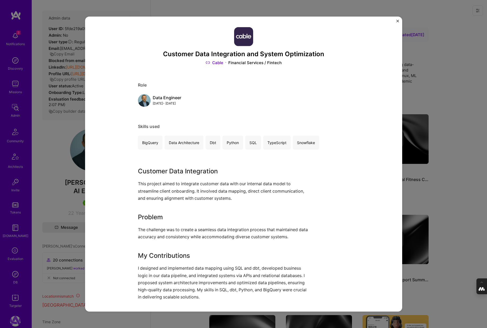
click at [430, 106] on div "Customer Data Integration and System Optimization Cable Financial Services / Fi…" at bounding box center [243, 164] width 487 height 328
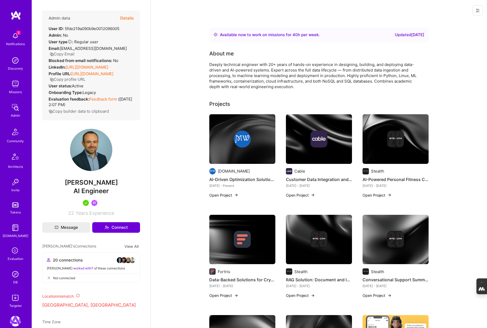
click at [403, 139] on img at bounding box center [395, 139] width 17 height 17
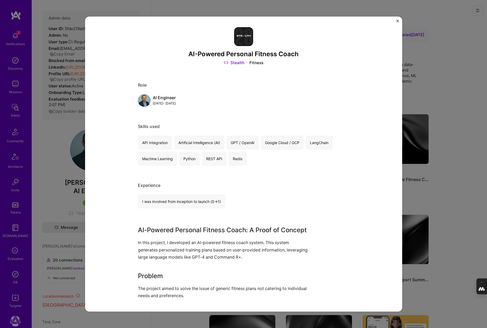
click at [465, 133] on div "AI-Powered Personal Fitness Coach Stealth Fitness Role AI Engineer Jan, 2024 - …" at bounding box center [243, 164] width 487 height 328
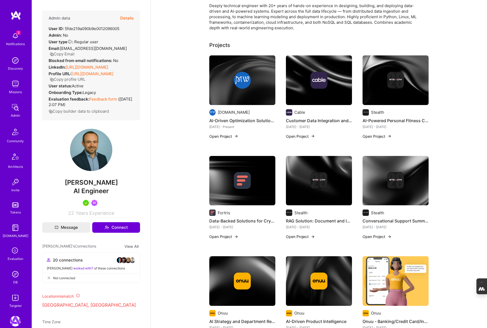
scroll to position [61, 0]
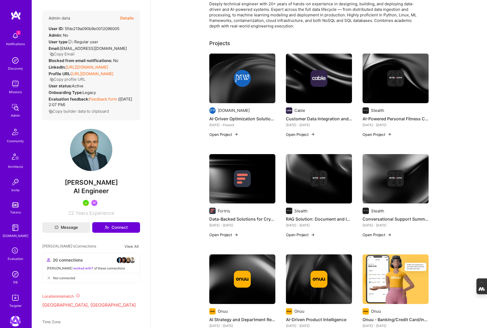
click at [238, 173] on img at bounding box center [242, 178] width 17 height 17
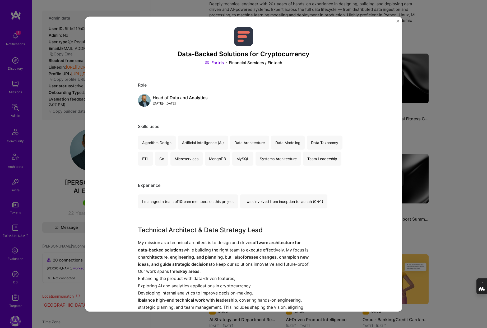
click at [459, 158] on div "Data-Backed Solutions for Cryptocurrency Fortris Financial Services / Fintech R…" at bounding box center [243, 164] width 487 height 328
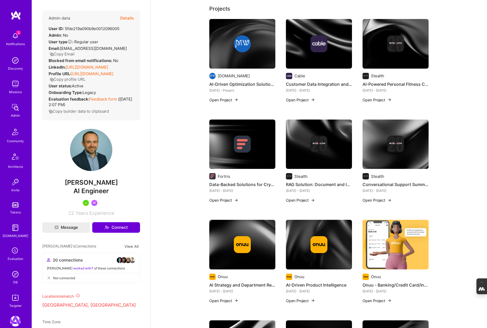
scroll to position [109, 0]
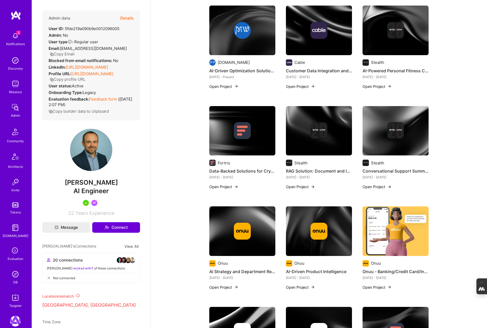
click at [315, 129] on img at bounding box center [318, 130] width 17 height 17
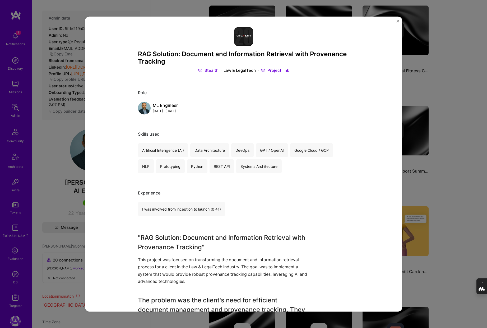
click at [439, 136] on div "RAG Solution: Document and Information Retrieval with Provenance Tracking Steal…" at bounding box center [243, 164] width 487 height 328
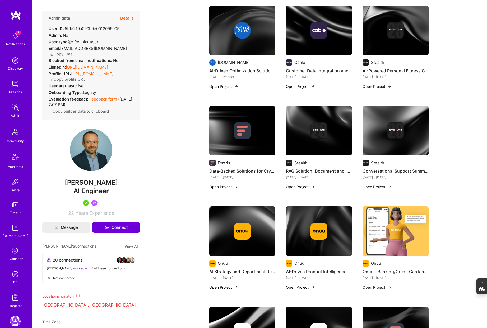
click at [407, 136] on div at bounding box center [395, 130] width 66 height 17
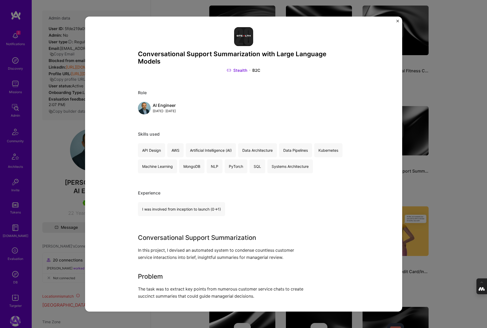
click at [442, 132] on div "Conversational Support Summarization with Large Language Models Stealth B2C Rol…" at bounding box center [243, 164] width 487 height 328
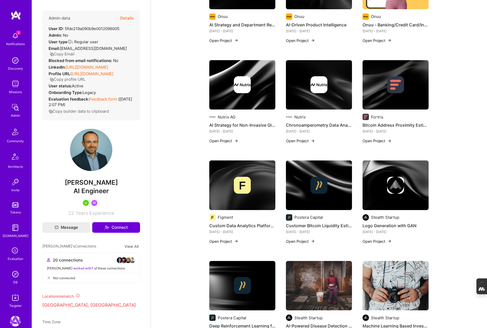
scroll to position [357, 0]
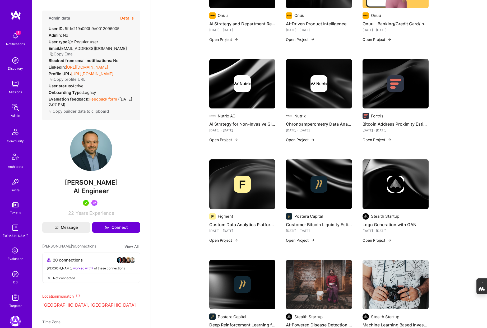
click at [343, 169] on img at bounding box center [319, 184] width 66 height 50
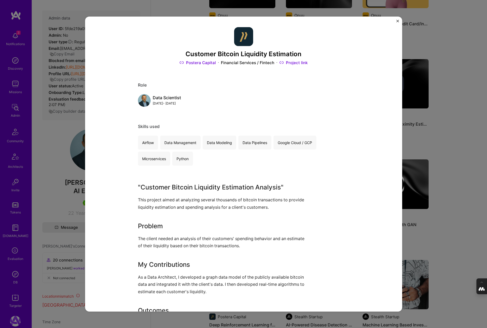
click at [454, 140] on div "Customer Bitcoin Liquidity Estimation Postera Capital Financial Services / Fint…" at bounding box center [243, 164] width 487 height 328
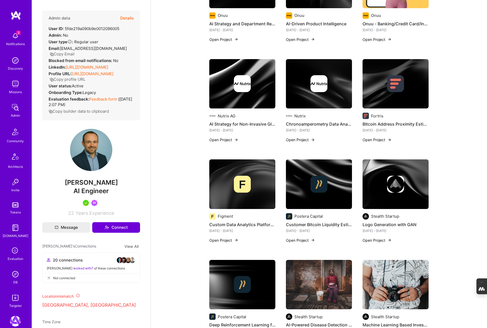
click at [409, 181] on div at bounding box center [395, 184] width 66 height 17
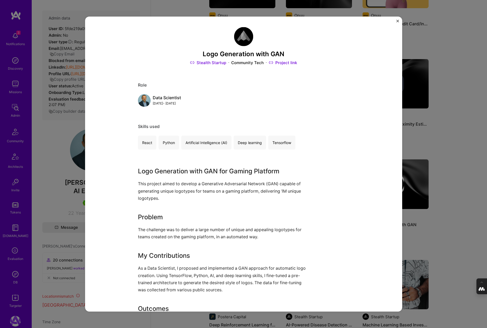
click at [445, 163] on div "Logo Generation with GAN Stealth Startup Community Tech Project link Role Data …" at bounding box center [243, 164] width 487 height 328
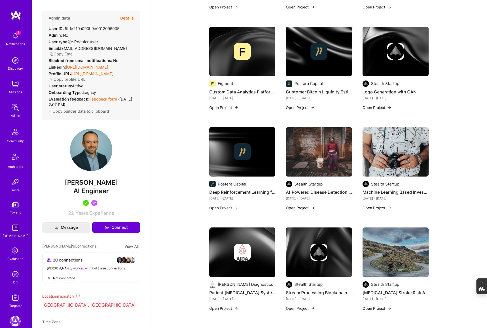
scroll to position [490, 0]
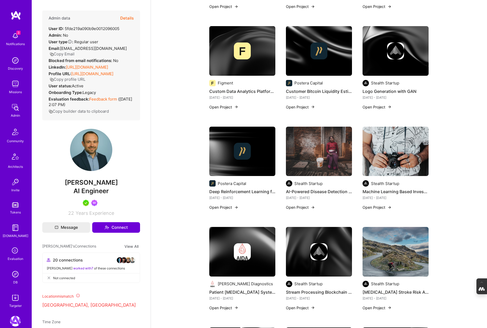
click at [259, 163] on img at bounding box center [242, 152] width 66 height 50
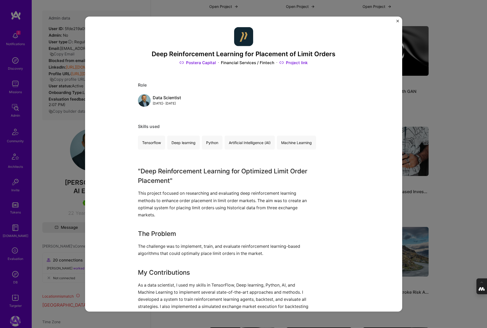
click at [443, 153] on div "Deep Reinforcement Learning for Placement of Limit Orders Postera Capital Finan…" at bounding box center [243, 164] width 487 height 328
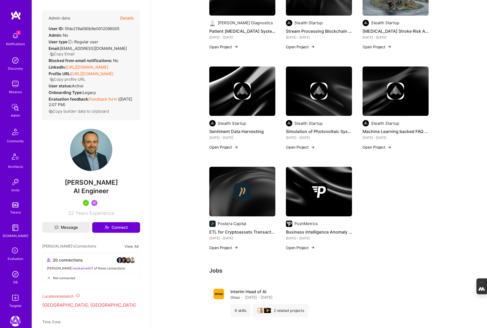
scroll to position [751, 0]
click at [328, 190] on div at bounding box center [319, 191] width 66 height 17
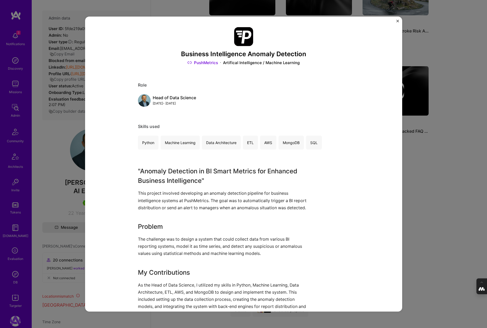
click at [433, 178] on div "Business Intelligence Anomaly Detection PushMetrics Artifical Intelligence / Ma…" at bounding box center [243, 164] width 487 height 328
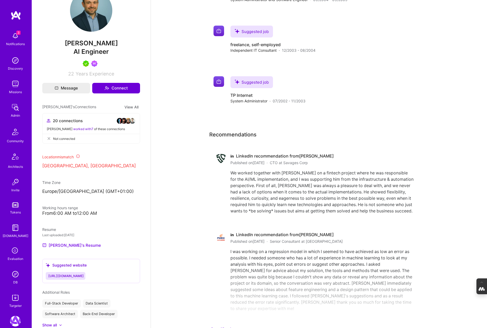
scroll to position [2047, 0]
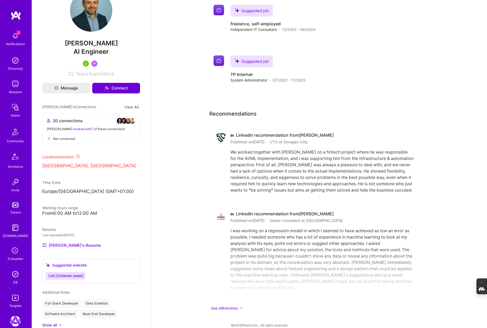
click at [14, 274] on img at bounding box center [15, 274] width 11 height 11
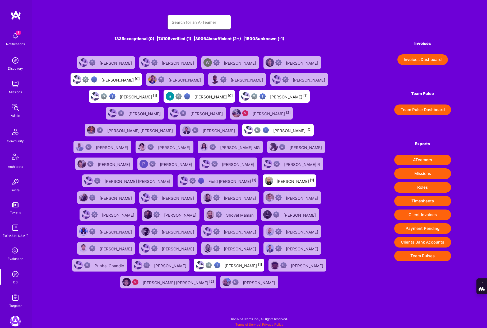
click at [182, 20] on input "text" at bounding box center [199, 22] width 55 height 13
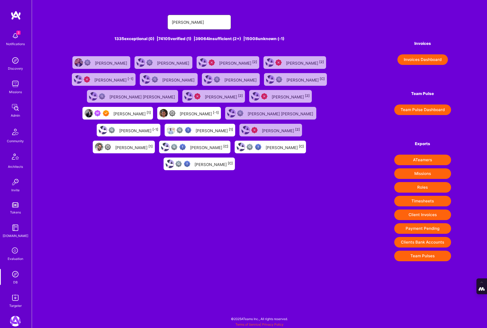
type input "cyrus"
click at [111, 110] on div at bounding box center [102, 113] width 17 height 6
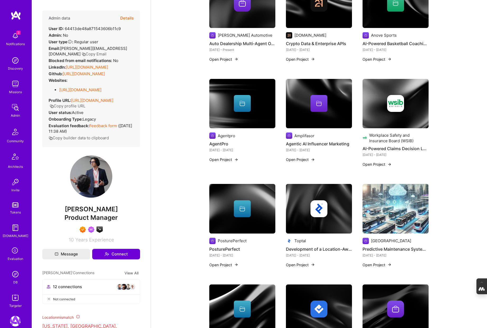
scroll to position [158, 0]
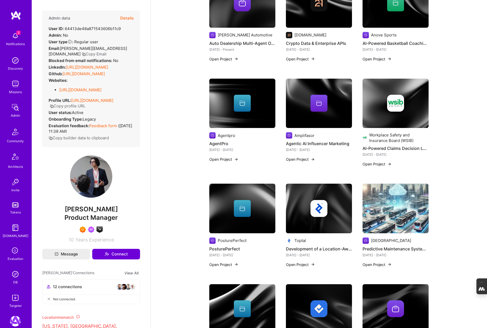
click at [412, 203] on img at bounding box center [395, 209] width 66 height 50
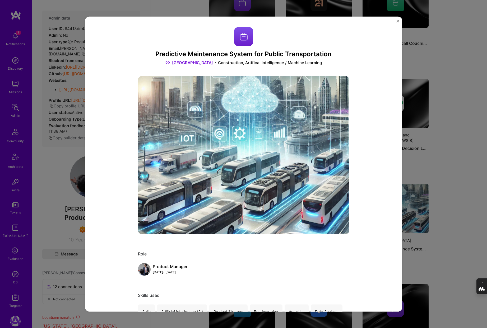
click at [56, 159] on div "Predictive Maintenance System for Public Transportation Eupolis Construction, A…" at bounding box center [243, 164] width 487 height 328
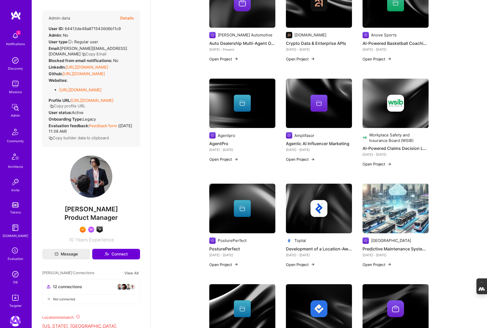
drag, startPoint x: 116, startPoint y: 212, endPoint x: 66, endPoint y: 214, distance: 49.4
click at [66, 213] on span "Cyrus Eslamian" at bounding box center [91, 209] width 98 height 8
copy span "Cyrus Eslamian"
click at [407, 202] on img at bounding box center [395, 209] width 66 height 50
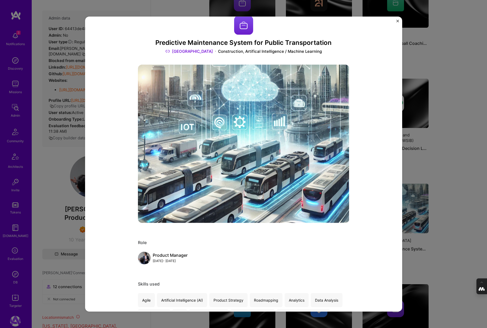
scroll to position [19, 0]
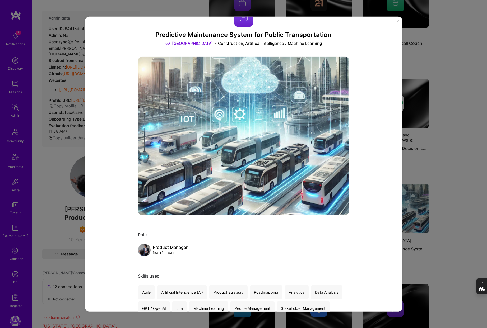
click at [440, 164] on div "Predictive Maintenance System for Public Transportation Eupolis Construction, A…" at bounding box center [243, 164] width 487 height 328
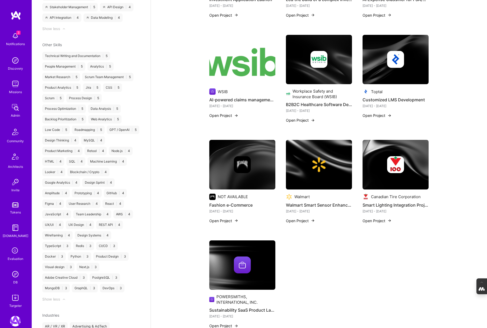
scroll to position [818, 0]
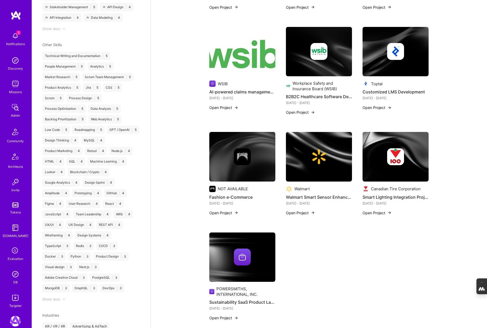
click at [243, 239] on img at bounding box center [242, 258] width 66 height 50
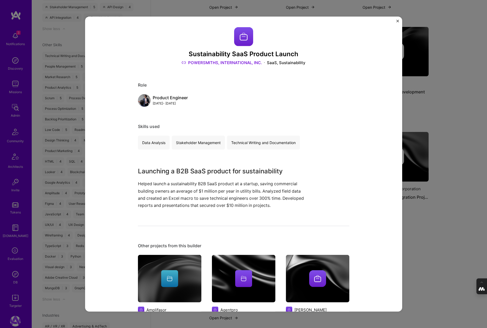
click at [423, 206] on div "Sustainability SaaS Product Launch POWERSMITHS, INTERNATIONAL, INC. SaaS, Susta…" at bounding box center [243, 164] width 487 height 328
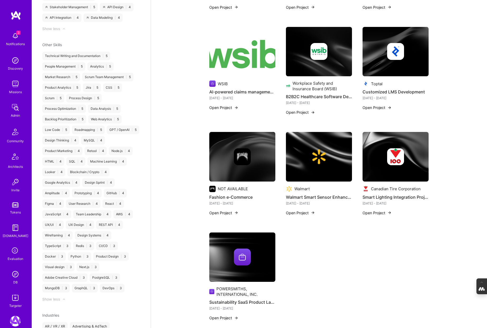
click at [401, 159] on img at bounding box center [395, 156] width 17 height 17
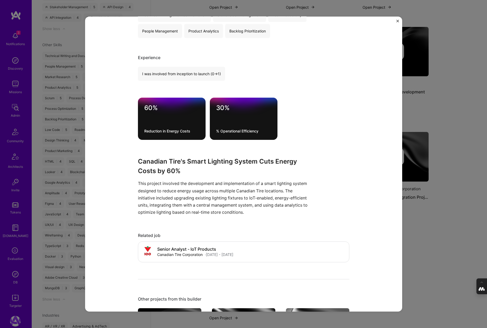
scroll to position [144, 0]
click at [445, 227] on div "Smart Lighting Integration Project Canadian Tire Corporation Retail Role Produc…" at bounding box center [243, 164] width 487 height 328
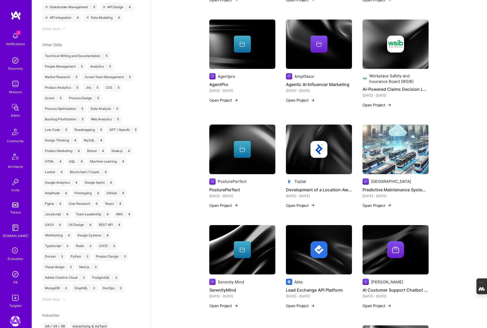
scroll to position [217, 0]
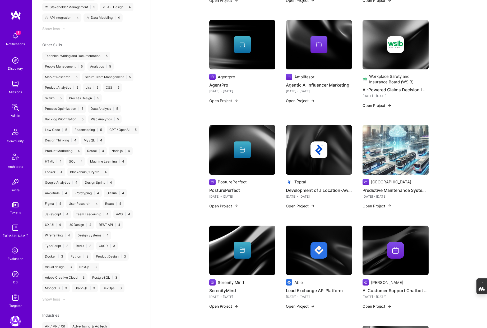
click at [401, 154] on img at bounding box center [395, 150] width 66 height 50
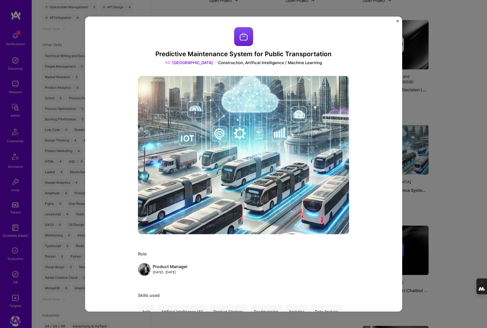
click at [442, 144] on div "Predictive Maintenance System for Public Transportation Eupolis Construction, A…" at bounding box center [243, 164] width 487 height 328
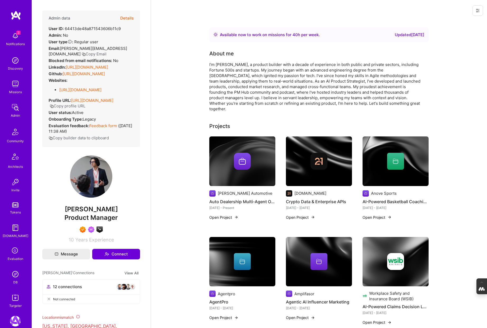
scroll to position [14, 0]
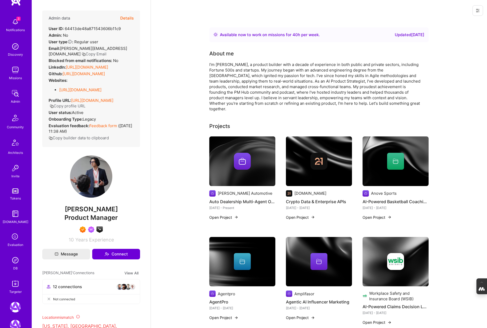
click at [13, 259] on img at bounding box center [15, 260] width 11 height 11
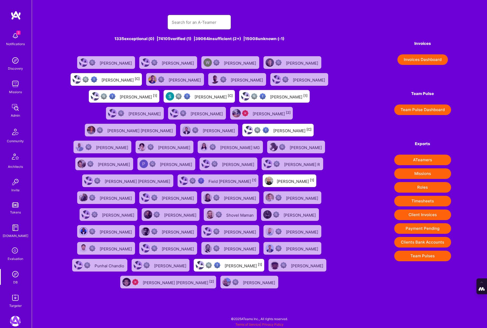
click at [183, 22] on input "text" at bounding box center [199, 22] width 55 height 13
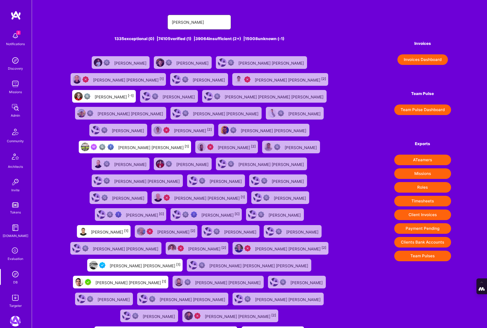
type input "juan rivillas"
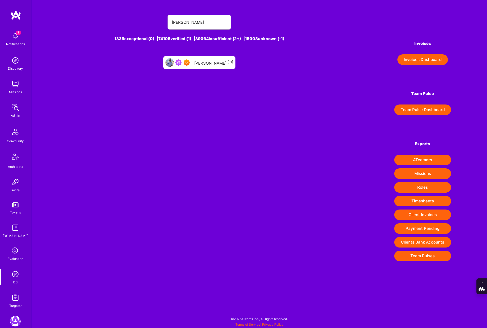
click at [213, 61] on div "Juan Rivillas [-1]" at bounding box center [213, 62] width 39 height 7
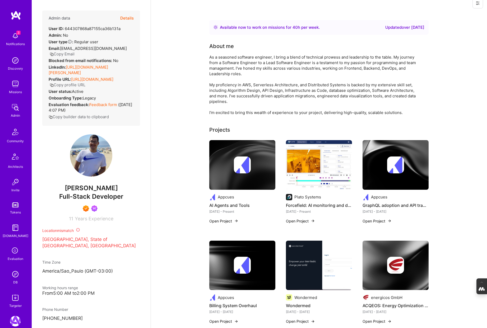
scroll to position [9, 0]
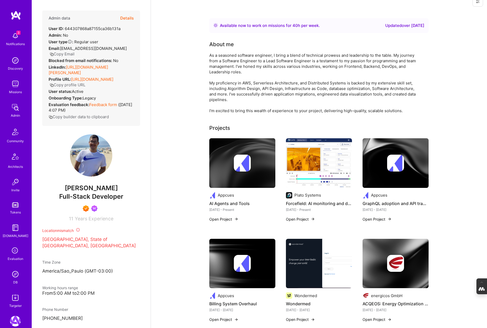
click at [313, 155] on img at bounding box center [319, 163] width 66 height 50
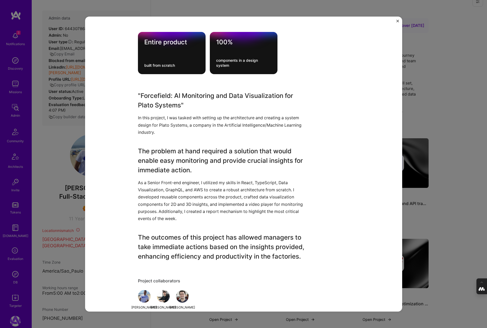
scroll to position [380, 0]
click at [460, 163] on div "Forcefield: AI monitoring and data visualization Plato Systems Artifical Intell…" at bounding box center [243, 164] width 487 height 328
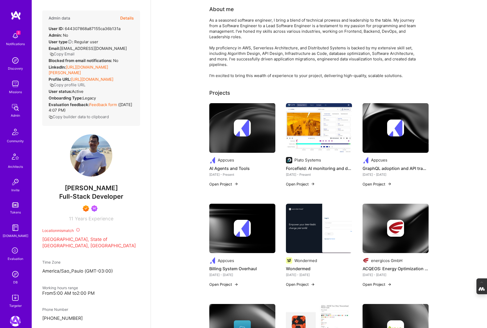
scroll to position [50, 0]
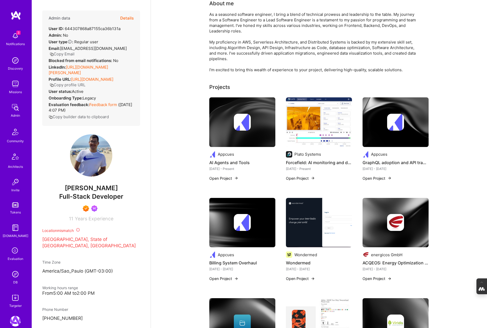
click at [396, 135] on img at bounding box center [395, 122] width 66 height 50
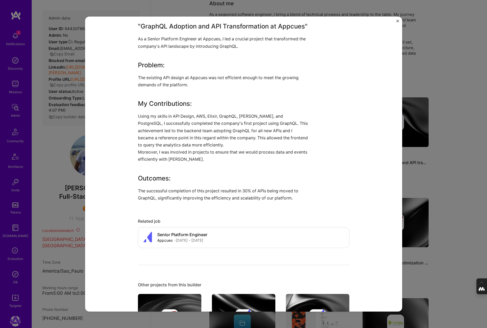
scroll to position [206, 0]
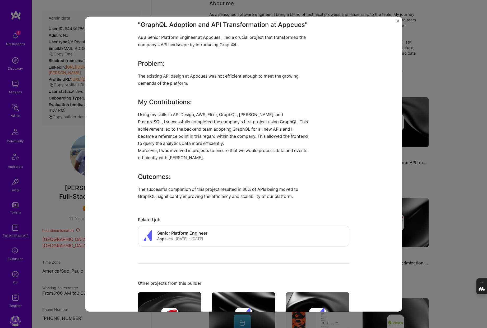
click at [455, 180] on div "GraphQL adoption and API transformation Appcues SaaS Role Platform Engineer Jun…" at bounding box center [243, 164] width 487 height 328
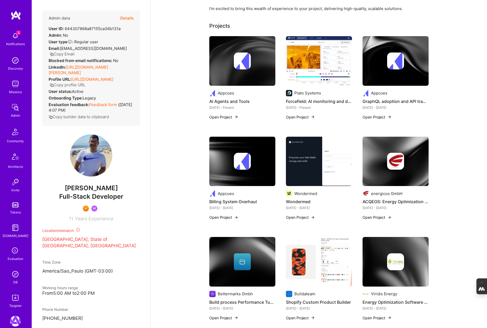
scroll to position [113, 0]
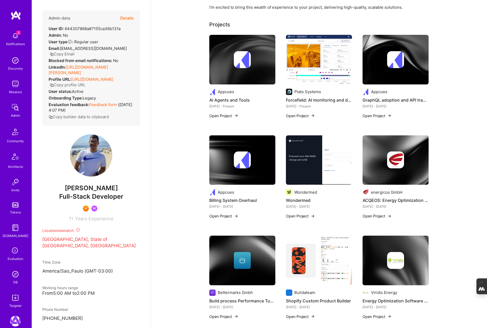
click at [417, 164] on div at bounding box center [395, 160] width 66 height 17
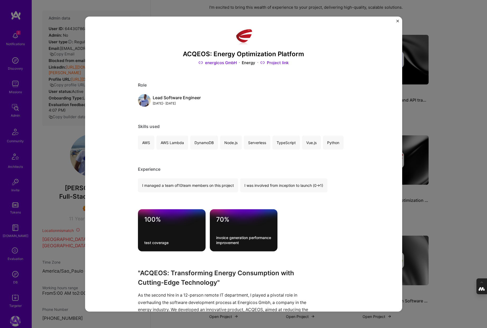
click at [469, 205] on div "ACQEOS: Energy Optimization Platform energicos GmbH Energy Project link Role Le…" at bounding box center [243, 164] width 487 height 328
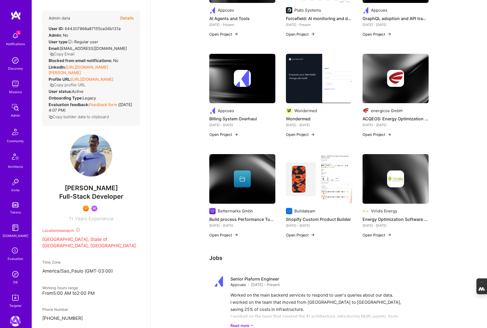
scroll to position [197, 0]
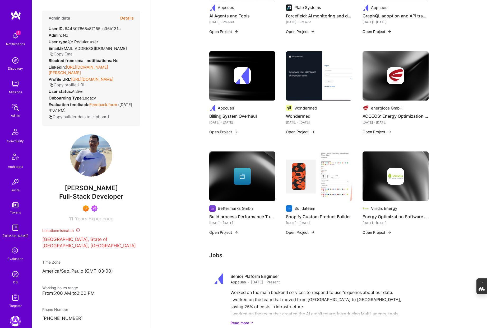
click at [234, 172] on div at bounding box center [242, 176] width 17 height 17
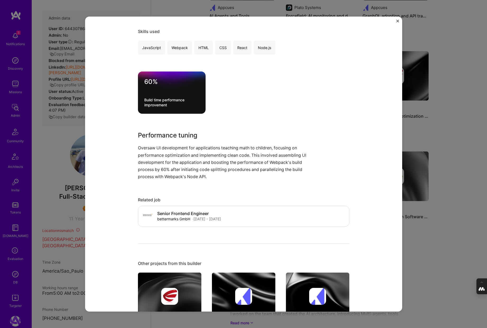
scroll to position [98, 0]
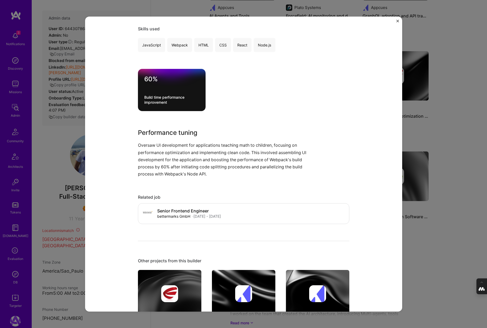
click at [428, 243] on div "Build process Performance Tuning Bettermarks Gmbh Education / Edtech Role Senio…" at bounding box center [243, 164] width 487 height 328
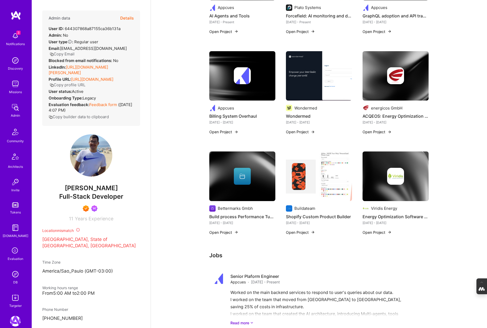
click at [398, 185] on img at bounding box center [395, 177] width 66 height 50
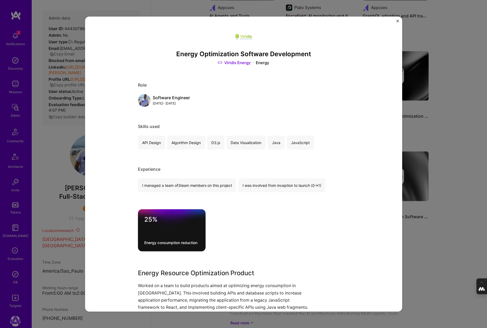
click at [444, 130] on div "Energy Optimization Software Development Viridis Energy Energy Role Software En…" at bounding box center [243, 164] width 487 height 328
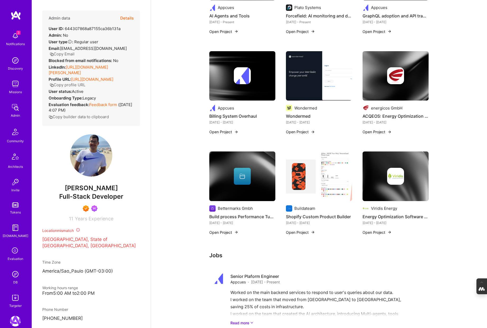
click at [392, 89] on img at bounding box center [395, 76] width 66 height 50
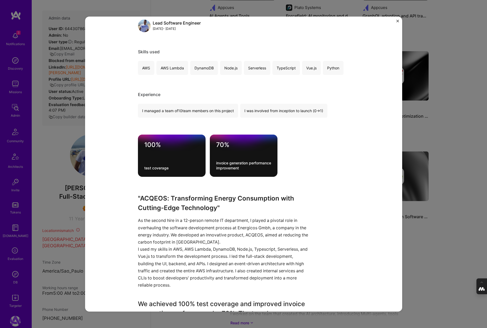
scroll to position [75, 0]
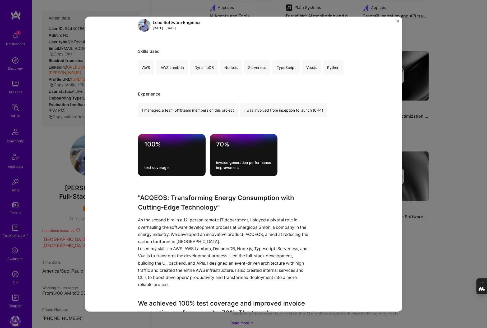
click at [448, 111] on div "ACQEOS: Energy Optimization Platform energicos GmbH Energy Project link Role Le…" at bounding box center [243, 164] width 487 height 328
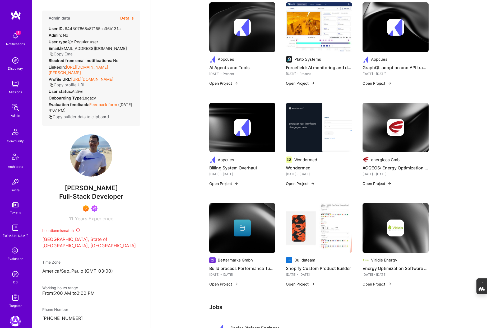
scroll to position [148, 0]
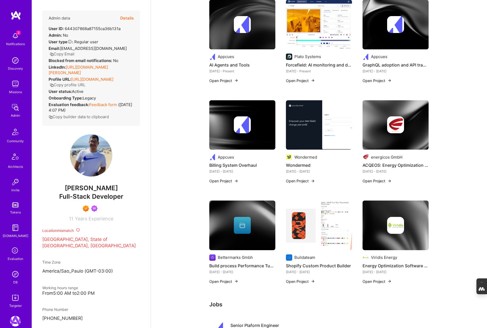
click at [385, 130] on div at bounding box center [395, 124] width 66 height 17
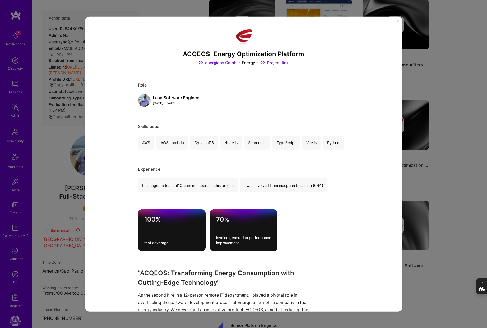
click at [216, 62] on link "energicos GmbH" at bounding box center [217, 63] width 38 height 6
click at [398, 21] on img "Close" at bounding box center [397, 21] width 3 height 3
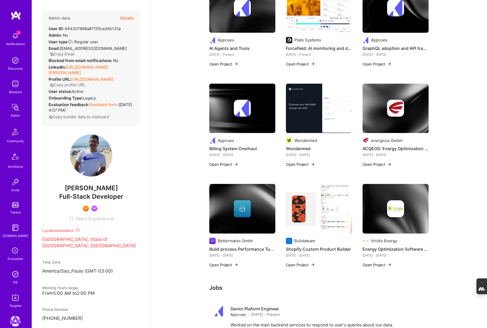
scroll to position [167, 0]
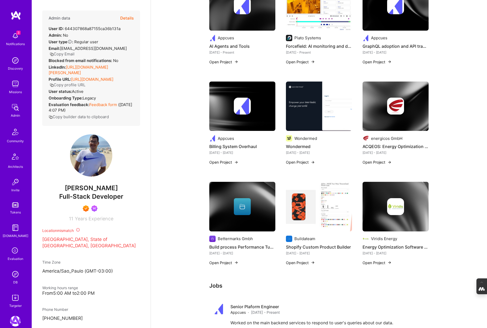
click at [389, 198] on img at bounding box center [395, 206] width 17 height 17
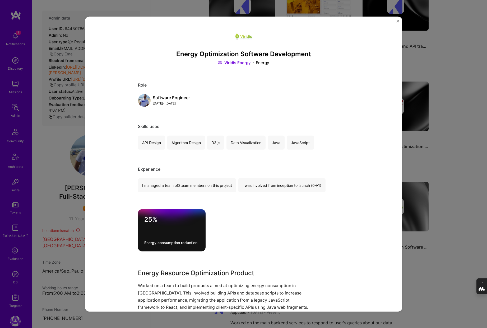
click at [232, 63] on link "Viridis Energy" at bounding box center [234, 63] width 33 height 6
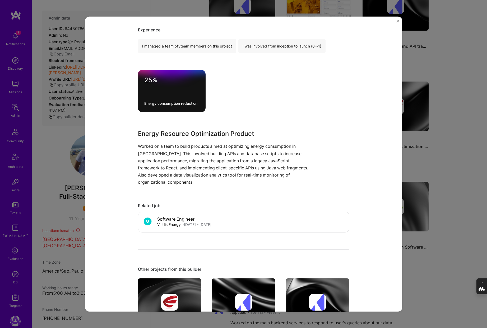
scroll to position [140, 0]
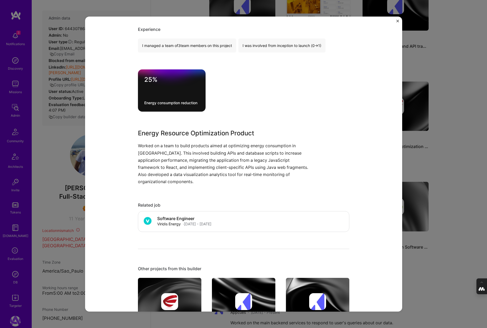
click at [431, 155] on div "Energy Optimization Software Development Viridis Energy Energy Role Software En…" at bounding box center [243, 164] width 487 height 328
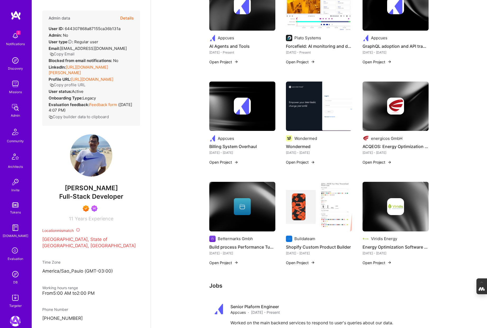
click at [388, 110] on img at bounding box center [395, 106] width 17 height 17
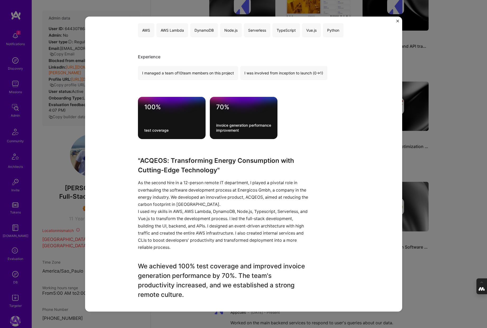
scroll to position [114, 0]
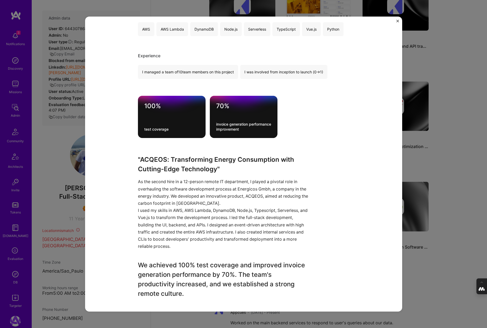
click at [397, 20] on img "Close" at bounding box center [397, 21] width 3 height 3
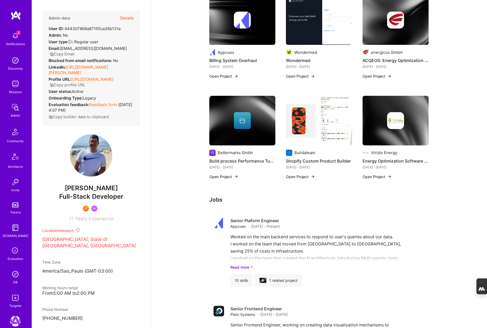
scroll to position [253, 0]
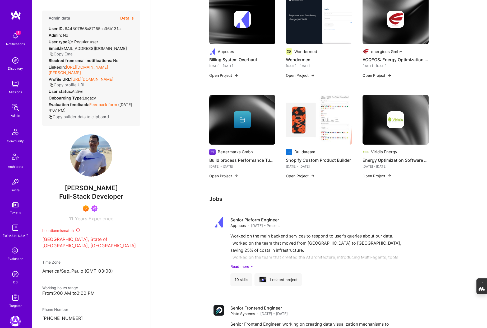
click at [12, 248] on icon at bounding box center [15, 251] width 10 height 10
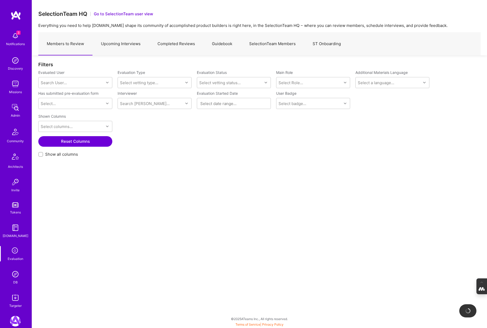
click at [11, 277] on img at bounding box center [15, 274] width 11 height 11
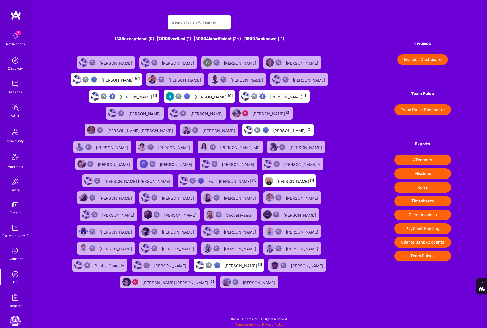
click at [192, 22] on input "text" at bounding box center [199, 22] width 55 height 13
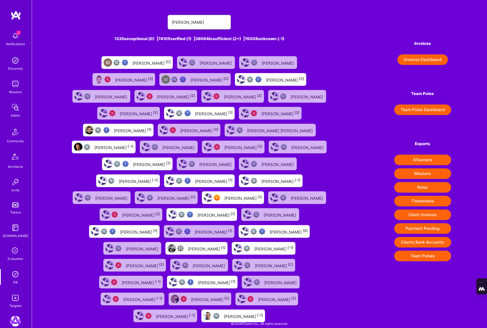
type input "Marcin Wylot"
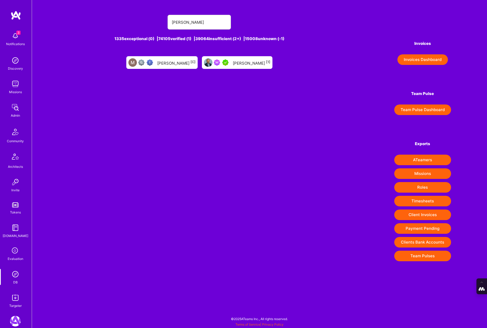
click at [240, 57] on div "Marcin Wylot [1]" at bounding box center [237, 62] width 70 height 13
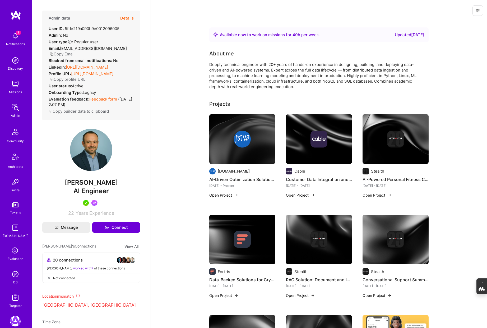
click at [255, 150] on img at bounding box center [242, 139] width 66 height 50
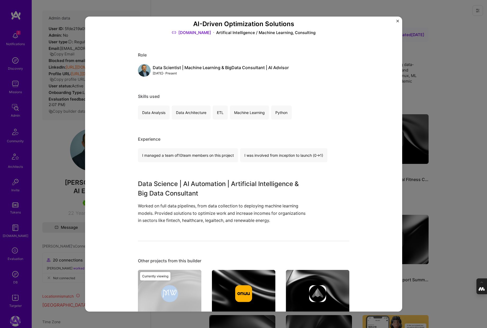
scroll to position [34, 0]
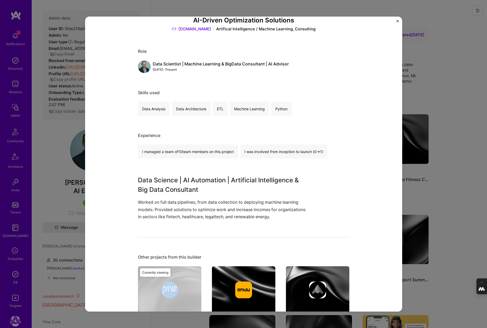
click at [441, 154] on div "AI-Driven Optimization Solutions mwylot.net Artifical Intelligence / Machine Le…" at bounding box center [243, 164] width 487 height 328
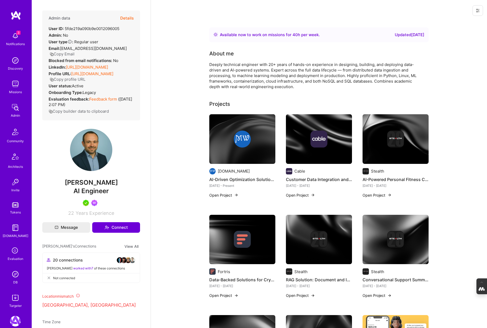
click at [312, 149] on img at bounding box center [319, 139] width 66 height 50
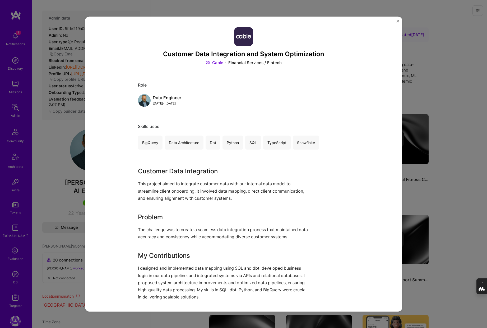
click at [440, 129] on div "Customer Data Integration and System Optimization Cable Financial Services / Fi…" at bounding box center [243, 164] width 487 height 328
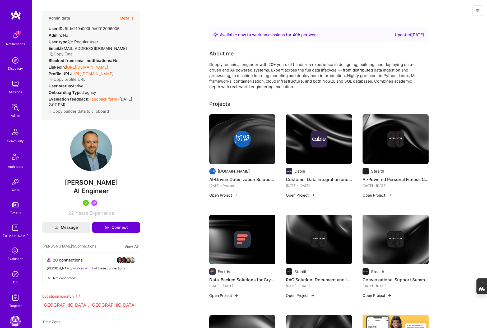
click at [396, 143] on img at bounding box center [395, 139] width 17 height 17
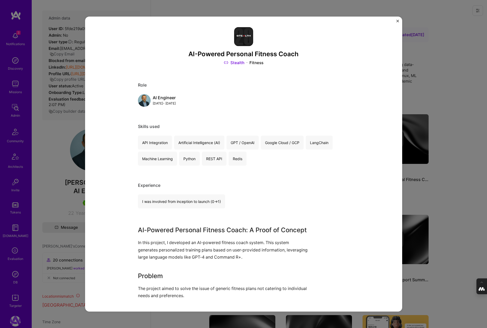
click at [456, 140] on div "AI-Powered Personal Fitness Coach Stealth Fitness Role AI Engineer Jan, 2024 - …" at bounding box center [243, 164] width 487 height 328
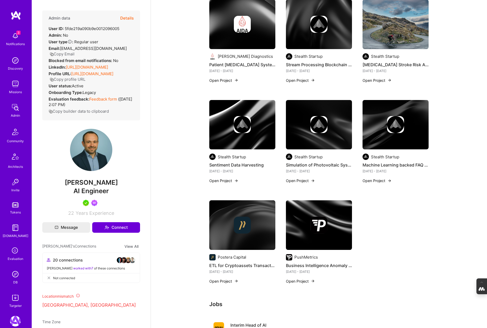
scroll to position [718, 0]
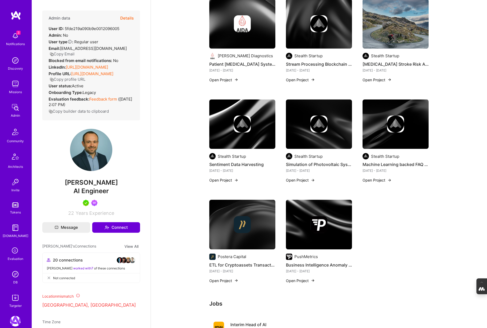
click at [319, 223] on img at bounding box center [318, 224] width 17 height 17
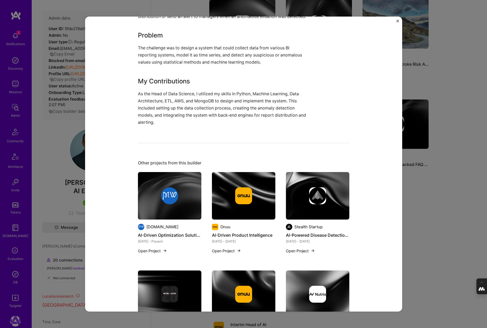
scroll to position [197, 0]
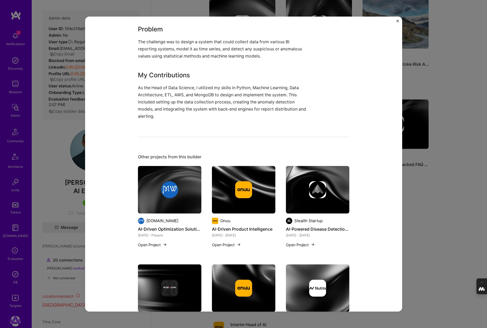
click at [416, 190] on div "Business Intelligence Anomaly Detection PushMetrics Artifical Intelligence / Ma…" at bounding box center [243, 164] width 487 height 328
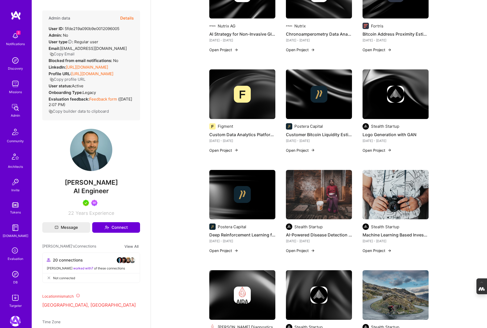
scroll to position [409, 0]
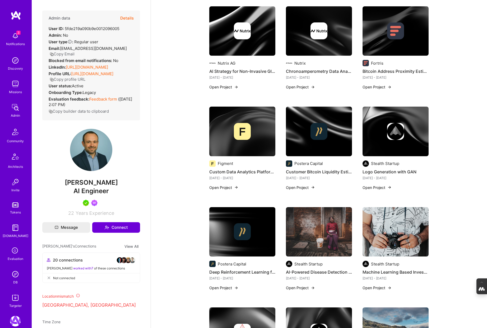
click at [127, 18] on button "Details" at bounding box center [126, 18] width 13 height 15
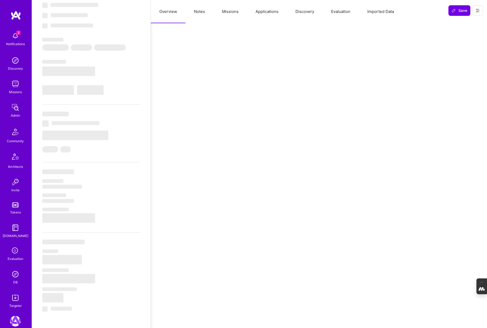
scroll to position [0, 0]
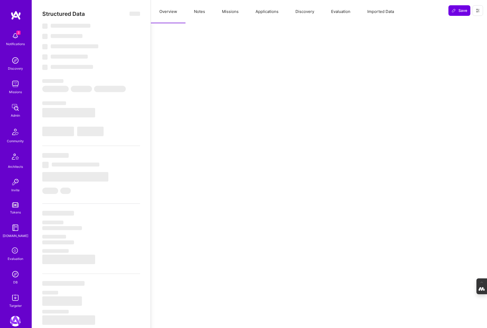
click at [199, 12] on button "Notes" at bounding box center [199, 11] width 28 height 23
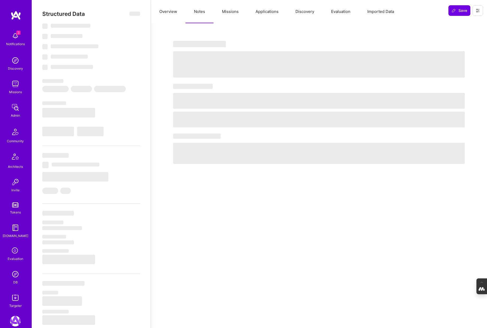
type textarea "x"
select select "Right Now"
select select "5"
select select "7"
select select "6"
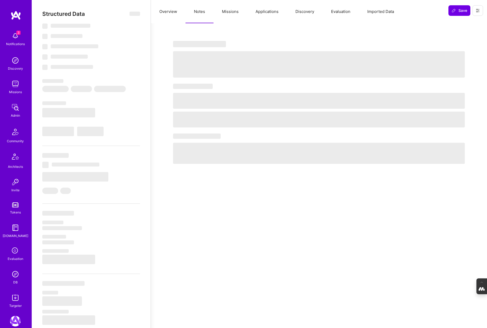
select select "7"
select select "US"
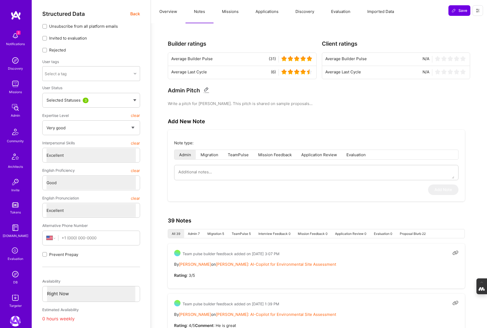
click at [235, 13] on button "Missions" at bounding box center [230, 11] width 34 height 23
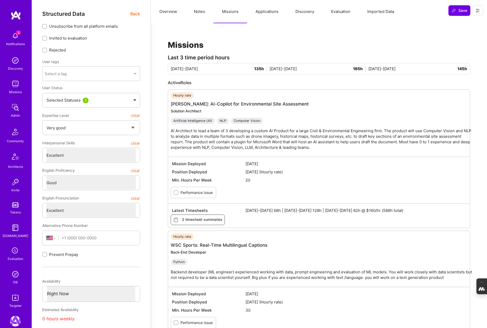
click at [204, 12] on button "Notes" at bounding box center [199, 11] width 28 height 23
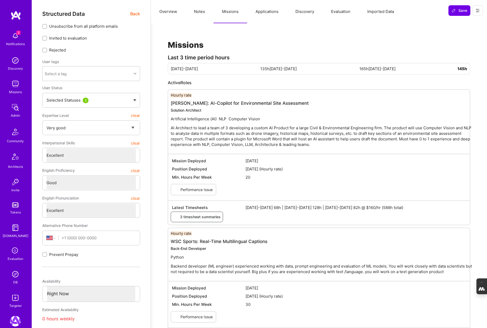
type textarea "x"
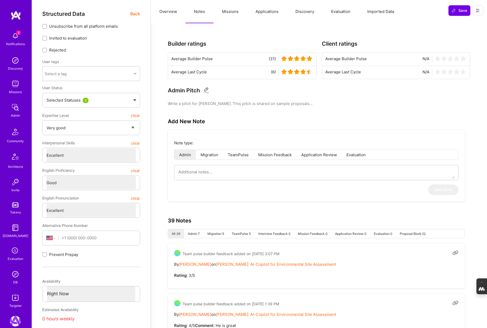
click at [171, 13] on button "Overview" at bounding box center [168, 11] width 35 height 23
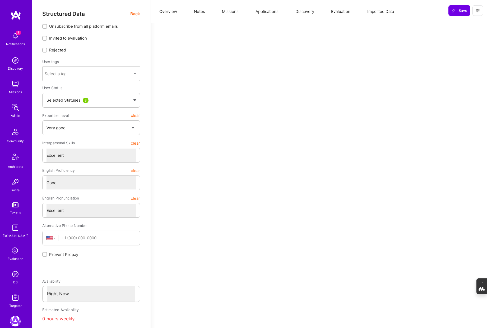
click at [134, 12] on span "Back" at bounding box center [135, 14] width 10 height 7
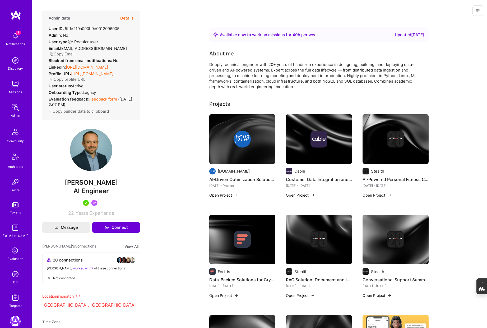
click at [14, 280] on div "DB" at bounding box center [15, 283] width 4 height 6
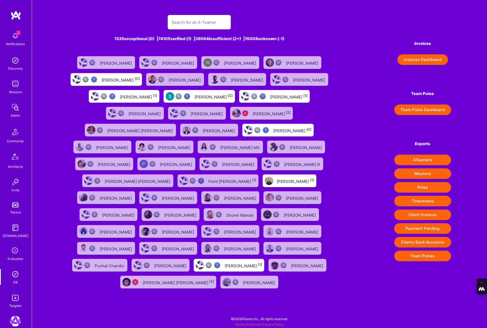
click at [197, 23] on input "text" at bounding box center [199, 22] width 55 height 13
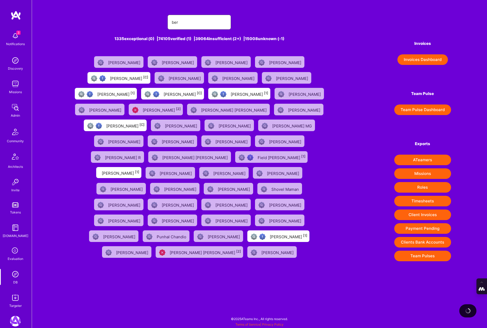
type input "berkan"
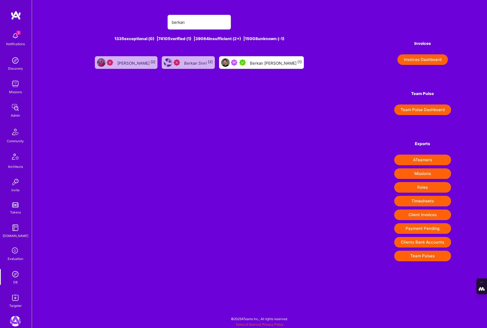
click at [259, 64] on div "Berkan Hiziroglu [1]" at bounding box center [276, 62] width 52 height 7
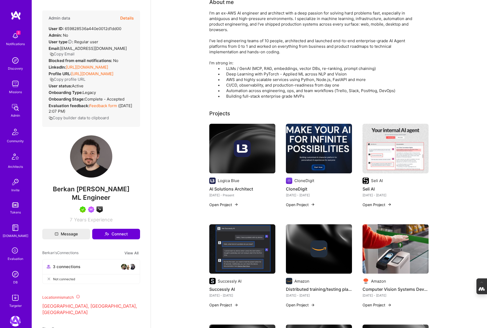
scroll to position [53, 0]
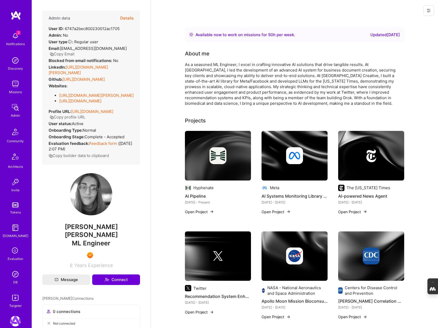
click at [227, 154] on div at bounding box center [218, 155] width 66 height 17
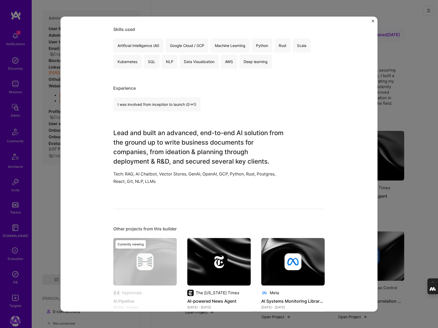
scroll to position [105, 0]
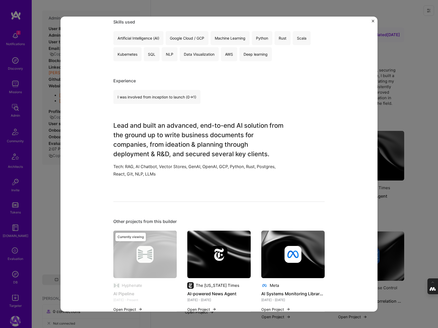
click at [395, 111] on div "AI Pipeline Hyphenate Artifical Intelligence / Machine Learning Role ML Enginee…" at bounding box center [219, 164] width 438 height 328
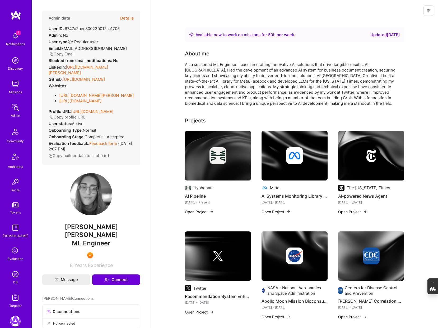
click at [300, 175] on img at bounding box center [294, 156] width 66 height 50
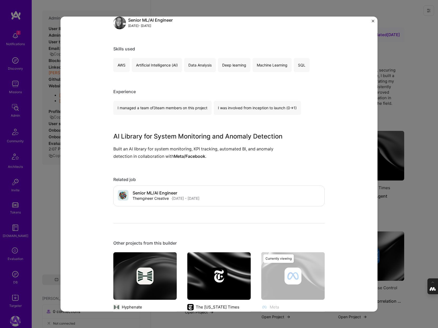
scroll to position [79, 0]
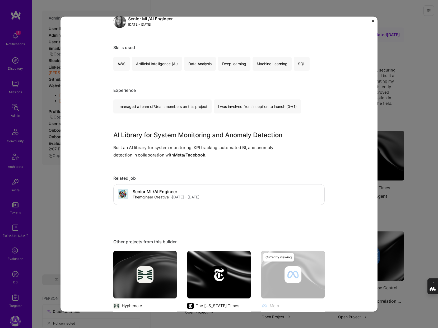
click at [396, 111] on div "AI Systems Monitoring Library Development Meta Artifical Intelligence / Machine…" at bounding box center [219, 164] width 438 height 328
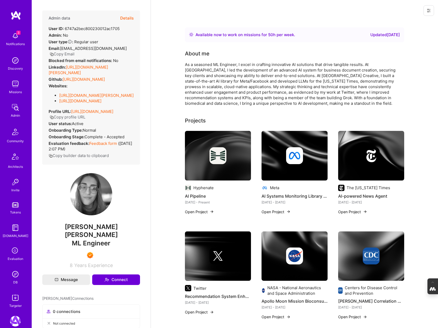
click at [372, 146] on img at bounding box center [371, 156] width 66 height 50
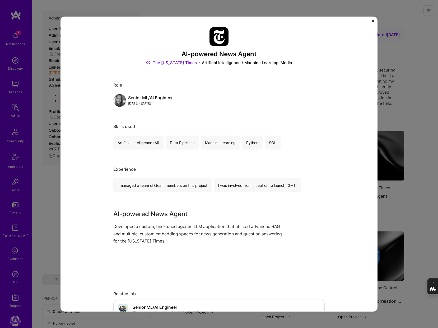
click at [405, 117] on div "AI-powered News Agent The New York Times Artifical Intelligence / Machine Learn…" at bounding box center [219, 164] width 438 height 328
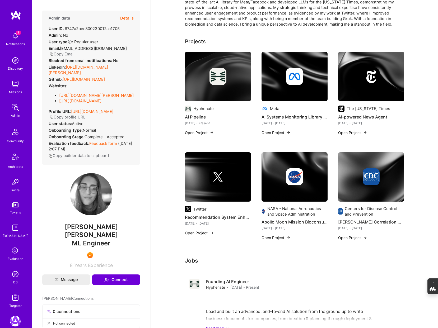
scroll to position [91, 0]
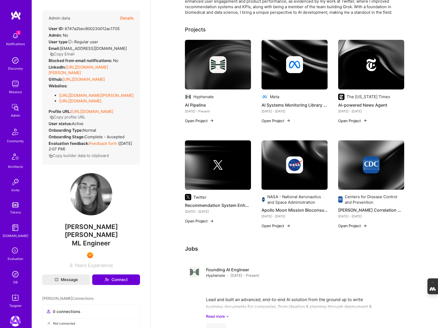
click at [220, 172] on img at bounding box center [217, 165] width 17 height 17
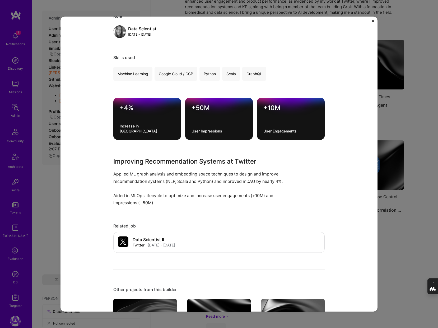
scroll to position [78, 0]
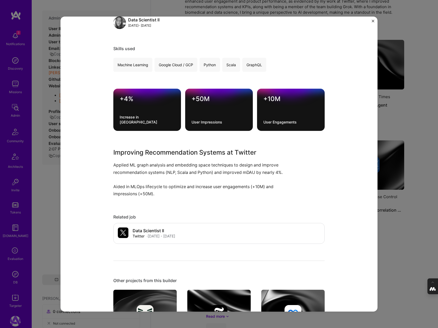
click at [399, 116] on div "Recommendation System Enhancement Twitter Artifical Intelligence / Machine Lear…" at bounding box center [219, 164] width 438 height 328
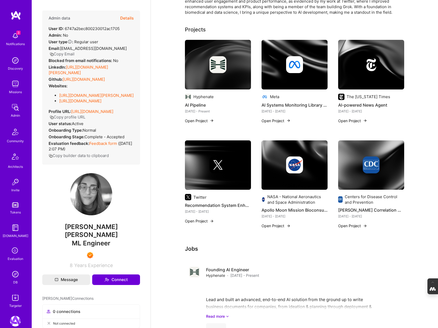
click at [230, 167] on div at bounding box center [218, 165] width 66 height 17
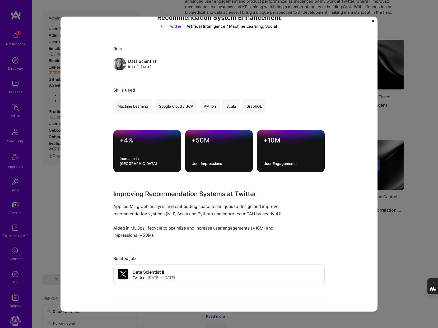
scroll to position [39, 0]
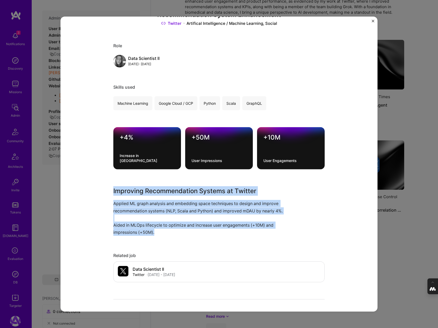
drag, startPoint x: 158, startPoint y: 239, endPoint x: 111, endPoint y: 191, distance: 67.0
click at [111, 191] on div "Recommendation System Enhancement Twitter Artifical Intelligence / Machine Lear…" at bounding box center [218, 163] width 317 height 295
copy div "Improving Recommendation Systems at Twitter Applied ML graph analysis and embed…"
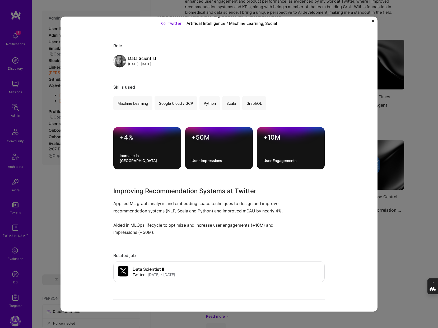
click at [174, 228] on p "Applied ML graph analysis and embedding space techniques to design and improve …" at bounding box center [199, 218] width 172 height 36
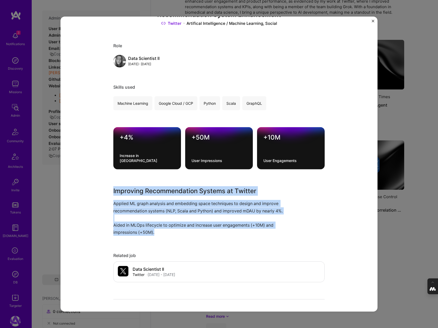
drag, startPoint x: 157, startPoint y: 241, endPoint x: 112, endPoint y: 192, distance: 65.6
click at [112, 192] on div "Recommendation System Enhancement Twitter Artifical Intelligence / Machine Lear…" at bounding box center [218, 163] width 317 height 295
copy div "Improving Recommendation Systems at Twitter Applied ML graph analysis and embed…"
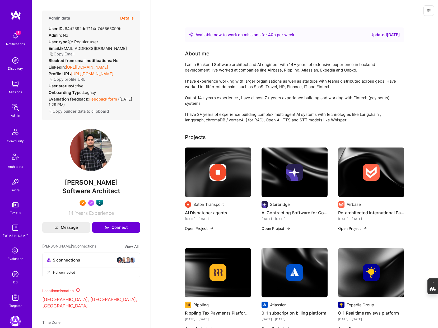
click at [112, 187] on span "[PERSON_NAME]" at bounding box center [91, 183] width 98 height 8
drag, startPoint x: 111, startPoint y: 194, endPoint x: 73, endPoint y: 195, distance: 37.8
click at [73, 187] on span "[PERSON_NAME]" at bounding box center [91, 183] width 98 height 8
copy span "[PERSON_NAME]"
drag, startPoint x: 119, startPoint y: 202, endPoint x: 60, endPoint y: 202, distance: 58.9
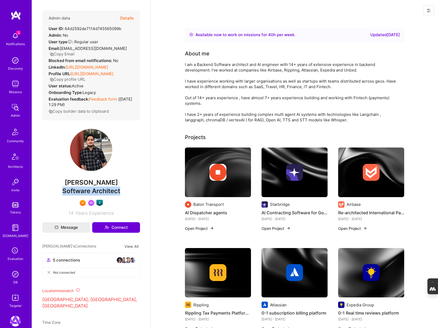
click at [60, 196] on div "Software Architect" at bounding box center [91, 191] width 98 height 9
copy span "Software Architect"
click at [125, 17] on button "Details" at bounding box center [126, 18] width 13 height 15
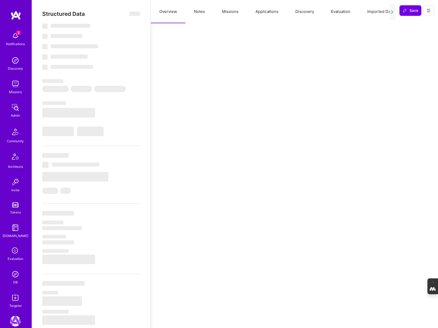
click at [342, 11] on button "Evaluation" at bounding box center [340, 11] width 36 height 23
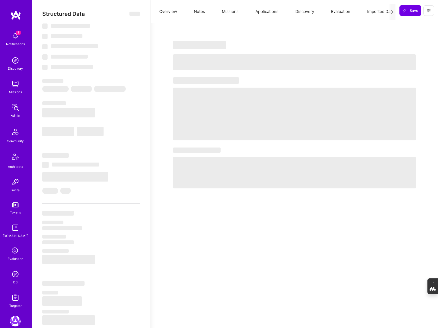
select select "Right Now"
select select "7"
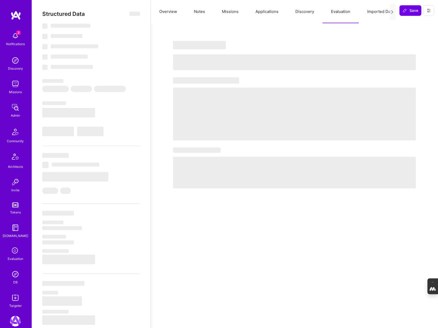
select select "IN"
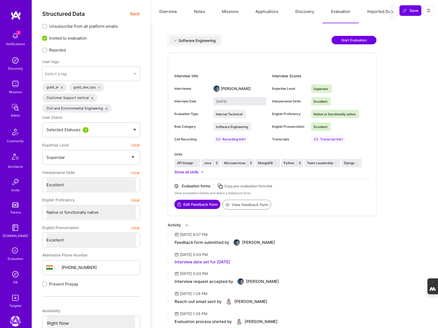
click at [199, 11] on button "Notes" at bounding box center [199, 11] width 28 height 23
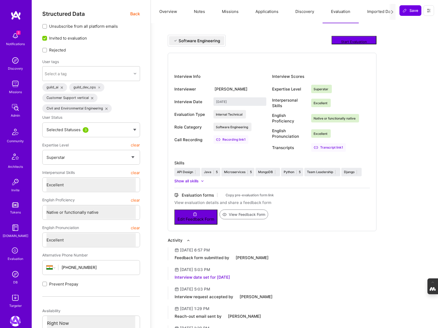
type textarea "x"
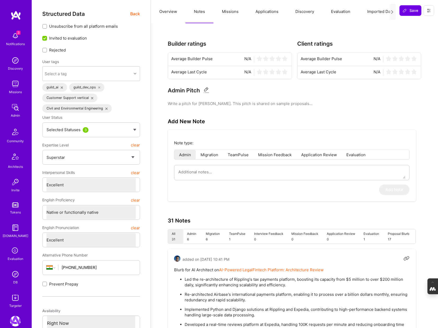
click at [171, 13] on button "Overview" at bounding box center [168, 11] width 35 height 23
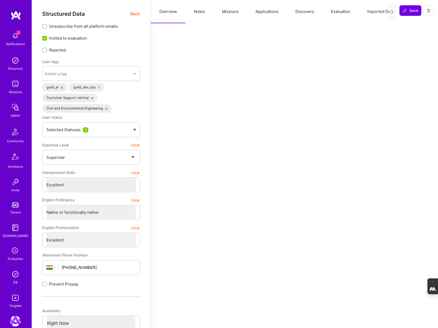
click at [134, 14] on span "Back" at bounding box center [135, 14] width 10 height 7
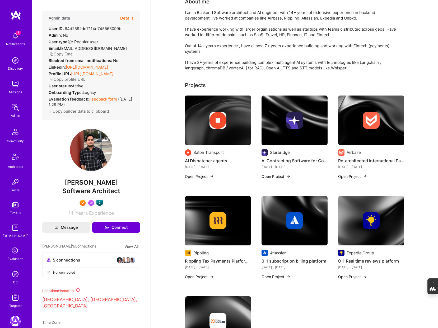
scroll to position [51, 0]
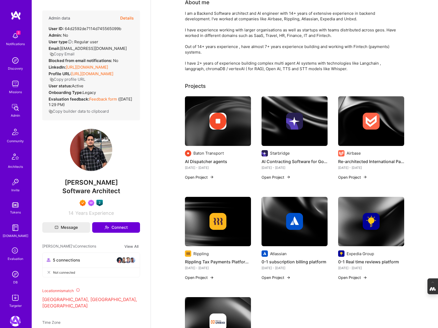
click at [371, 136] on img at bounding box center [371, 121] width 66 height 50
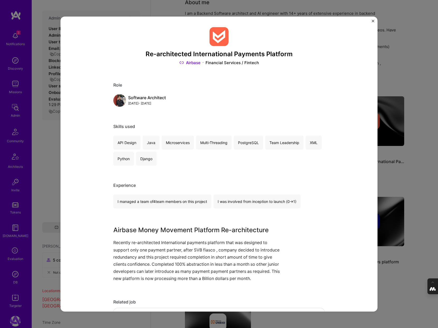
click at [394, 84] on div "Re-architected International Payments Platform Airbase Financial Services / Fin…" at bounding box center [219, 164] width 438 height 328
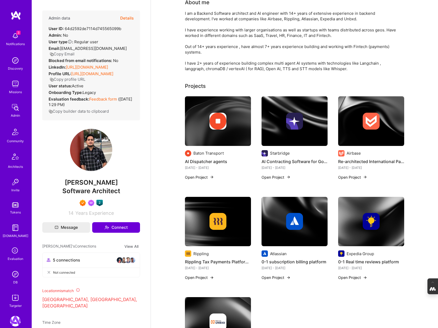
click at [284, 133] on img at bounding box center [294, 121] width 66 height 50
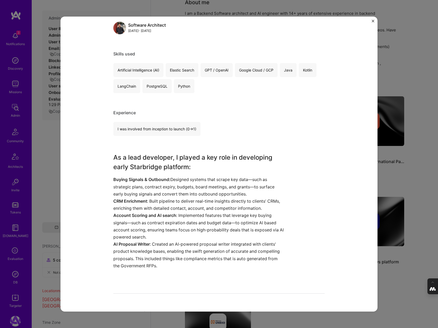
scroll to position [73, 0]
click at [412, 83] on div "AI Contracting Software for Government Vendors Starbridge Government & B2G, Saa…" at bounding box center [219, 164] width 438 height 328
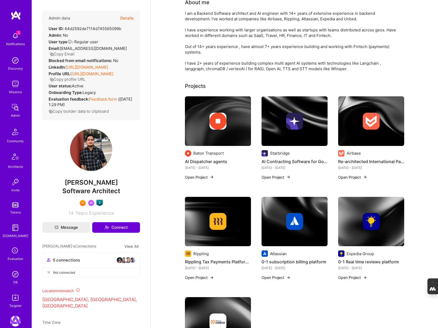
click at [221, 130] on img at bounding box center [218, 121] width 66 height 50
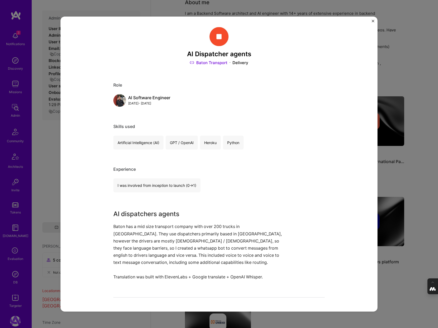
scroll to position [16, 0]
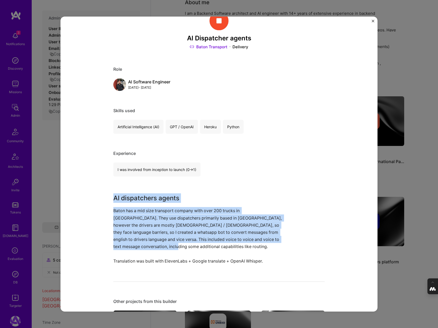
drag, startPoint x: 136, startPoint y: 246, endPoint x: 107, endPoint y: 182, distance: 70.0
click at [107, 182] on div "AI Dispatcher agents Baton Transport Delivery Role AI Software Engineer Dec, 20…" at bounding box center [218, 163] width 317 height 295
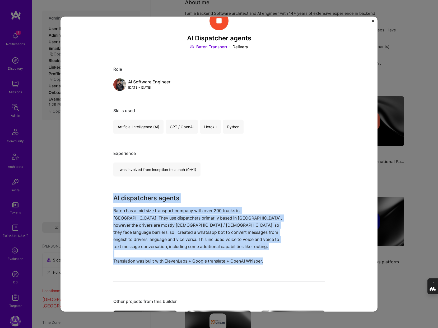
drag, startPoint x: 272, startPoint y: 263, endPoint x: 110, endPoint y: 198, distance: 174.8
click at [110, 198] on div "AI Dispatcher agents Baton Transport Delivery Role AI Software Engineer Dec, 20…" at bounding box center [218, 163] width 317 height 295
copy div "AI dispatchers agents Baton has a mid size transport company with over 200 truc…"
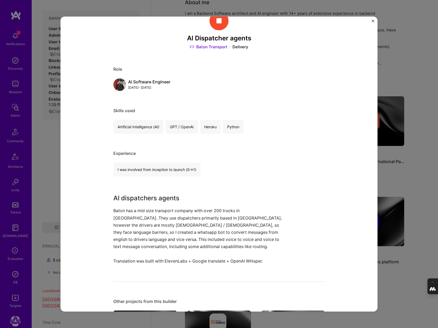
click at [307, 73] on div "Role AI Software Engineer Dec, 2024 - Mar, 2025" at bounding box center [218, 79] width 211 height 25
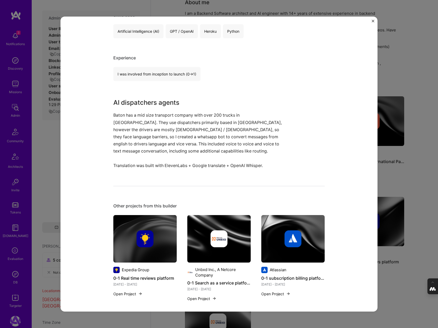
scroll to position [0, 0]
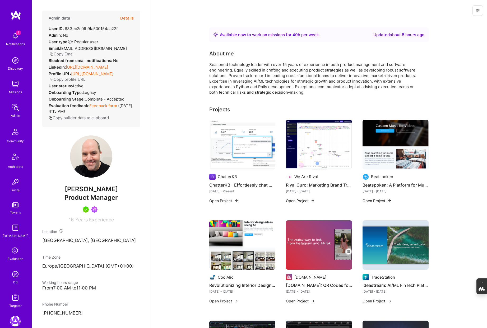
click at [15, 277] on img at bounding box center [15, 274] width 11 height 11
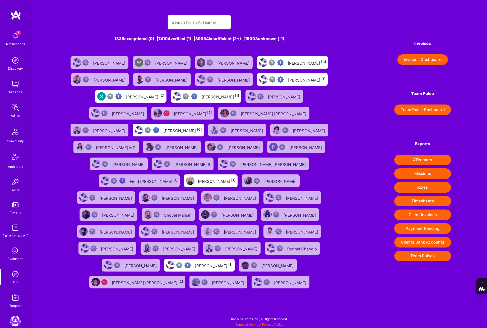
click at [204, 24] on input "text" at bounding box center [199, 22] width 55 height 13
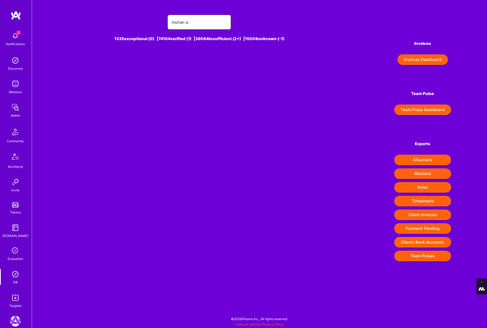
type input "[PERSON_NAME]"
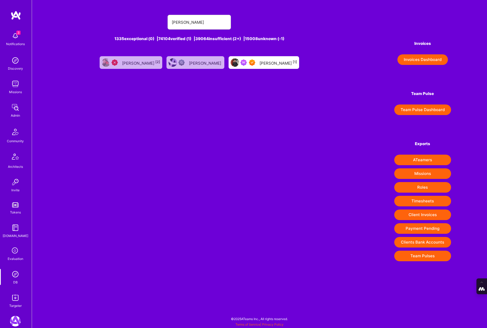
click at [259, 64] on div "[PERSON_NAME] [1]" at bounding box center [277, 62] width 37 height 7
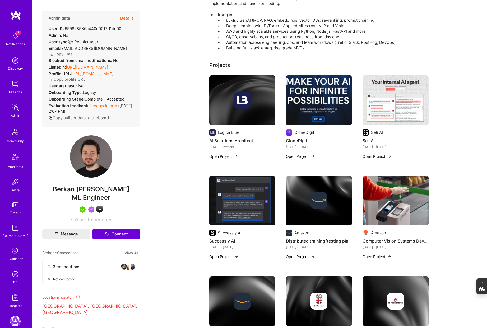
scroll to position [93, 0]
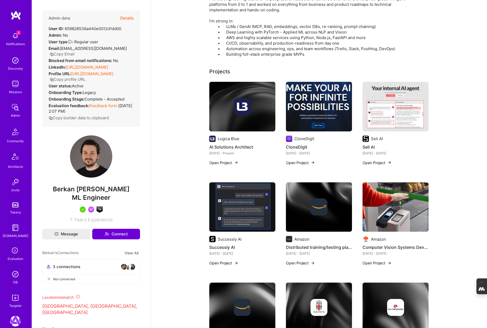
click at [252, 105] on div at bounding box center [242, 106] width 66 height 17
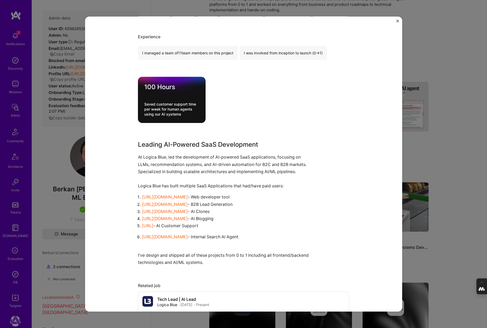
scroll to position [154, 0]
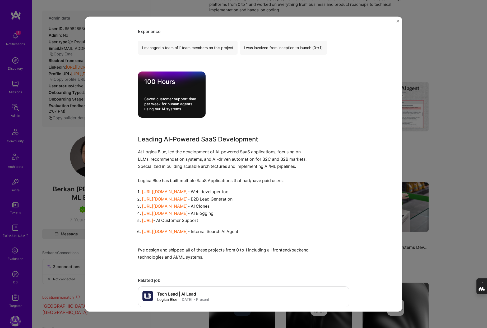
click at [454, 109] on div "AI Solutions Architect Logica Blue SaaS, B2B Role Tech Lead | AI Lead Jul, 2024…" at bounding box center [243, 164] width 487 height 328
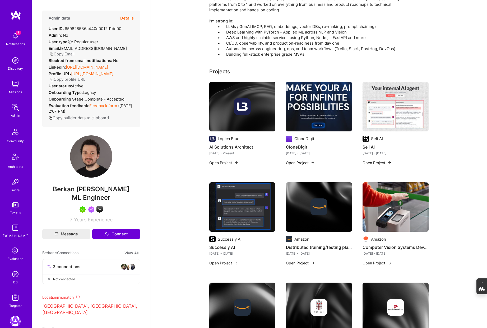
click at [321, 114] on img at bounding box center [319, 107] width 66 height 50
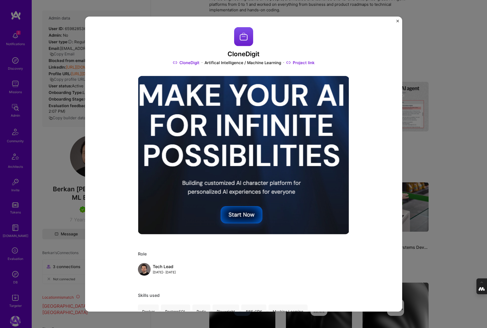
click at [425, 71] on div "CloneDigit CloneDigit Artifical Intelligence / Machine Learning Project link Ro…" at bounding box center [243, 164] width 487 height 328
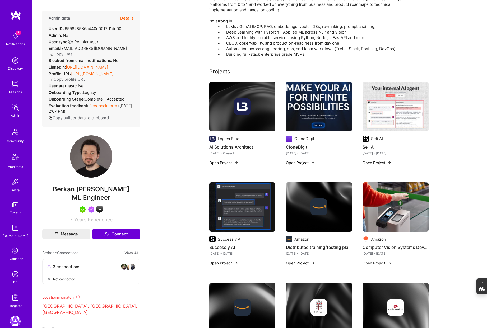
click at [399, 108] on img at bounding box center [395, 107] width 66 height 50
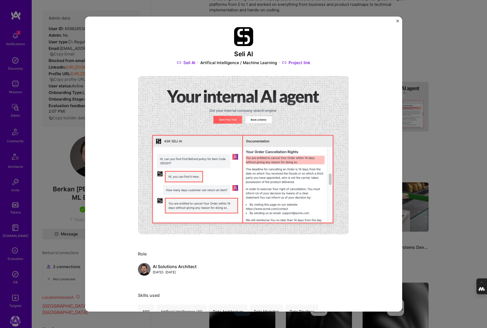
click at [432, 88] on div "Seli AI Seli AI Artifical Intelligence / Machine Learning Project link Role AI …" at bounding box center [243, 164] width 487 height 328
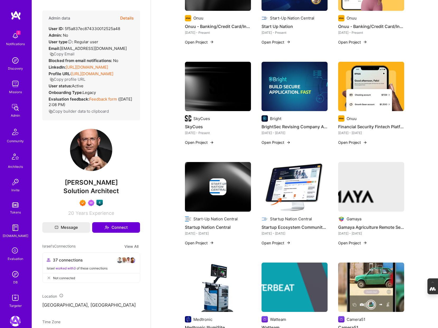
scroll to position [153, 0]
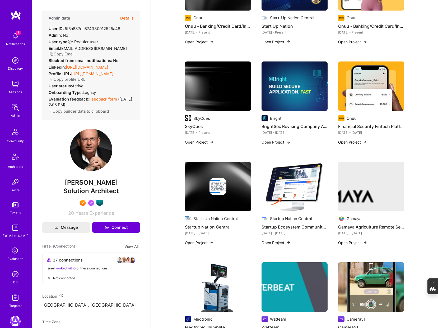
click at [290, 87] on img at bounding box center [294, 87] width 66 height 50
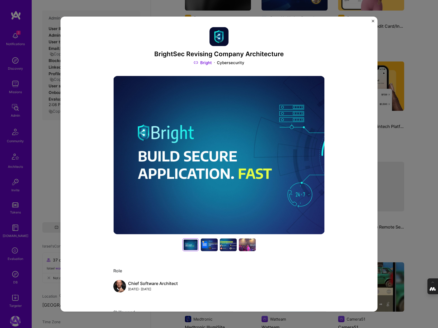
click at [403, 60] on div "BrightSec Revising Company Architecture Bright Cybersecurity Role Chief Softwar…" at bounding box center [219, 164] width 438 height 328
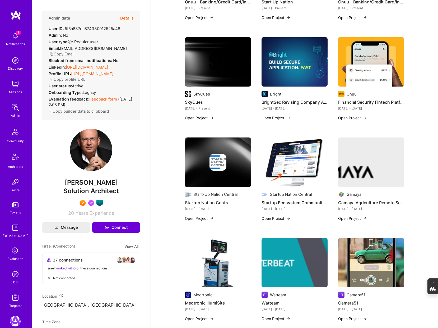
scroll to position [179, 0]
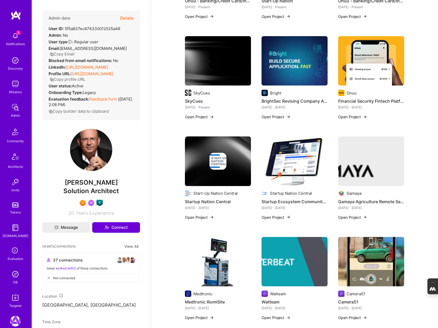
click at [232, 66] on div at bounding box center [218, 60] width 66 height 17
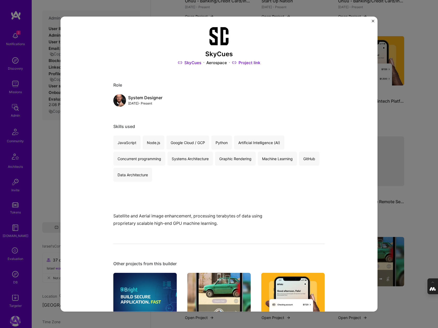
click at [405, 111] on div "SkyCues SkyCues Aerospace Project link Role System Designer [DATE] - Present Sk…" at bounding box center [219, 164] width 438 height 328
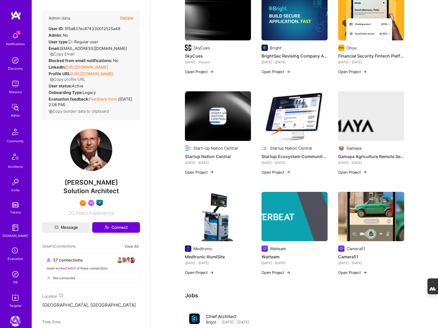
scroll to position [224, 0]
click at [387, 122] on img at bounding box center [371, 116] width 66 height 50
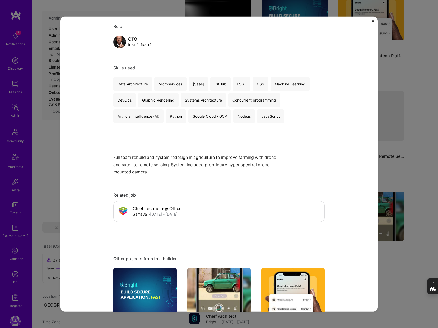
scroll to position [228, 0]
click at [415, 178] on div "Gamaya Agriculture Remote Sensing Gamaya Agriculture / AgTech Project link Role…" at bounding box center [219, 164] width 438 height 328
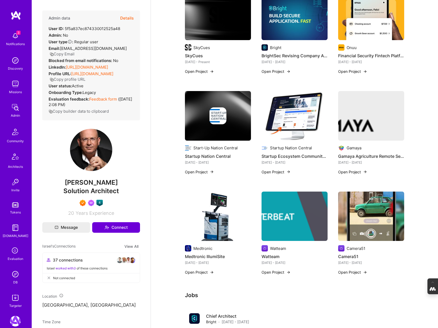
click at [293, 217] on img at bounding box center [294, 217] width 66 height 50
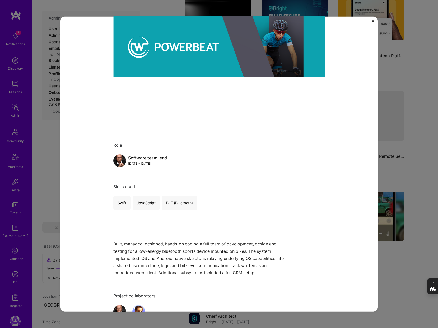
scroll to position [110, 0]
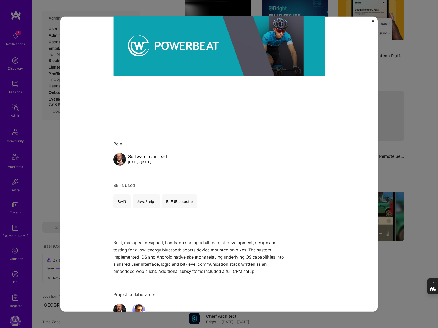
click at [385, 144] on div "Watteam Watteam Hardware / Consumer Electronics Project link Role Software team…" at bounding box center [219, 164] width 438 height 328
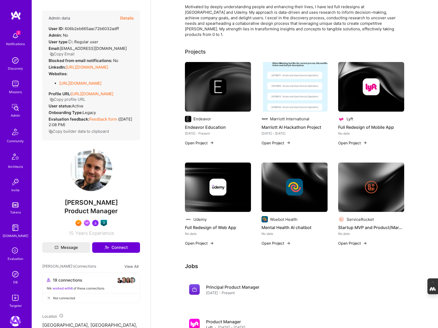
scroll to position [81, 0]
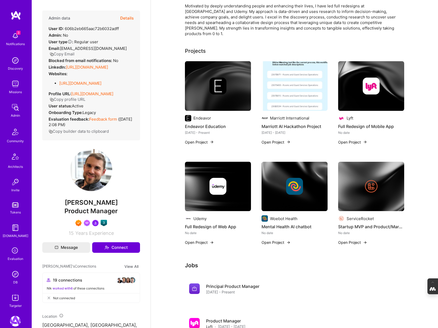
click at [376, 179] on img at bounding box center [370, 186] width 17 height 17
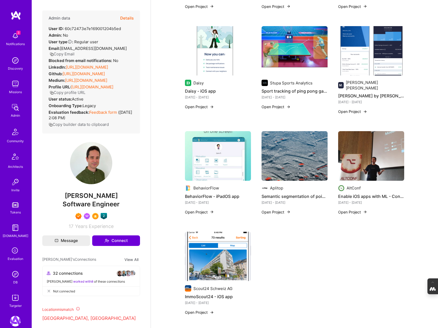
scroll to position [428, 0]
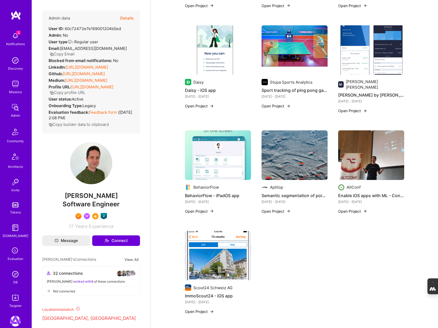
click at [290, 134] on img at bounding box center [294, 155] width 66 height 50
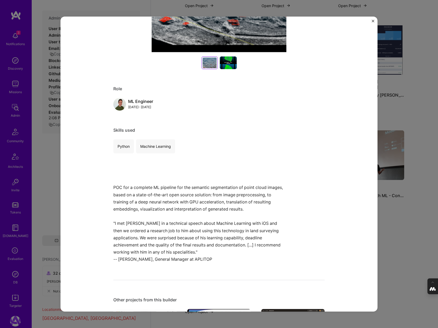
scroll to position [183, 0]
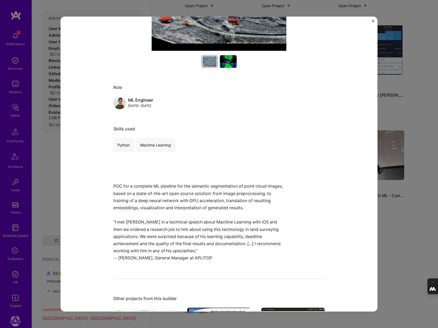
click at [397, 244] on div "Semantic segmentation of point cloud images - ML pipeline Aplitop Real Estate, …" at bounding box center [219, 164] width 438 height 328
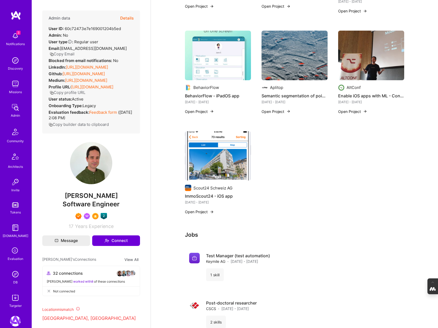
scroll to position [529, 0]
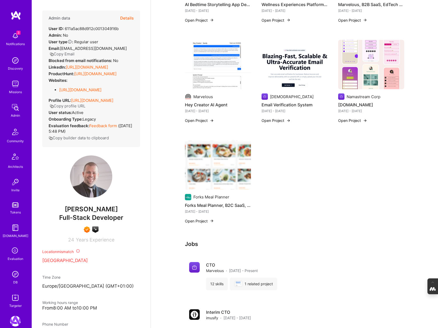
scroll to position [231, 0]
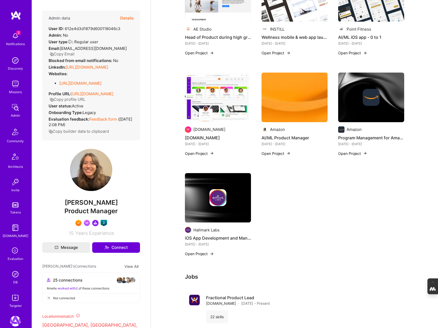
scroll to position [498, 0]
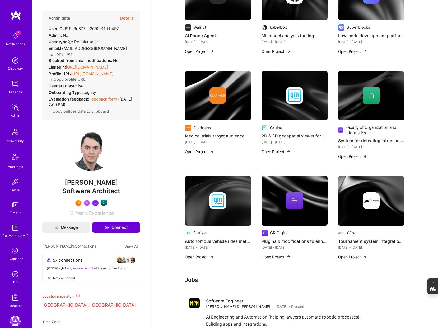
scroll to position [762, 0]
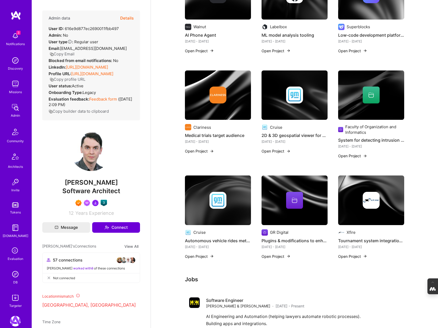
click at [231, 195] on div at bounding box center [218, 200] width 66 height 17
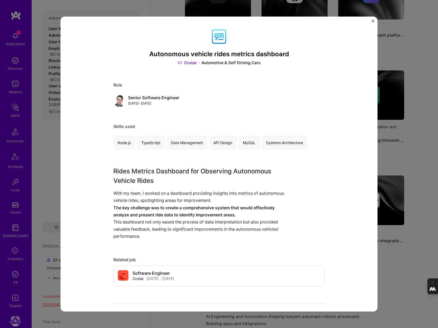
click at [387, 253] on div "Autonomous vehicle rides metrics dashboard Cruise Automotive & Self Driving Car…" at bounding box center [219, 164] width 438 height 328
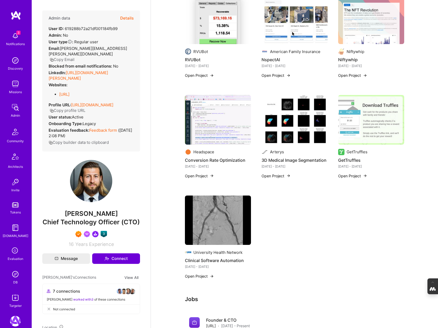
scroll to position [309, 0]
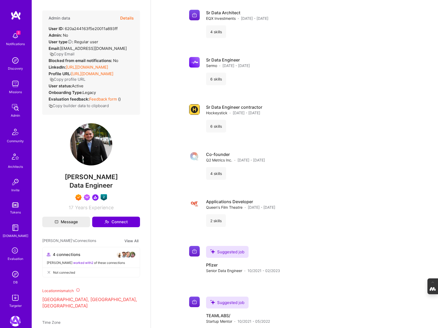
scroll to position [618, 0]
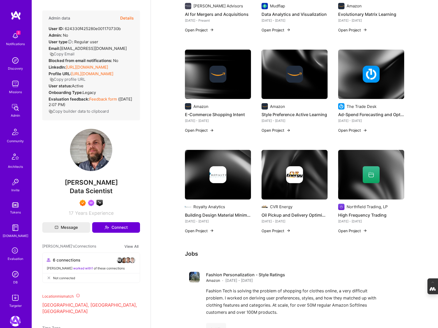
scroll to position [163, 0]
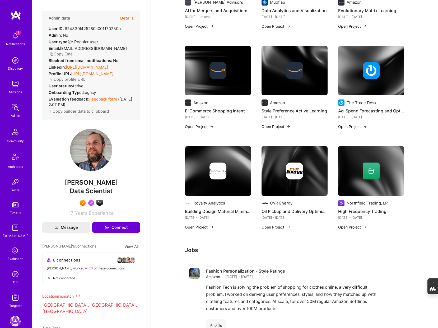
click at [272, 170] on div at bounding box center [294, 171] width 66 height 17
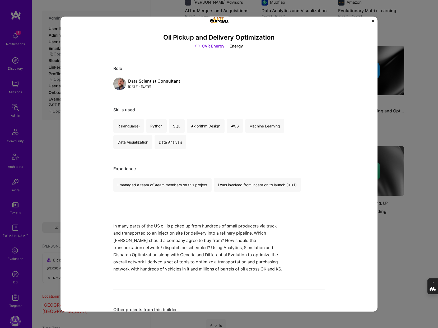
scroll to position [17, 0]
click at [215, 47] on link "CVR Energy" at bounding box center [209, 46] width 29 height 6
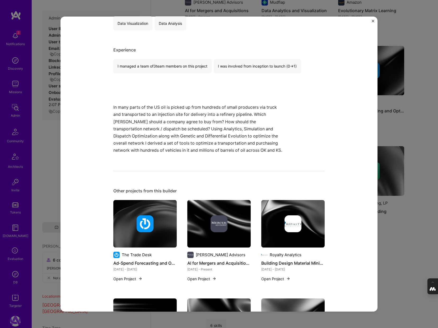
scroll to position [0, 0]
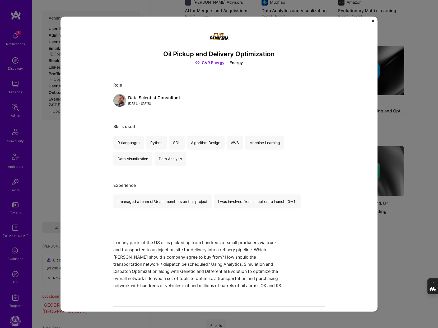
click at [398, 125] on div "Oil Pickup and Delivery Optimization CVR Energy Energy Role Data Scientist Cons…" at bounding box center [219, 164] width 438 height 328
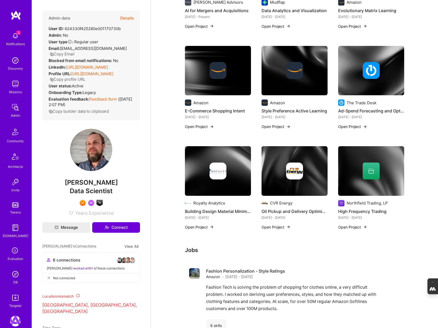
click at [356, 159] on img at bounding box center [371, 171] width 66 height 50
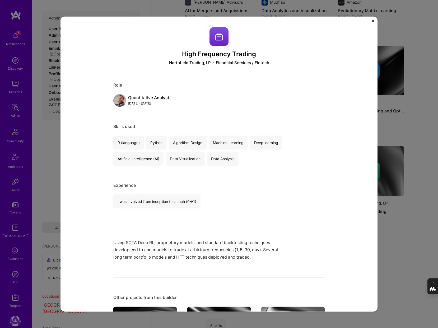
click at [371, 22] on img "Close" at bounding box center [372, 21] width 3 height 3
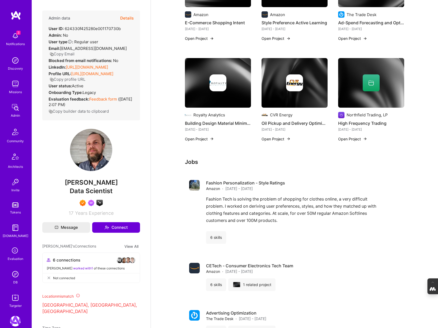
scroll to position [234, 0]
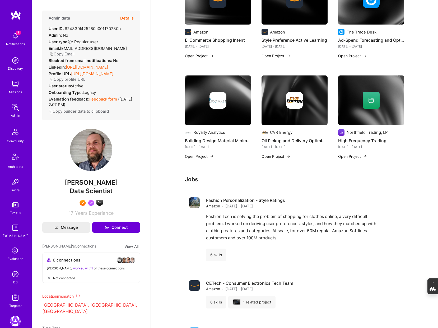
click at [98, 67] on link "https://linkedin.com/in/theodorev" at bounding box center [87, 67] width 42 height 5
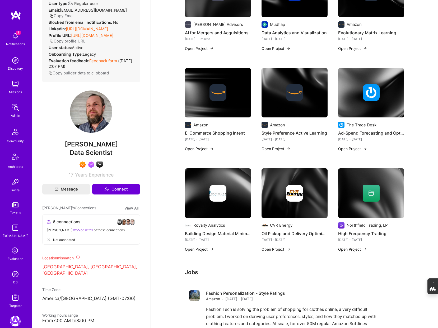
scroll to position [142, 0]
click at [269, 189] on div at bounding box center [294, 193] width 66 height 17
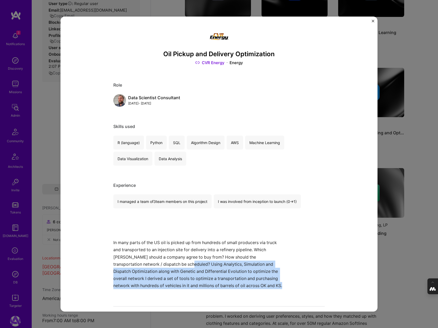
drag, startPoint x: 162, startPoint y: 264, endPoint x: 249, endPoint y: 301, distance: 94.5
click at [249, 301] on div "Oil Pickup and Delivery Optimization CVR Energy Energy Role Data Scientist Cons…" at bounding box center [218, 323] width 211 height 593
copy p "Using Analytics, Simulation and Dispatch Optimization along with Genetic and Di…"
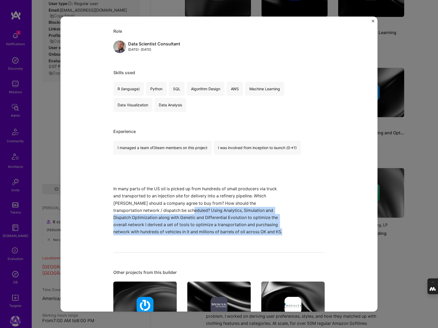
scroll to position [46, 0]
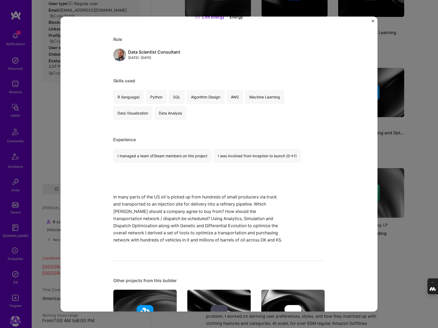
click at [375, 20] on div "Oil Pickup and Delivery Optimization CVR Energy Energy Role Data Scientist Cons…" at bounding box center [218, 163] width 317 height 295
click at [372, 21] on img "Close" at bounding box center [372, 21] width 3 height 3
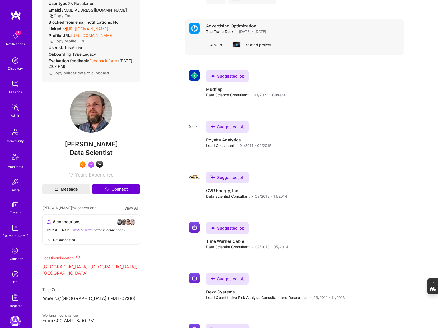
scroll to position [539, 0]
click at [15, 276] on img at bounding box center [15, 274] width 11 height 11
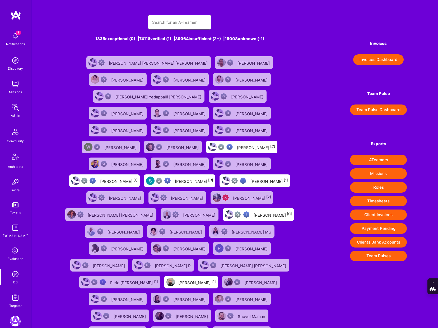
click at [164, 22] on input "text" at bounding box center [179, 22] width 55 height 13
click at [12, 252] on icon at bounding box center [15, 251] width 10 height 10
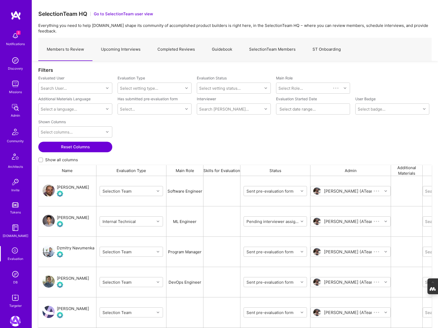
scroll to position [273, 393]
click at [172, 40] on link "Completed Reviews" at bounding box center [176, 49] width 54 height 23
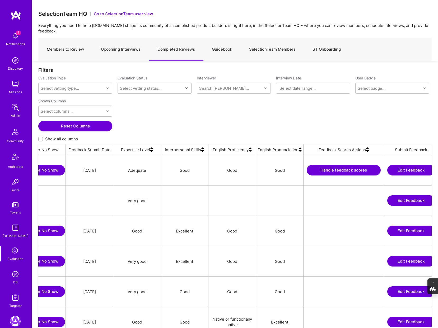
scroll to position [0, 377]
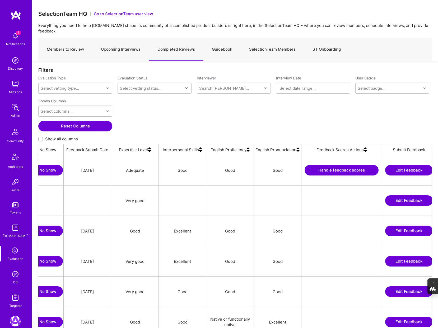
click at [364, 144] on img at bounding box center [365, 149] width 3 height 11
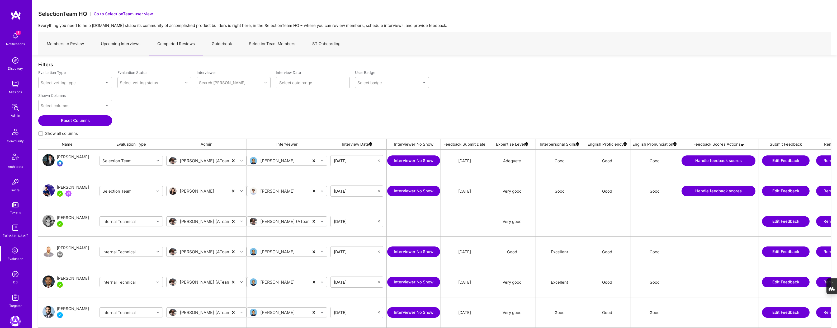
click at [437, 191] on button "Handle feedback scores" at bounding box center [719, 191] width 74 height 11
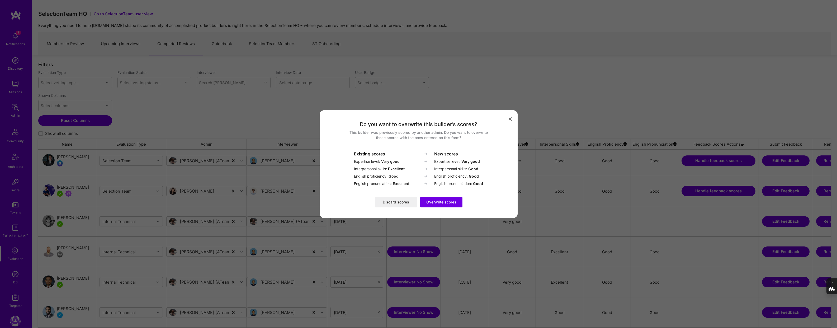
click at [437, 117] on button "modal" at bounding box center [510, 119] width 6 height 9
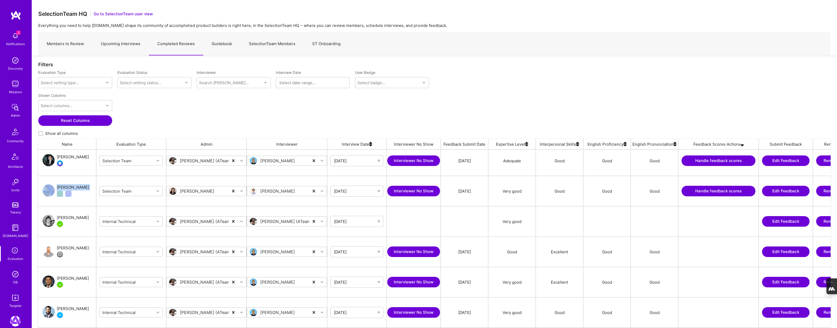
click at [437, 190] on button "Handle feedback scores" at bounding box center [719, 191] width 74 height 11
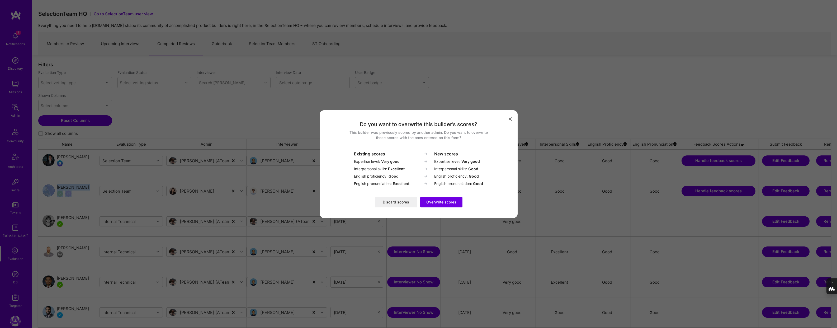
click at [392, 203] on button "Discard scores" at bounding box center [396, 202] width 42 height 11
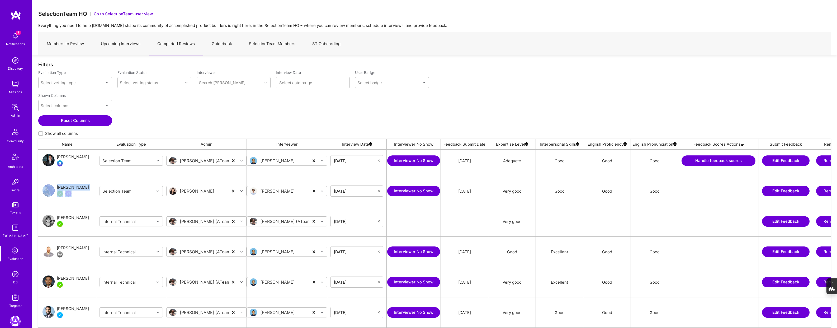
click at [41, 133] on input "Show all columns" at bounding box center [41, 134] width 4 height 4
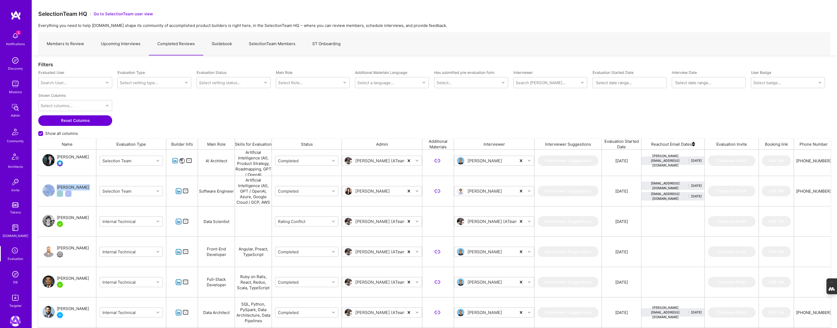
click at [41, 133] on input "Show all columns" at bounding box center [41, 133] width 5 height 5
checkbox input "false"
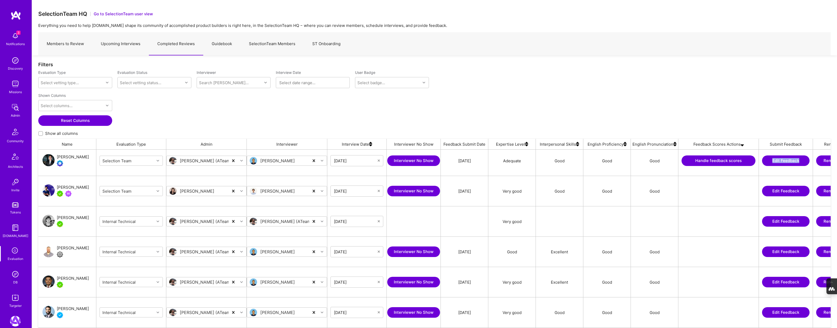
click at [437, 158] on button "Handle feedback scores" at bounding box center [719, 160] width 74 height 11
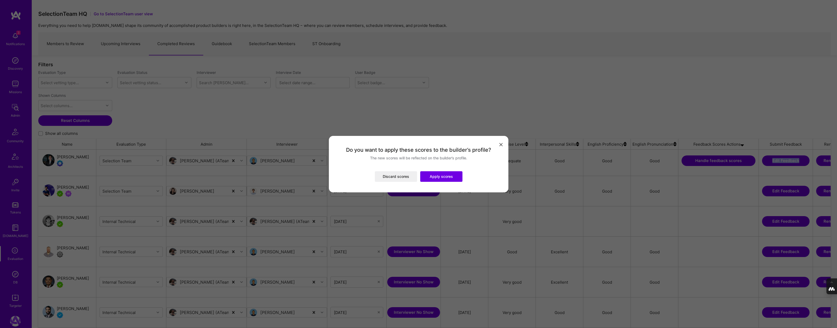
click at [437, 178] on button "Apply scores" at bounding box center [441, 176] width 42 height 11
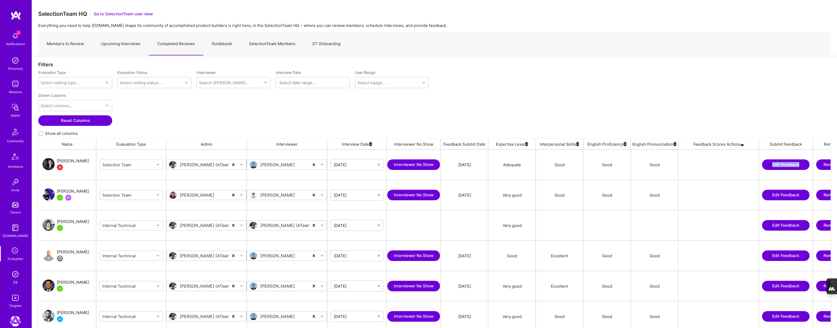
click at [119, 44] on link "Upcoming Interviews" at bounding box center [120, 43] width 56 height 23
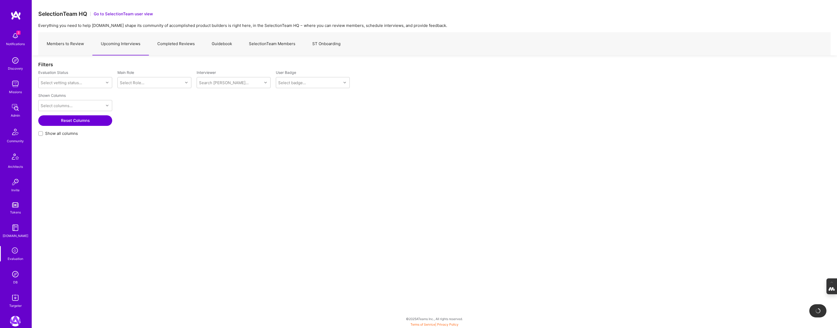
click at [70, 45] on link "Members to Review" at bounding box center [65, 43] width 54 height 23
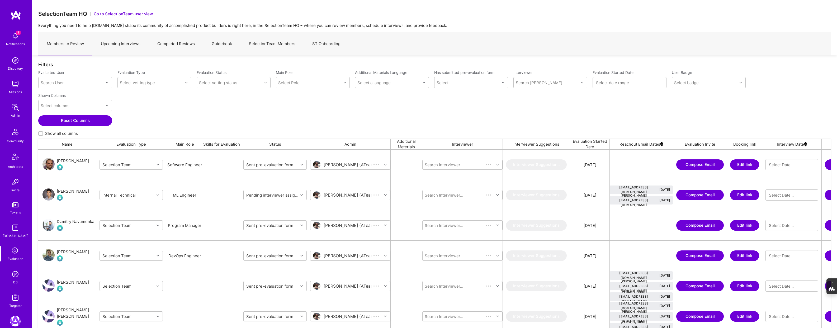
scroll to position [273, 793]
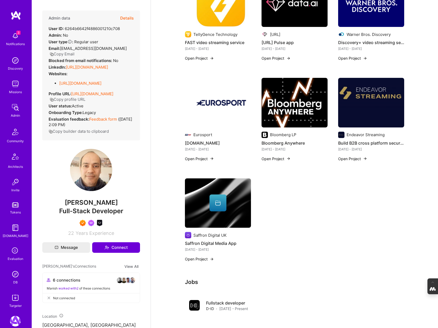
scroll to position [260, 0]
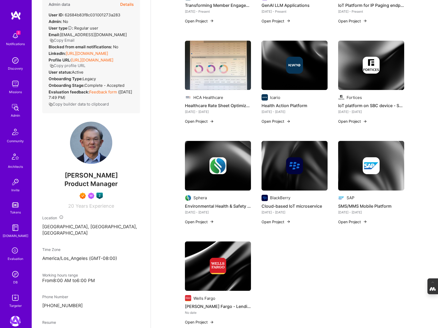
scroll to position [208, 0]
click at [215, 168] on img at bounding box center [217, 165] width 17 height 17
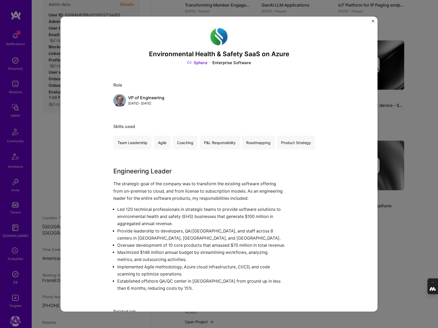
click at [197, 63] on link "Sphera" at bounding box center [197, 63] width 20 height 6
click at [372, 21] on img "Close" at bounding box center [372, 21] width 3 height 3
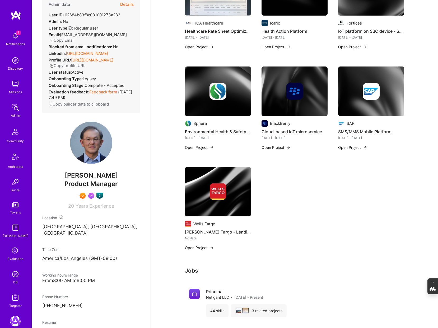
scroll to position [283, 0]
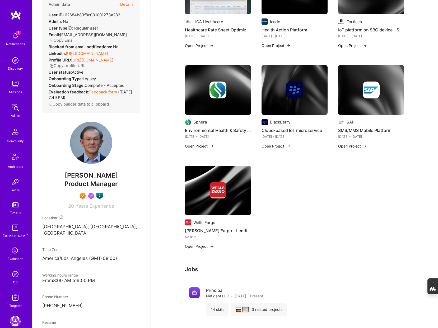
click at [15, 277] on img at bounding box center [15, 274] width 11 height 11
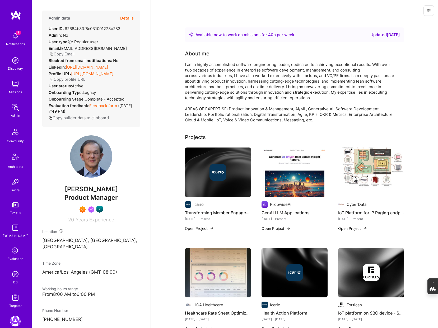
click at [114, 188] on span "[PERSON_NAME]" at bounding box center [91, 189] width 98 height 8
drag, startPoint x: 114, startPoint y: 188, endPoint x: 74, endPoint y: 188, distance: 40.1
click at [74, 188] on span "[PERSON_NAME]" at bounding box center [91, 189] width 98 height 8
copy span "[PERSON_NAME]"
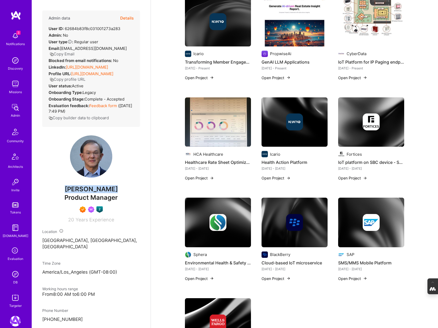
scroll to position [150, 0]
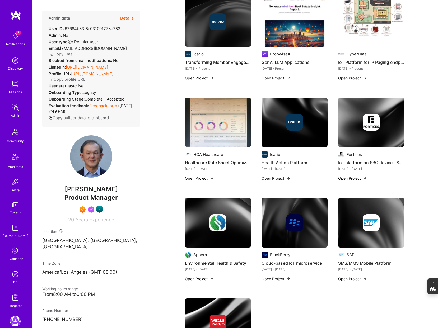
click at [353, 156] on div "Fortices" at bounding box center [353, 155] width 15 height 6
click at [372, 126] on img at bounding box center [370, 122] width 17 height 17
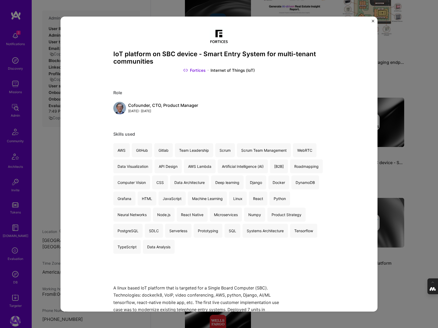
click at [199, 70] on link "Fortices" at bounding box center [194, 71] width 22 height 6
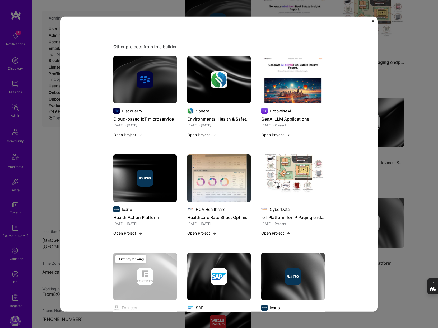
scroll to position [380, 0]
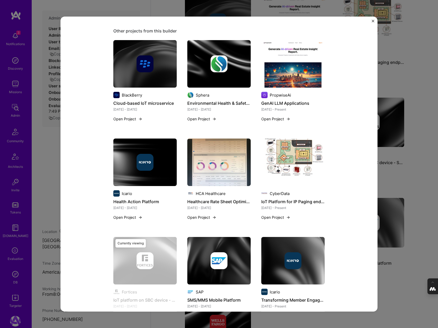
click at [400, 168] on div "IoT platform on SBC device - Smart Entry System for multi-tenant communities Fo…" at bounding box center [219, 164] width 438 height 328
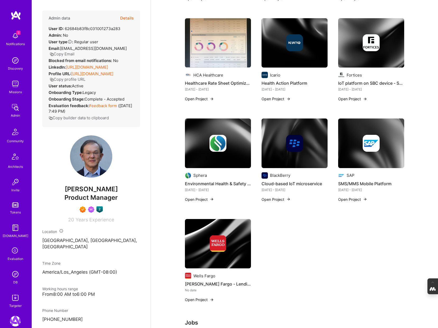
scroll to position [230, 0]
click at [225, 152] on div at bounding box center [217, 143] width 17 height 17
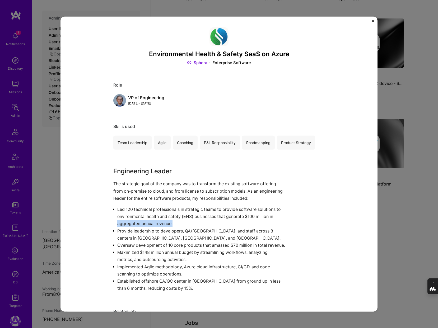
drag, startPoint x: 173, startPoint y: 224, endPoint x: 117, endPoint y: 224, distance: 56.8
click at [117, 224] on ul "Led 120 technical professionals in strategic teams to provide software solution…" at bounding box center [199, 249] width 172 height 86
copy p "aggregated annual revenue."
click at [373, 18] on div "Environmental Health & Safety SaaS on Azure Sphera Enterprise Software Role VP …" at bounding box center [218, 163] width 317 height 295
click at [373, 21] on img "Close" at bounding box center [372, 21] width 3 height 3
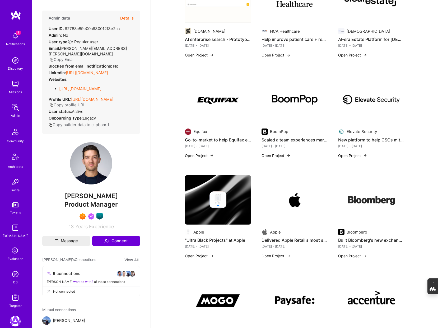
scroll to position [263, 0]
click at [218, 116] on img at bounding box center [218, 99] width 66 height 50
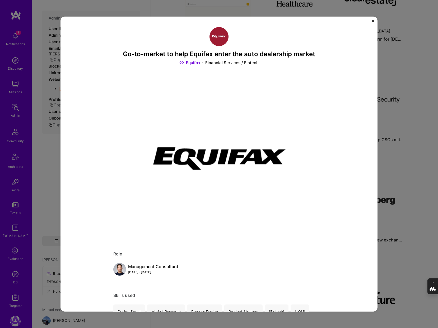
click at [390, 74] on div "Go-to-market to help Equifax enter the auto dealership market Equifax Financial…" at bounding box center [219, 164] width 438 height 328
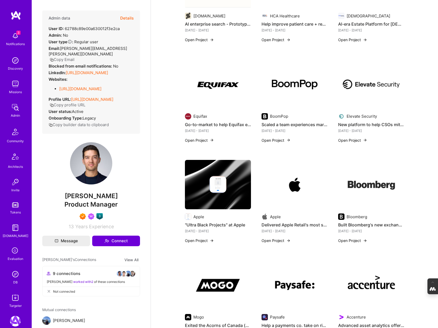
scroll to position [284, 0]
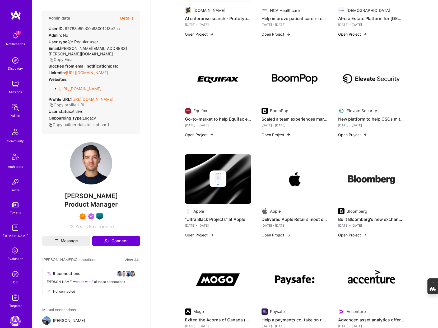
click at [303, 69] on img at bounding box center [294, 79] width 66 height 50
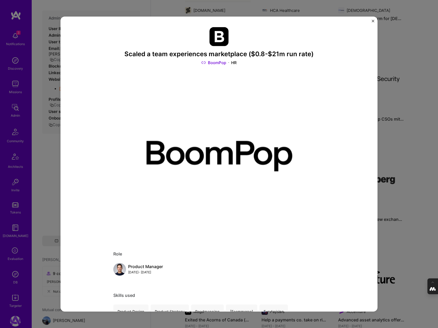
click at [392, 63] on div "Scaled a team experiences marketplace ($0.8-$21m run rate) BoomPop HR Role Prod…" at bounding box center [219, 164] width 438 height 328
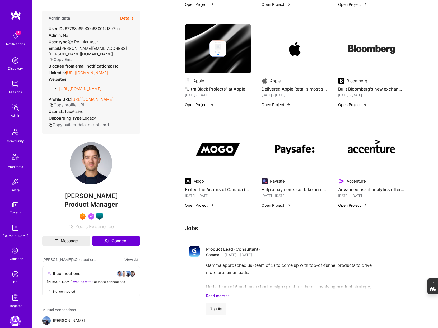
scroll to position [414, 0]
click at [221, 142] on img at bounding box center [218, 149] width 66 height 50
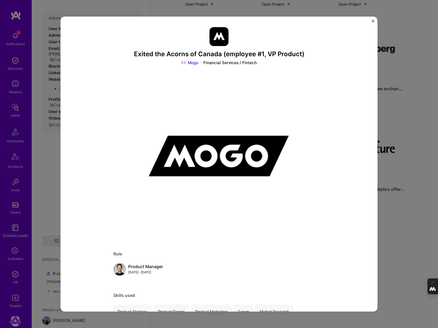
click at [372, 58] on div "Exited the Acorns of Canada (employee #1, VP Product) Mogo Financial Services /…" at bounding box center [218, 163] width 317 height 295
click at [373, 21] on img "Close" at bounding box center [372, 21] width 3 height 3
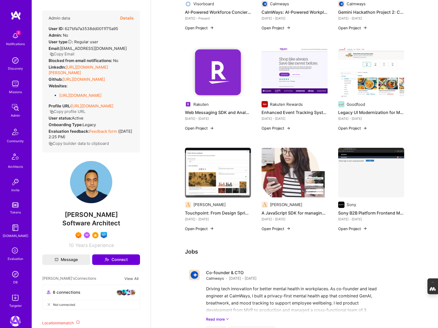
scroll to position [173, 0]
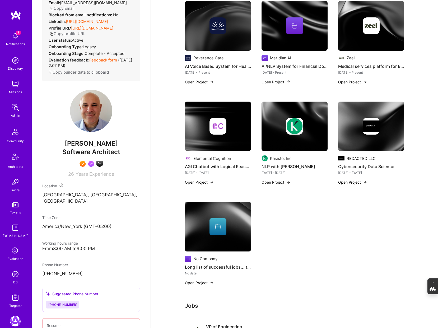
scroll to position [147, 0]
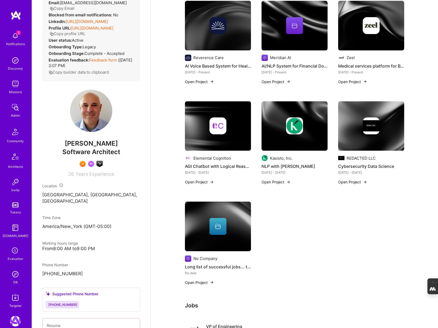
click at [216, 133] on img at bounding box center [217, 125] width 17 height 17
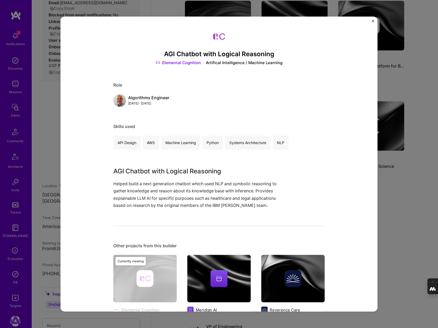
click at [385, 74] on div "AGI Chatbot with Logical Reasoning Elemental Cognition Artifical Intelligence /…" at bounding box center [219, 164] width 438 height 328
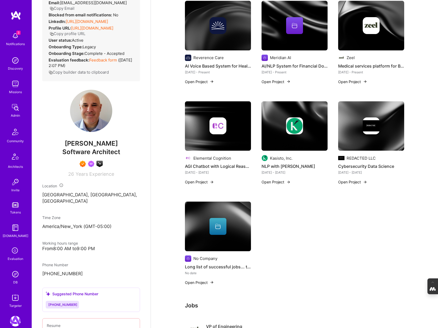
click at [310, 127] on div at bounding box center [294, 125] width 66 height 17
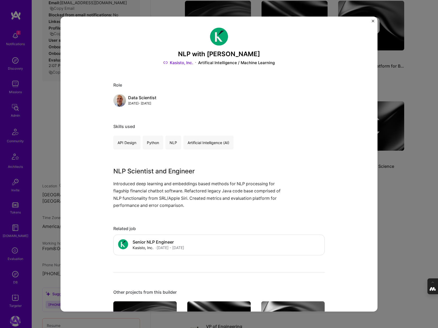
click at [383, 171] on div "NLP with [PERSON_NAME], Inc. Artifical Intelligence / Machine Learning Role Dat…" at bounding box center [219, 164] width 438 height 328
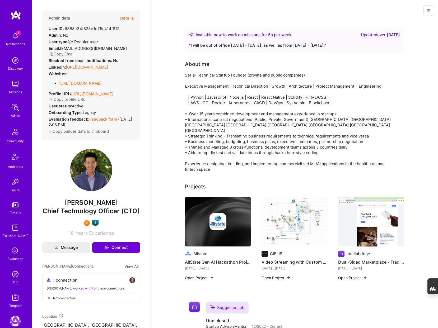
click at [233, 237] on img at bounding box center [218, 222] width 66 height 50
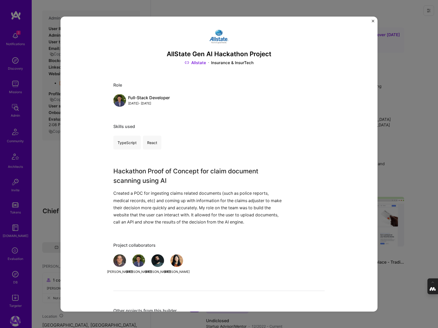
click at [395, 137] on div "AllState Gen AI Hackathon Project Allstate Insurance & InsurTech Role Full-Stac…" at bounding box center [219, 164] width 438 height 328
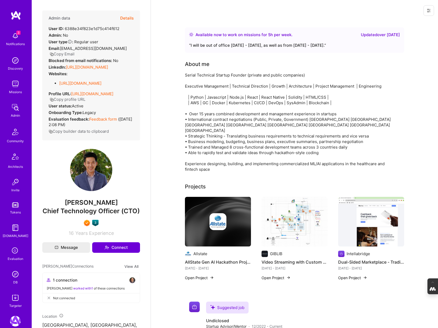
click at [288, 220] on img at bounding box center [294, 222] width 66 height 50
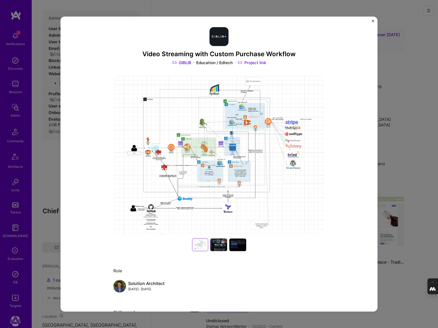
click at [395, 154] on div "Video Streaming with Custom Purchase Workflow GIBLIB Education / Edtech Project…" at bounding box center [219, 164] width 438 height 328
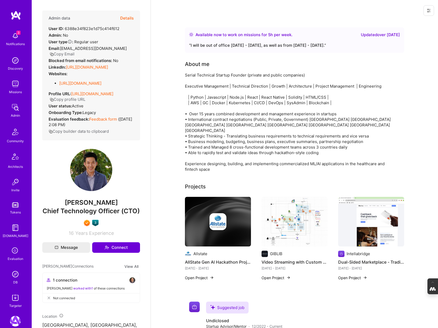
click at [381, 237] on img at bounding box center [371, 222] width 66 height 50
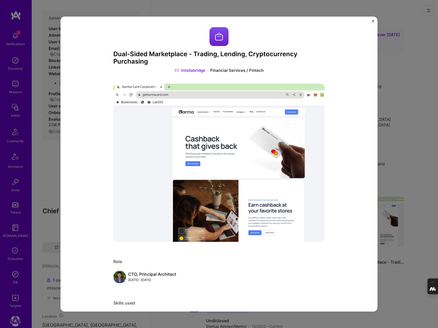
click at [407, 145] on div "Dual-Sided Marketplace - Trading, Lending, Cryptocurrency Purchasing Intellabri…" at bounding box center [219, 164] width 438 height 328
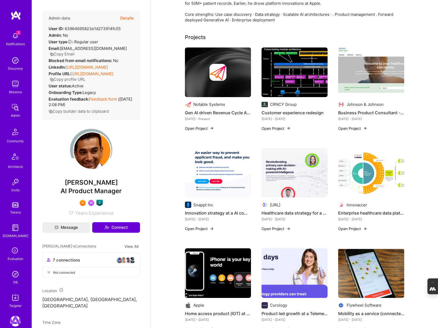
scroll to position [116, 0]
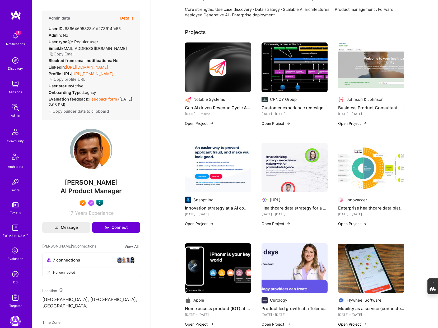
click at [281, 73] on img at bounding box center [294, 68] width 66 height 50
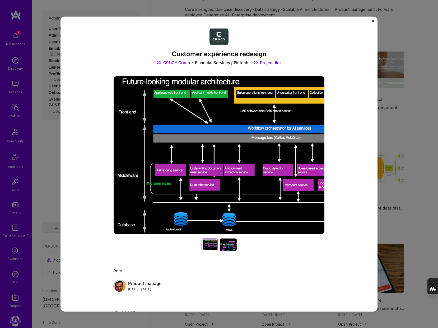
click at [395, 26] on div "Customer experience redesign CRNCY Group Financial Services / Fintech Project l…" at bounding box center [219, 164] width 438 height 328
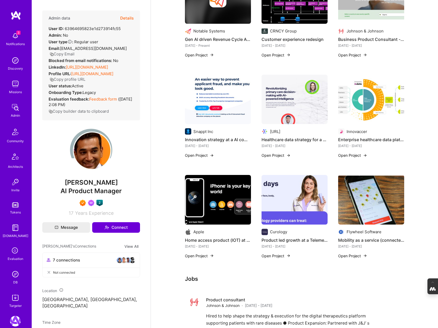
scroll to position [185, 0]
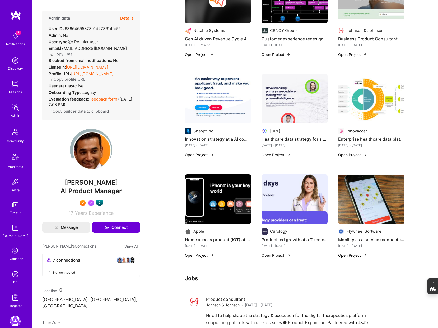
click at [350, 192] on img at bounding box center [371, 200] width 66 height 50
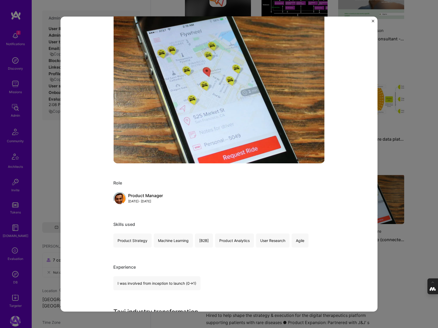
scroll to position [79, 0]
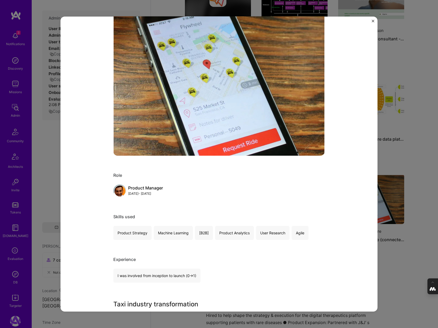
click at [414, 132] on div "Mobility as a service (connected car) product Flywheel Software Marketplaces Pr…" at bounding box center [219, 164] width 438 height 328
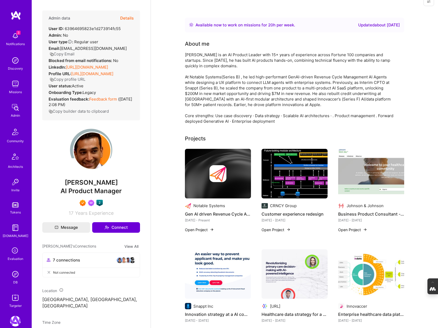
scroll to position [8, 0]
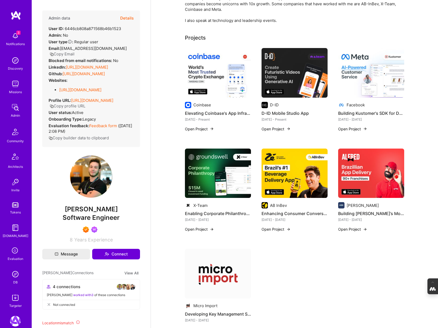
scroll to position [83, 0]
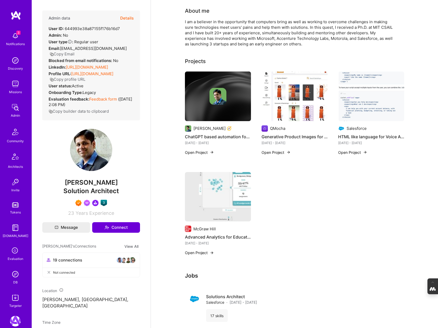
scroll to position [45, 0]
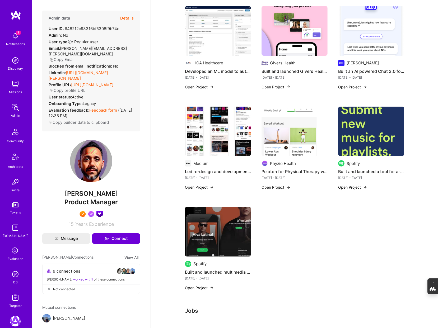
scroll to position [129, 0]
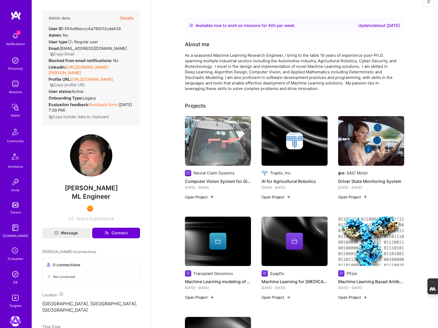
scroll to position [13, 0]
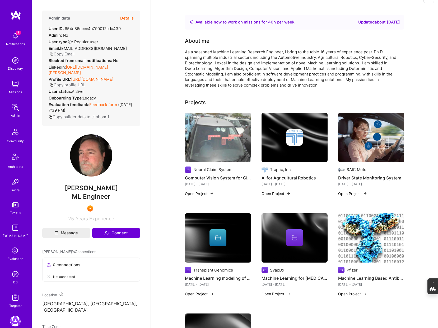
click at [225, 136] on img at bounding box center [218, 138] width 66 height 50
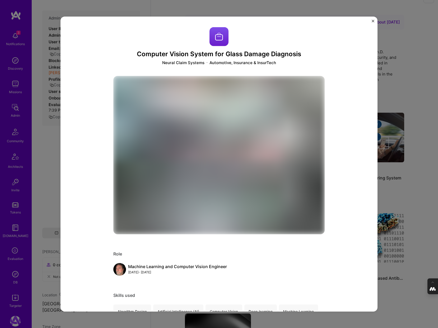
click at [402, 99] on div "Computer Vision System for Glass Damage Diagnosis Neural Claim Systems Automoti…" at bounding box center [219, 164] width 438 height 328
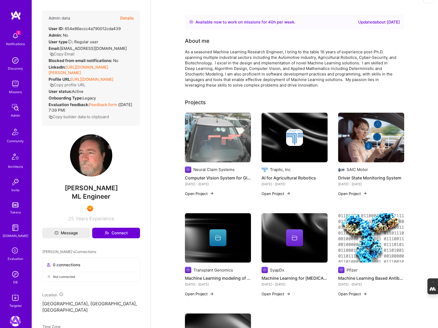
click at [309, 150] on img at bounding box center [294, 138] width 66 height 50
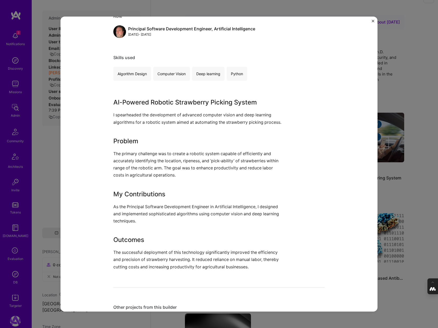
scroll to position [85, 0]
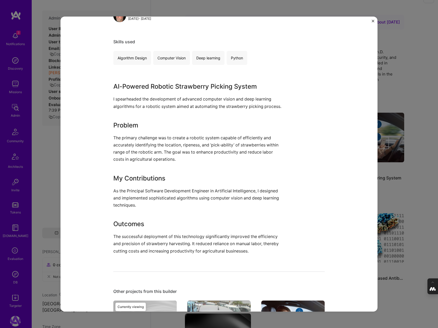
click at [393, 94] on div "AI for Agricultural Robotics Traptic, Inc Robotics, Agriculture / AgTech Role P…" at bounding box center [219, 164] width 438 height 328
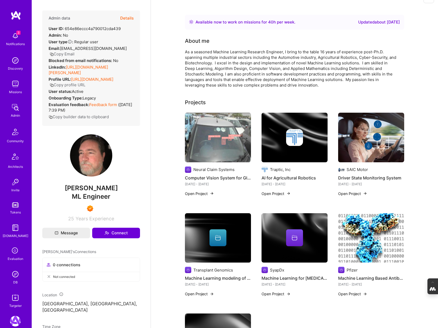
click at [382, 136] on img at bounding box center [371, 138] width 66 height 50
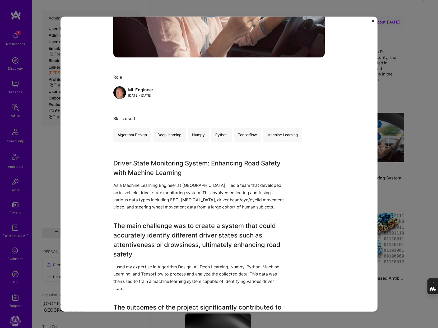
scroll to position [178, 0]
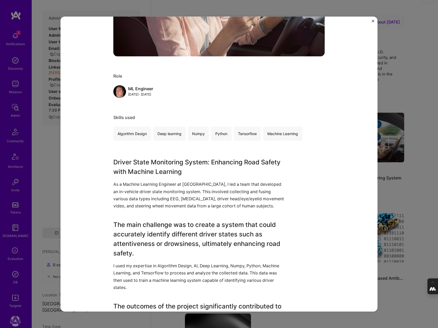
click at [421, 108] on div "Driver State Monitoring System SAIC Motor Automotive Role ML Engineer [DATE] - …" at bounding box center [219, 164] width 438 height 328
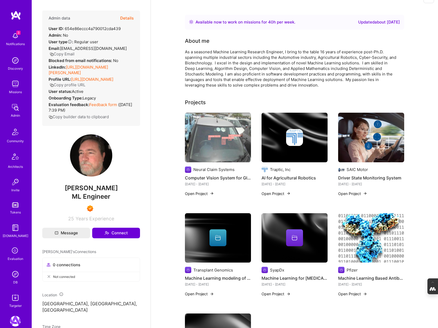
click at [387, 148] on img at bounding box center [371, 138] width 66 height 50
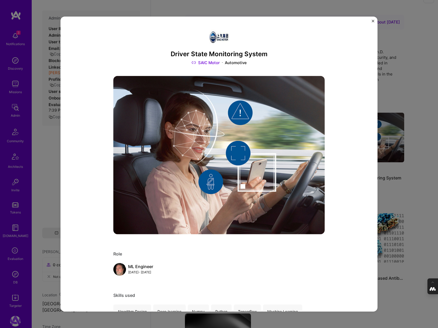
click at [373, 21] on img "Close" at bounding box center [372, 21] width 3 height 3
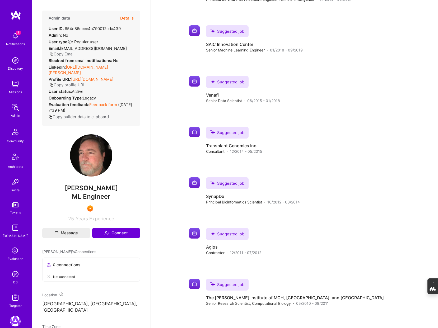
scroll to position [508, 0]
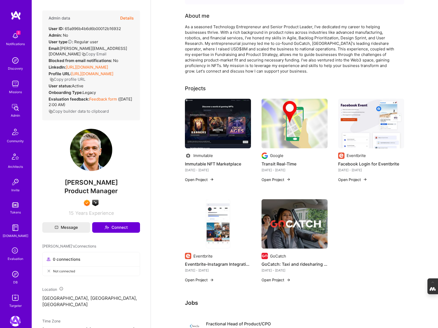
scroll to position [38, 0]
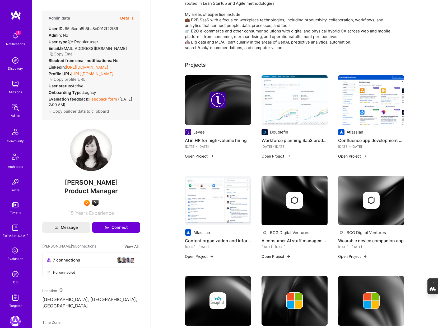
scroll to position [81, 0]
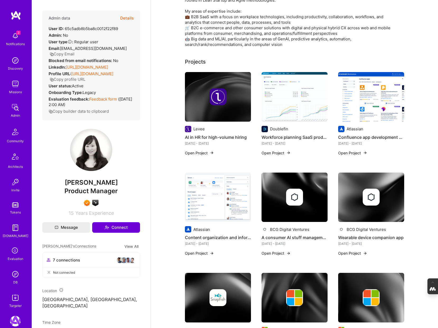
click at [201, 84] on img at bounding box center [218, 97] width 66 height 50
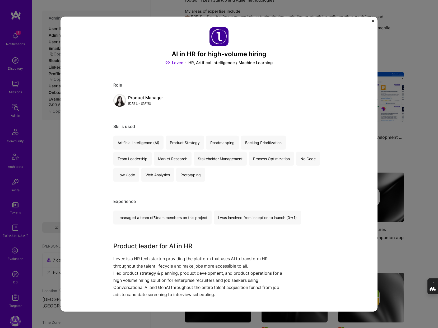
click at [387, 59] on div "AI in HR for high-volume hiring Levee HR, Artifical Intelligence / Machine Lear…" at bounding box center [219, 164] width 438 height 328
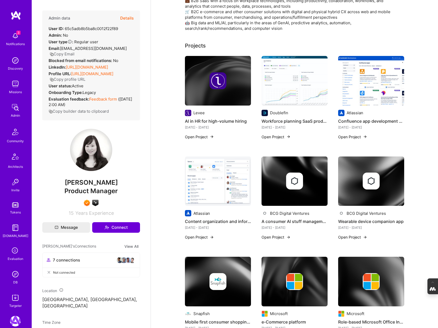
scroll to position [99, 0]
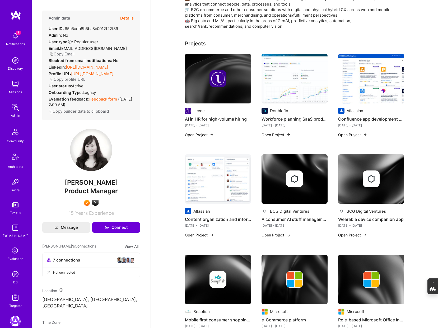
click at [294, 85] on img at bounding box center [294, 79] width 66 height 50
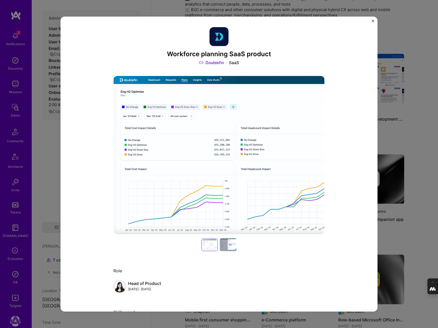
click at [403, 48] on div "Workforce planning SaaS product Doublefin SaaS Role Head of Product Oct, 2021 -…" at bounding box center [219, 164] width 438 height 328
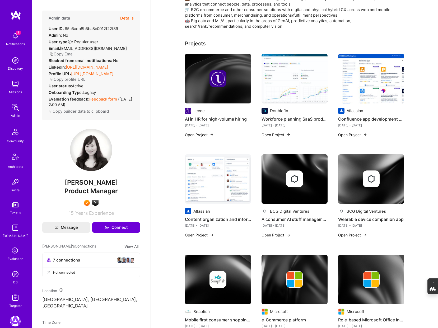
click at [375, 101] on img at bounding box center [371, 79] width 66 height 50
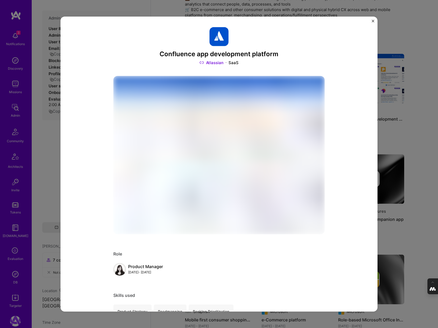
click at [413, 48] on div "Confluence app development platform Atlassian SaaS Role Product Manager Aug, 20…" at bounding box center [219, 164] width 438 height 328
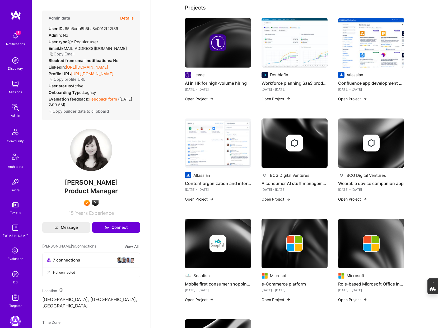
scroll to position [136, 0]
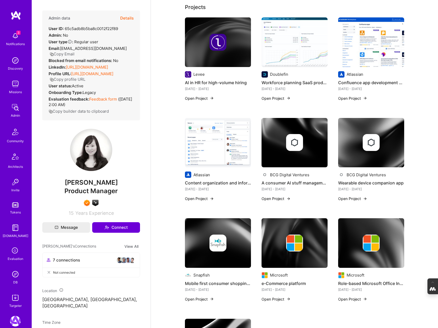
click at [285, 153] on img at bounding box center [294, 143] width 66 height 50
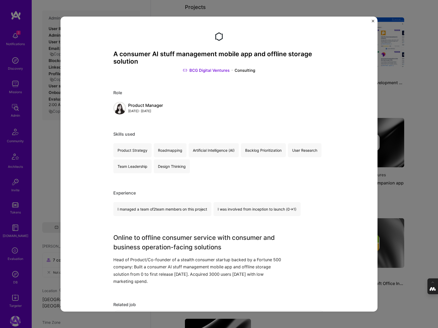
click at [426, 130] on div "A consumer AI stuff management mobile app and offline storage solution BCG Digi…" at bounding box center [219, 164] width 438 height 328
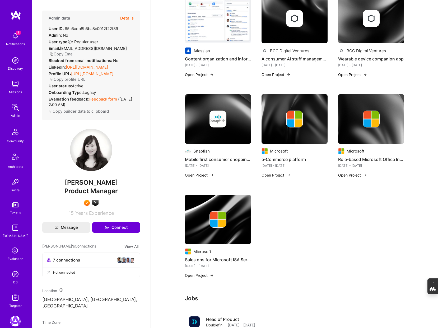
scroll to position [269, 0]
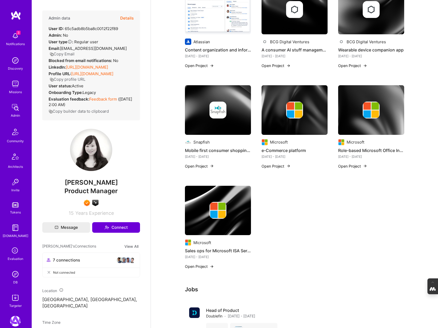
click at [220, 123] on img at bounding box center [218, 110] width 66 height 50
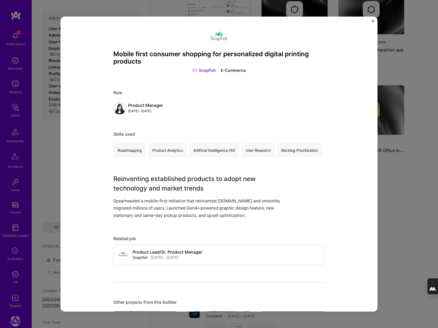
click at [412, 194] on div "Mobile first consumer shopping for personalized digital printing products Snapf…" at bounding box center [219, 164] width 438 height 328
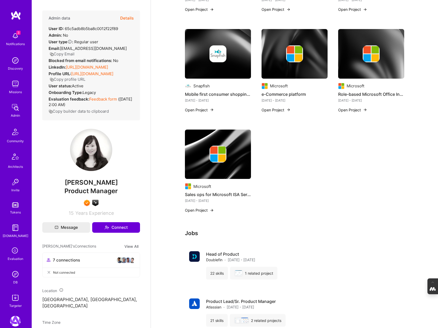
scroll to position [325, 0]
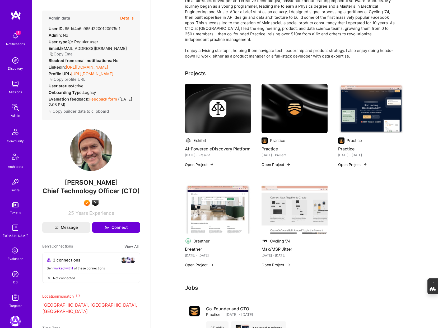
scroll to position [65, 0]
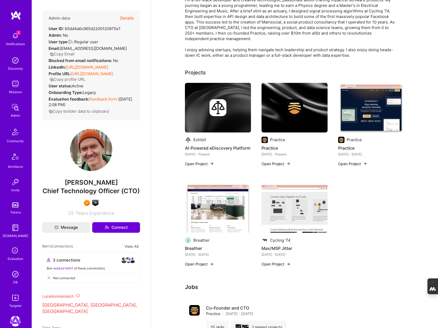
click at [219, 112] on img at bounding box center [217, 107] width 17 height 17
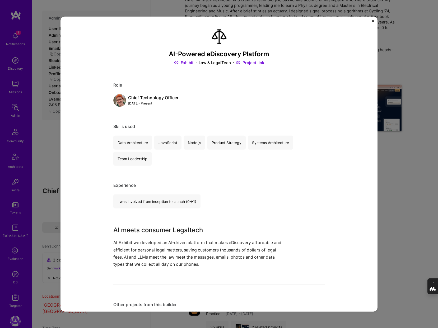
click at [390, 68] on div "AI-Powered eDiscovery Platform Exhibit Law & LegalTech Project link Role Chief …" at bounding box center [219, 164] width 438 height 328
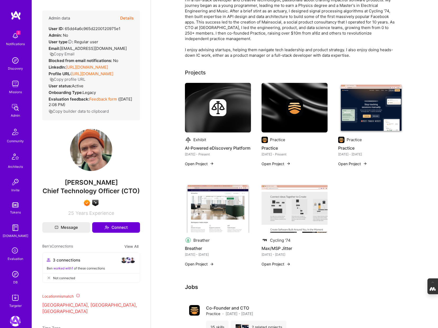
click at [283, 114] on div at bounding box center [294, 107] width 66 height 17
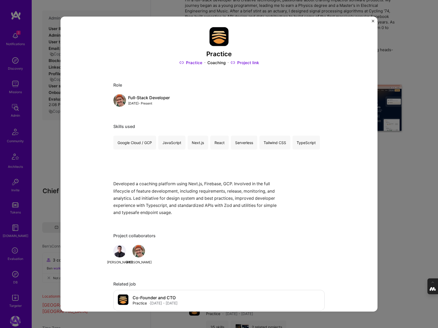
click at [407, 97] on div "Practice Practice Coaching Project link Role Full-Stack Developer [DATE] - Pres…" at bounding box center [219, 164] width 438 height 328
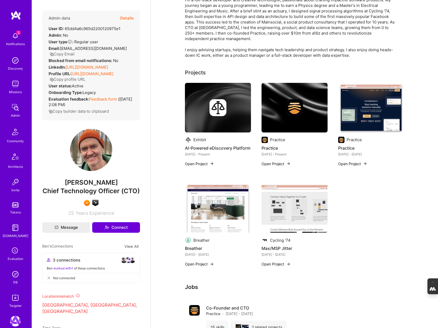
click at [374, 119] on img at bounding box center [371, 108] width 66 height 50
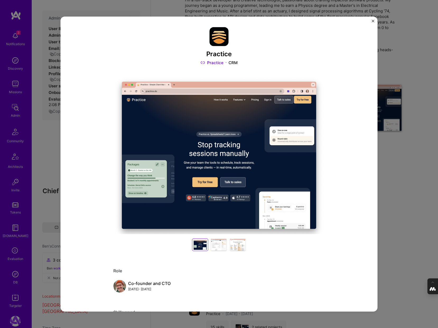
click at [397, 168] on div "Practice Practice CRM Role Co-founder and CTO [DATE] - [DATE] Skills used Fireb…" at bounding box center [219, 164] width 438 height 328
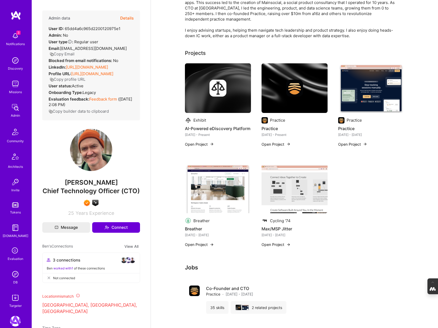
scroll to position [85, 0]
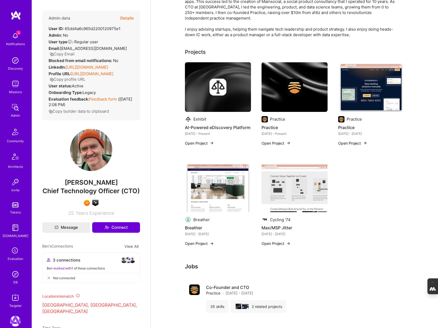
click at [283, 187] on img at bounding box center [294, 188] width 66 height 50
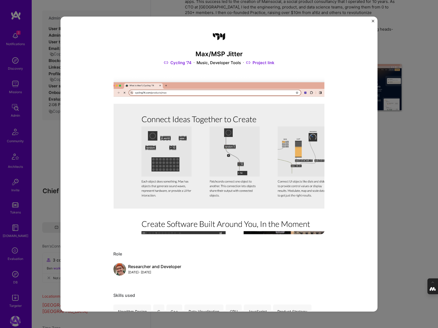
click at [402, 195] on div "Max/MSP Jitter Cycling '74 Music, Developer Tools Project link Role Researcher …" at bounding box center [219, 164] width 438 height 328
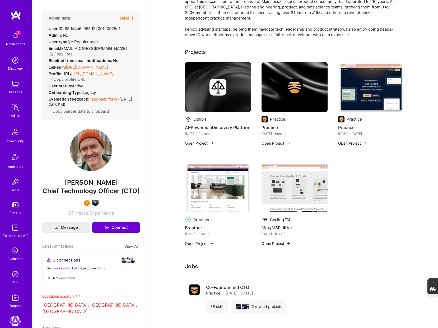
click at [207, 186] on img at bounding box center [218, 188] width 66 height 50
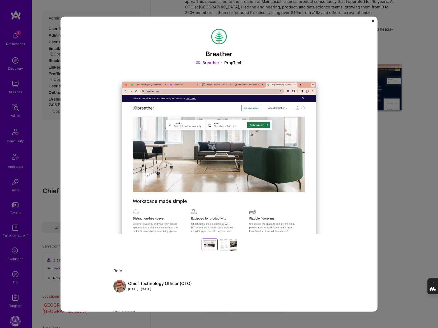
click at [396, 179] on div "Breather Breather PropTech Role Chief Technology Officer (CTO) Oct, 2013 - May,…" at bounding box center [219, 164] width 438 height 328
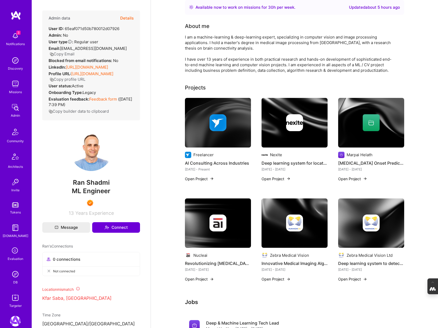
scroll to position [30, 0]
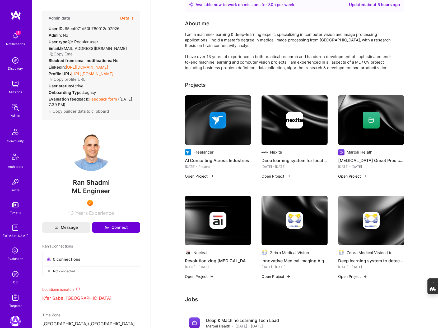
click at [242, 112] on div at bounding box center [218, 120] width 66 height 17
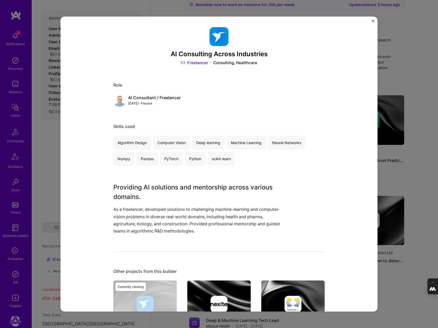
click at [400, 82] on div "AI Consulting Across Industries Freelancer Consulting, Healthcare Role AI Consu…" at bounding box center [219, 164] width 438 height 328
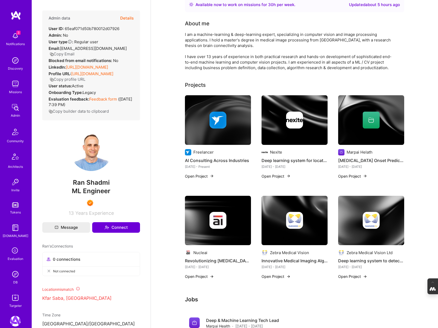
click at [307, 144] on img at bounding box center [294, 120] width 66 height 50
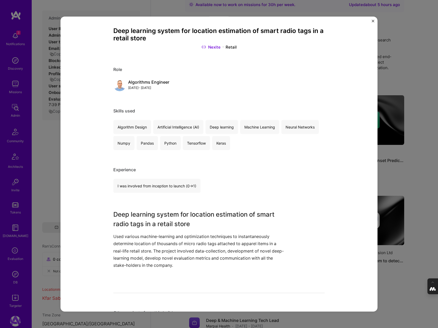
scroll to position [26, 0]
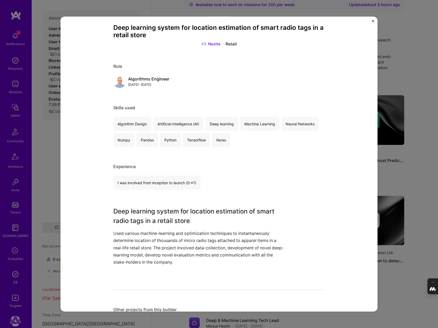
click at [402, 183] on div "Deep learning system for location estimation of smart radio tags in a retail st…" at bounding box center [219, 164] width 438 height 328
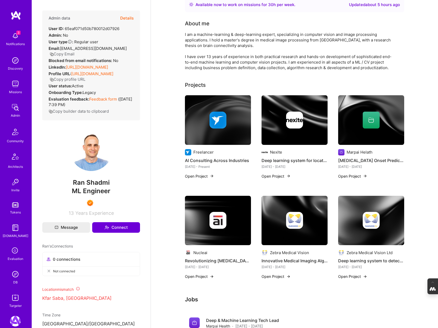
click at [371, 116] on div at bounding box center [370, 120] width 17 height 17
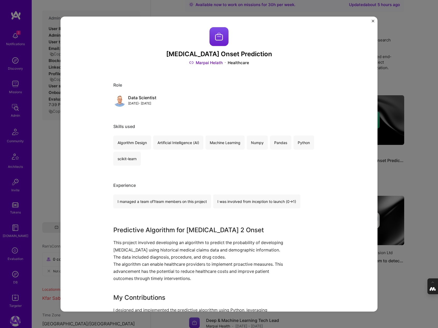
click at [410, 169] on div "Type 2 Diabetes Onset Prediction Marpai Helath Healthcare Role Data Scientist J…" at bounding box center [219, 164] width 438 height 328
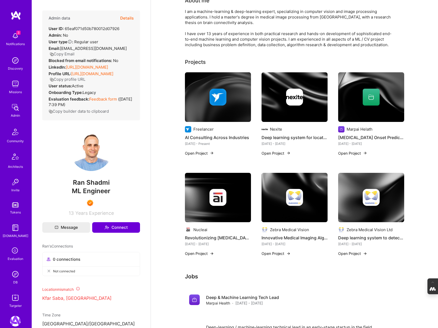
scroll to position [53, 0]
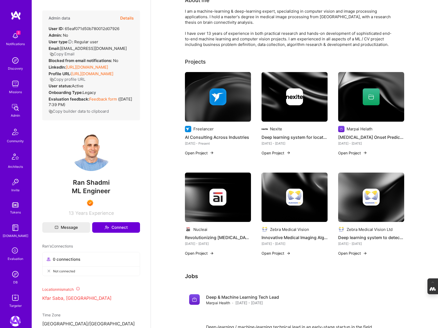
click at [229, 185] on img at bounding box center [218, 198] width 66 height 50
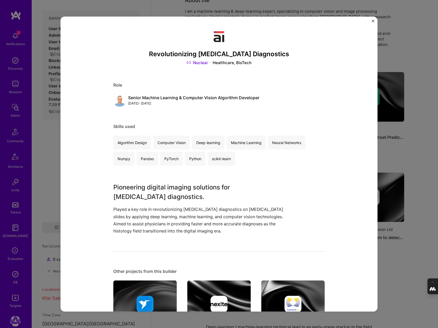
click at [417, 145] on div "Revolutionizing Cancer Diagnostics Nucleai Healthcare, BioTech Role Senior Mach…" at bounding box center [219, 164] width 438 height 328
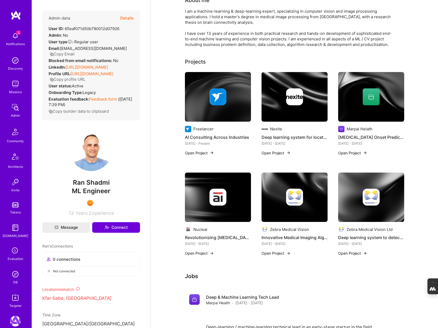
click at [295, 204] on img at bounding box center [294, 197] width 17 height 17
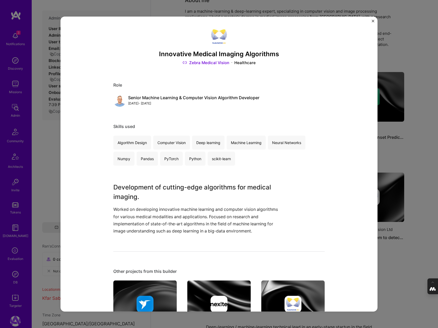
click at [404, 148] on div "Innovative Medical Imaging Algorithms Zebra Medical Vision Healthcare Role Seni…" at bounding box center [219, 164] width 438 height 328
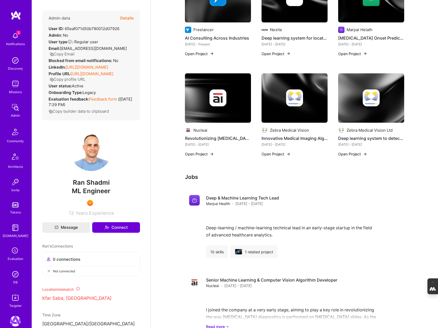
scroll to position [156, 0]
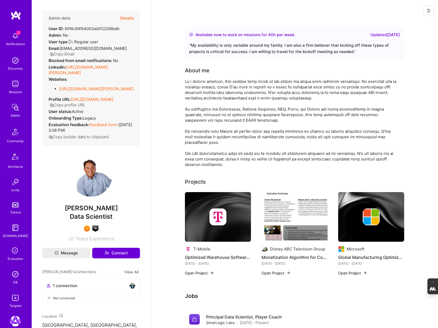
click at [222, 205] on img at bounding box center [218, 217] width 66 height 50
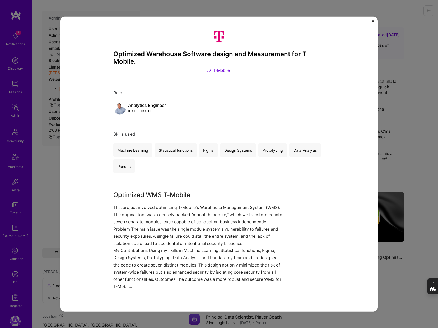
click at [388, 117] on div "Optimized Warehouse Software design and Measurement for T-Mobile. T-Mobile Role…" at bounding box center [219, 164] width 438 height 328
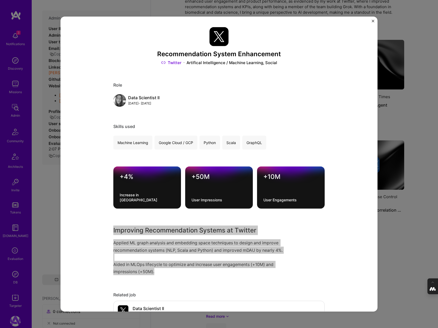
scroll to position [39, 0]
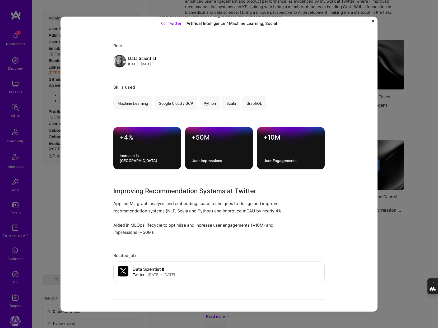
click at [371, 21] on div "Recommendation System Enhancement Twitter Artifical Intelligence / Machine Lear…" at bounding box center [218, 163] width 317 height 295
click at [373, 20] on img "Close" at bounding box center [372, 21] width 3 height 3
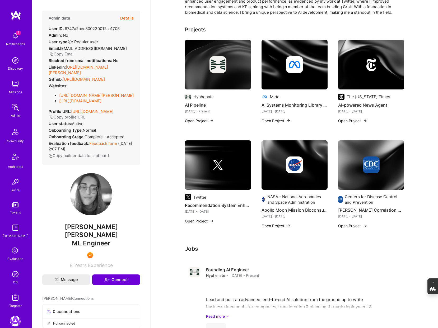
click at [12, 272] on img at bounding box center [15, 274] width 11 height 11
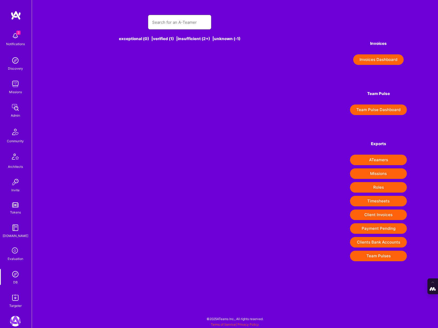
click at [166, 23] on input "text" at bounding box center [179, 22] width 55 height 13
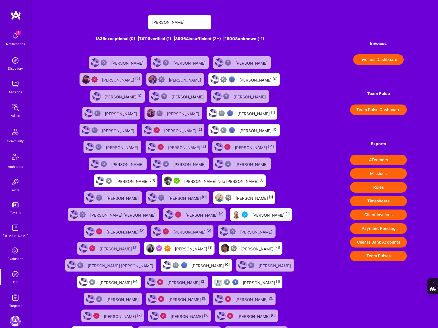
type input "[PERSON_NAME]"
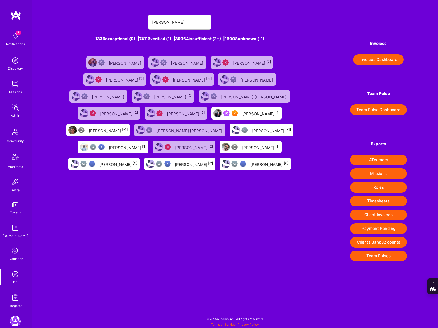
click at [242, 111] on div "[PERSON_NAME] [1]" at bounding box center [260, 113] width 37 height 7
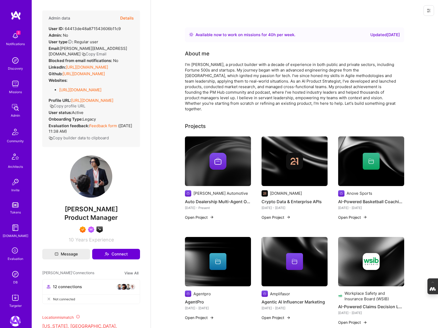
click at [124, 16] on button "Details" at bounding box center [126, 18] width 13 height 15
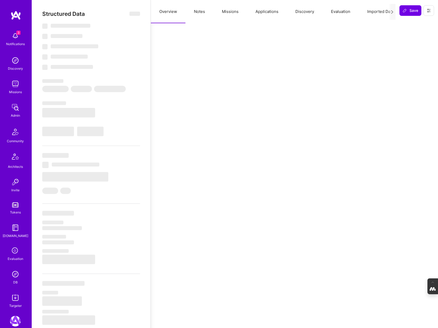
click at [201, 9] on button "Notes" at bounding box center [199, 11] width 28 height 23
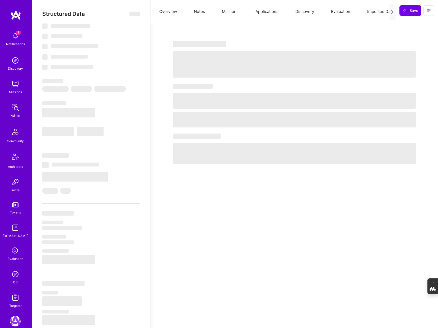
select select "Right Now"
select select "7"
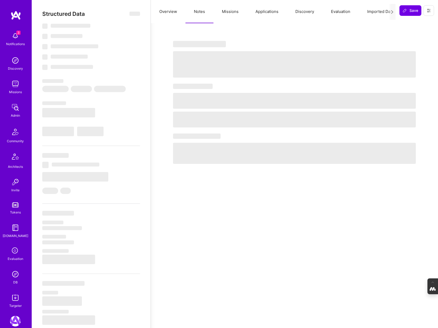
select select "US"
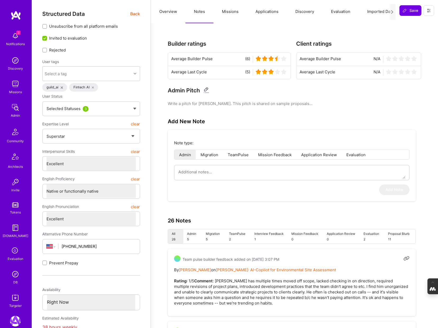
click at [232, 16] on button "Missions" at bounding box center [230, 11] width 34 height 23
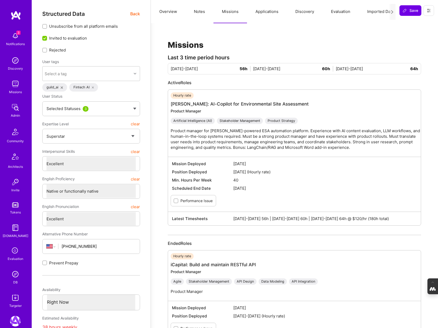
click at [196, 10] on button "Notes" at bounding box center [199, 11] width 28 height 23
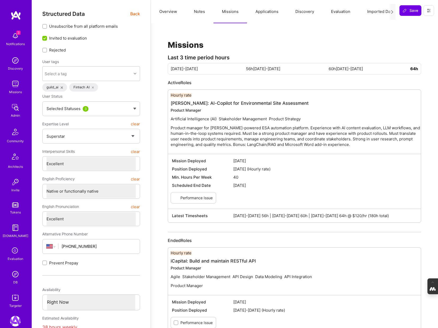
type textarea "x"
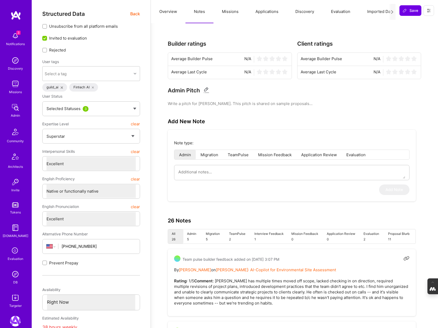
click at [165, 12] on button "Overview" at bounding box center [168, 11] width 35 height 23
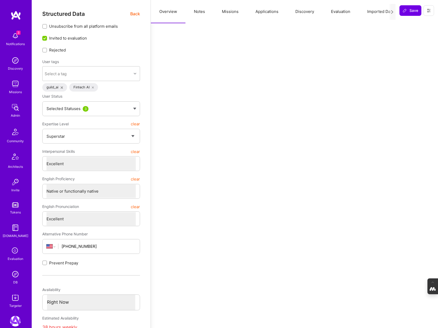
click at [136, 15] on span "Back" at bounding box center [135, 14] width 10 height 7
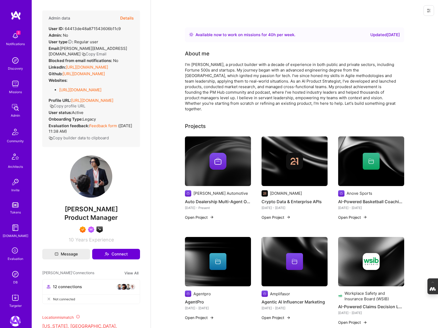
click at [14, 274] on img at bounding box center [15, 274] width 11 height 11
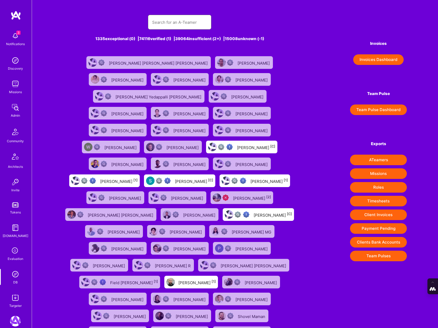
click at [178, 29] on input "text" at bounding box center [179, 22] width 55 height 13
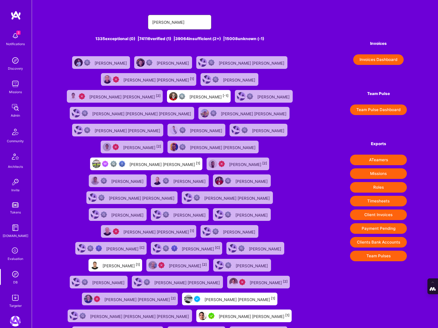
type input "juan rivillas"
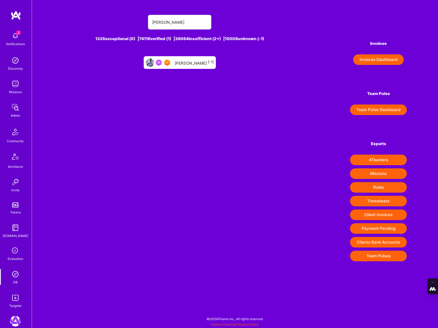
click at [189, 62] on div "Juan Rivillas [-1]" at bounding box center [194, 62] width 39 height 7
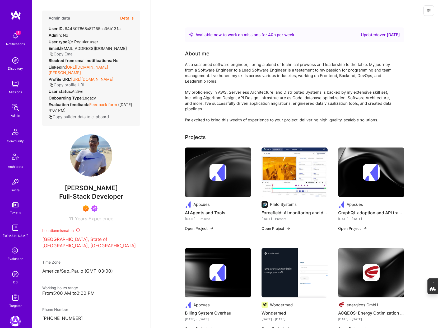
click at [128, 16] on button "Details" at bounding box center [126, 18] width 13 height 15
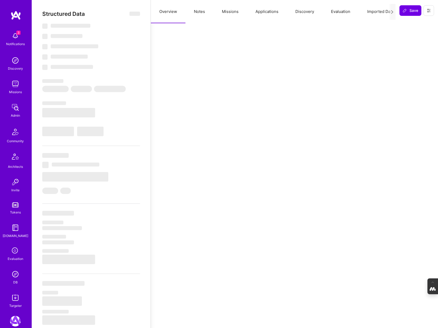
click at [203, 15] on button "Notes" at bounding box center [199, 11] width 28 height 23
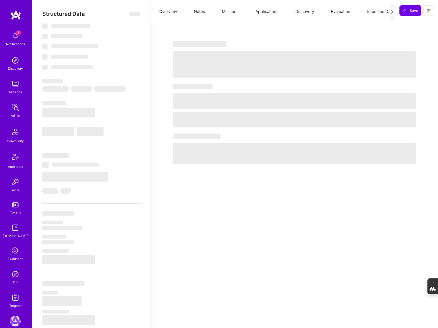
click at [231, 14] on button "Missions" at bounding box center [230, 11] width 34 height 23
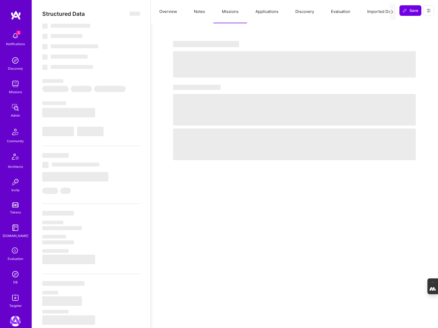
type textarea "x"
select select "Right Now"
select select "7"
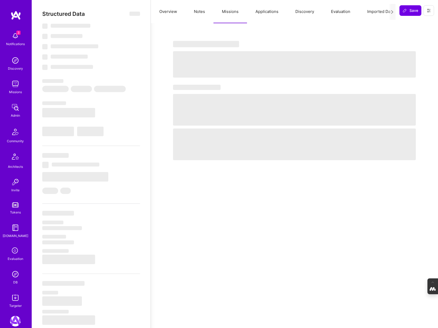
select select "7"
select select "BR"
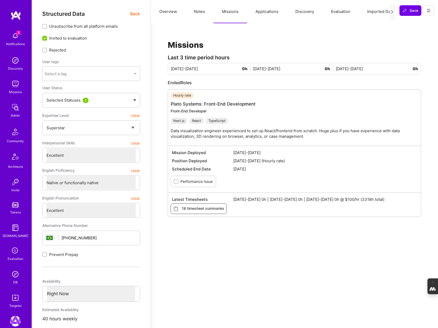
click at [201, 12] on button "Notes" at bounding box center [199, 11] width 28 height 23
type textarea "x"
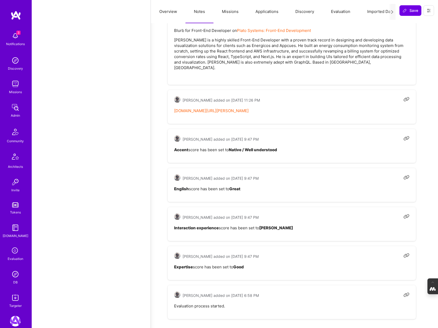
scroll to position [791, 0]
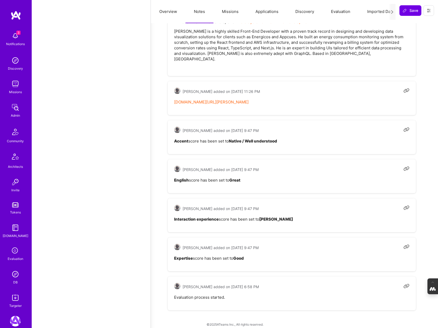
click at [242, 100] on link "notion.so/ateams/Juan-Rivillas-7912639c2fac4dc4b741aacb6134c7a8" at bounding box center [211, 102] width 74 height 5
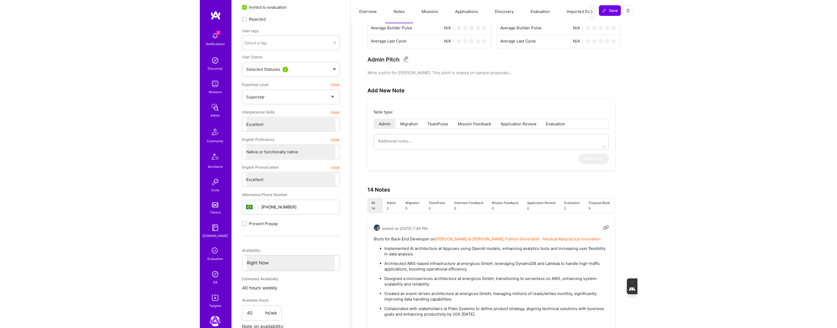
scroll to position [0, 0]
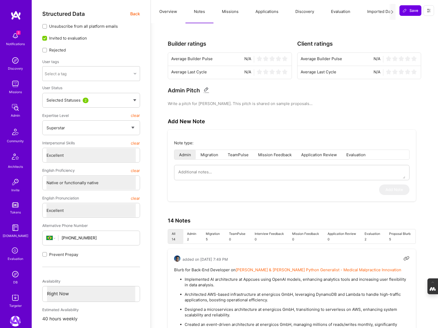
click at [227, 16] on button "Missions" at bounding box center [230, 11] width 34 height 23
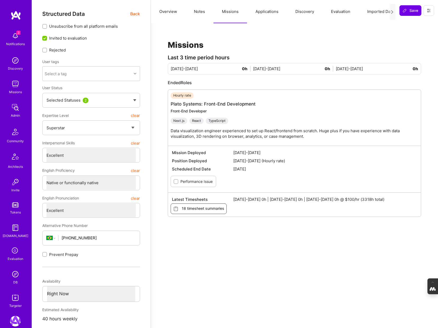
click at [267, 11] on button "Applications" at bounding box center [267, 11] width 40 height 23
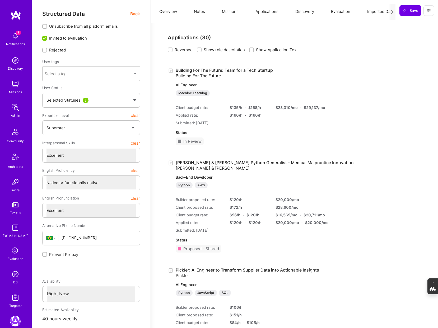
click at [294, 11] on button "Discovery" at bounding box center [305, 11] width 36 height 23
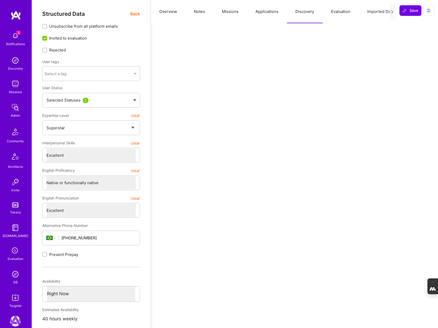
click at [336, 12] on button "Evaluation" at bounding box center [340, 11] width 36 height 23
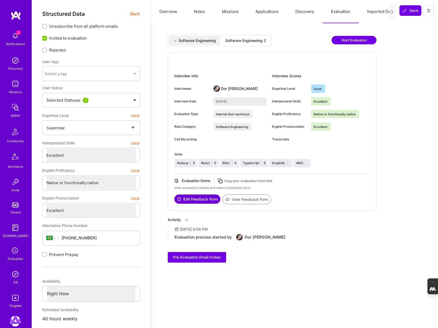
click at [251, 40] on div "Software Engineering 2" at bounding box center [245, 40] width 41 height 5
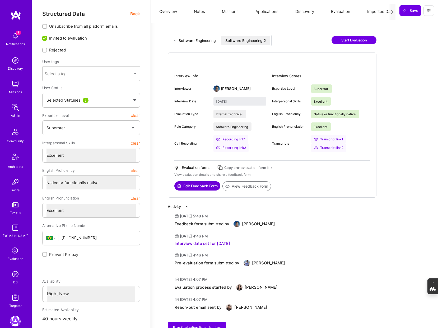
click at [197, 41] on div "Software Engineering" at bounding box center [196, 40] width 37 height 5
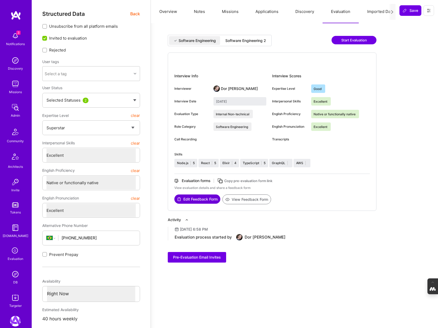
click at [197, 41] on div "Software Engineering" at bounding box center [196, 40] width 37 height 5
click at [247, 40] on div "Software Engineering 2" at bounding box center [245, 40] width 41 height 5
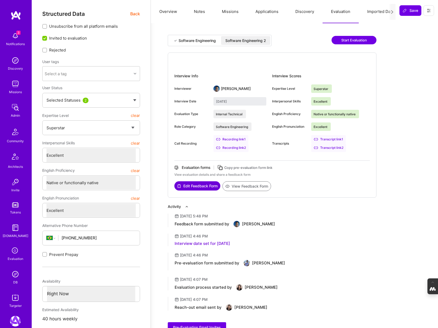
click at [192, 40] on div "Software Engineering" at bounding box center [196, 40] width 37 height 5
type input "April 27, 2023"
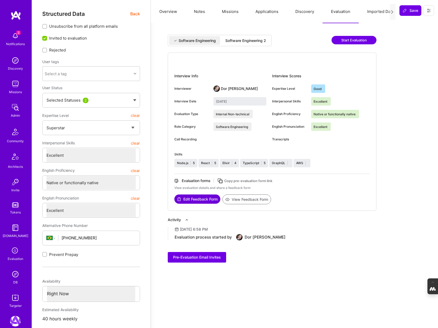
click at [169, 14] on button "Overview" at bounding box center [168, 11] width 35 height 23
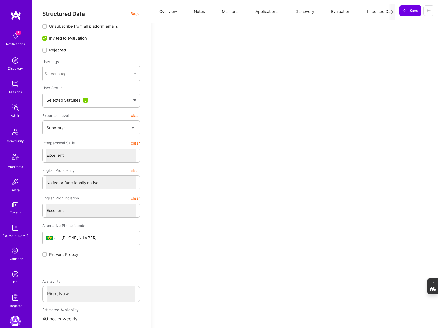
click at [133, 14] on span "Back" at bounding box center [135, 14] width 10 height 7
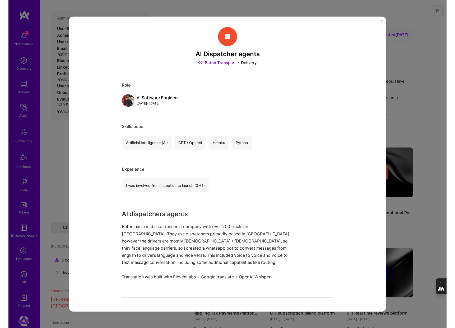
scroll to position [51, 0]
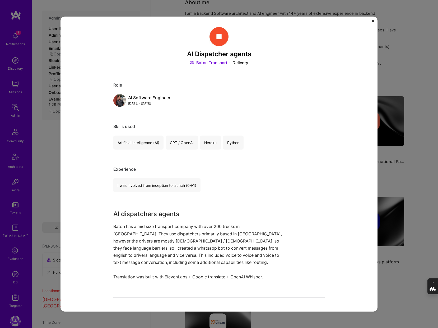
click at [372, 21] on img "Close" at bounding box center [372, 21] width 3 height 3
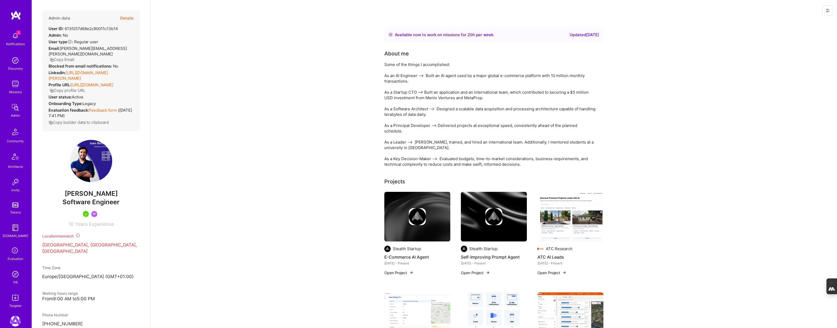
drag, startPoint x: 0, startPoint y: 0, endPoint x: 123, endPoint y: 17, distance: 124.4
click at [123, 17] on button "Details" at bounding box center [126, 18] width 13 height 15
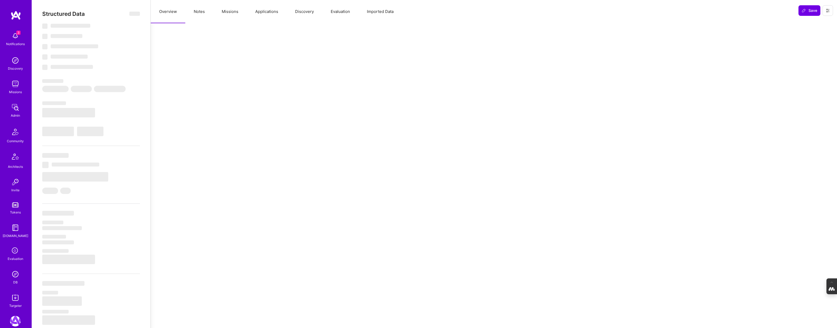
click at [339, 11] on button "Evaluation" at bounding box center [340, 11] width 36 height 23
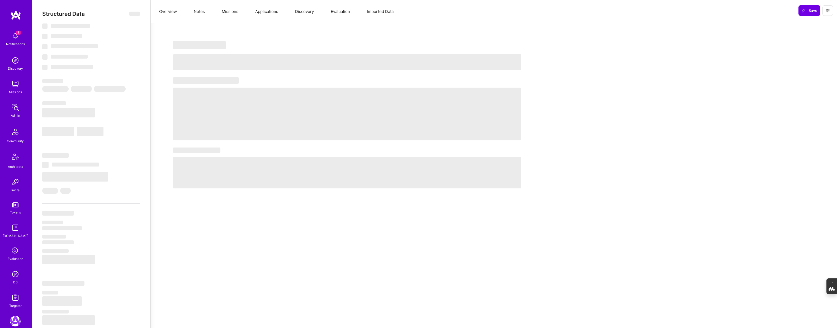
select select "Right Now"
select select "5"
select select "7"
select select "6"
select select "7"
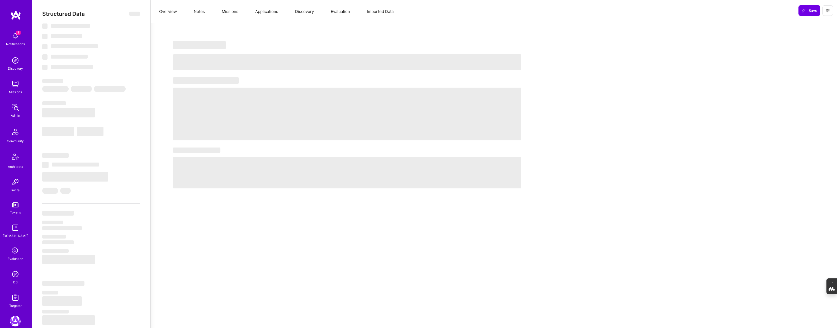
select select "SG"
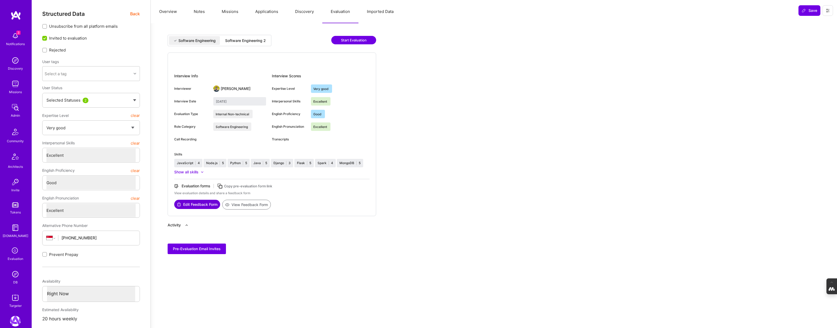
click at [248, 38] on div "Software Engineering 2" at bounding box center [245, 40] width 41 height 5
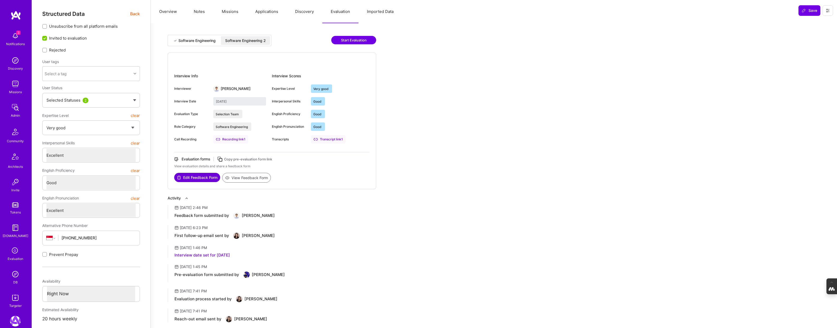
click at [189, 41] on div "Software Engineering" at bounding box center [196, 40] width 37 height 5
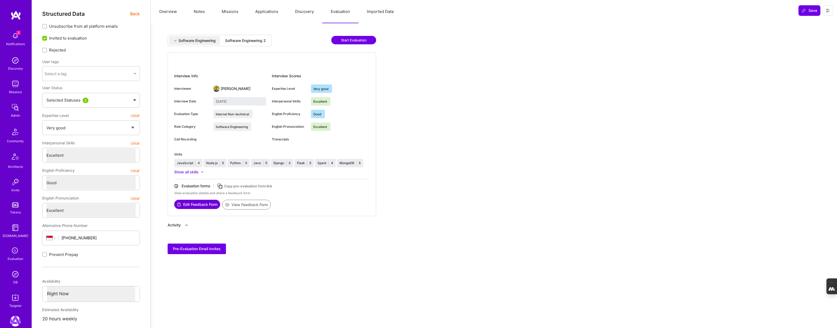
click at [246, 39] on div "Software Engineering 2" at bounding box center [245, 40] width 41 height 5
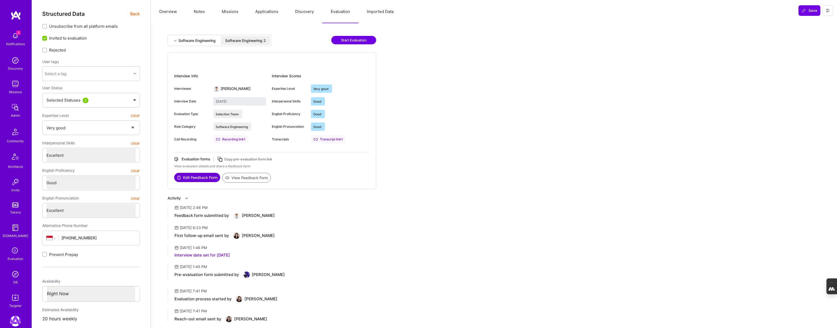
click at [198, 39] on div "Software Engineering" at bounding box center [196, 40] width 37 height 5
type input "[DATE]"
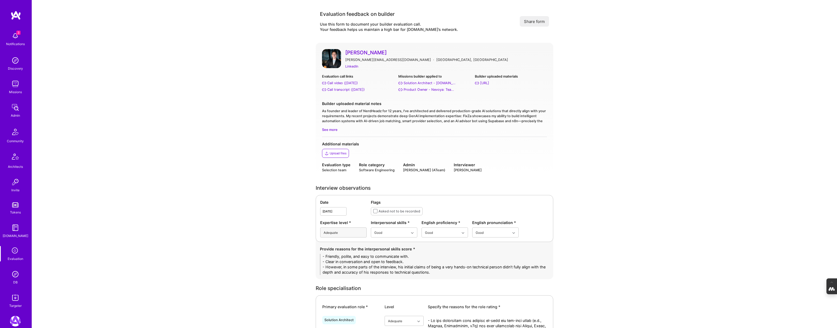
click at [364, 52] on link "[PERSON_NAME]" at bounding box center [446, 52] width 202 height 7
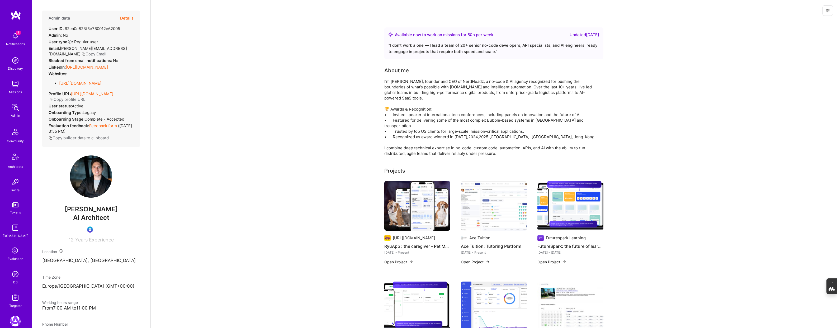
click at [126, 17] on button "Details" at bounding box center [126, 18] width 13 height 15
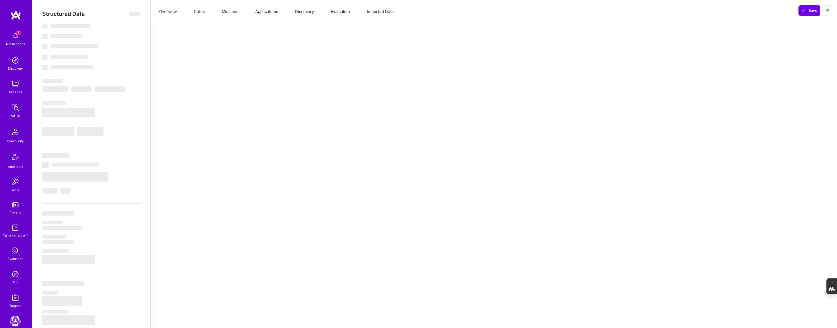
select select "Right Now"
select select "Unknown"
select select "PT"
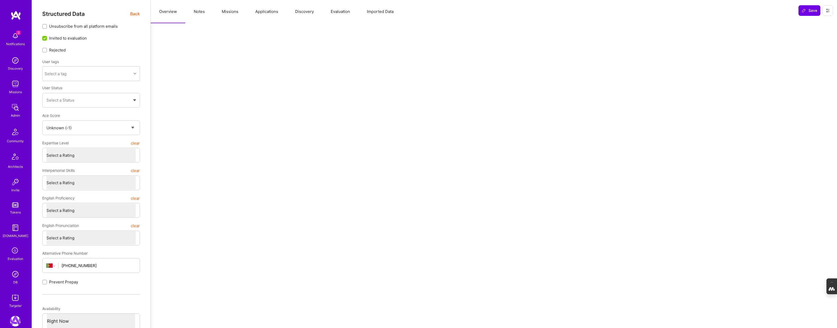
click at [339, 10] on button "Evaluation" at bounding box center [340, 11] width 36 height 23
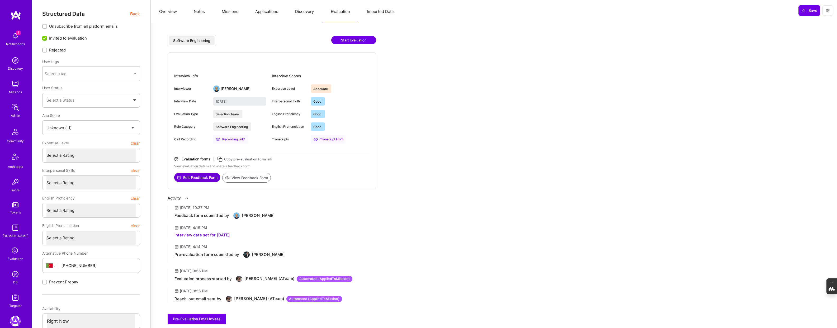
click at [304, 12] on button "Discovery" at bounding box center [305, 11] width 36 height 23
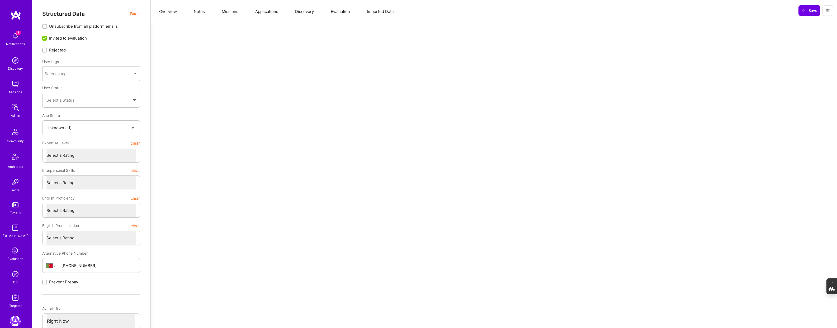
click at [265, 13] on button "Applications" at bounding box center [267, 11] width 40 height 23
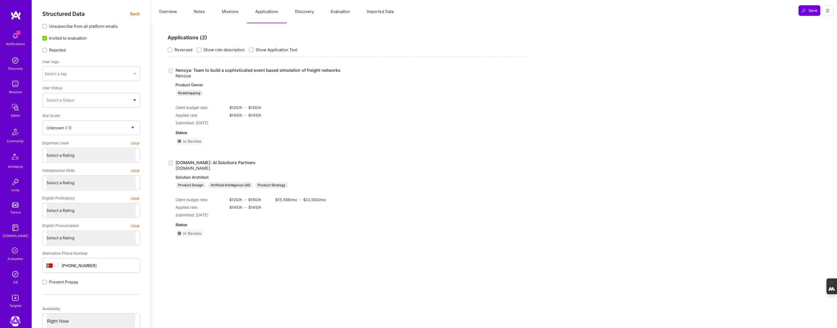
click at [229, 13] on button "Missions" at bounding box center [230, 11] width 34 height 23
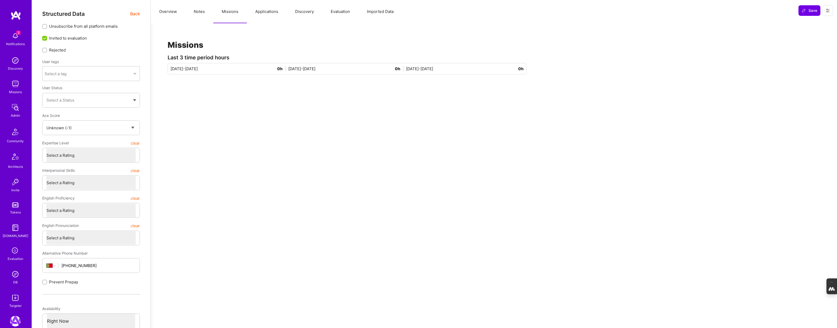
click at [198, 13] on button "Notes" at bounding box center [199, 11] width 28 height 23
type textarea "x"
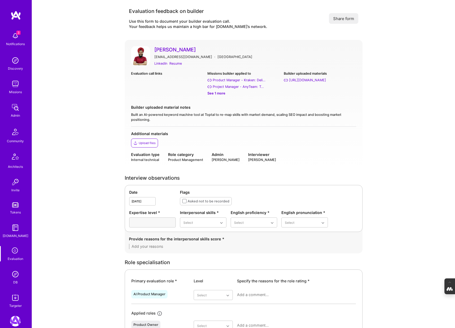
scroll to position [1, 0]
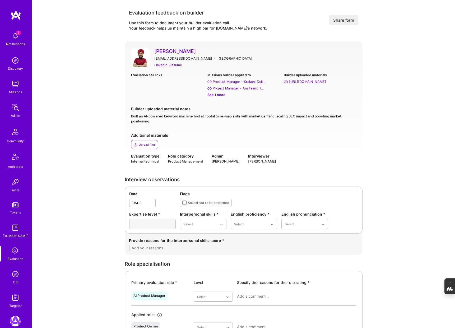
click at [176, 52] on link "[PERSON_NAME]" at bounding box center [255, 51] width 202 height 7
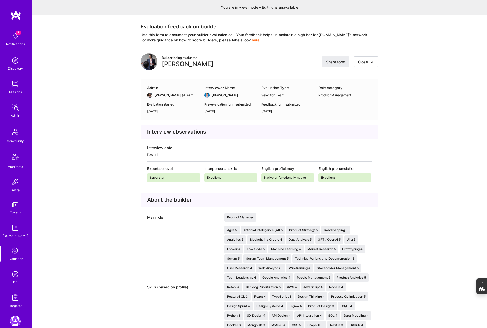
scroll to position [1317, 0]
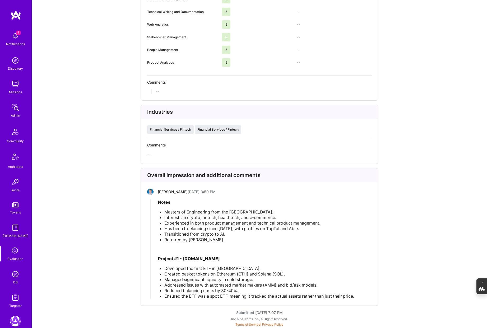
click at [12, 276] on img at bounding box center [15, 274] width 11 height 11
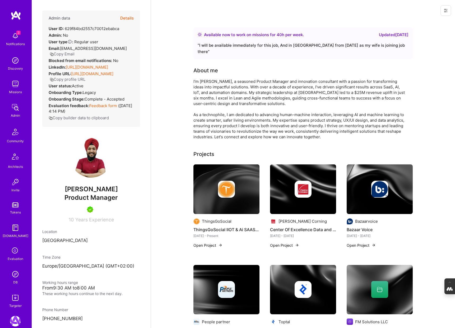
click at [126, 18] on button "Details" at bounding box center [126, 18] width 13 height 15
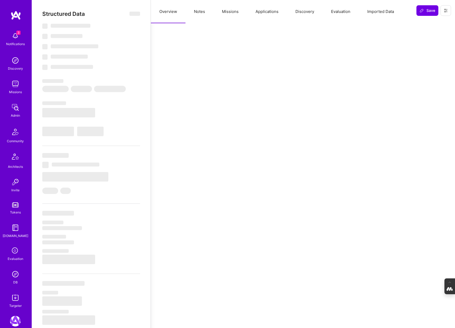
click at [346, 13] on button "Evaluation" at bounding box center [340, 11] width 36 height 23
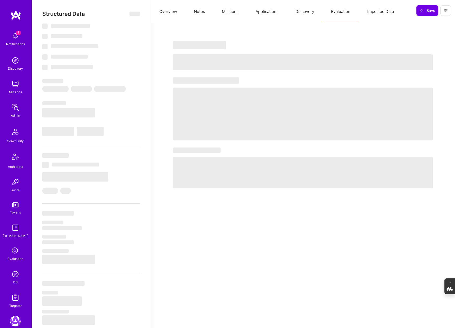
select select "Right Now"
select select "5"
select select "4"
select select "7"
select select "6"
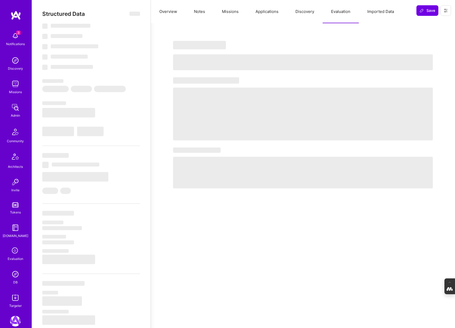
select select "FI"
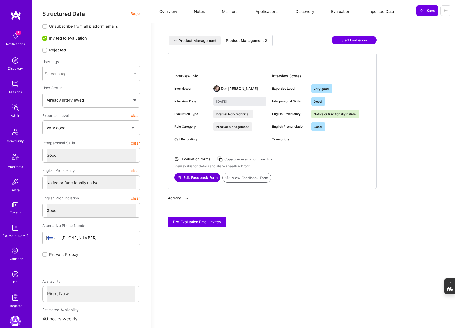
click at [255, 39] on div "Product Management 2" at bounding box center [246, 40] width 41 height 5
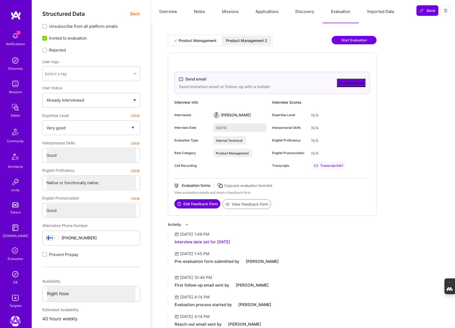
type input "[DATE]"
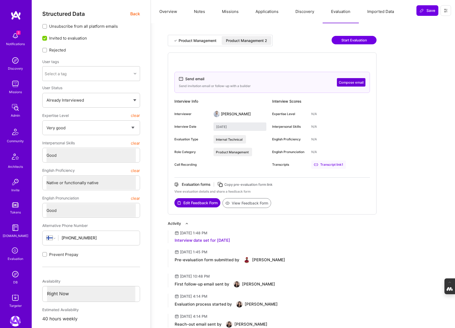
click at [166, 14] on button "Overview" at bounding box center [168, 11] width 35 height 23
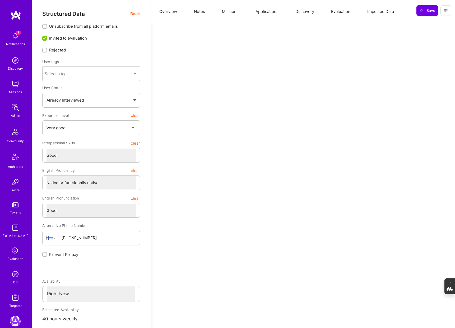
click at [131, 13] on span "Back" at bounding box center [135, 14] width 10 height 7
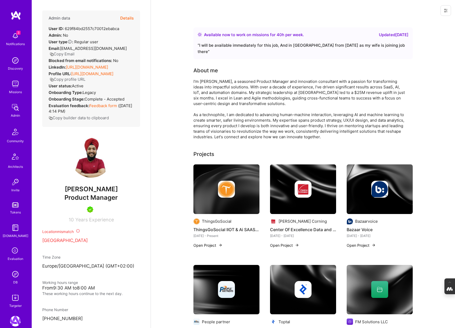
drag, startPoint x: 115, startPoint y: 196, endPoint x: 61, endPoint y: 196, distance: 54.1
click at [61, 193] on span "[PERSON_NAME]" at bounding box center [91, 189] width 98 height 8
copy span "[PERSON_NAME]"
